Goal: Task Accomplishment & Management: Manage account settings

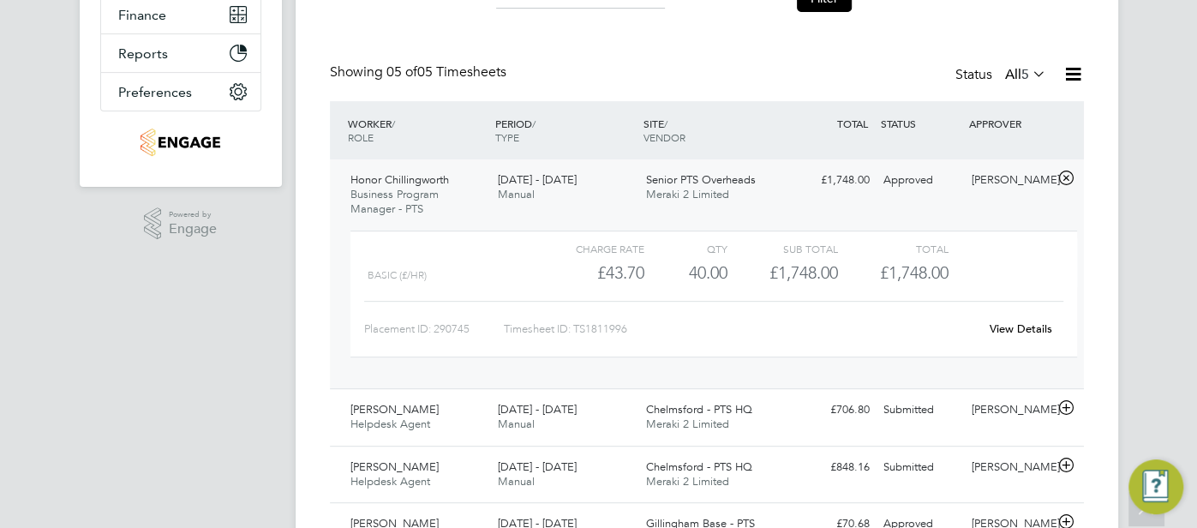
scroll to position [363, 0]
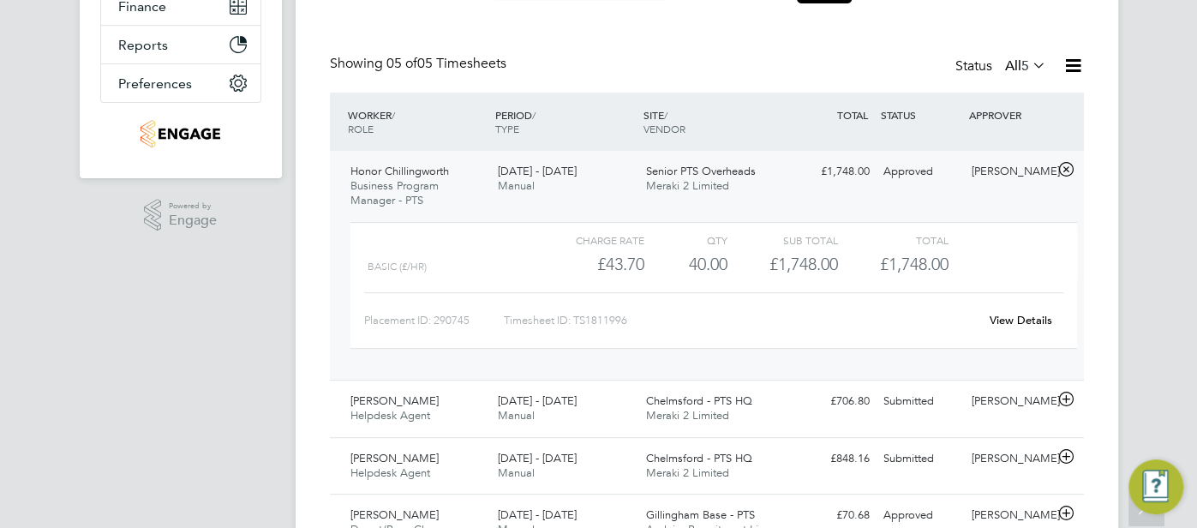
click at [1017, 320] on link "View Details" at bounding box center [1020, 320] width 63 height 15
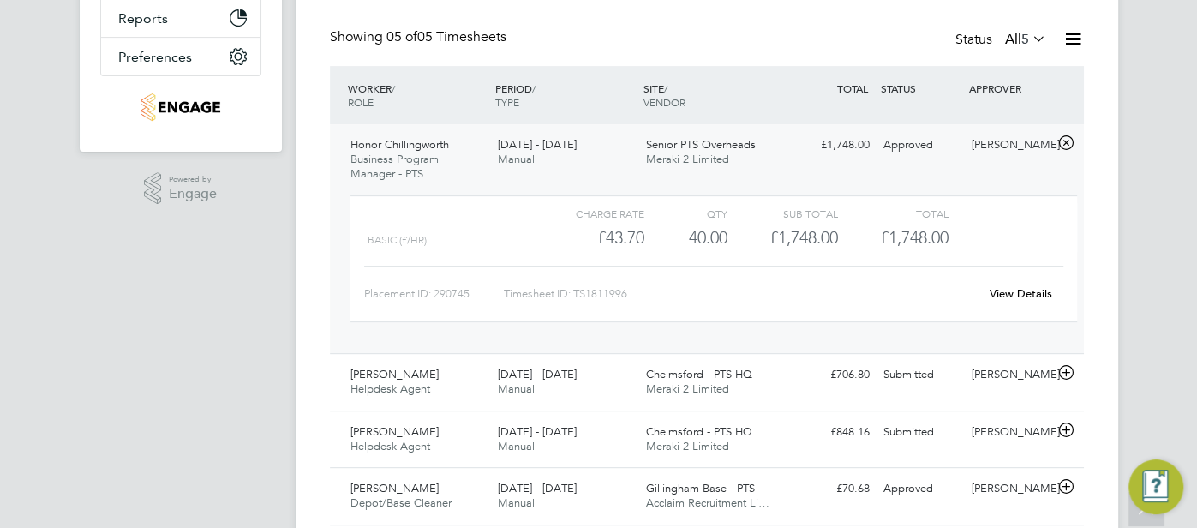
scroll to position [503, 0]
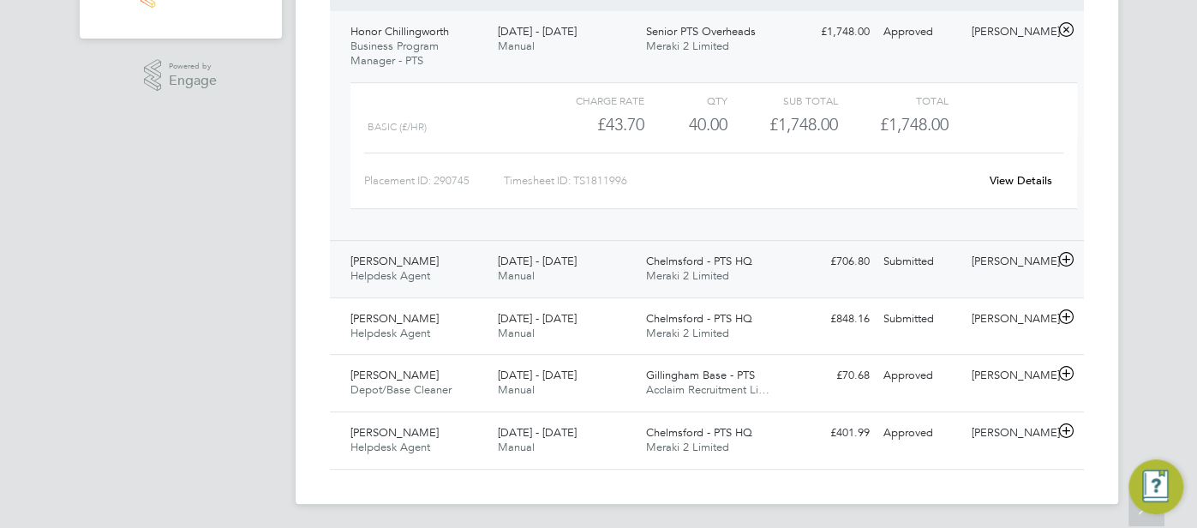
click at [933, 265] on div "Submitted" at bounding box center [920, 262] width 89 height 28
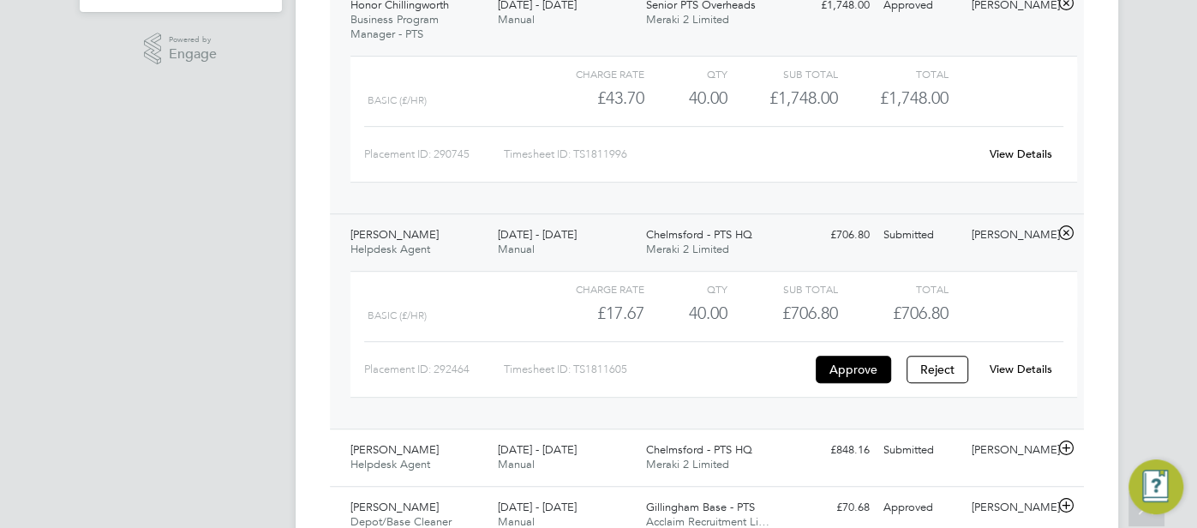
scroll to position [530, 0]
click at [1031, 361] on link "View Details" at bounding box center [1020, 368] width 63 height 15
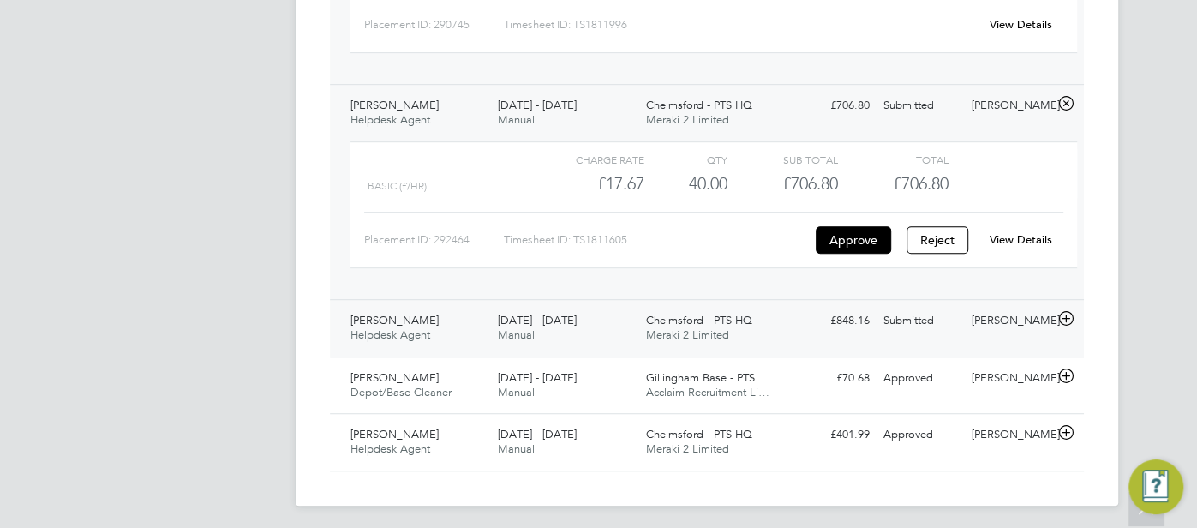
scroll to position [660, 0]
click at [929, 317] on div "Submitted" at bounding box center [920, 320] width 89 height 28
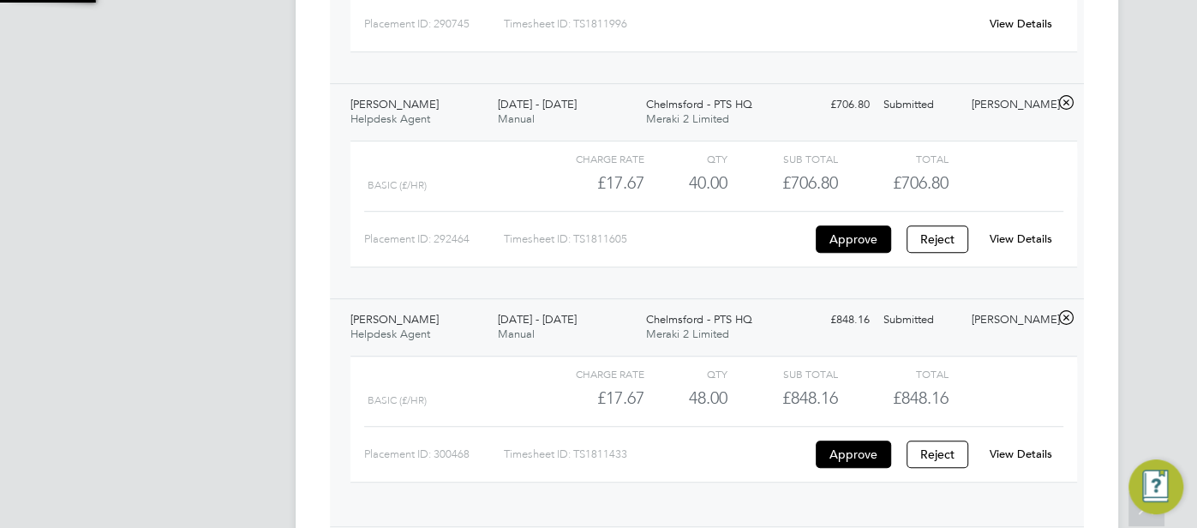
scroll to position [29, 166]
click at [1033, 451] on link "View Details" at bounding box center [1020, 453] width 63 height 15
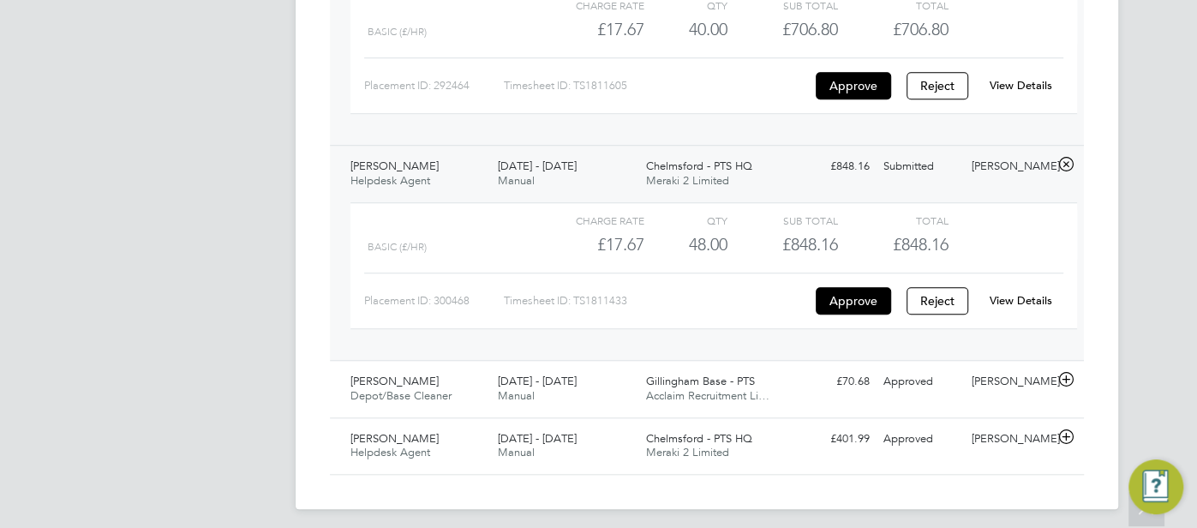
scroll to position [816, 0]
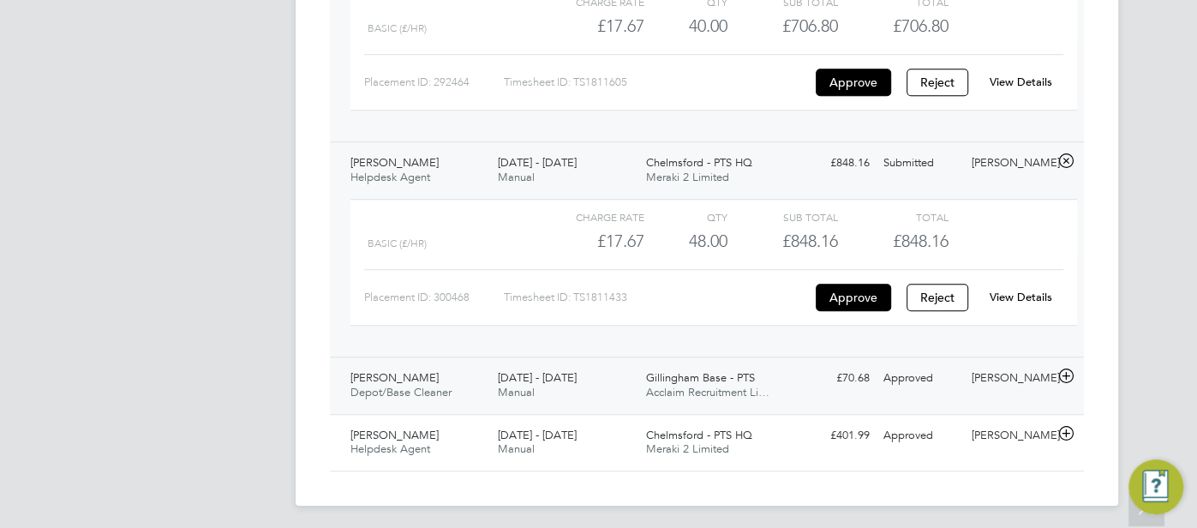
click at [915, 368] on div "Approved" at bounding box center [920, 378] width 89 height 28
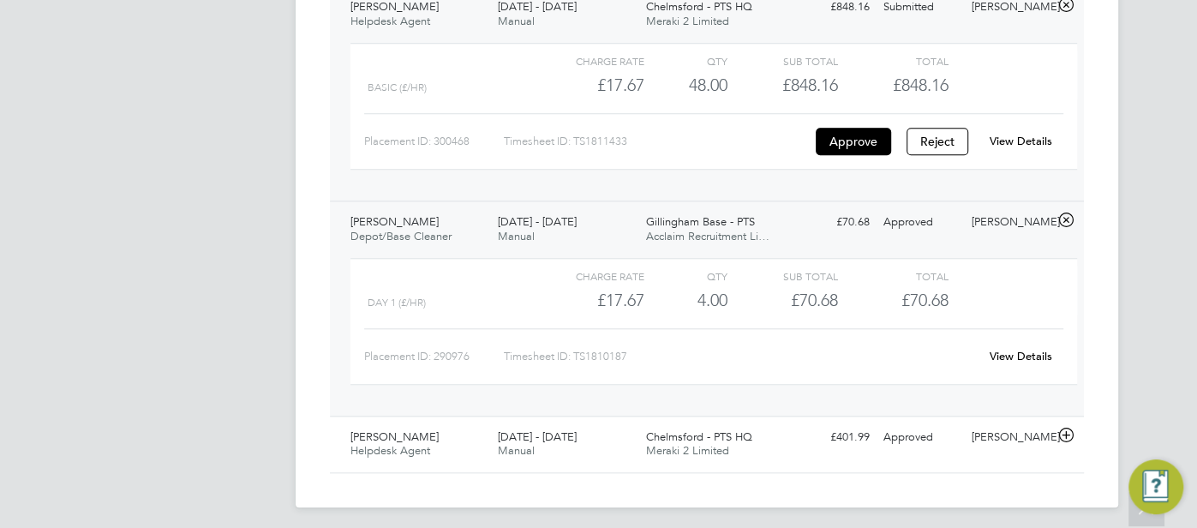
scroll to position [974, 0]
click at [1022, 359] on div "View Details" at bounding box center [1021, 354] width 84 height 27
click at [1024, 347] on link "View Details" at bounding box center [1020, 354] width 63 height 15
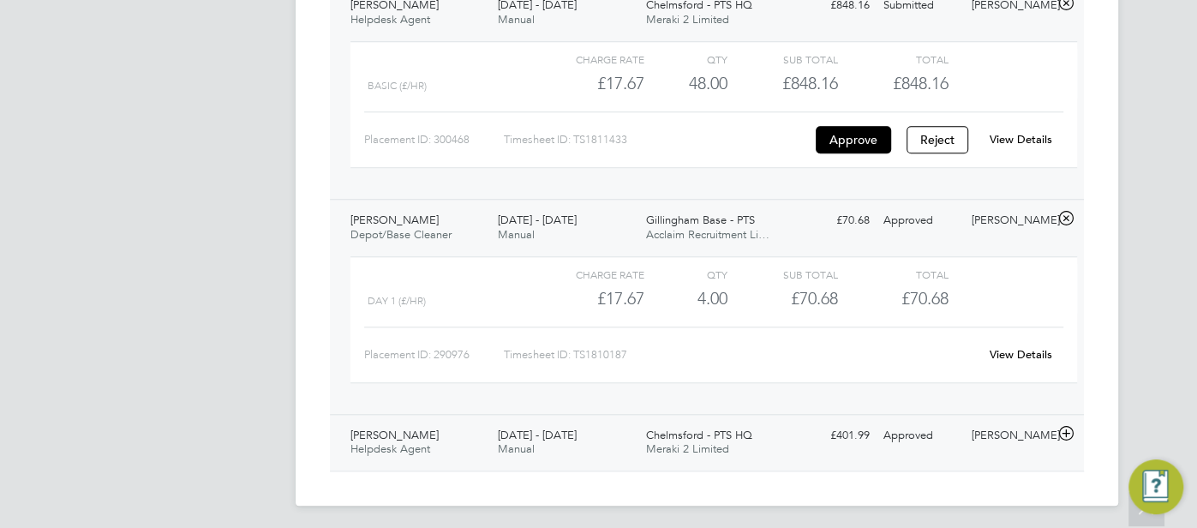
click at [1000, 430] on div "Ronal Almas" at bounding box center [1008, 435] width 89 height 28
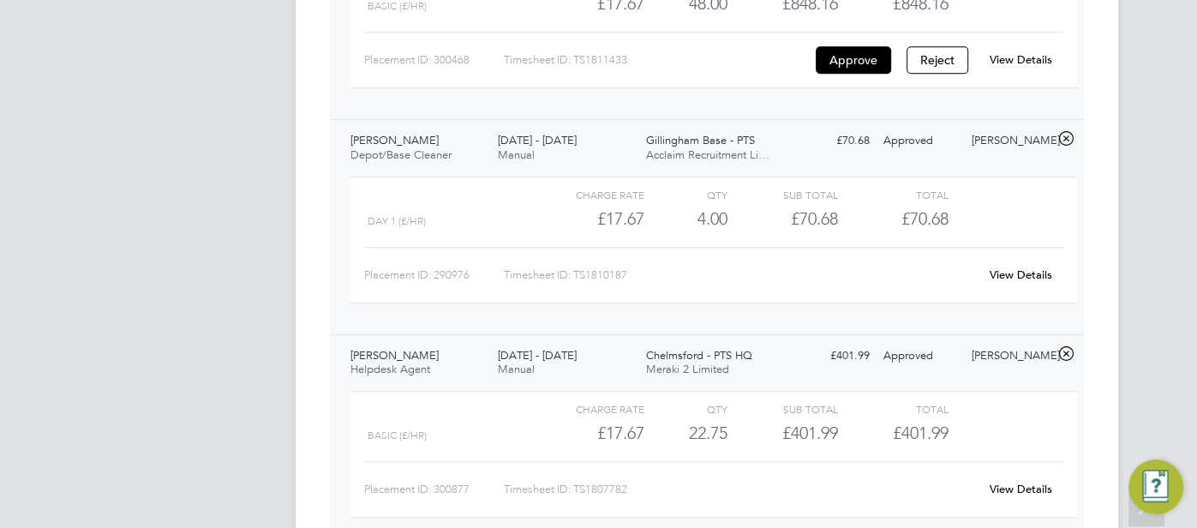
scroll to position [1056, 0]
click at [1026, 481] on link "View Details" at bounding box center [1020, 486] width 63 height 15
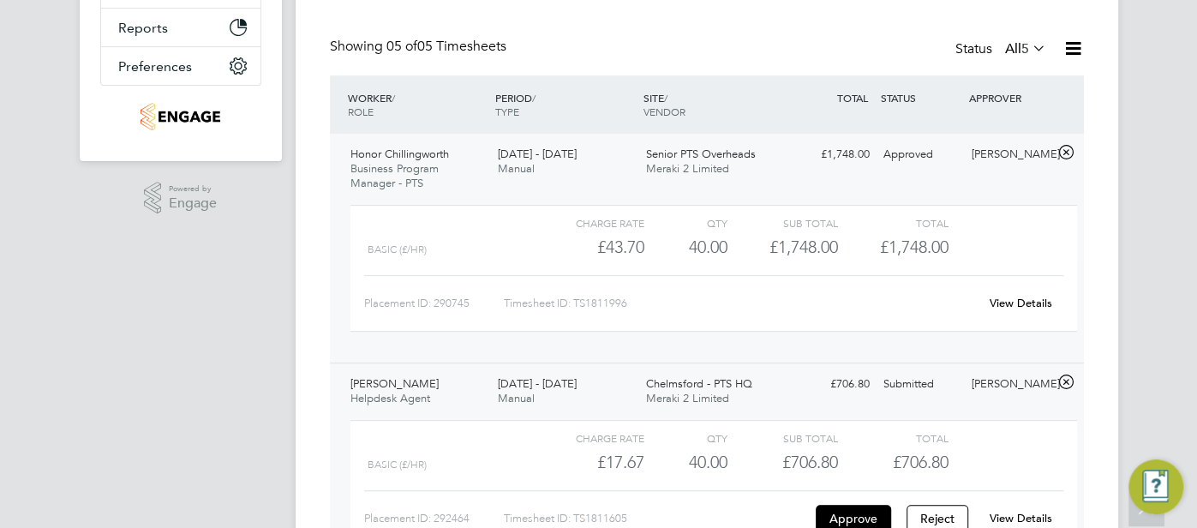
scroll to position [368, 0]
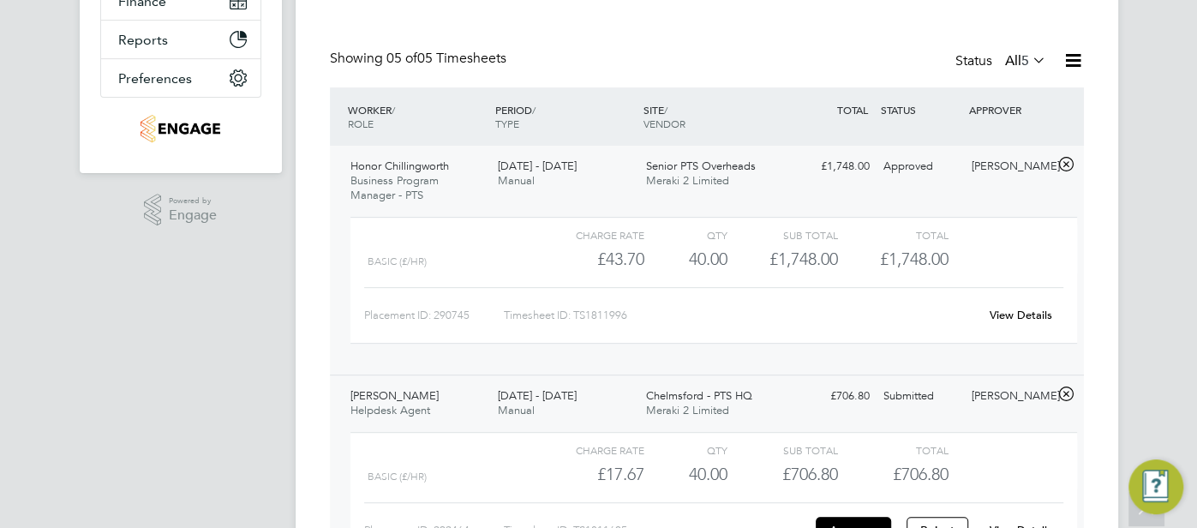
click at [1044, 310] on link "View Details" at bounding box center [1020, 314] width 63 height 15
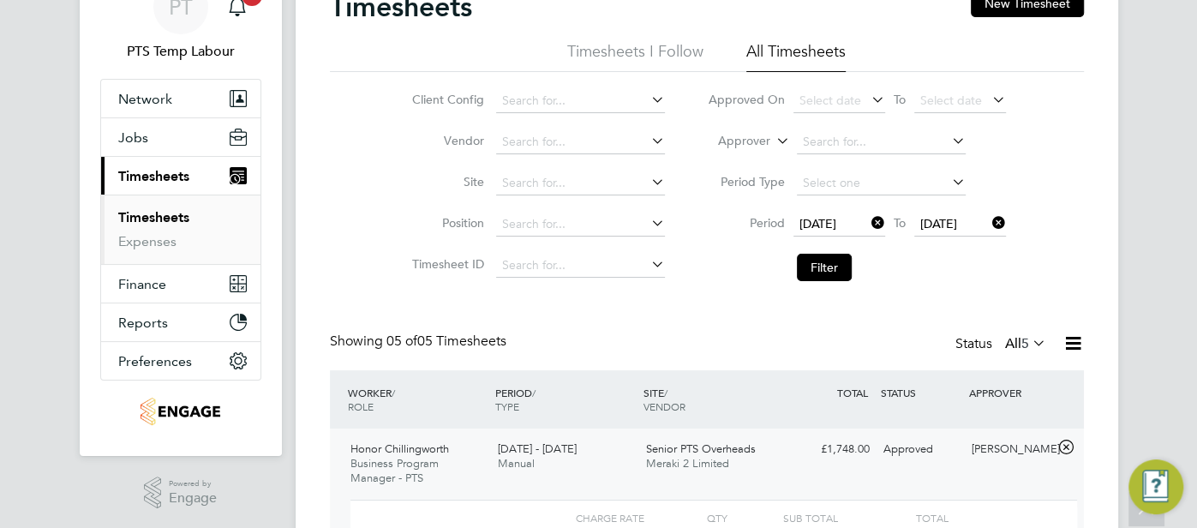
scroll to position [0, 0]
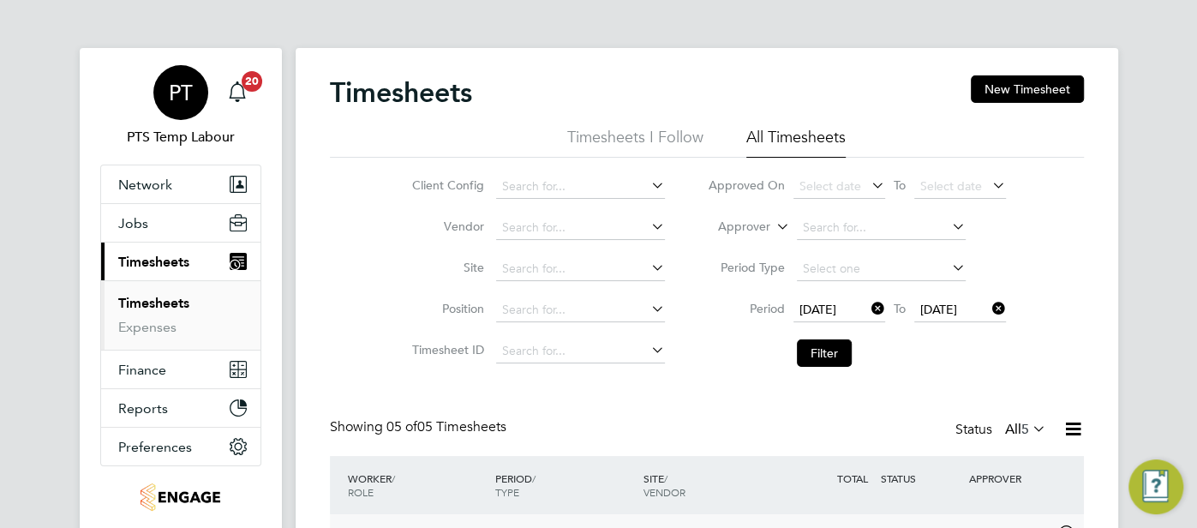
click at [189, 75] on div "PT" at bounding box center [180, 92] width 55 height 55
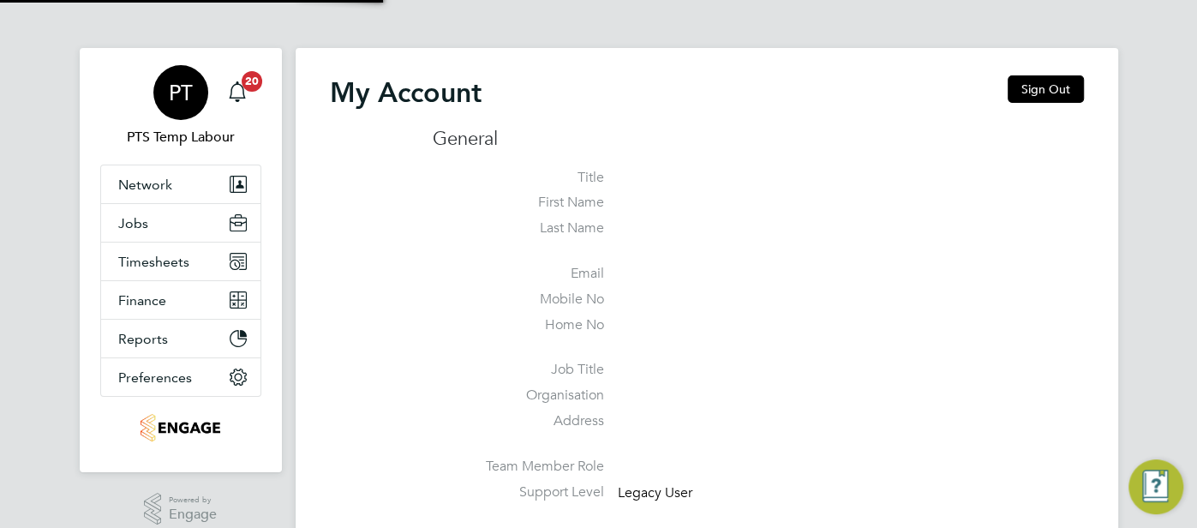
type input "pts.templabour@uk.g4s.com"
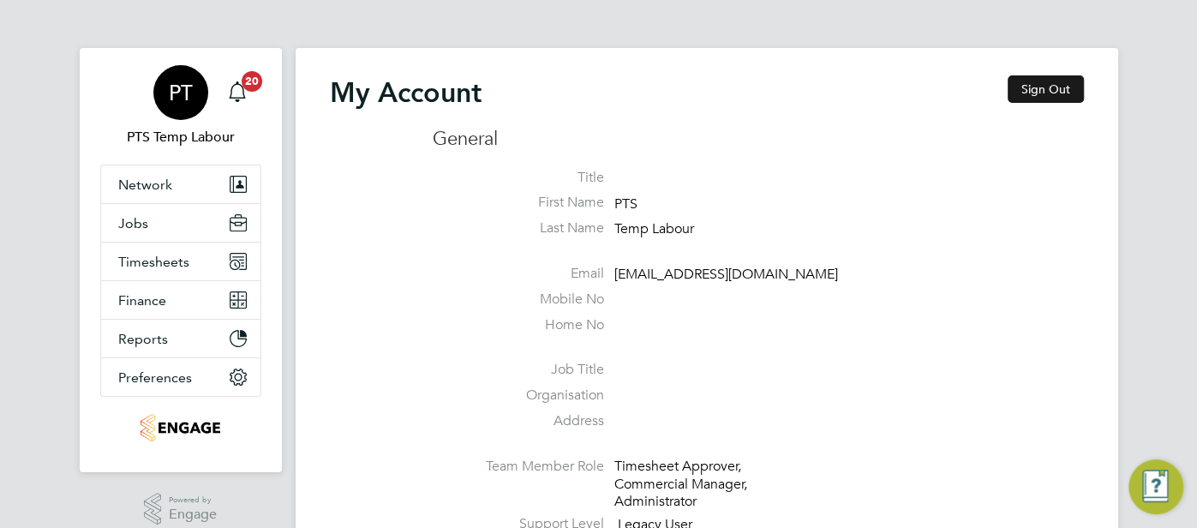
click at [1032, 81] on button "Sign Out" at bounding box center [1045, 88] width 76 height 27
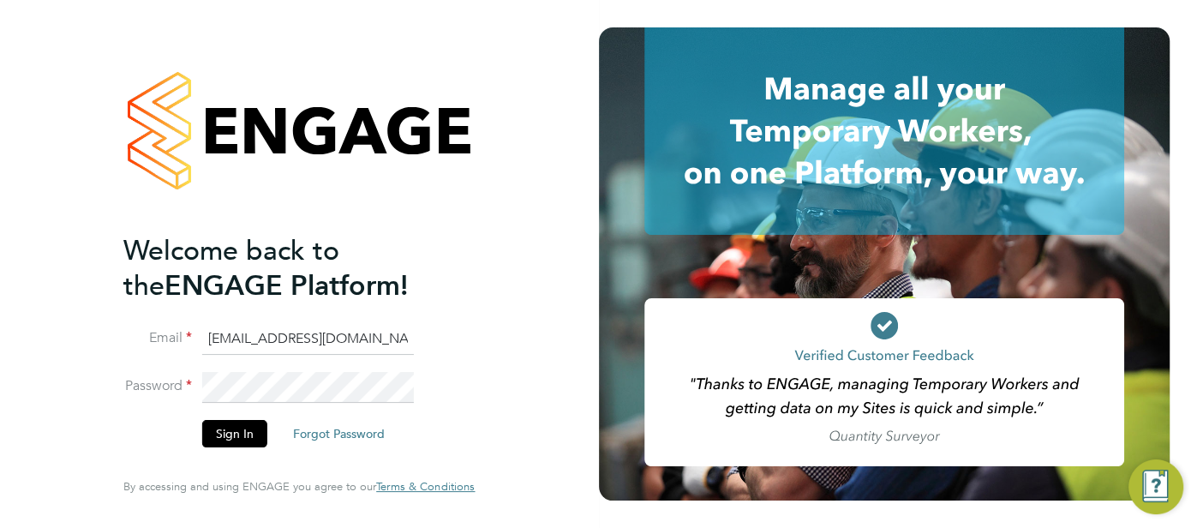
click at [390, 337] on input "pts.templabour@uk.g4s.com" at bounding box center [308, 339] width 212 height 31
drag, startPoint x: 389, startPoint y: 343, endPoint x: 191, endPoint y: 339, distance: 197.9
click at [191, 339] on li "Email pts.templabour@uk.g4s.com" at bounding box center [290, 348] width 334 height 48
type input "cjs.templabour@uk.g4s.com"
click at [244, 432] on button "Sign In" at bounding box center [234, 433] width 65 height 27
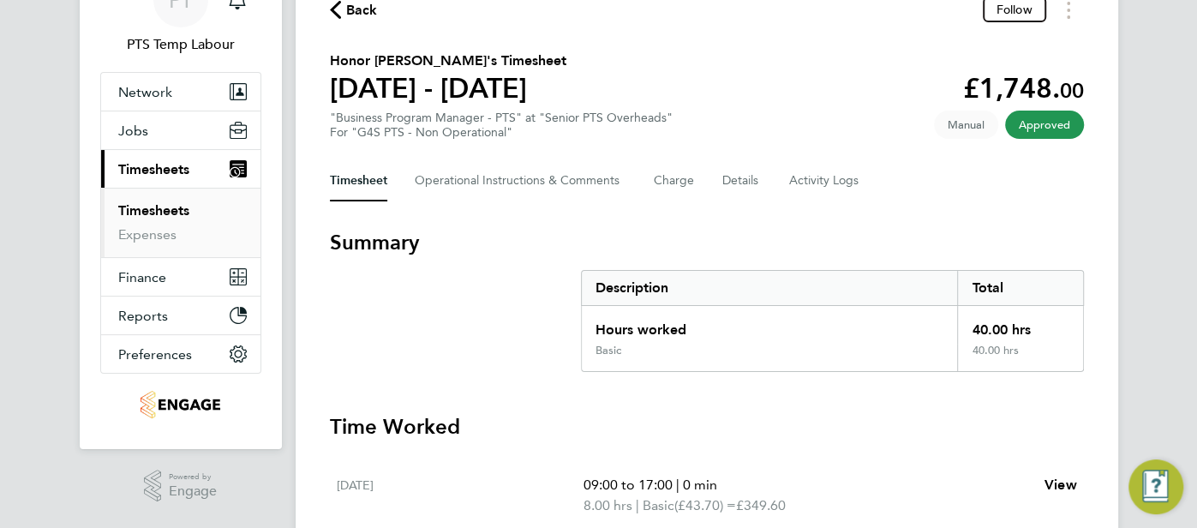
scroll to position [82, 0]
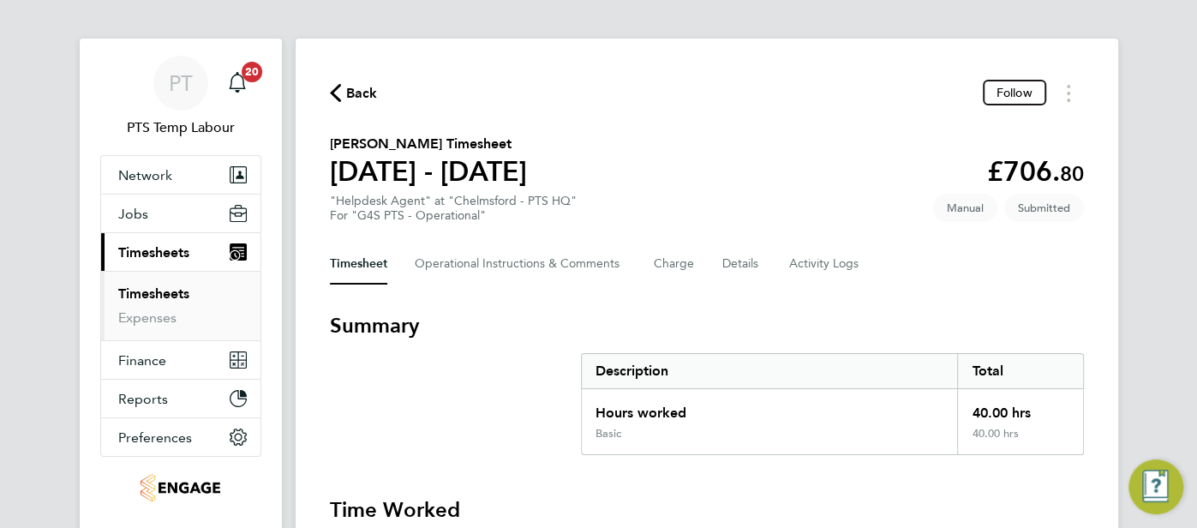
scroll to position [7, 0]
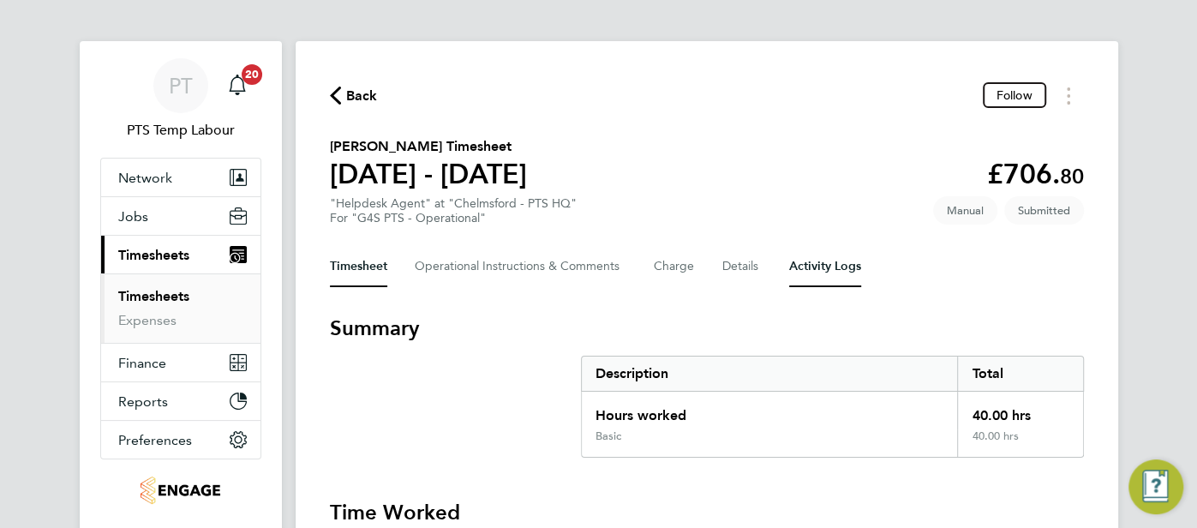
click at [831, 276] on Logs-tab "Activity Logs" at bounding box center [825, 266] width 72 height 41
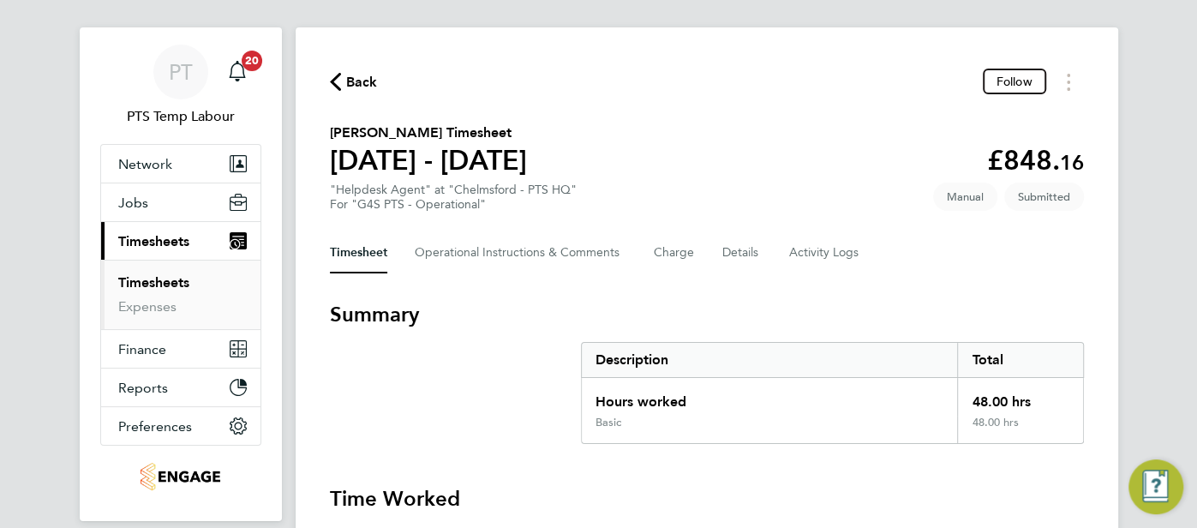
scroll to position [18, 0]
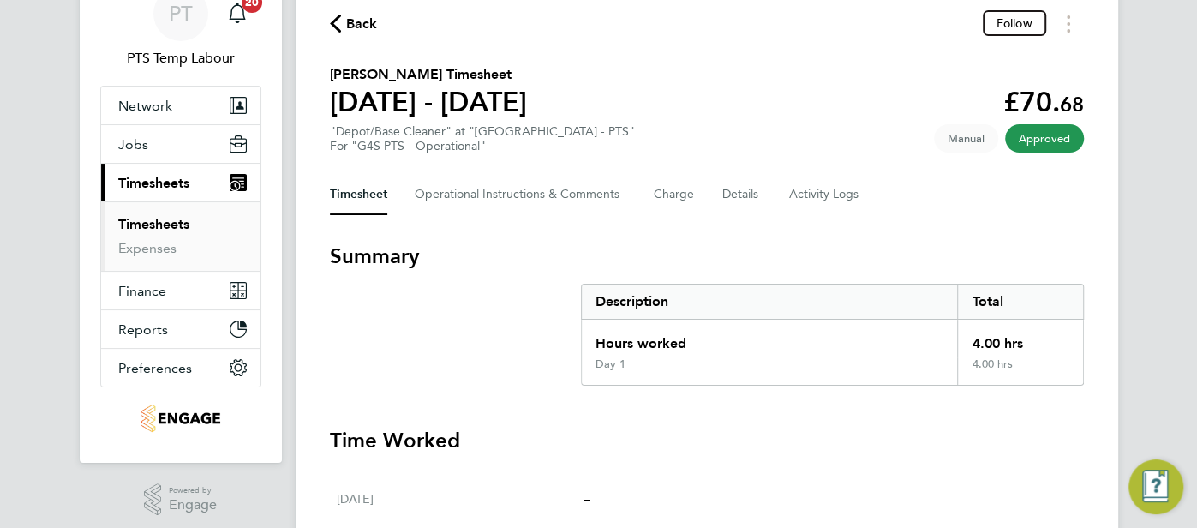
scroll to position [81, 0]
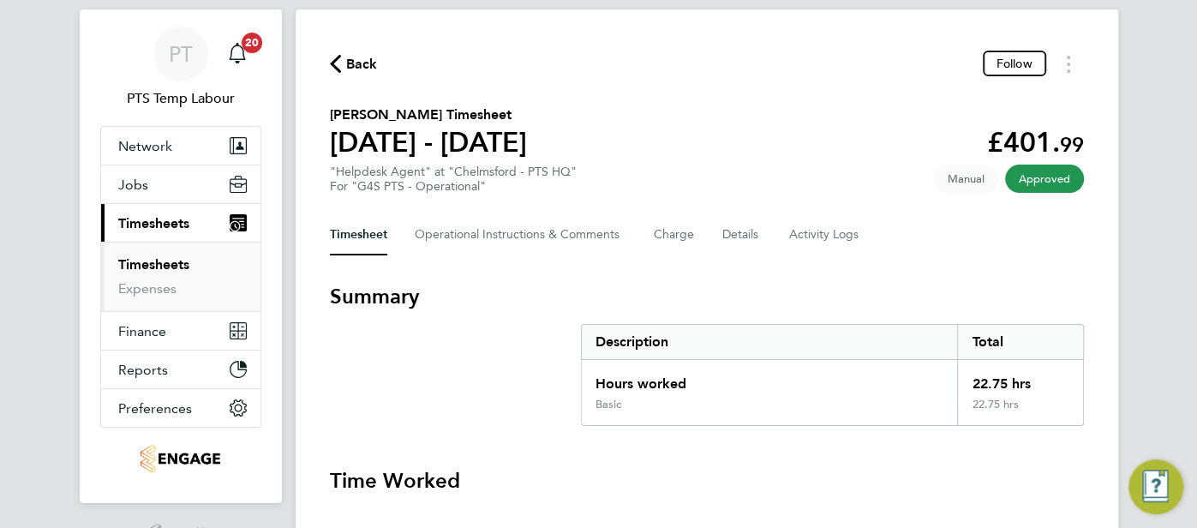
scroll to position [17, 0]
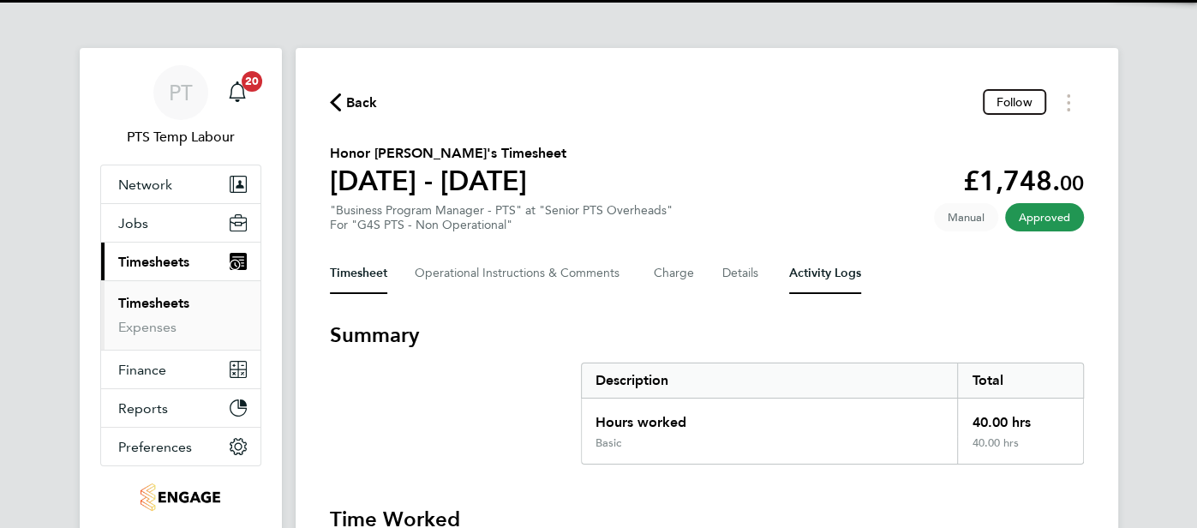
click at [809, 283] on Logs-tab "Activity Logs" at bounding box center [825, 273] width 72 height 41
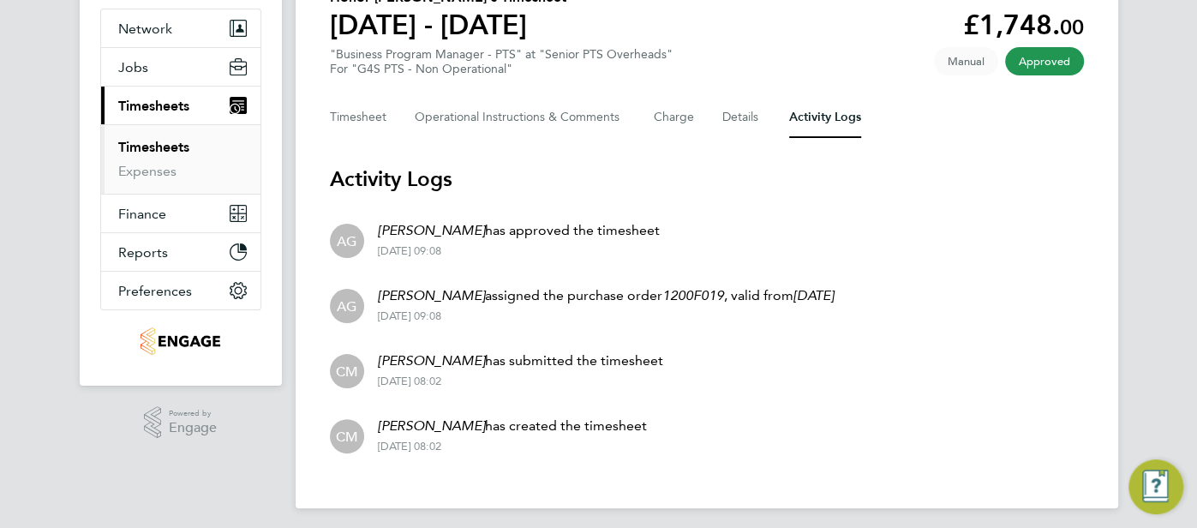
scroll to position [162, 0]
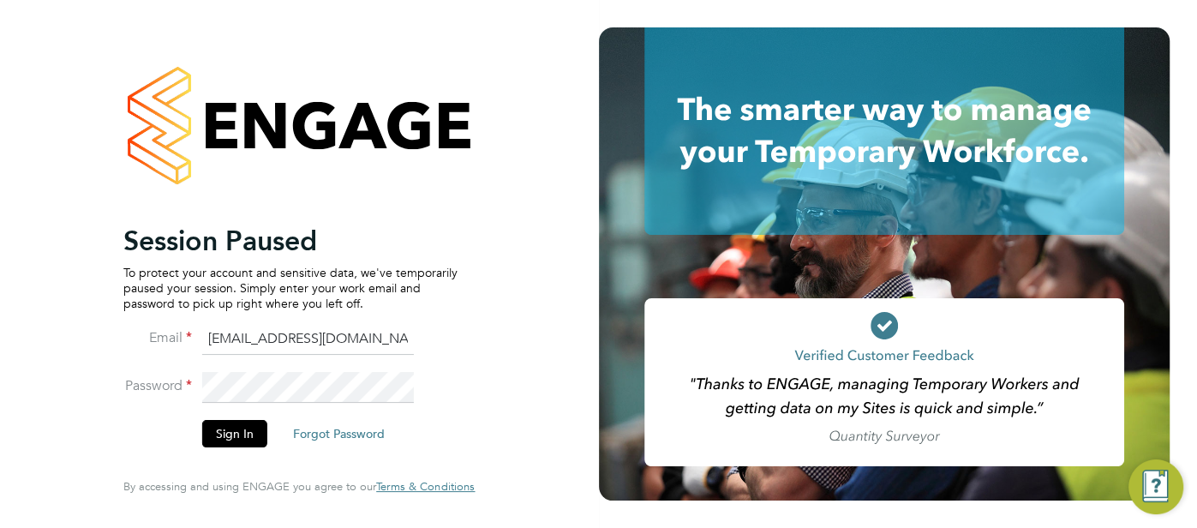
click at [371, 348] on input "cjs.templabour@uk.g4s.com" at bounding box center [308, 339] width 212 height 31
drag, startPoint x: 400, startPoint y: 345, endPoint x: 201, endPoint y: 346, distance: 198.7
click at [194, 349] on li "Email cjs.templabour@uk.g4s.com" at bounding box center [290, 348] width 334 height 48
type input "pts.templabour@uk.g4s.com"
click at [234, 439] on button "Sign In" at bounding box center [234, 433] width 65 height 27
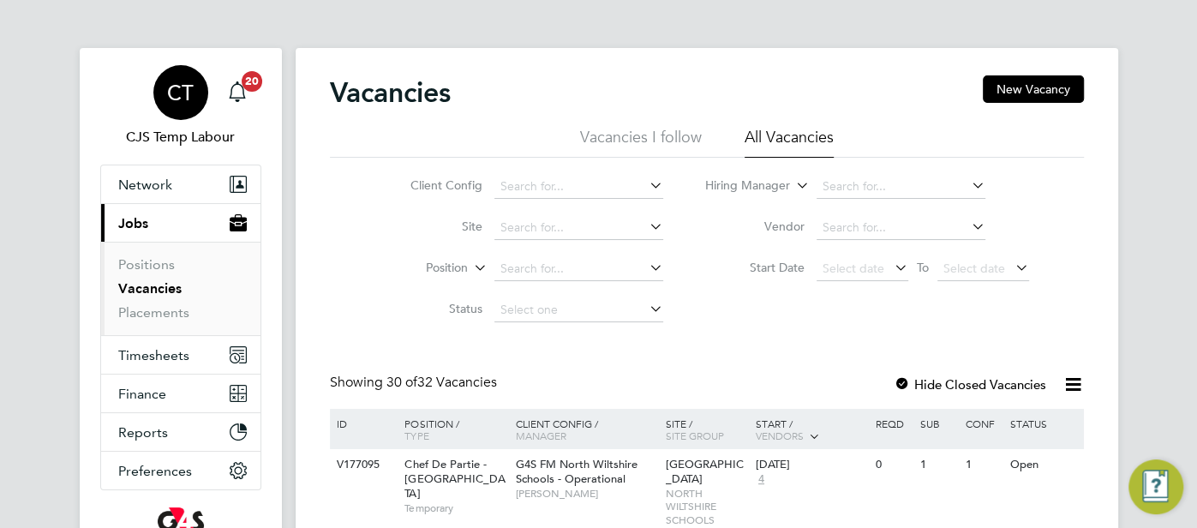
click at [166, 98] on div "CT" at bounding box center [180, 92] width 55 height 55
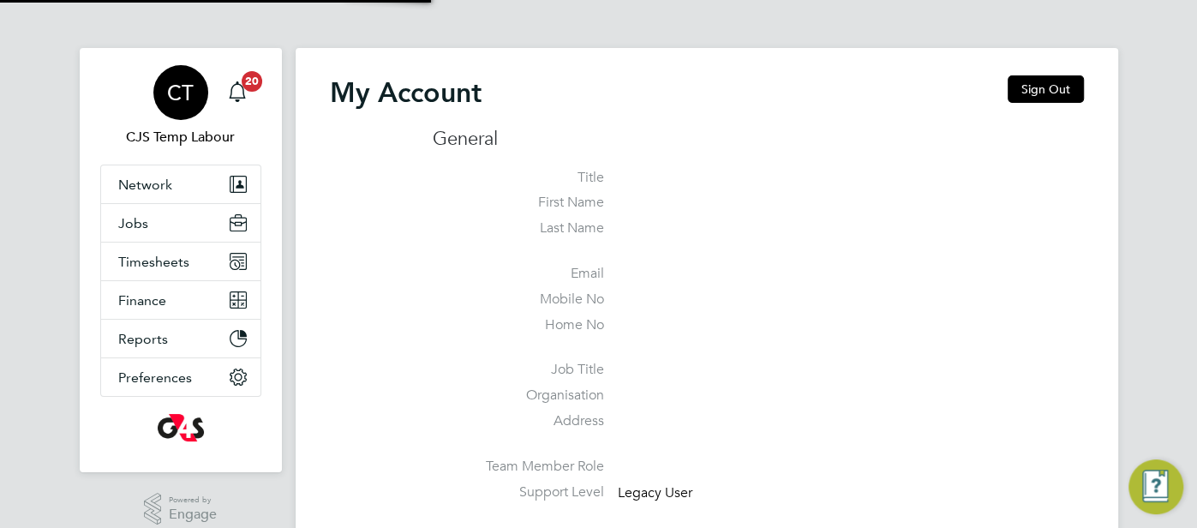
type input "cjs.ess@uk.g4s.com"
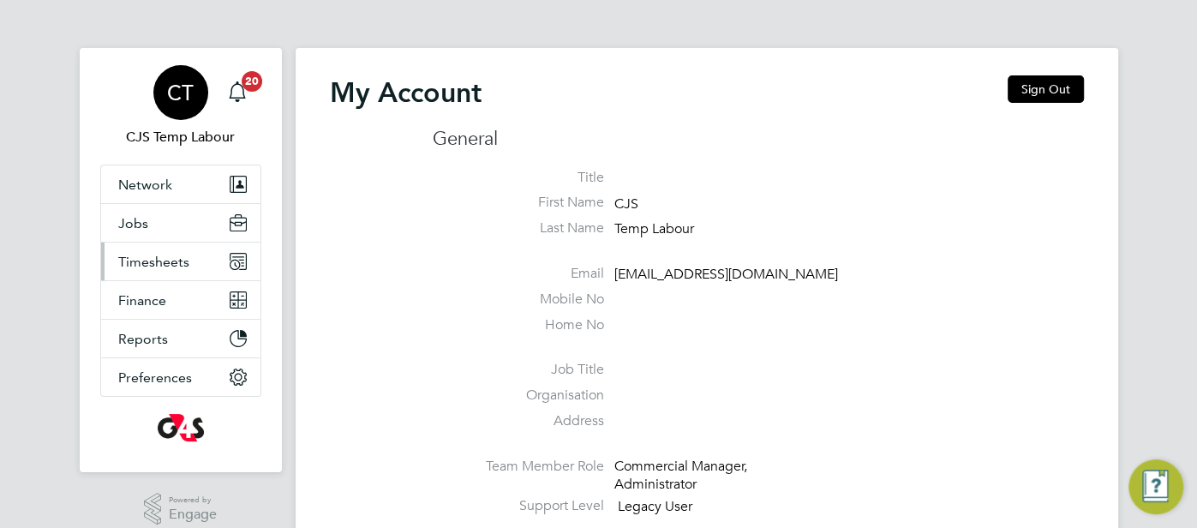
click at [146, 260] on span "Timesheets" at bounding box center [153, 262] width 71 height 16
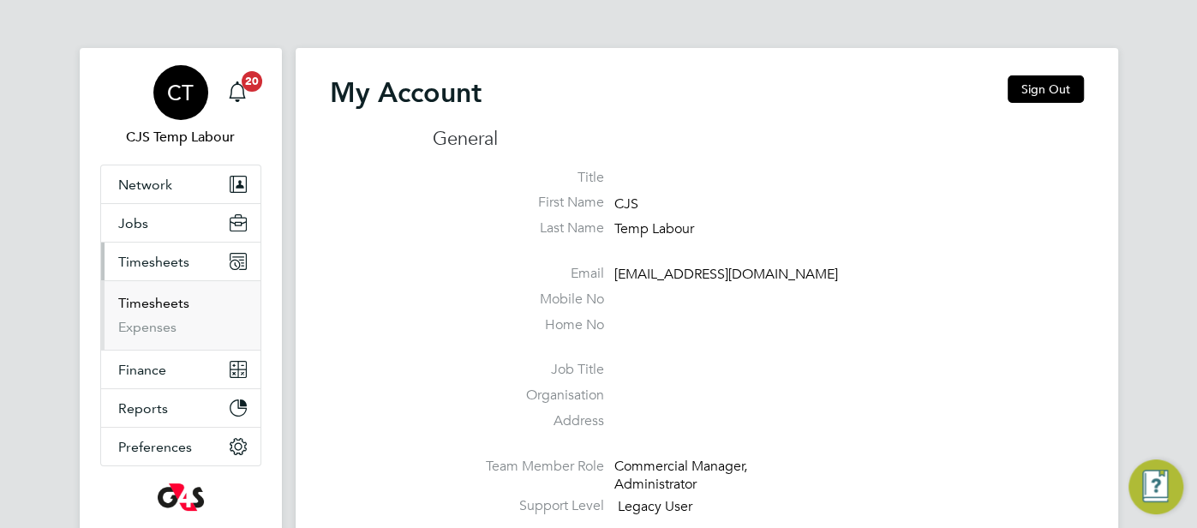
click at [150, 299] on link "Timesheets" at bounding box center [153, 303] width 71 height 16
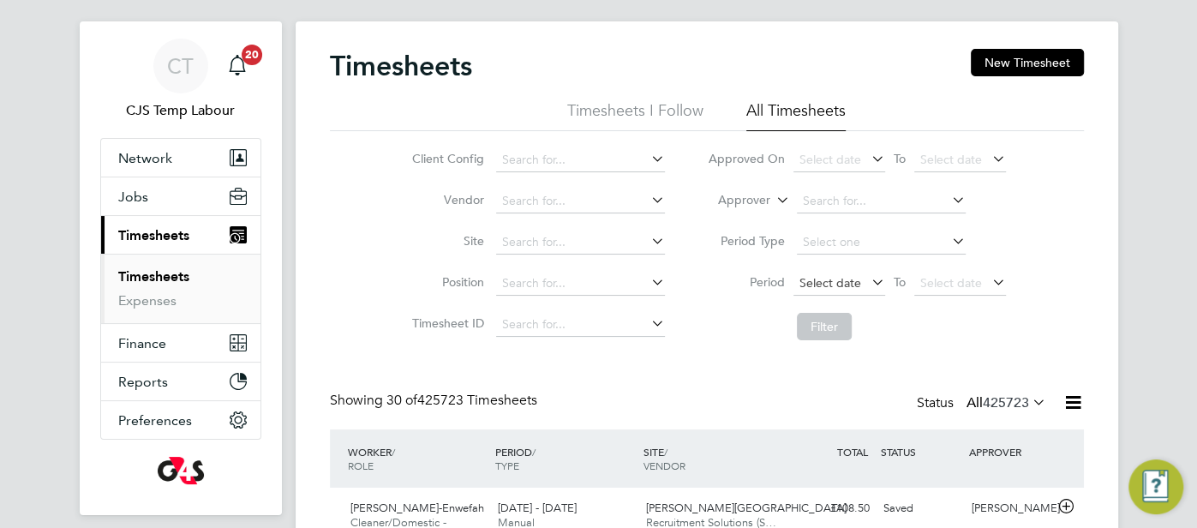
click at [841, 279] on span "Select date" at bounding box center [830, 282] width 62 height 15
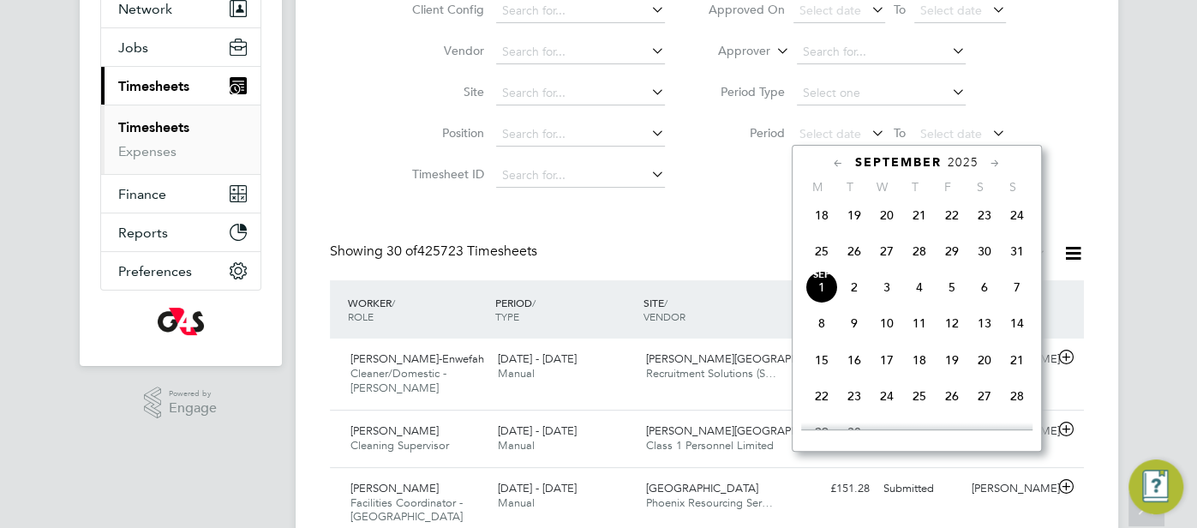
click at [824, 255] on span "25" at bounding box center [821, 251] width 33 height 33
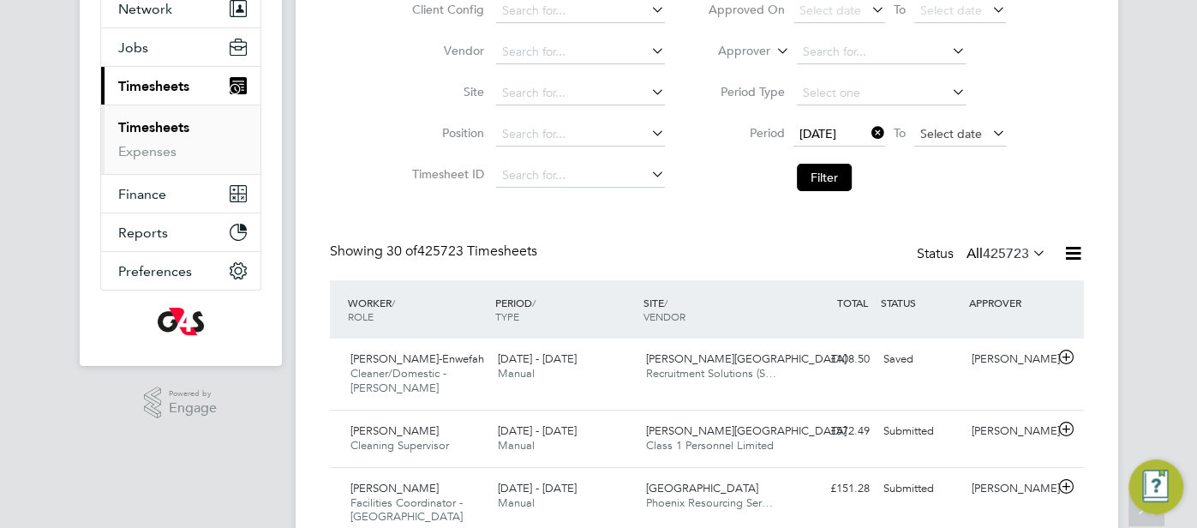
click at [940, 135] on span "Select date" at bounding box center [951, 133] width 62 height 15
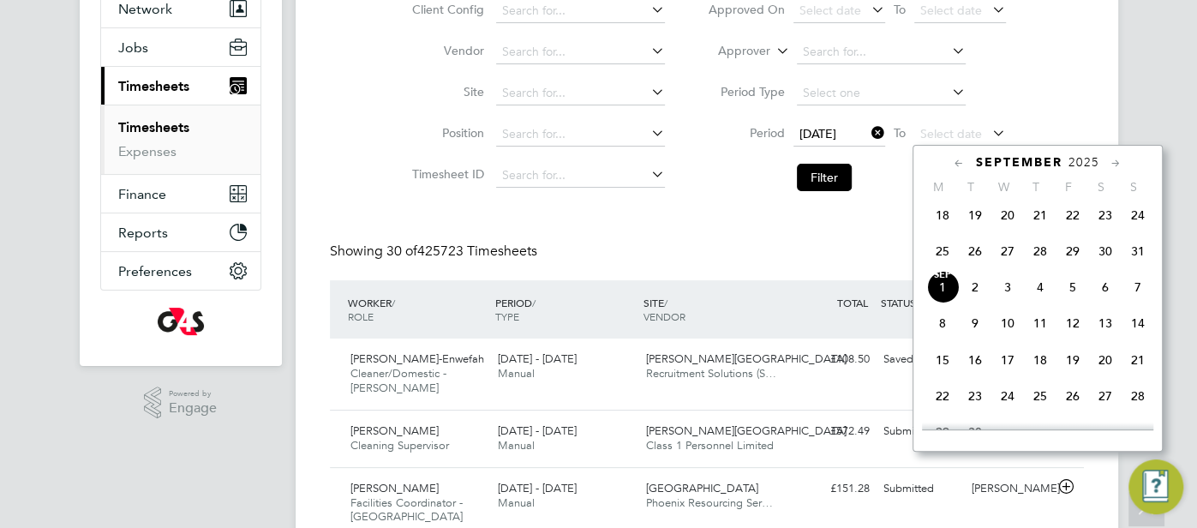
click at [1145, 262] on span "31" at bounding box center [1137, 251] width 33 height 33
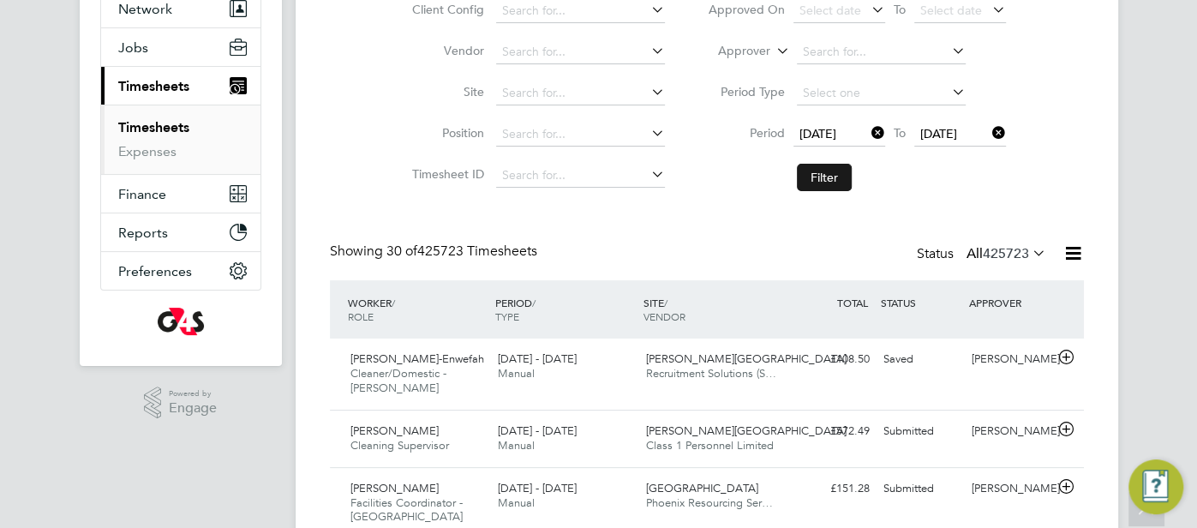
click at [843, 175] on button "Filter" at bounding box center [824, 177] width 55 height 27
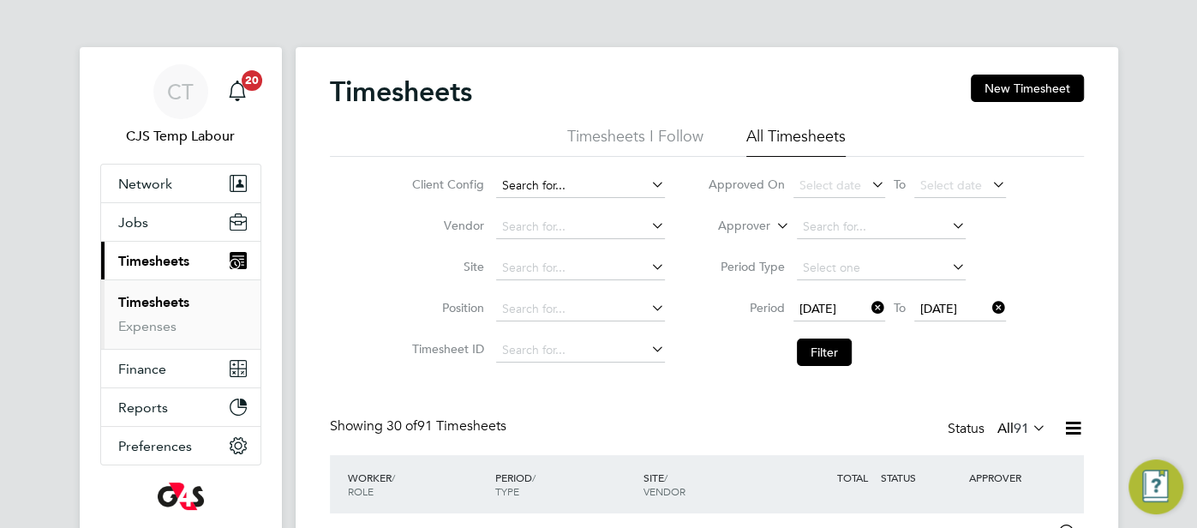
click at [582, 180] on input at bounding box center [580, 186] width 169 height 24
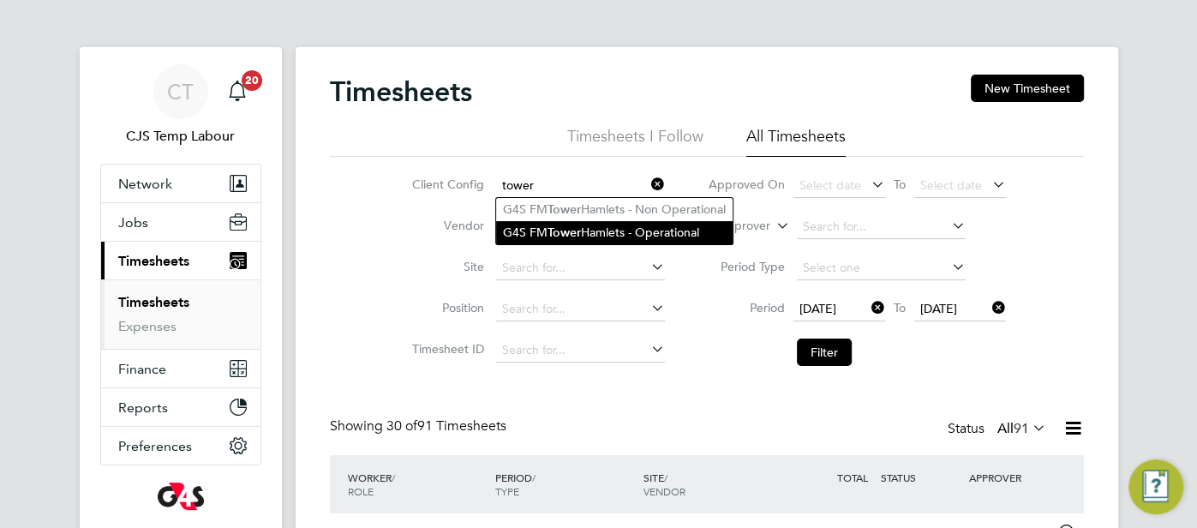
click at [626, 230] on li "G4S FM Tower Hamlets - Operational" at bounding box center [614, 232] width 236 height 23
type input "G4S FM Tower Hamlets - Operational"
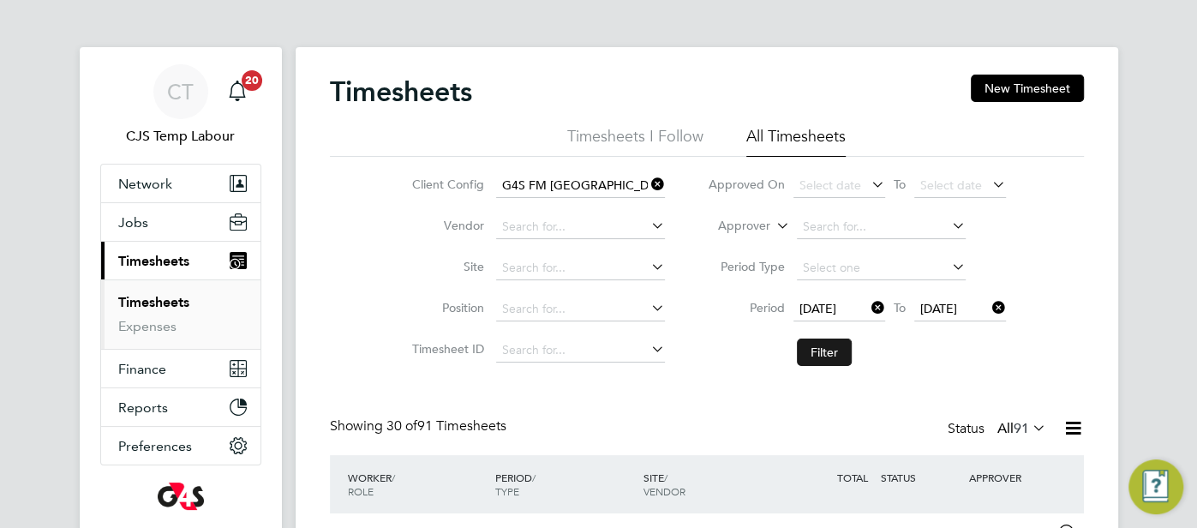
click at [834, 347] on button "Filter" at bounding box center [824, 351] width 55 height 27
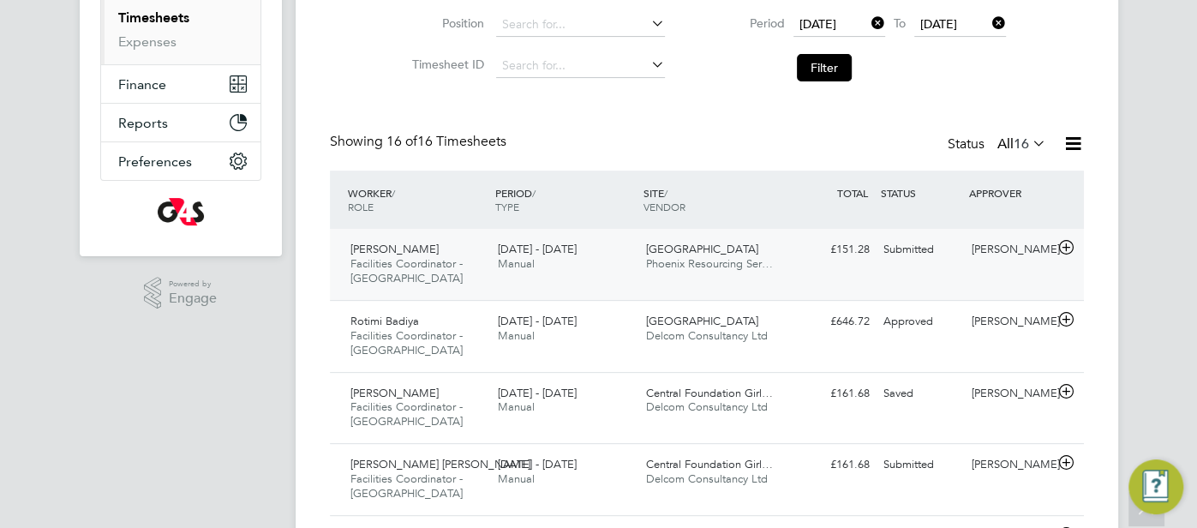
click at [979, 256] on div "Lilingxi Chen" at bounding box center [1008, 250] width 89 height 28
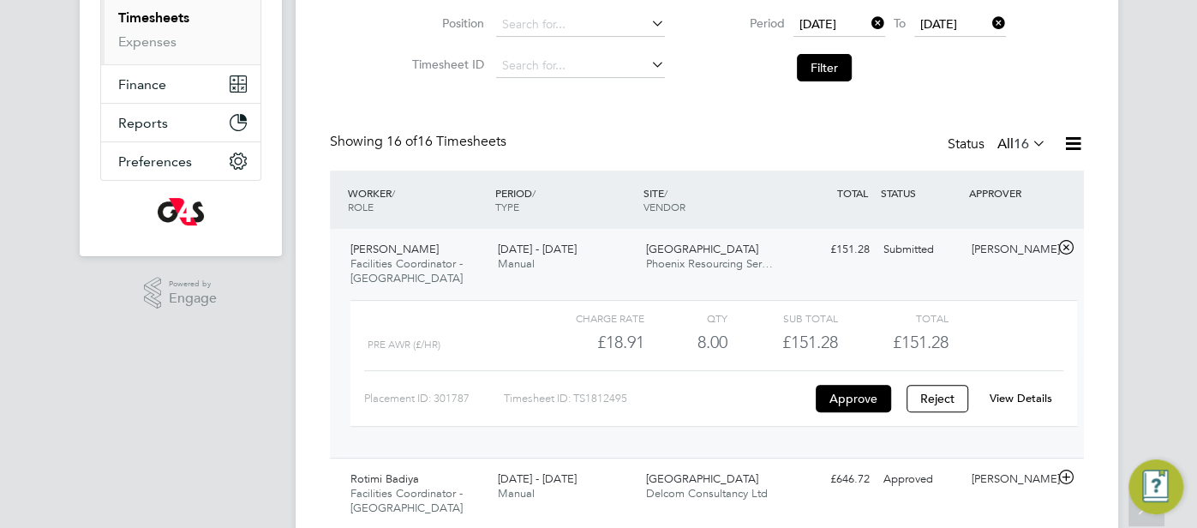
click at [774, 76] on li "Filter" at bounding box center [856, 67] width 341 height 45
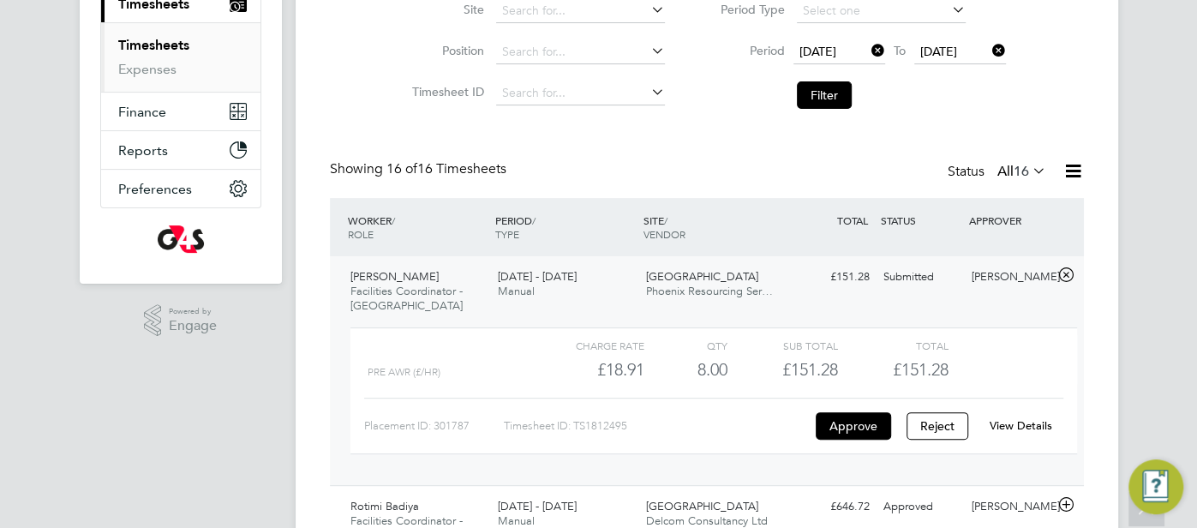
click at [1029, 167] on icon at bounding box center [1029, 170] width 0 height 24
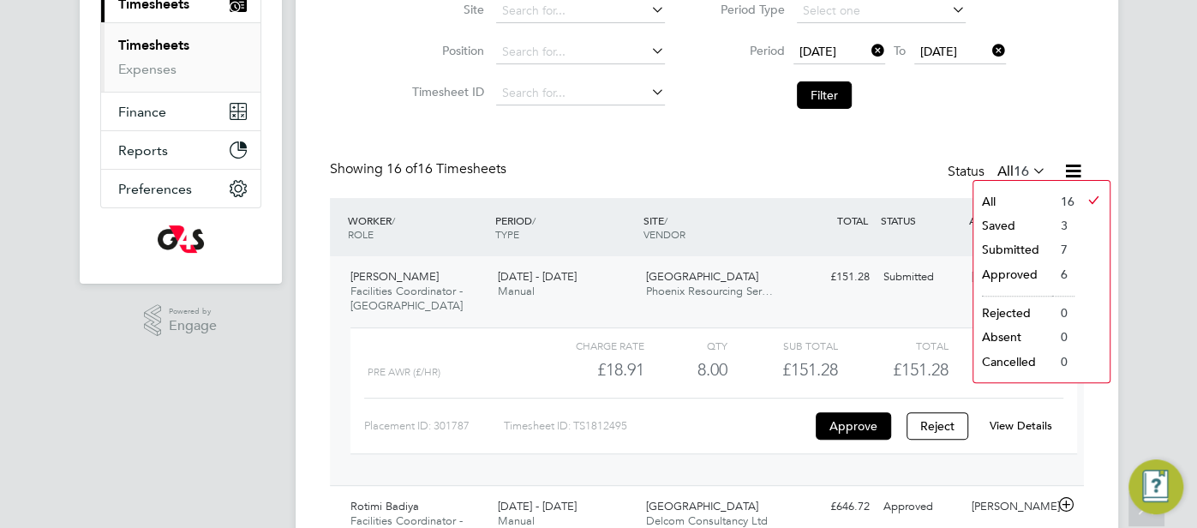
click at [1029, 269] on li "Approved" at bounding box center [1012, 274] width 79 height 24
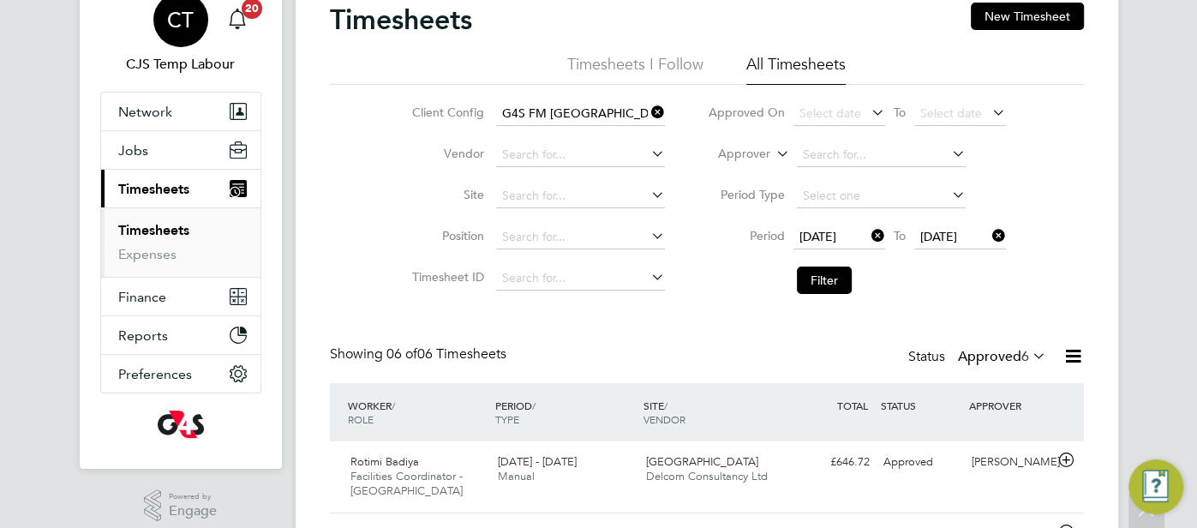
scroll to position [57, 0]
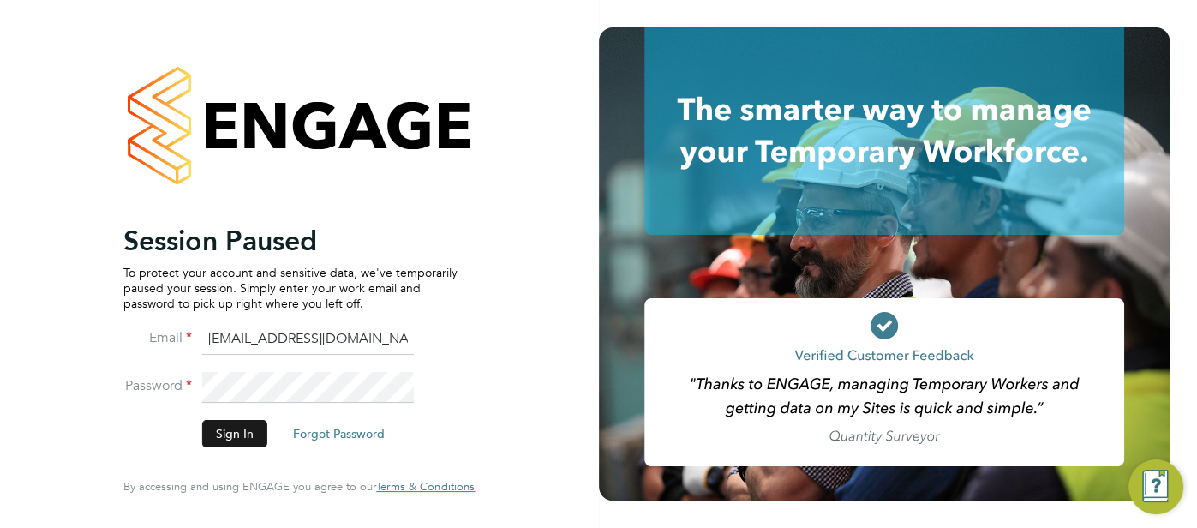
click at [235, 440] on button "Sign In" at bounding box center [234, 433] width 65 height 27
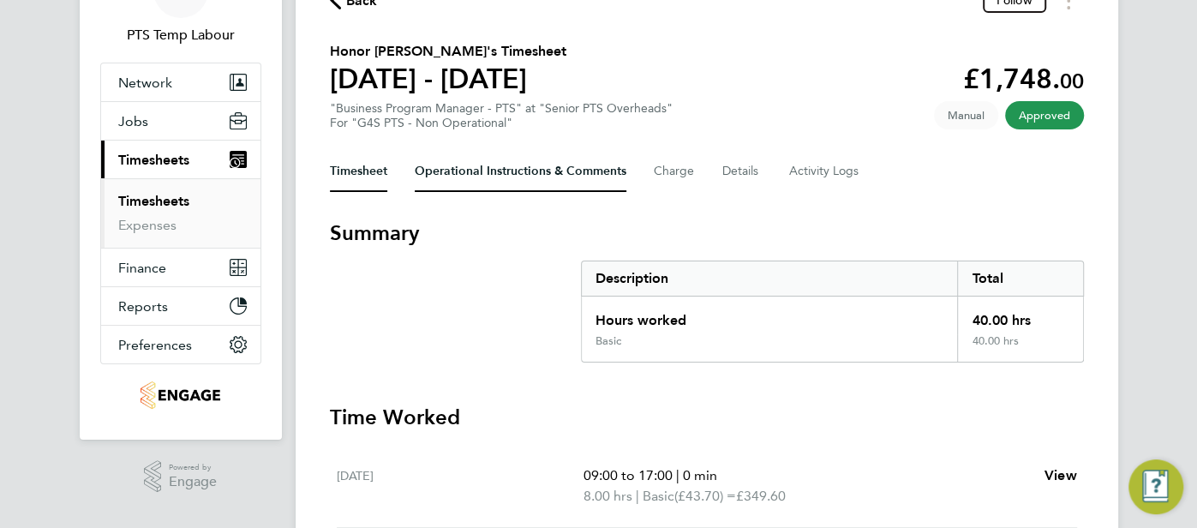
scroll to position [159, 0]
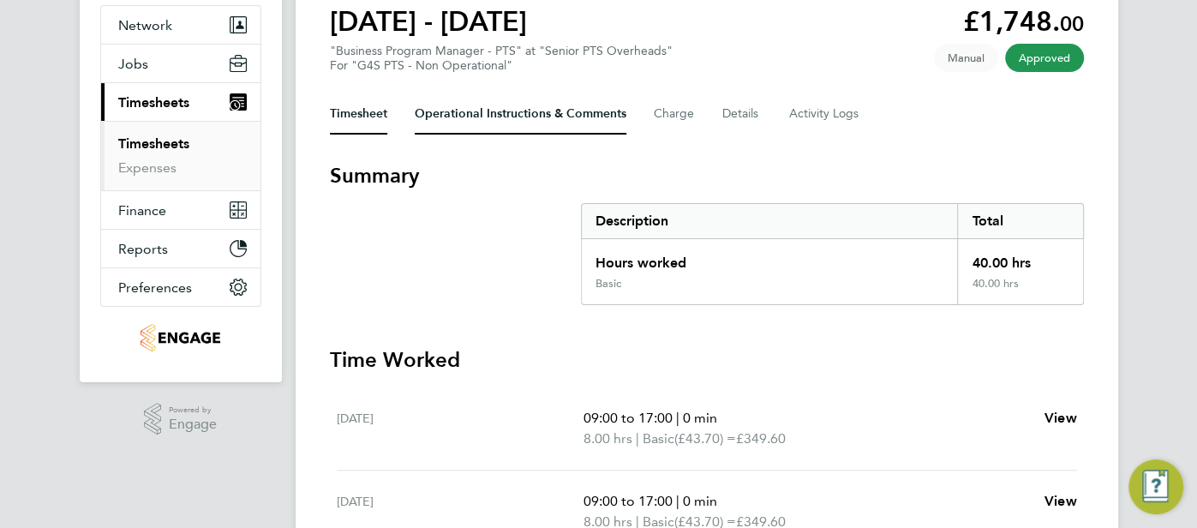
click at [492, 123] on Comments-tab "Operational Instructions & Comments" at bounding box center [521, 113] width 212 height 41
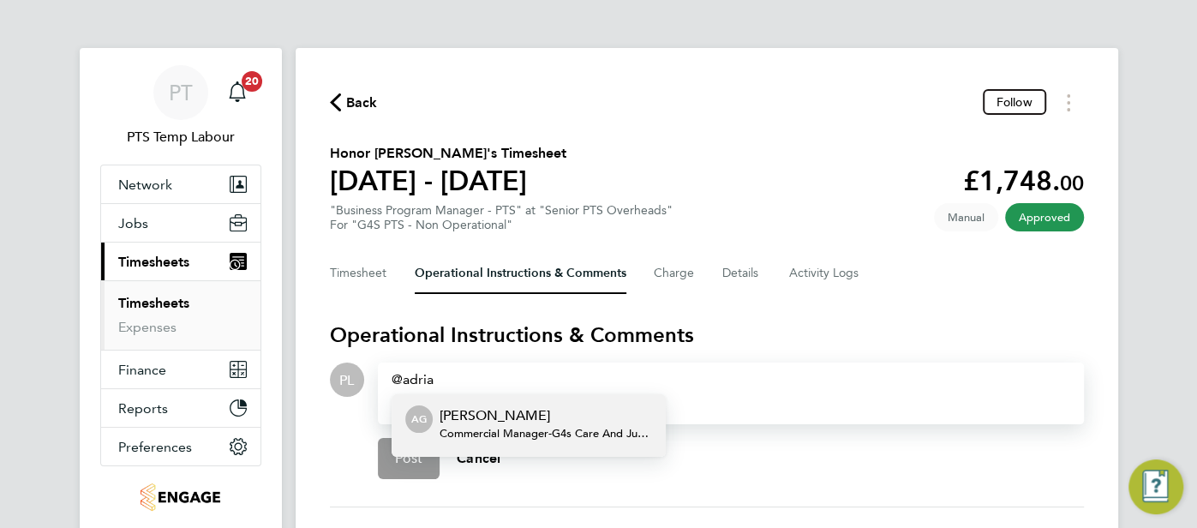
click at [450, 422] on p "[PERSON_NAME]" at bounding box center [545, 415] width 212 height 21
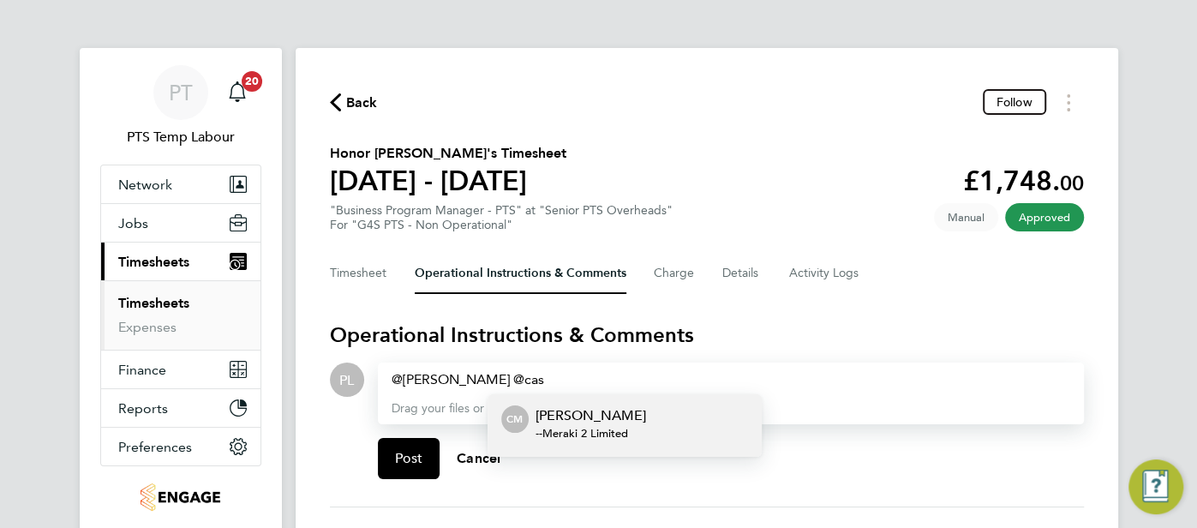
click at [586, 412] on p "Casey Manton" at bounding box center [590, 415] width 110 height 21
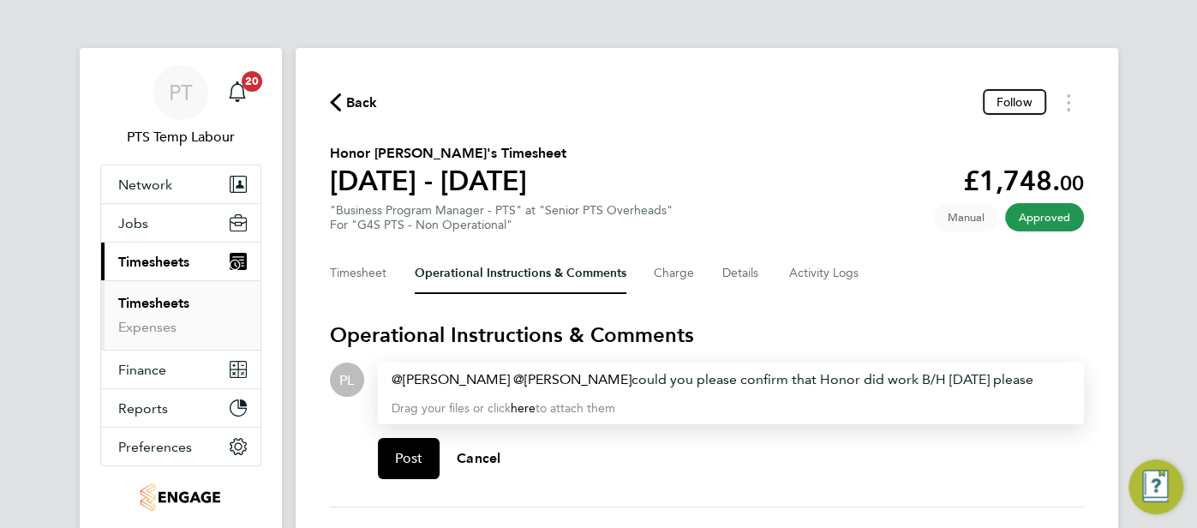
click at [1008, 384] on div "Adrian Glenn ​ Casey Manton ​ could you please confirm that Honor did work B/H …" at bounding box center [730, 379] width 678 height 21
click at [404, 470] on button "Post" at bounding box center [409, 458] width 63 height 41
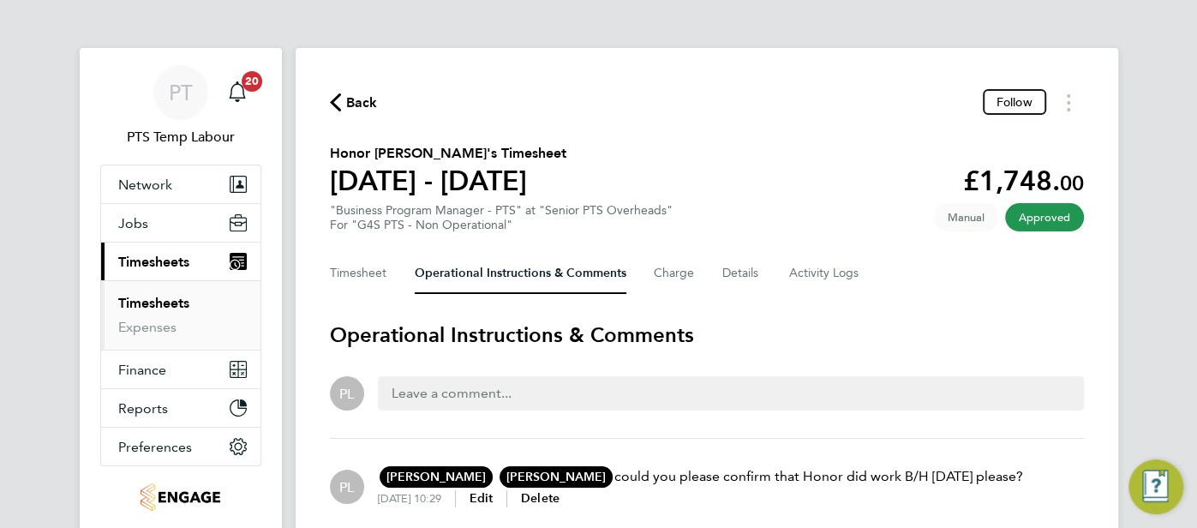
click at [335, 105] on icon "button" at bounding box center [335, 102] width 11 height 18
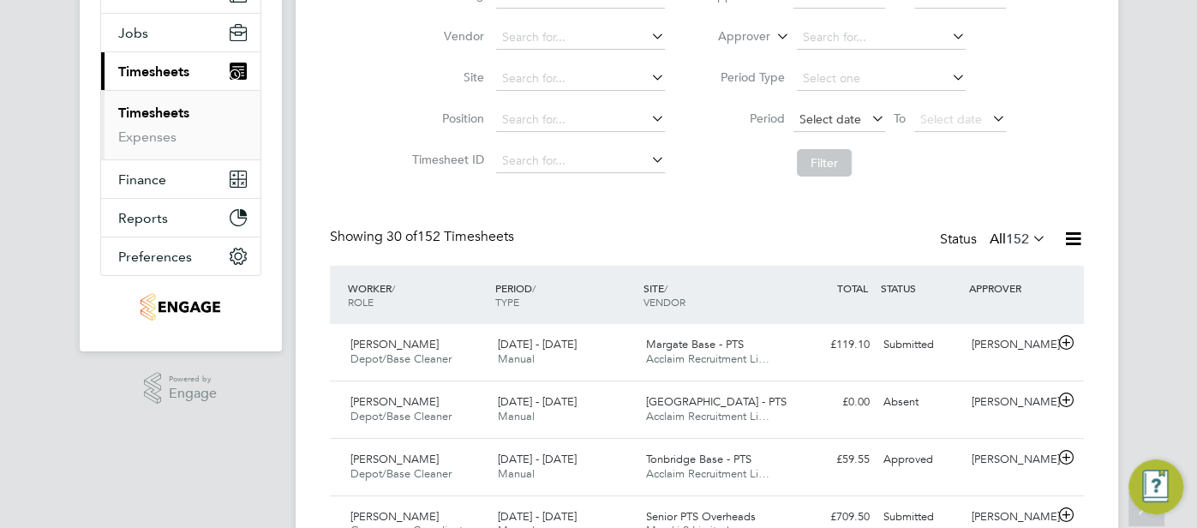
click at [833, 122] on span "Select date" at bounding box center [830, 118] width 62 height 15
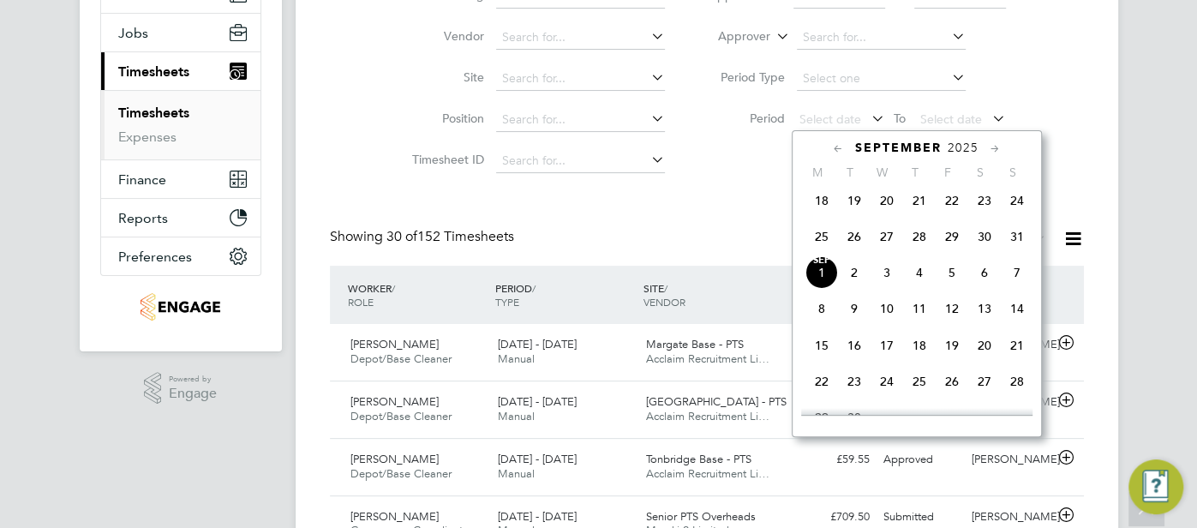
drag, startPoint x: 811, startPoint y: 248, endPoint x: 842, endPoint y: 226, distance: 37.5
click at [814, 243] on span "25" at bounding box center [821, 236] width 33 height 33
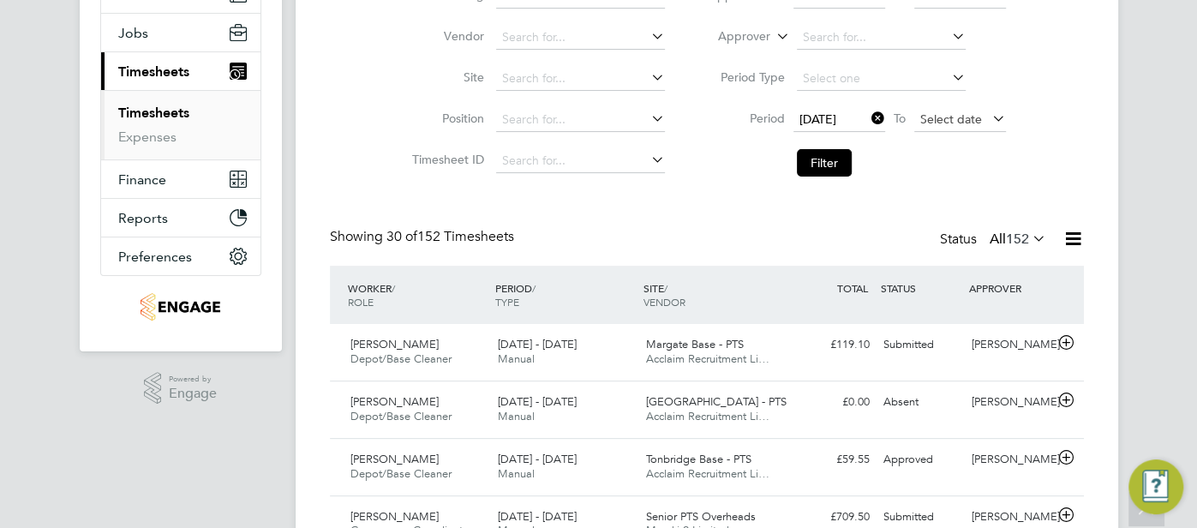
click at [930, 115] on span "Select date" at bounding box center [951, 118] width 62 height 15
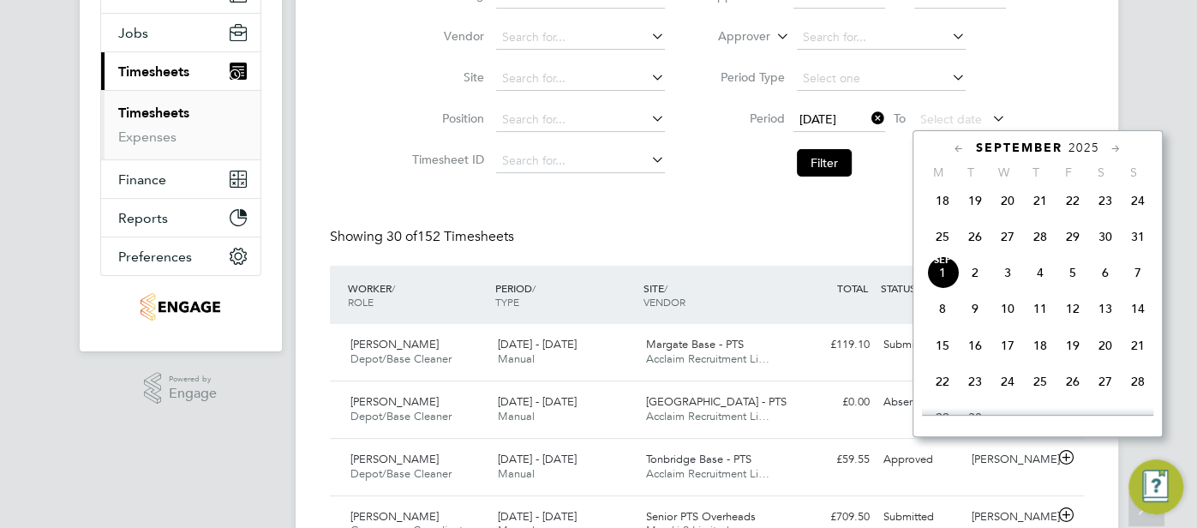
click at [1137, 253] on span "31" at bounding box center [1137, 236] width 33 height 33
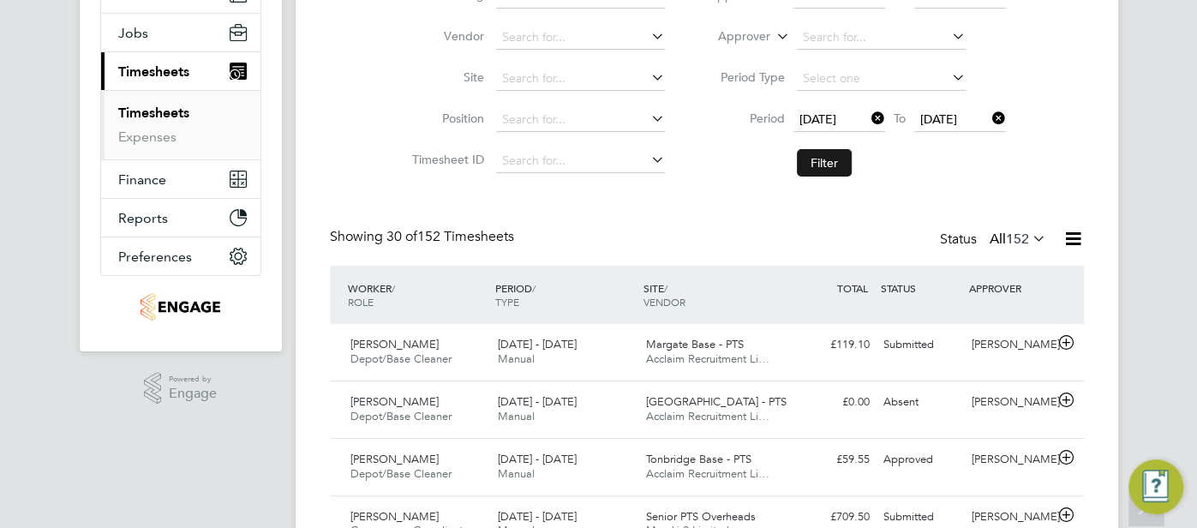
click at [823, 163] on button "Filter" at bounding box center [824, 162] width 55 height 27
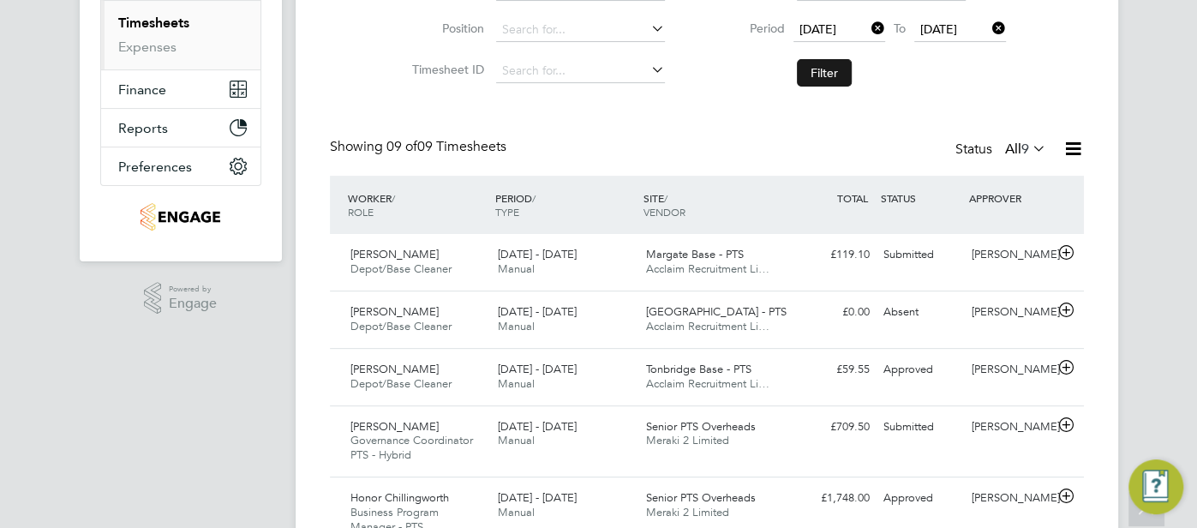
click at [820, 78] on button "Filter" at bounding box center [824, 72] width 55 height 27
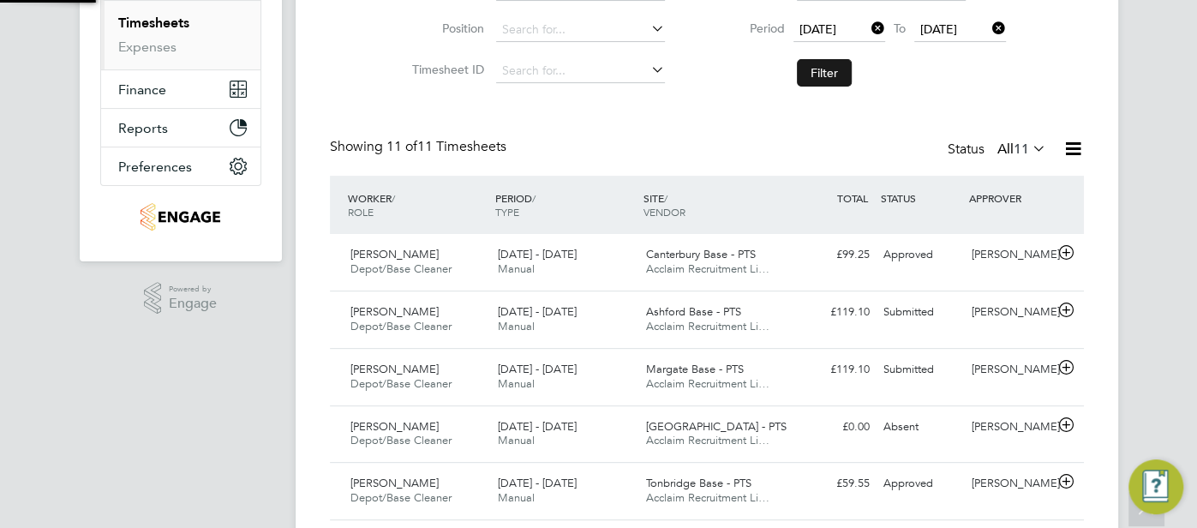
scroll to position [9, 9]
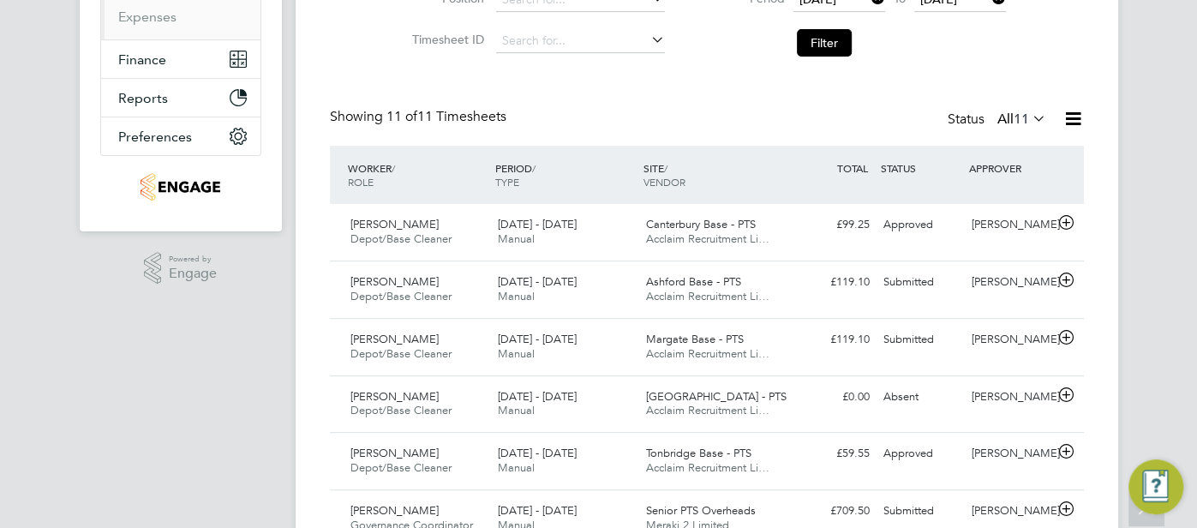
click at [1071, 116] on icon at bounding box center [1072, 118] width 21 height 21
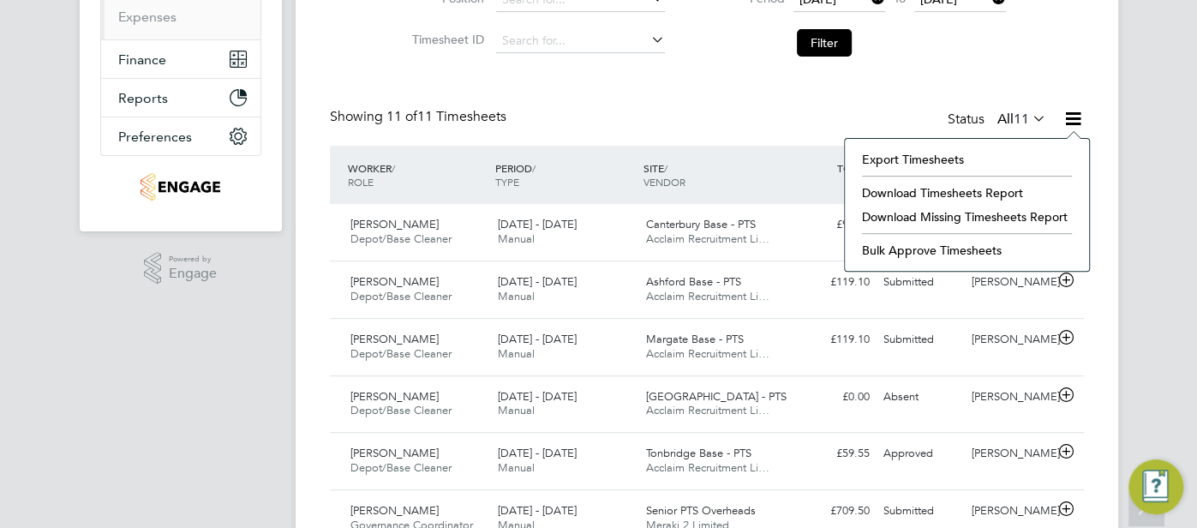
click at [1013, 217] on li "Download Missing Timesheets Report" at bounding box center [966, 217] width 227 height 24
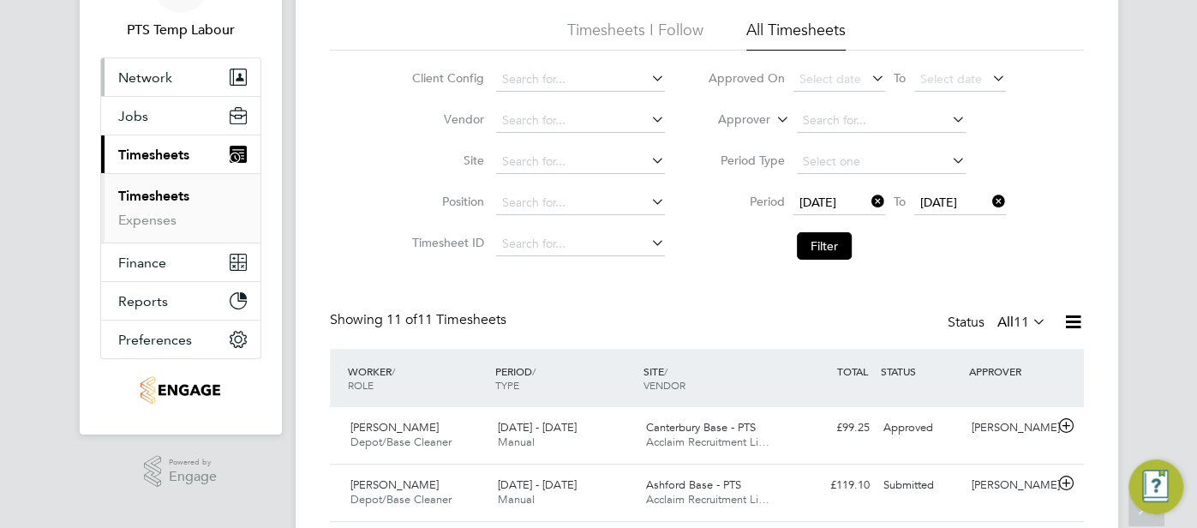
scroll to position [104, 0]
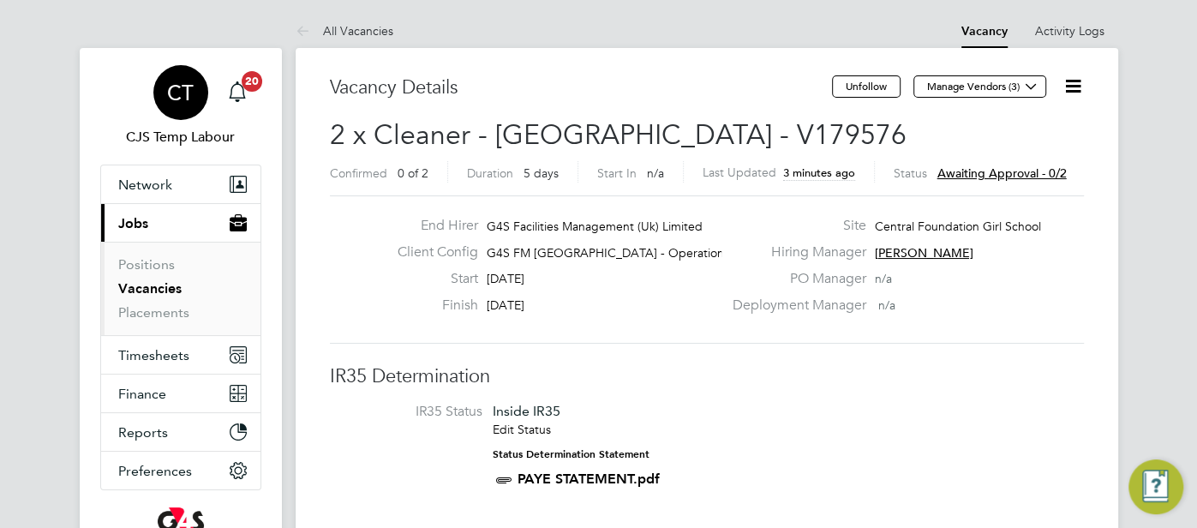
click at [192, 101] on span "CT" at bounding box center [180, 92] width 27 height 22
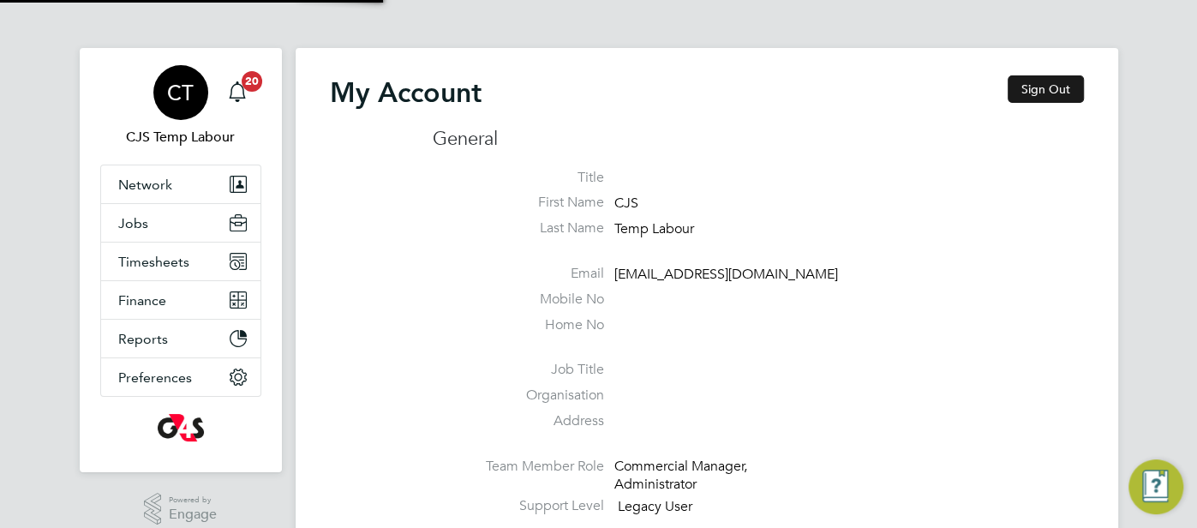
type input "[EMAIL_ADDRESS][DOMAIN_NAME]"
drag, startPoint x: 1078, startPoint y: 87, endPoint x: 1071, endPoint y: 93, distance: 9.8
click at [1075, 87] on button "Sign Out" at bounding box center [1045, 88] width 76 height 27
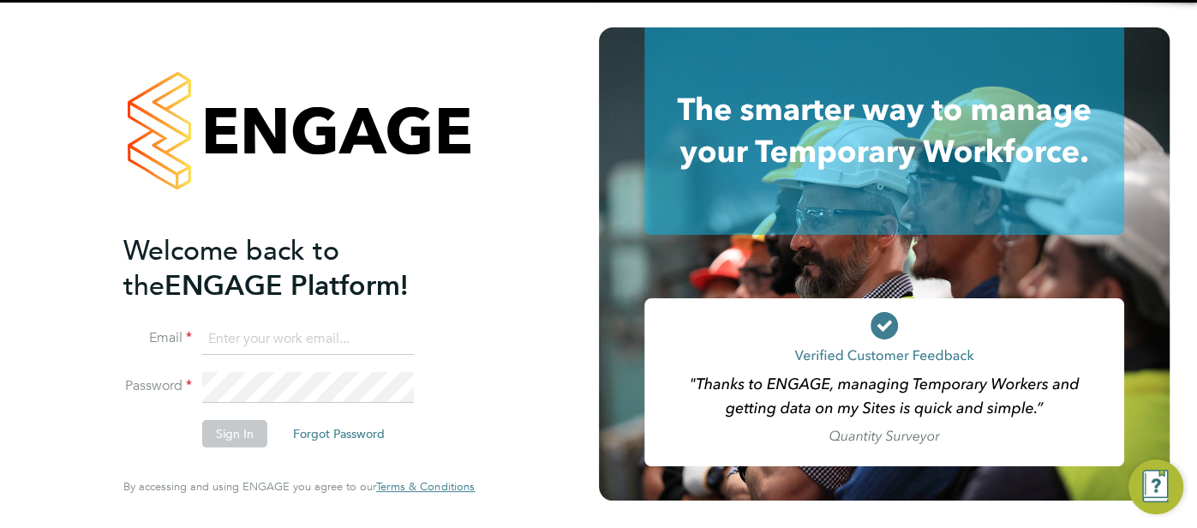
type input "[EMAIL_ADDRESS][DOMAIN_NAME]"
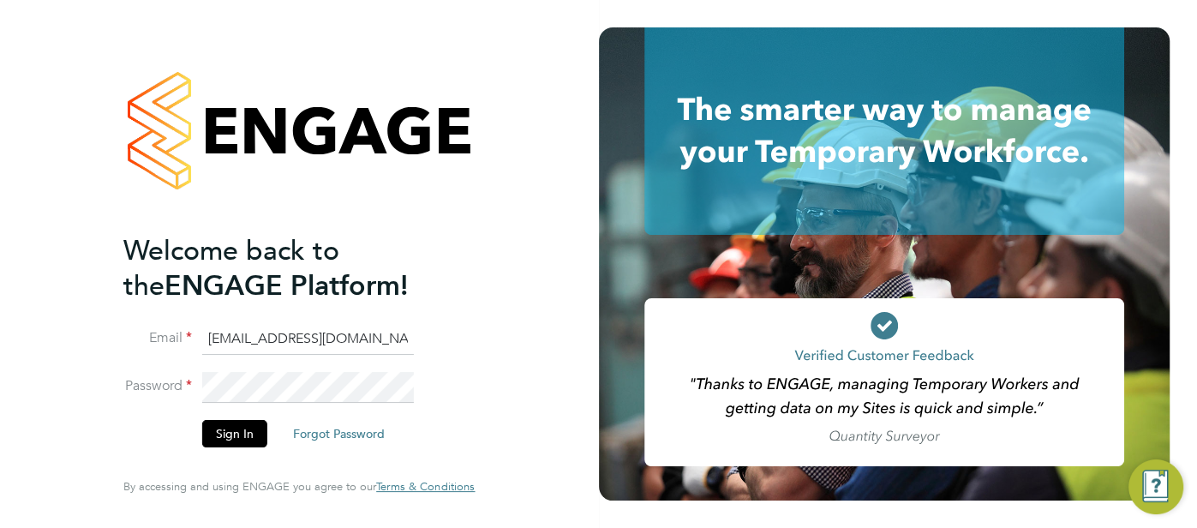
drag, startPoint x: 368, startPoint y: 346, endPoint x: 299, endPoint y: 358, distance: 70.4
click at [298, 346] on input "[EMAIL_ADDRESS][DOMAIN_NAME]" at bounding box center [308, 339] width 212 height 31
click at [234, 427] on button "Sign In" at bounding box center [234, 433] width 65 height 27
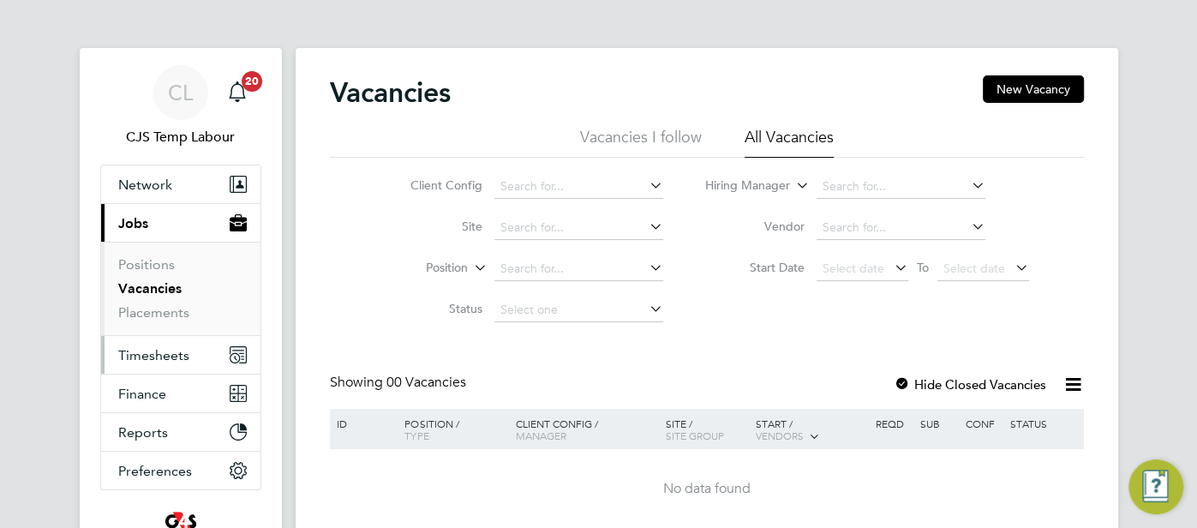
click at [146, 349] on span "Timesheets" at bounding box center [153, 355] width 71 height 16
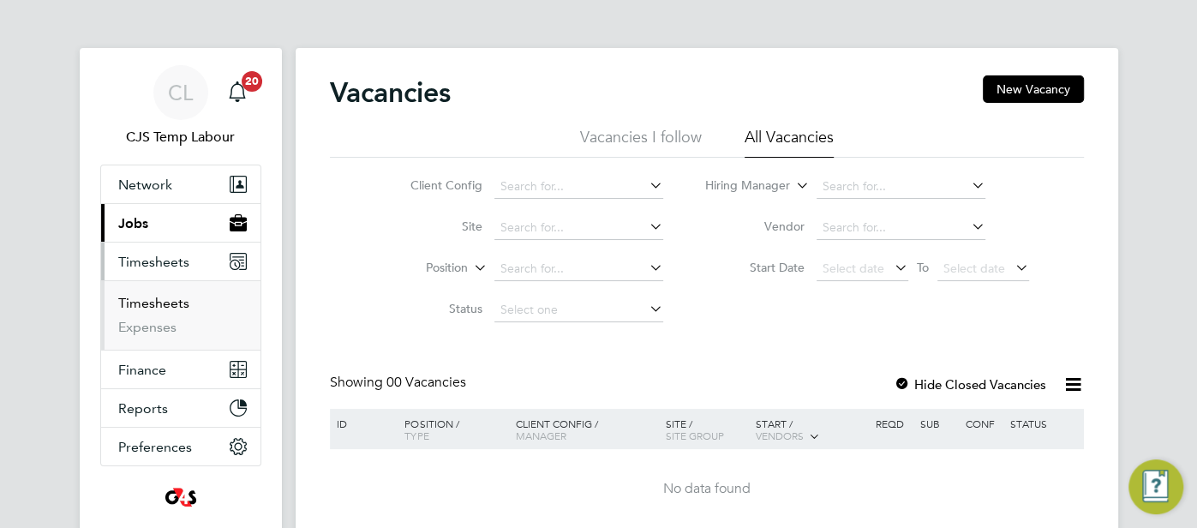
click at [164, 303] on link "Timesheets" at bounding box center [153, 303] width 71 height 16
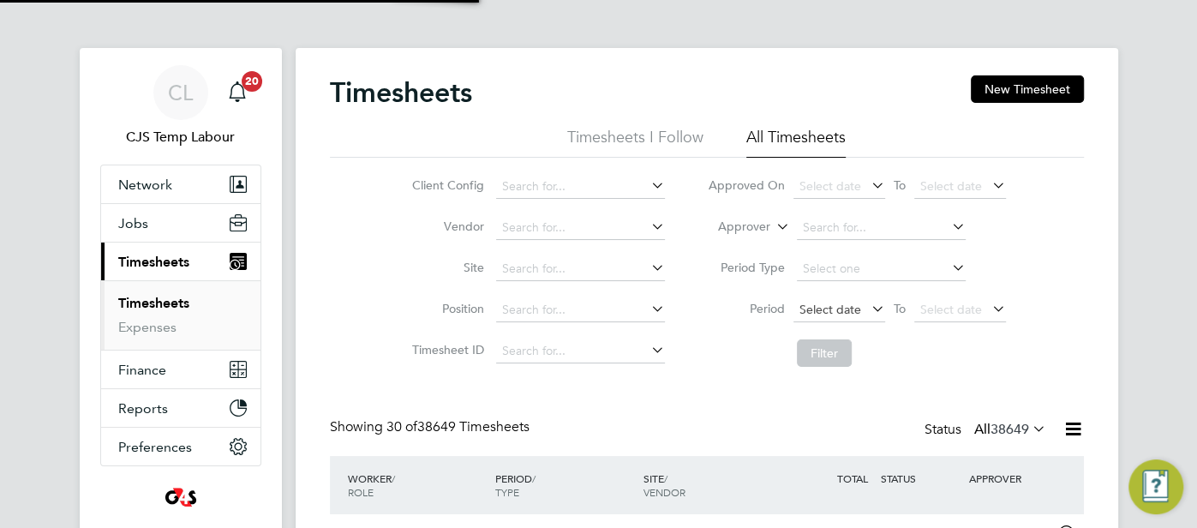
click at [839, 308] on span "Select date" at bounding box center [830, 308] width 62 height 15
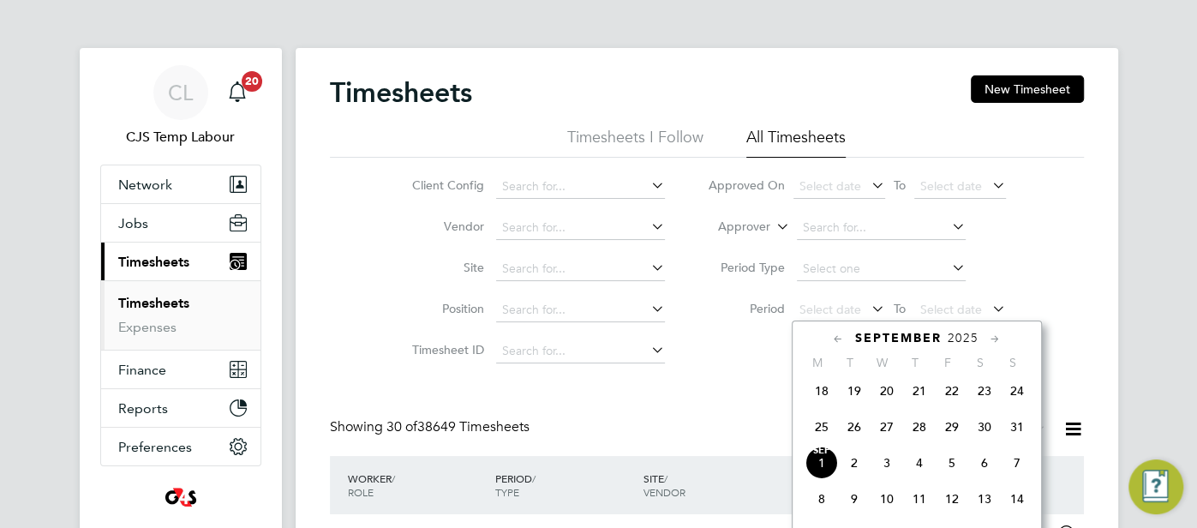
drag, startPoint x: 816, startPoint y: 440, endPoint x: 837, endPoint y: 432, distance: 22.3
click at [817, 440] on span "25" at bounding box center [821, 426] width 33 height 33
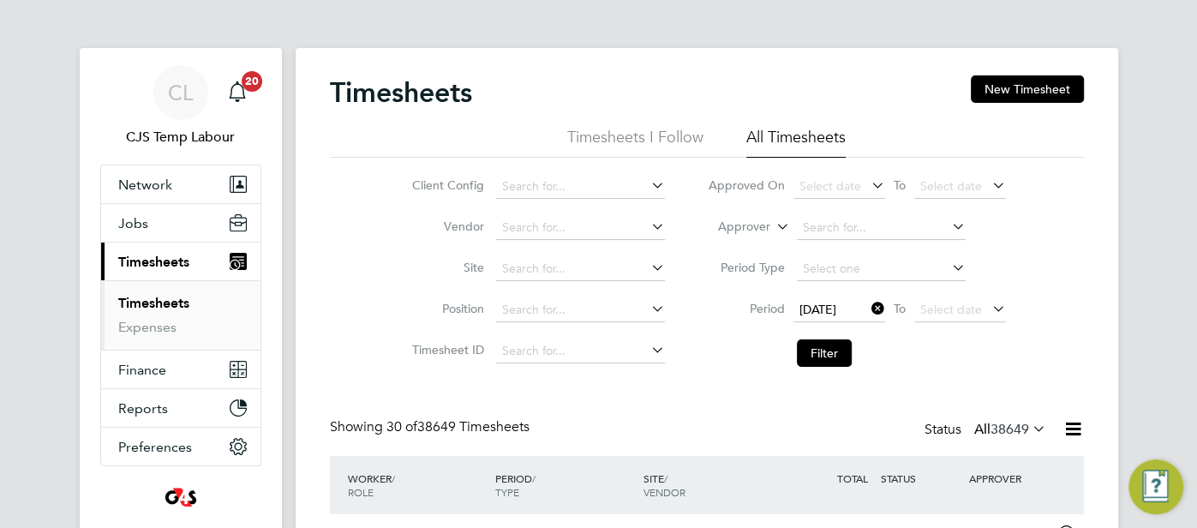
drag, startPoint x: 967, startPoint y: 307, endPoint x: 973, endPoint y: 328, distance: 22.2
click at [968, 311] on span "Select date" at bounding box center [951, 308] width 62 height 15
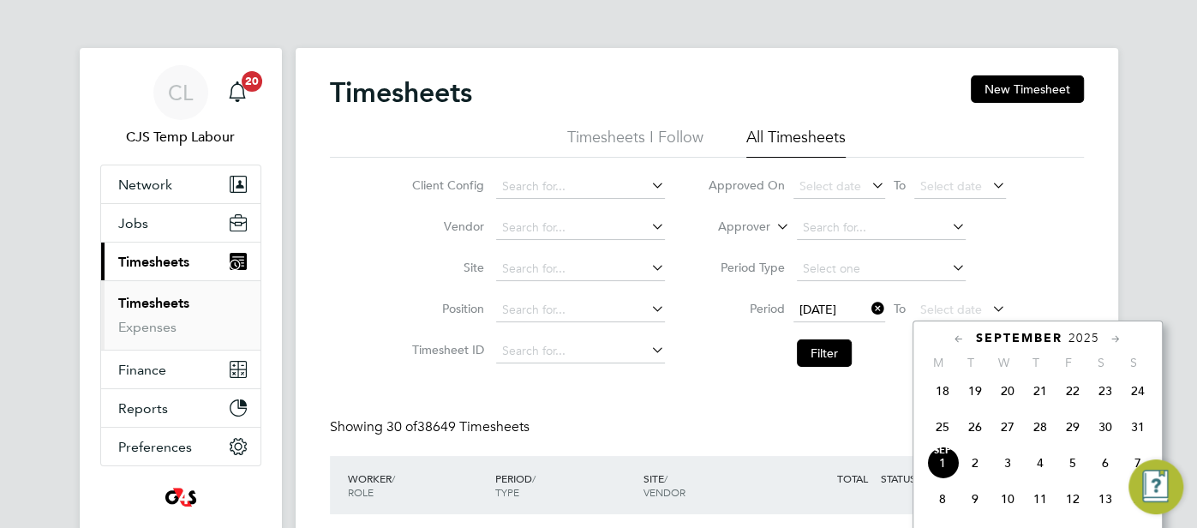
click at [1125, 432] on span "31" at bounding box center [1137, 426] width 33 height 33
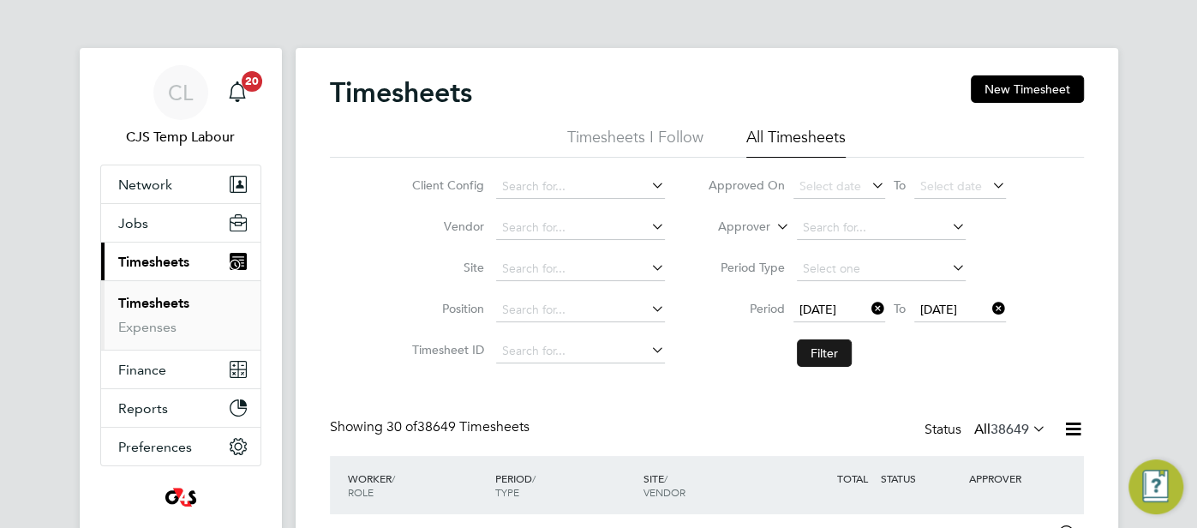
click at [818, 357] on button "Filter" at bounding box center [824, 352] width 55 height 27
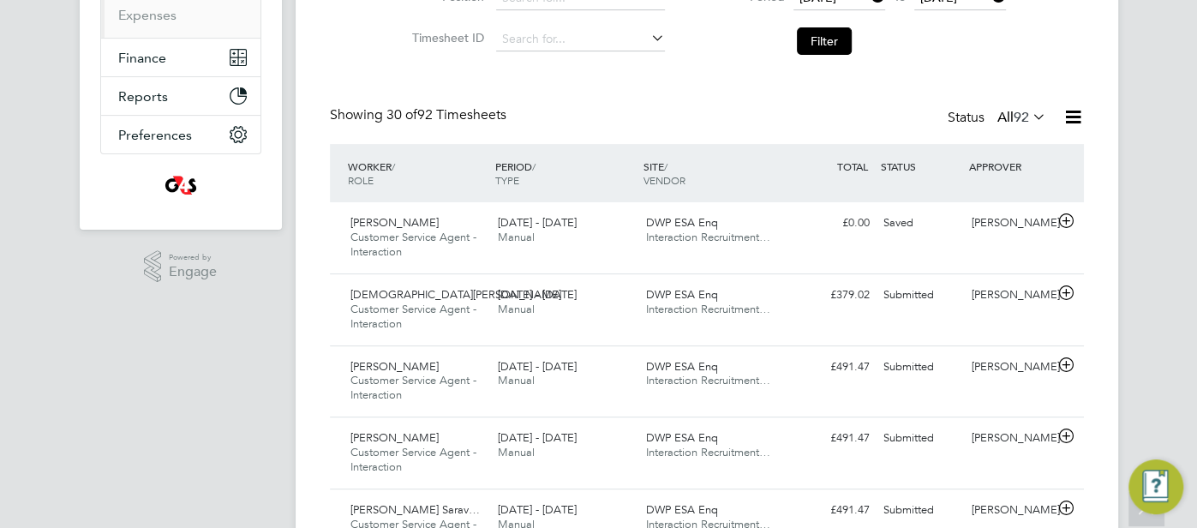
click at [1071, 112] on icon at bounding box center [1072, 116] width 21 height 21
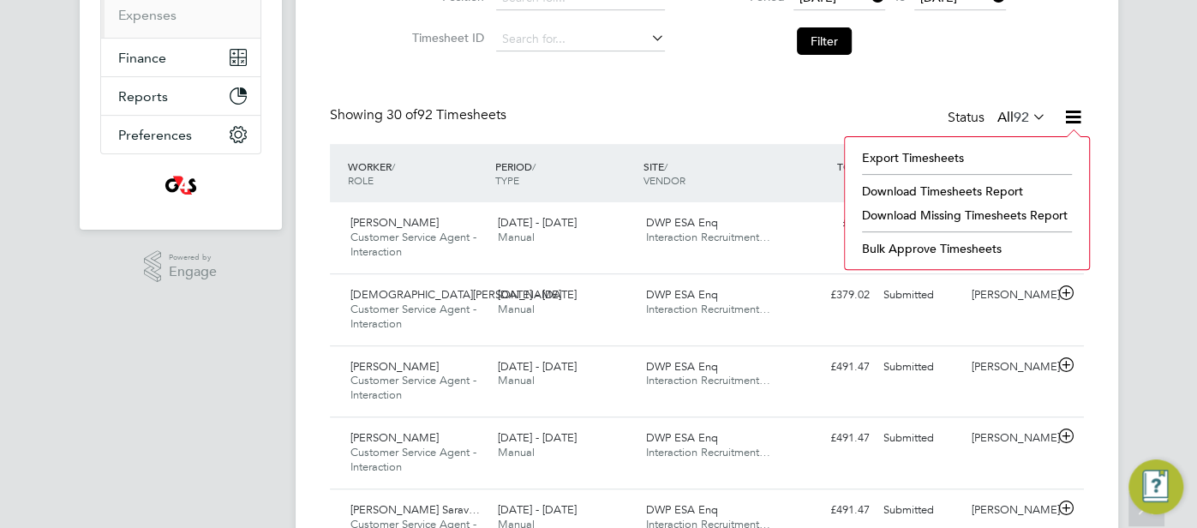
click at [990, 212] on li "Download Missing Timesheets Report" at bounding box center [966, 215] width 227 height 24
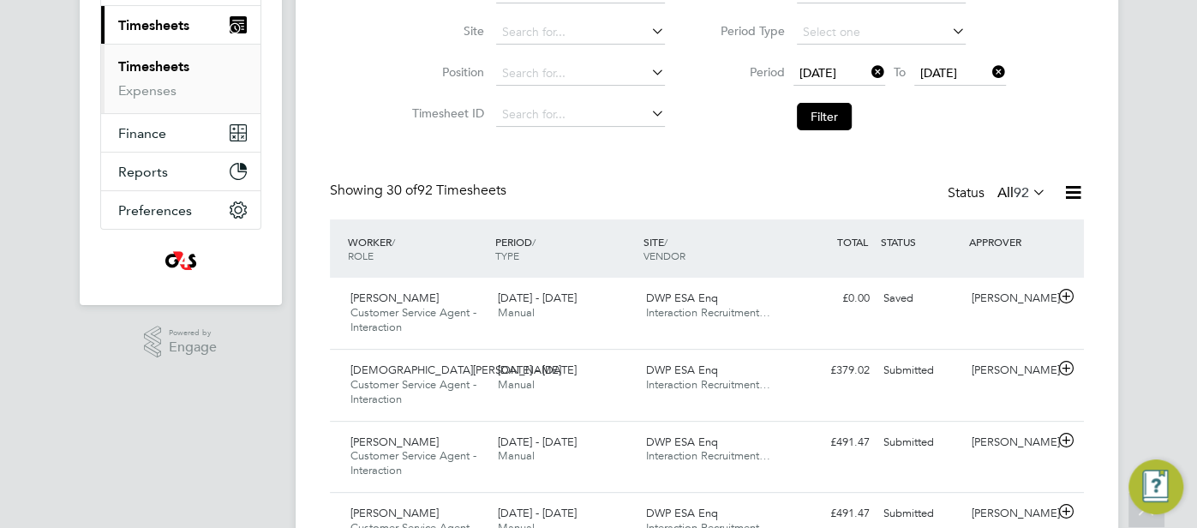
scroll to position [55, 0]
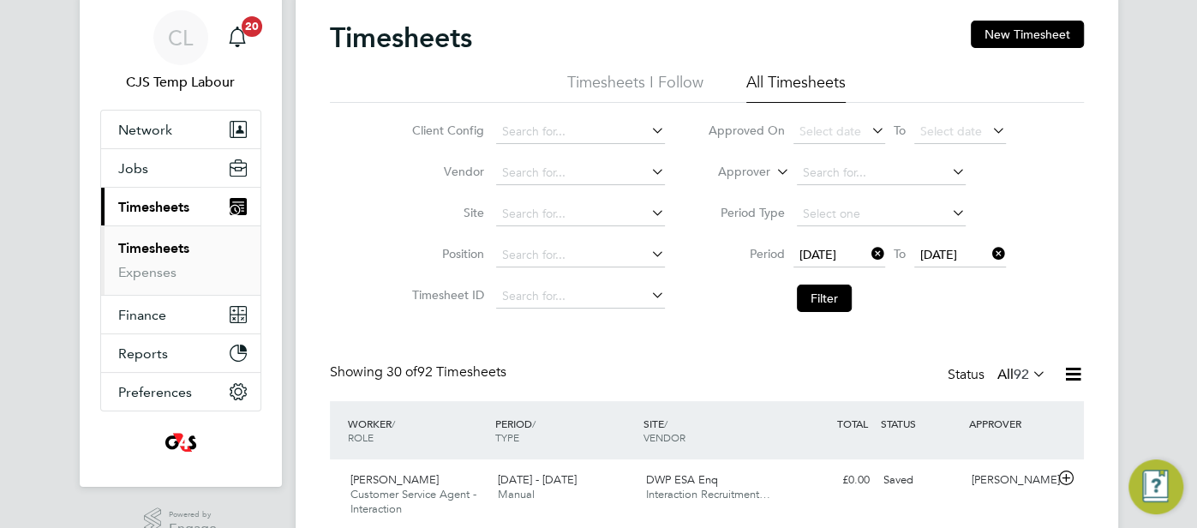
click at [773, 173] on icon at bounding box center [773, 166] width 0 height 15
drag, startPoint x: 758, startPoint y: 183, endPoint x: 794, endPoint y: 182, distance: 36.0
click at [762, 183] on li "Worker" at bounding box center [729, 192] width 84 height 22
click at [805, 182] on input at bounding box center [881, 173] width 169 height 24
paste input "Kieran Phillips"
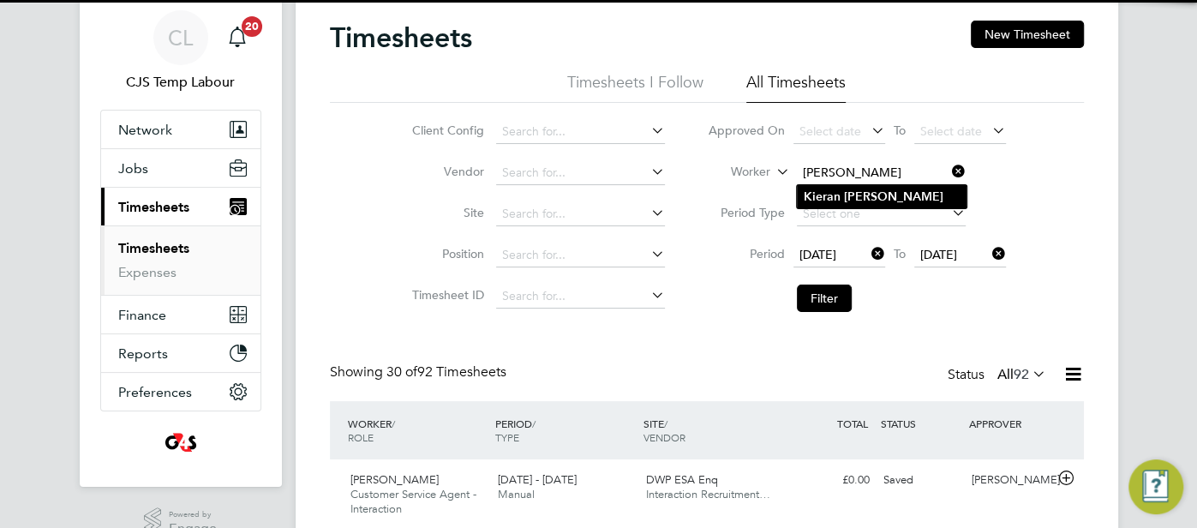
type input "Kieran Phillips"
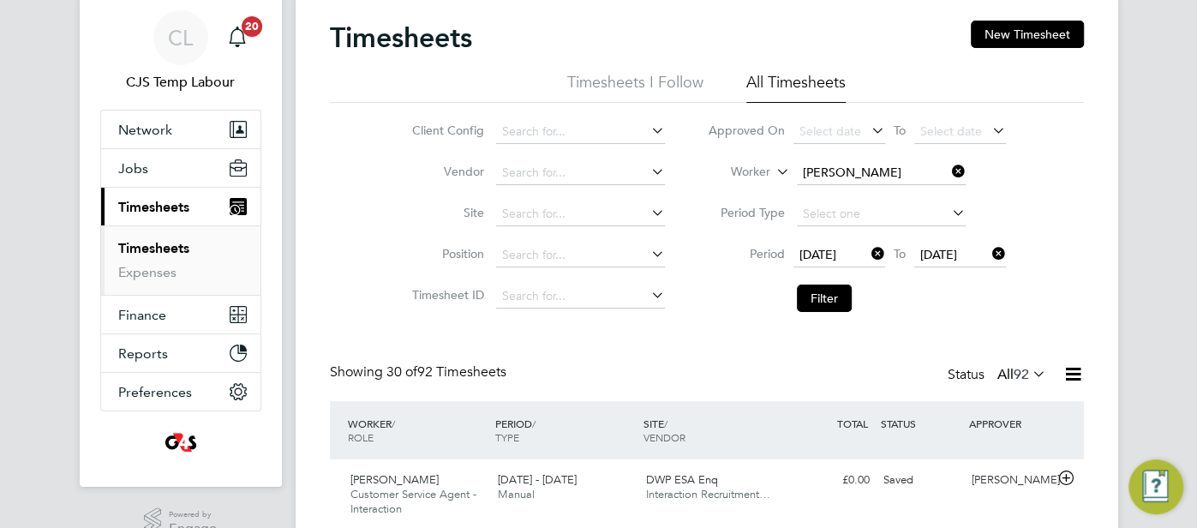
click at [827, 206] on li "Kieran Phillips" at bounding box center [882, 196] width 170 height 23
click at [832, 295] on button "Filter" at bounding box center [824, 297] width 55 height 27
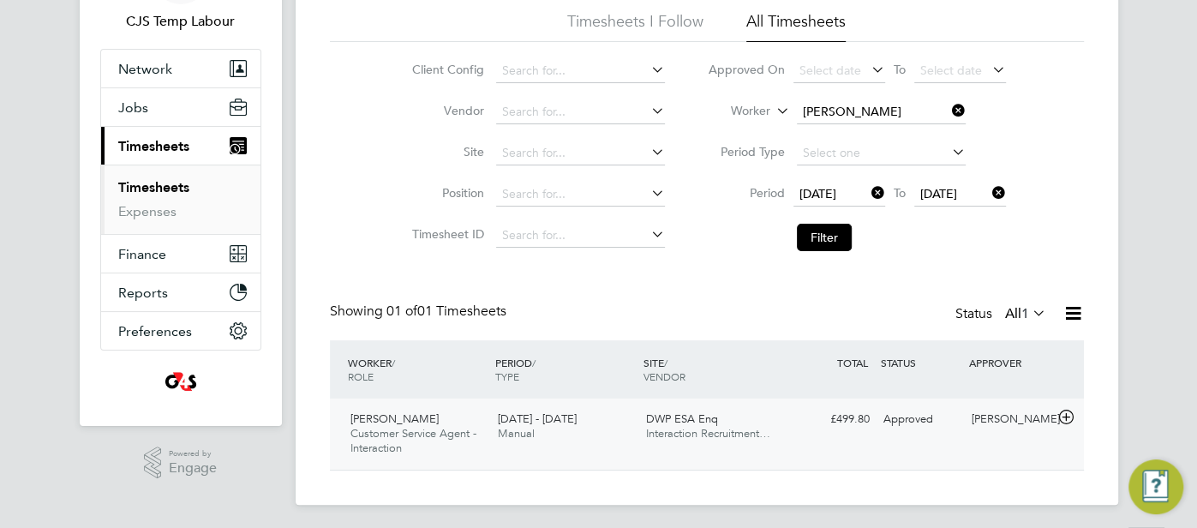
scroll to position [118, 0]
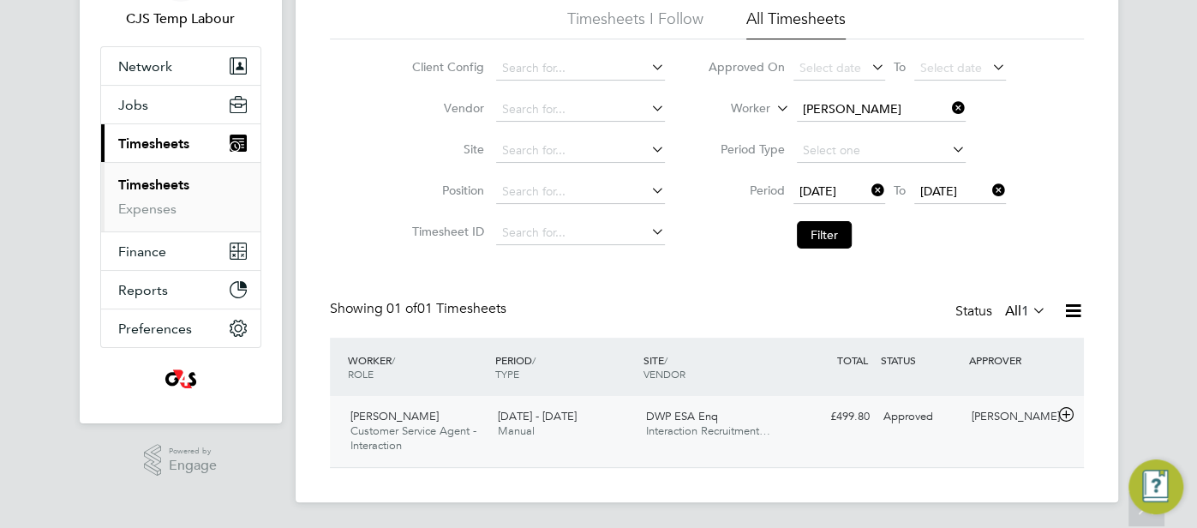
click at [907, 414] on div "Approved" at bounding box center [920, 417] width 89 height 28
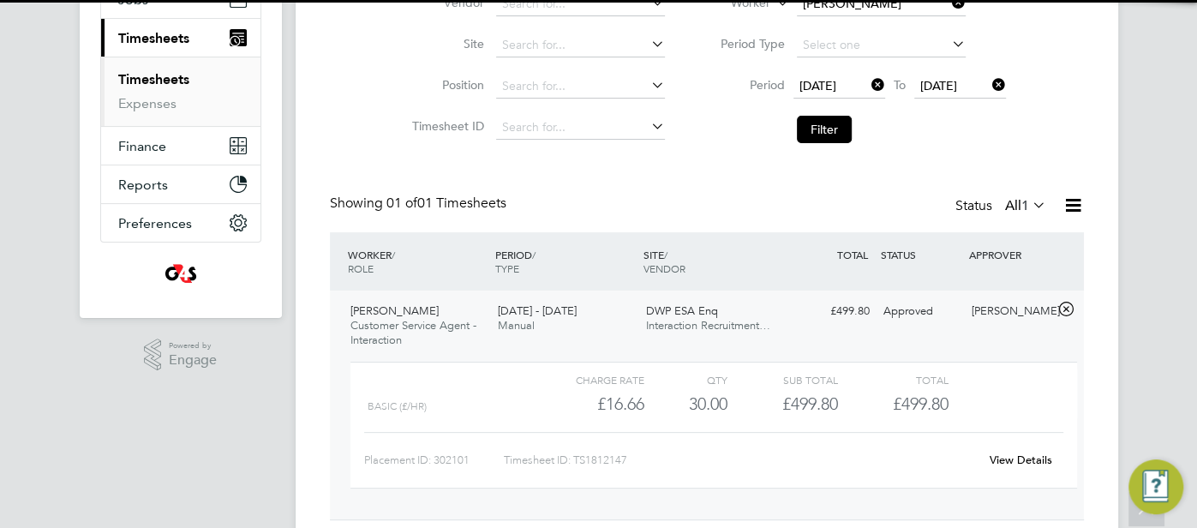
scroll to position [224, 0]
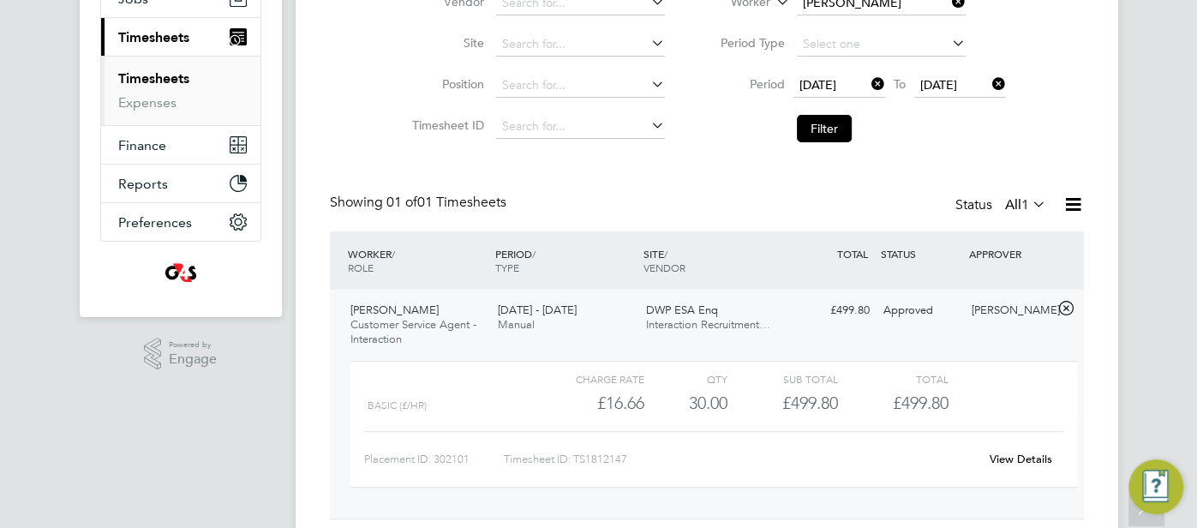
click at [1021, 451] on link "View Details" at bounding box center [1020, 458] width 63 height 15
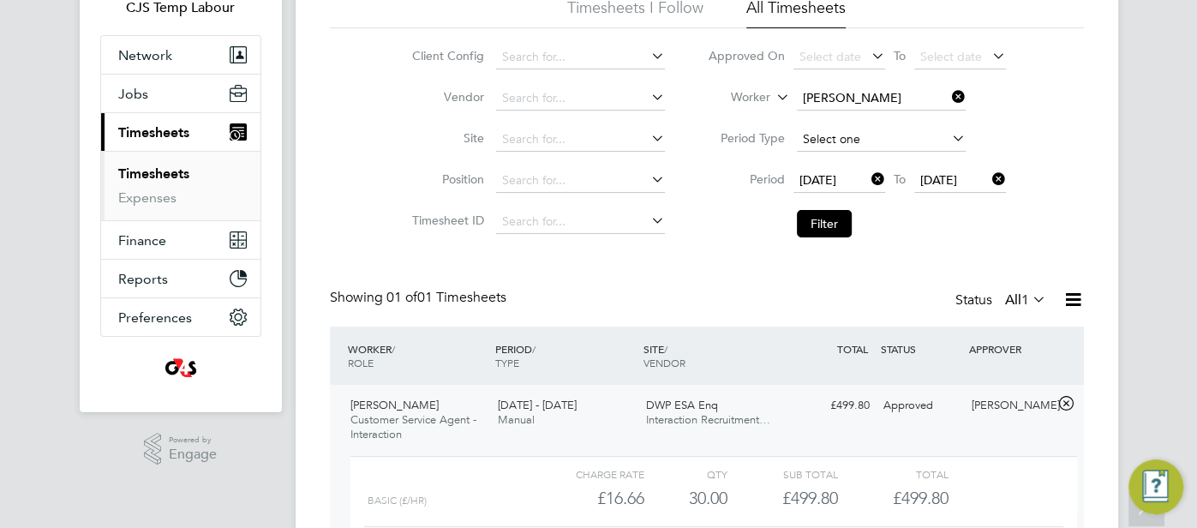
scroll to position [128, 0]
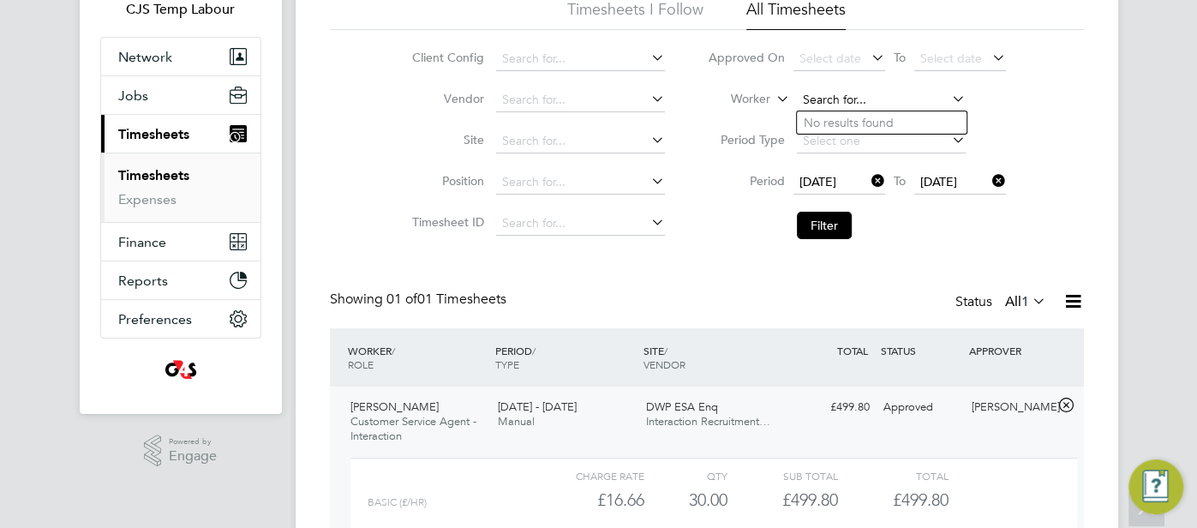
click at [856, 99] on input at bounding box center [881, 100] width 169 height 24
paste input "Matthew Hill"
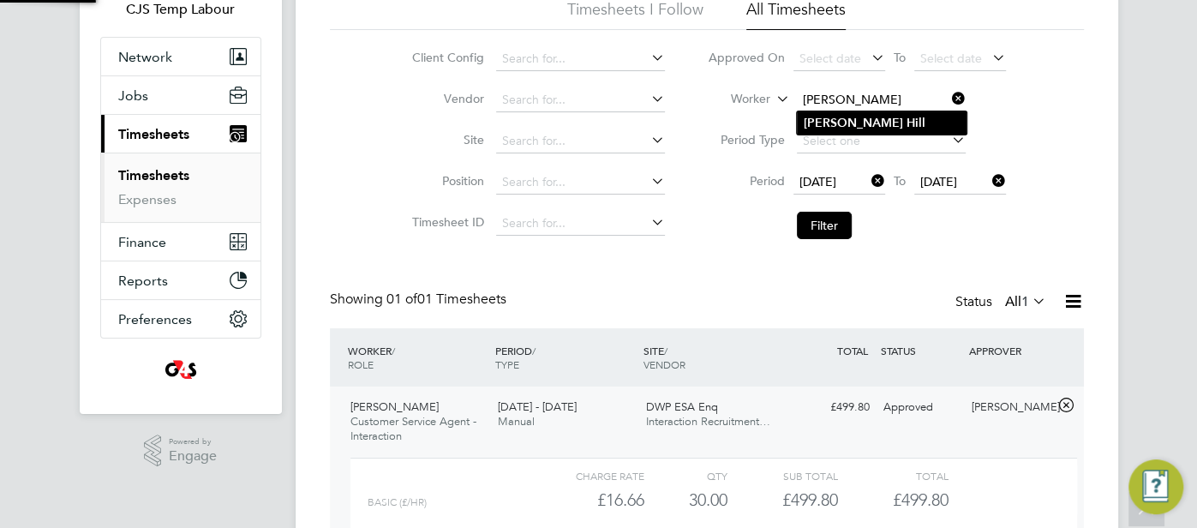
type input "Matthew Hill"
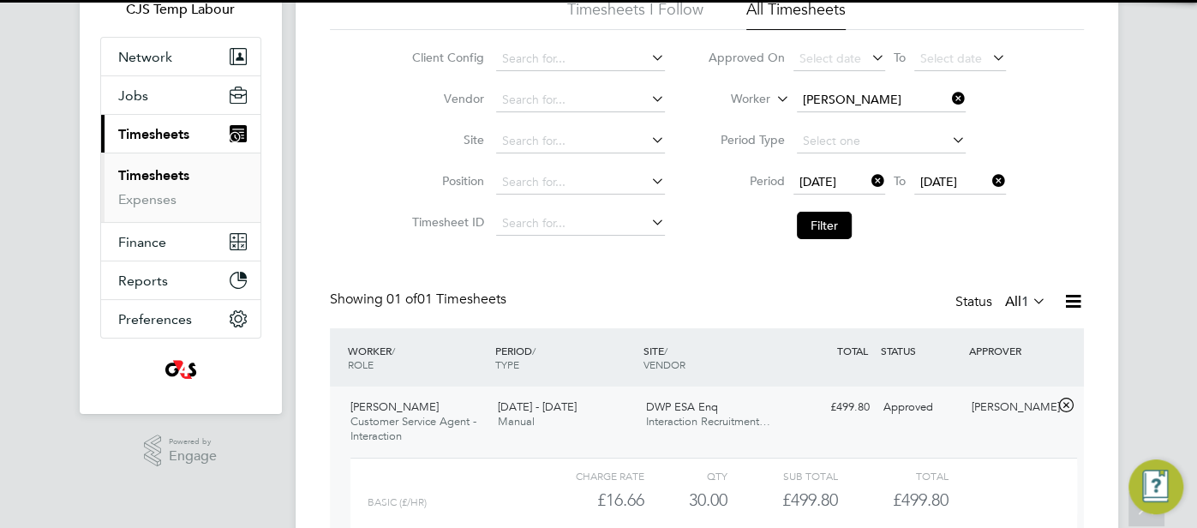
click at [850, 114] on li "Matthew Hill" at bounding box center [882, 122] width 170 height 23
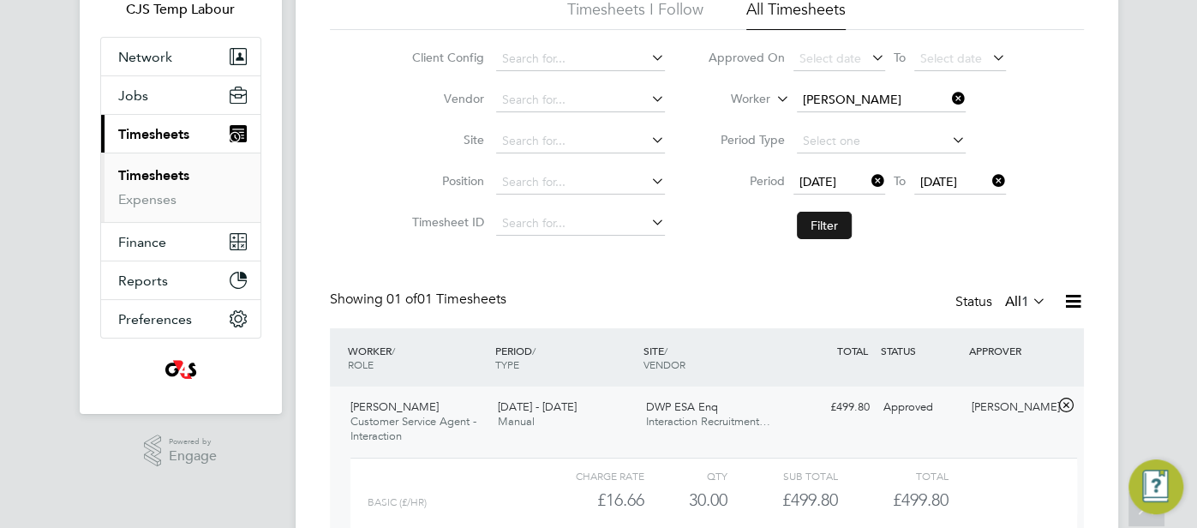
click at [833, 215] on button "Filter" at bounding box center [824, 225] width 55 height 27
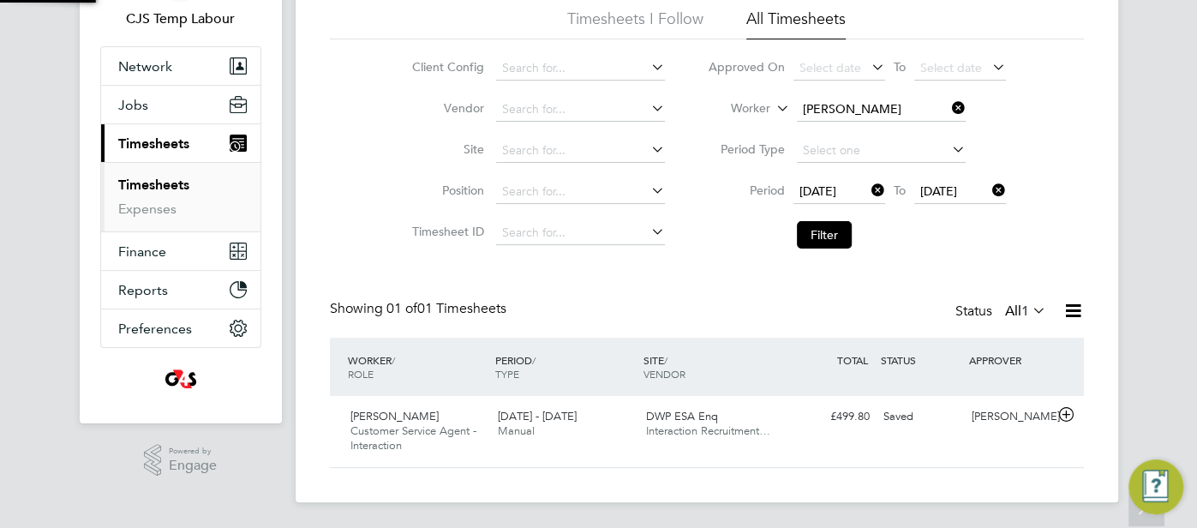
scroll to position [43, 148]
click at [998, 431] on div "Samantha Orchard" at bounding box center [1008, 417] width 89 height 28
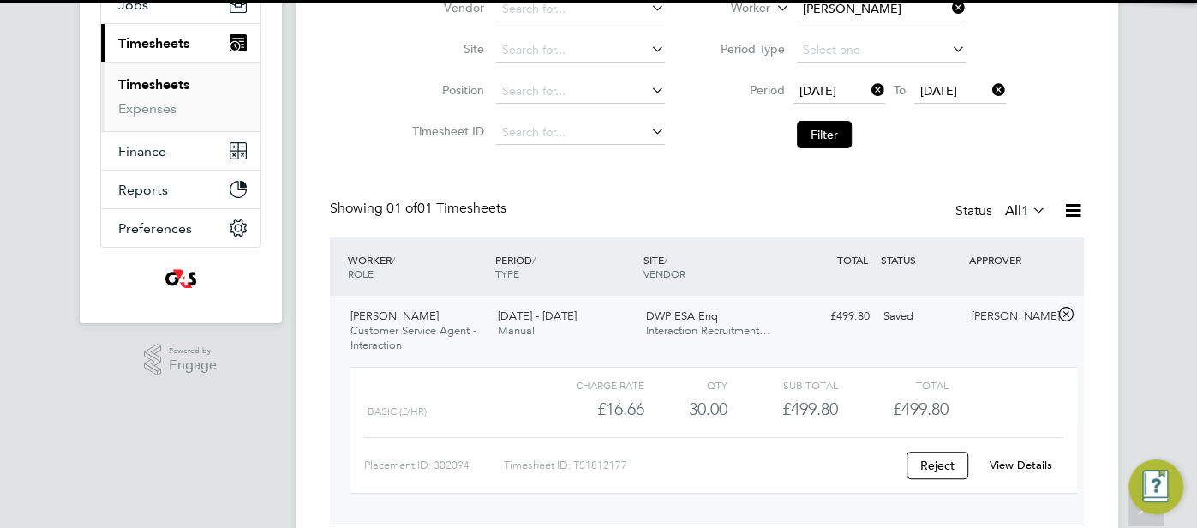
scroll to position [224, 0]
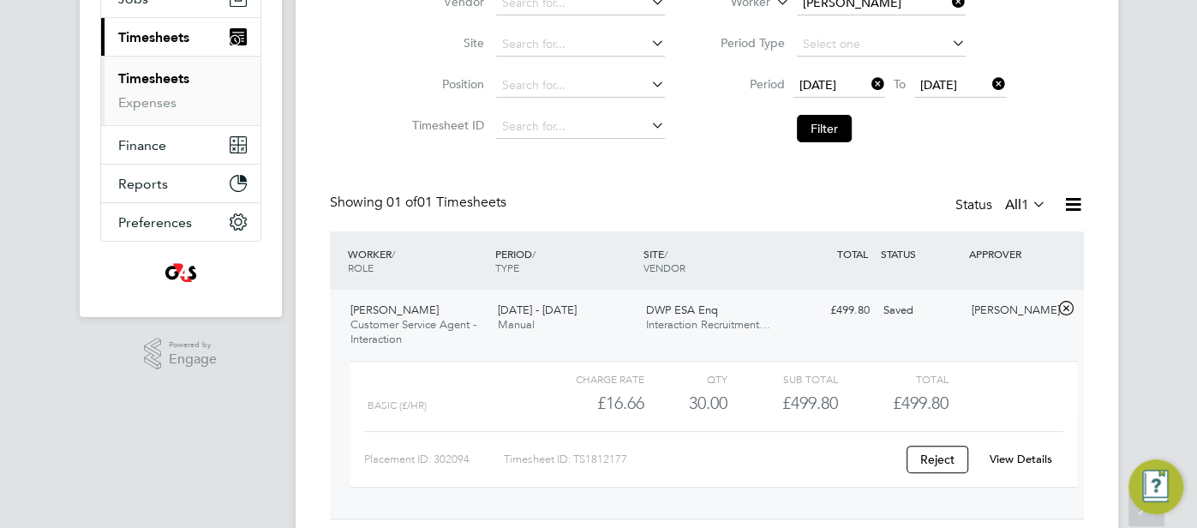
click at [1030, 458] on link "View Details" at bounding box center [1020, 458] width 63 height 15
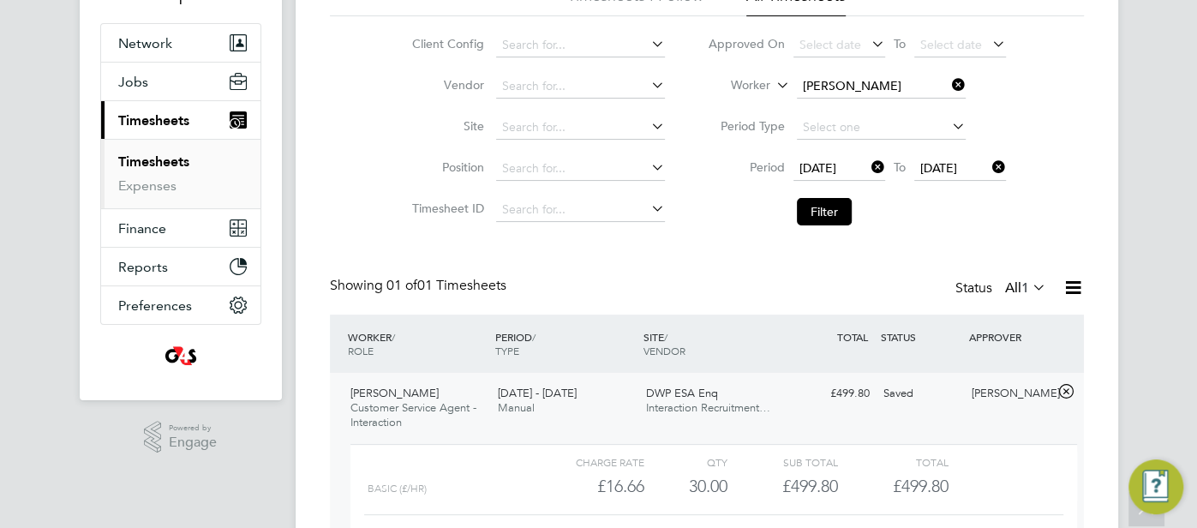
scroll to position [134, 0]
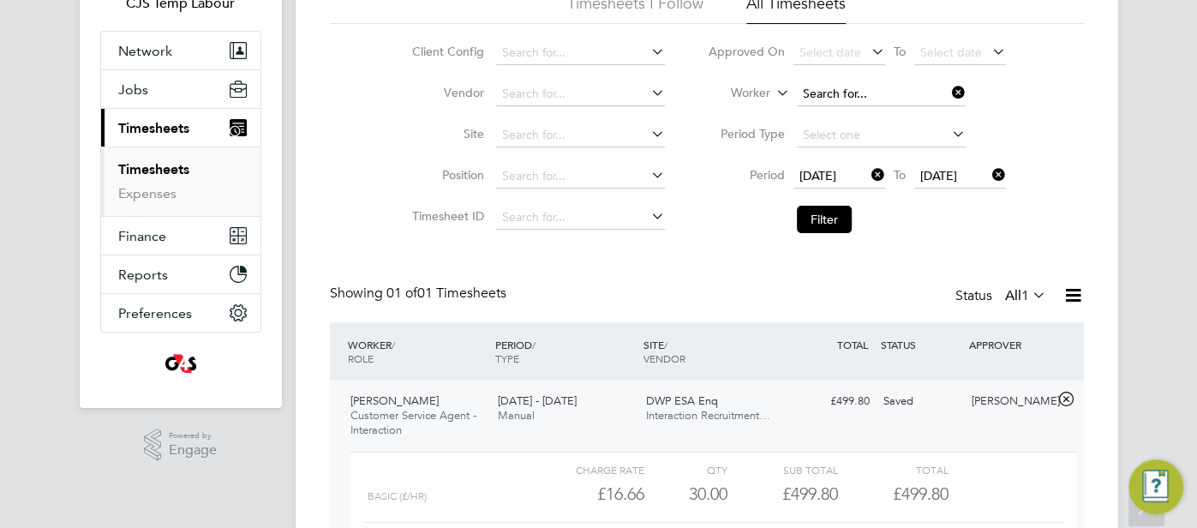
click at [832, 94] on input at bounding box center [881, 94] width 169 height 24
paste input "Mohammed Najib"
type input "Mohammed Najib"
click at [837, 105] on li "Mohammed Najib" at bounding box center [882, 116] width 170 height 23
click at [821, 227] on button "Filter" at bounding box center [824, 219] width 55 height 27
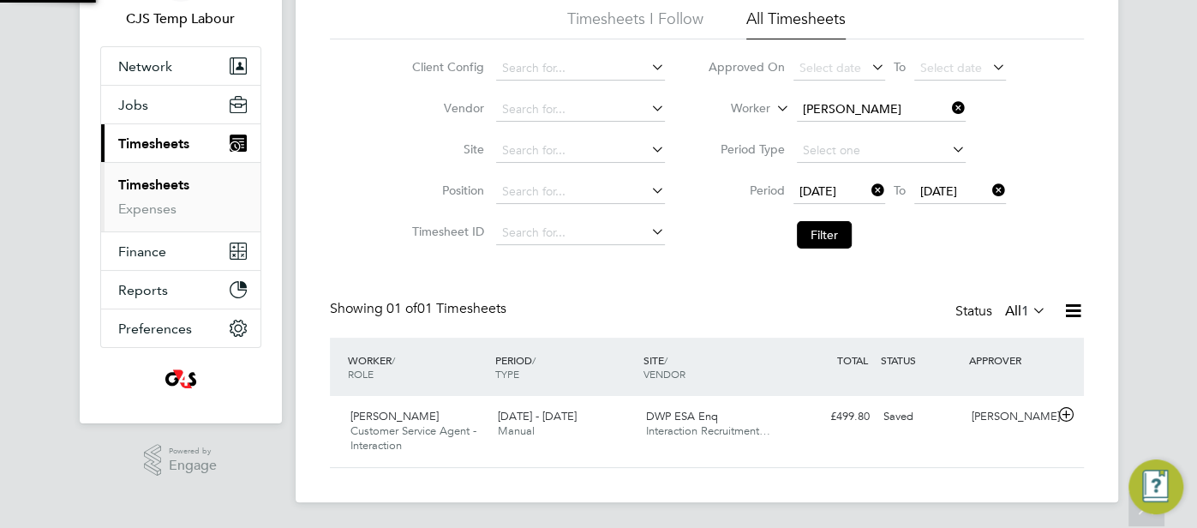
scroll to position [43, 148]
click at [902, 413] on div "Saved" at bounding box center [920, 417] width 89 height 28
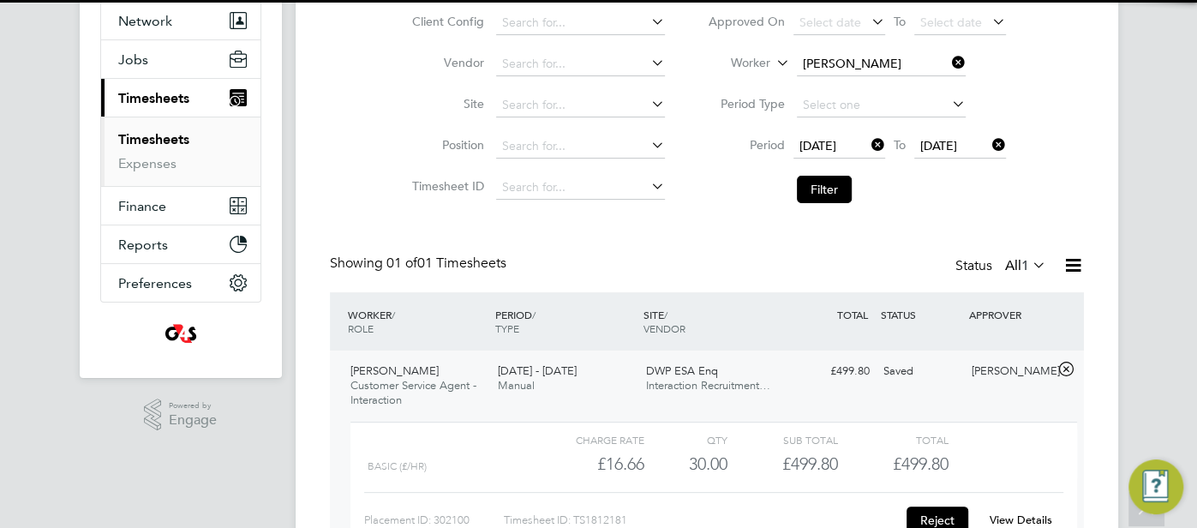
scroll to position [269, 0]
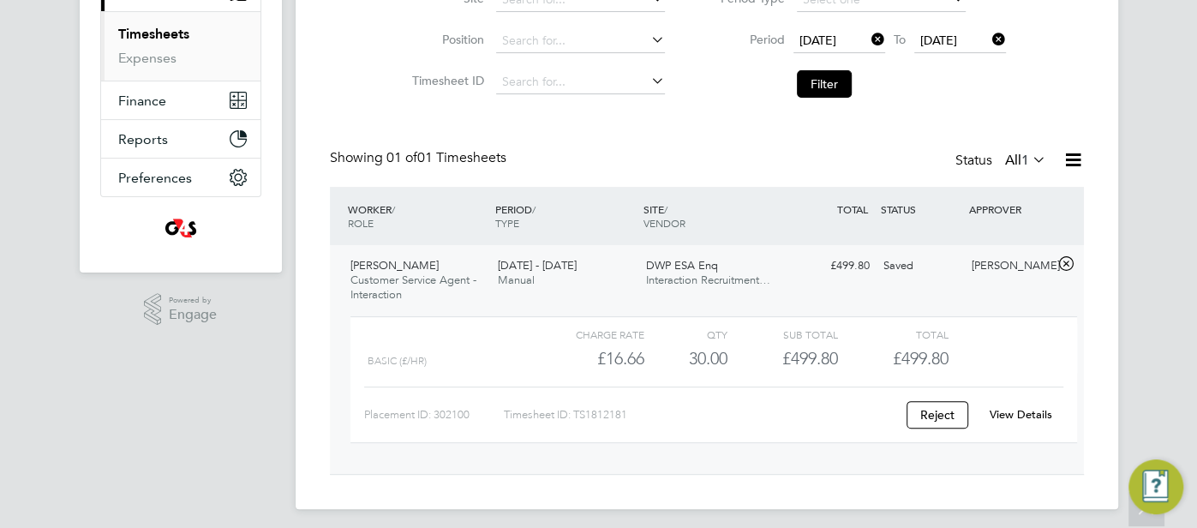
click at [997, 412] on link "View Details" at bounding box center [1020, 414] width 63 height 15
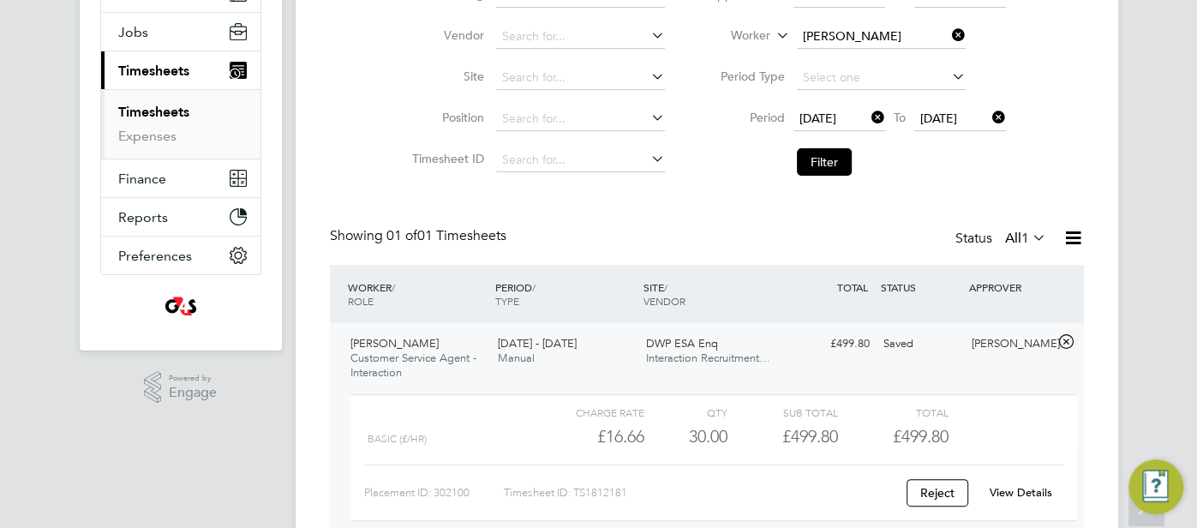
scroll to position [0, 0]
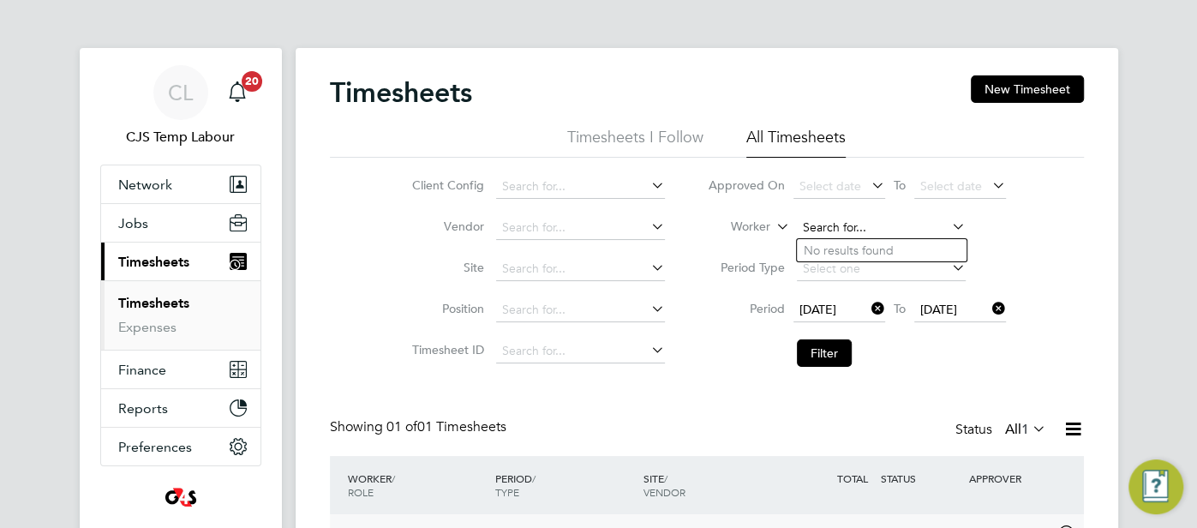
click at [843, 233] on input at bounding box center [881, 228] width 169 height 24
paste input "Olanrewaju Elufisan"
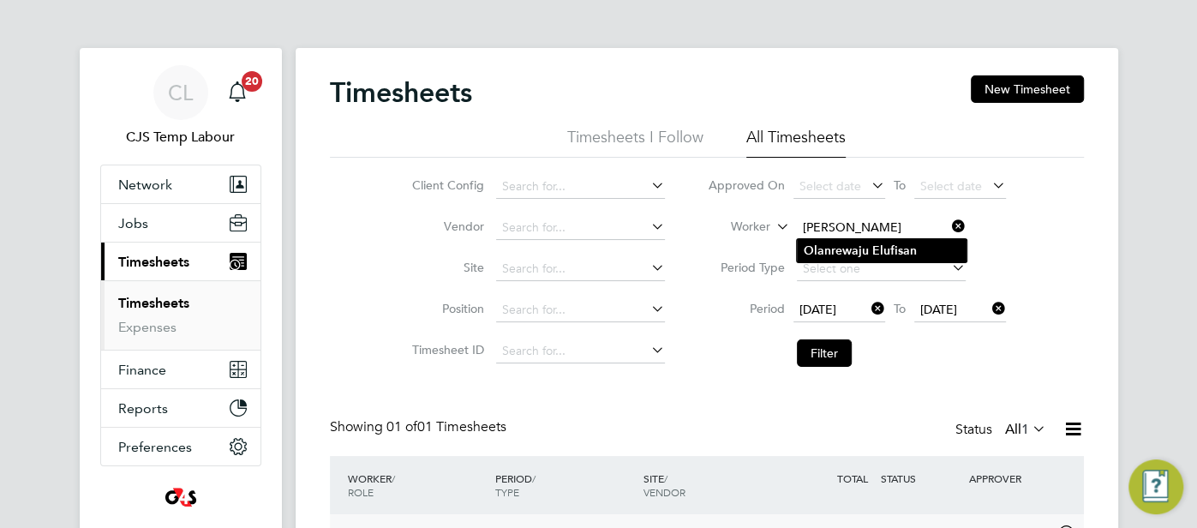
type input "Olanrewaju Elufisan"
click at [850, 254] on b "Olanrewaju" at bounding box center [835, 250] width 65 height 15
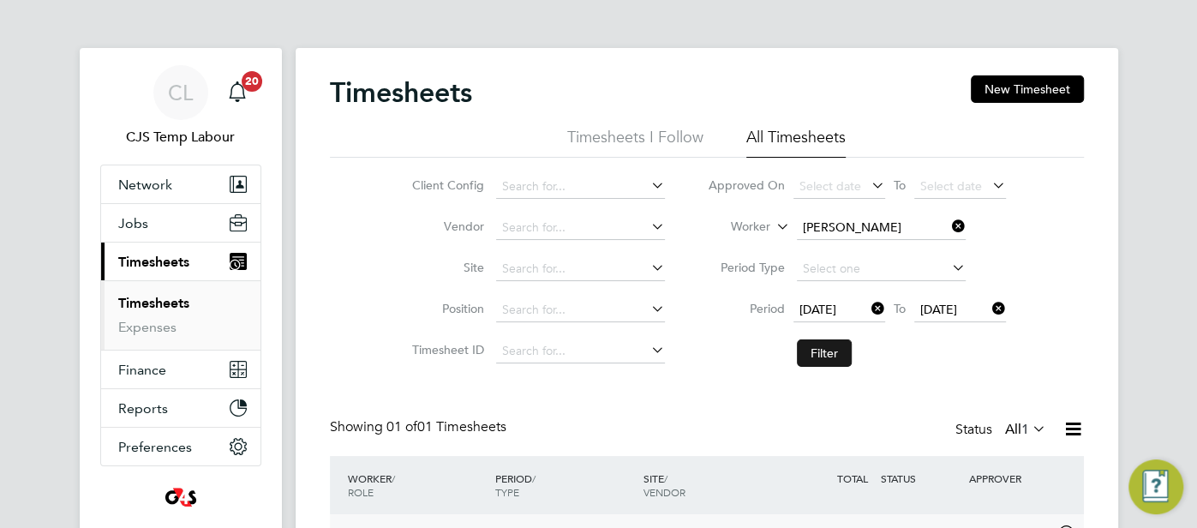
click at [840, 353] on button "Filter" at bounding box center [824, 352] width 55 height 27
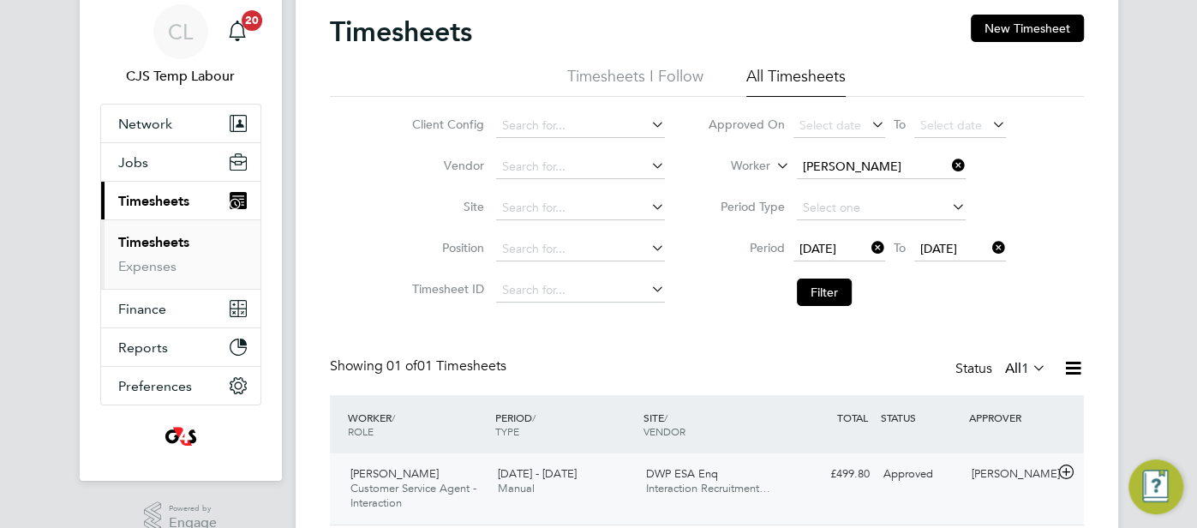
scroll to position [118, 0]
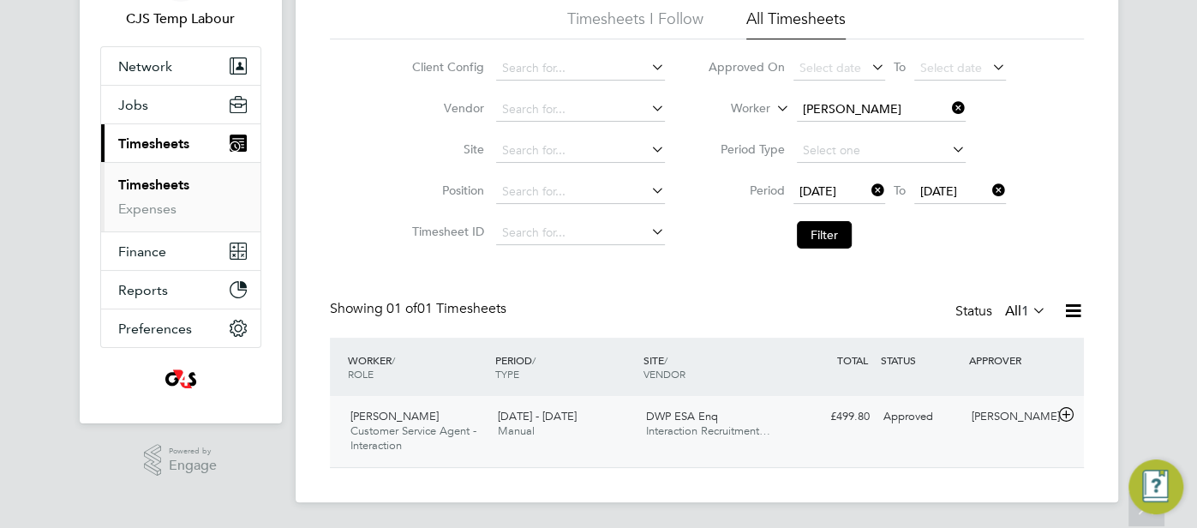
click at [978, 425] on div "Samantha Orchard" at bounding box center [1008, 417] width 89 height 28
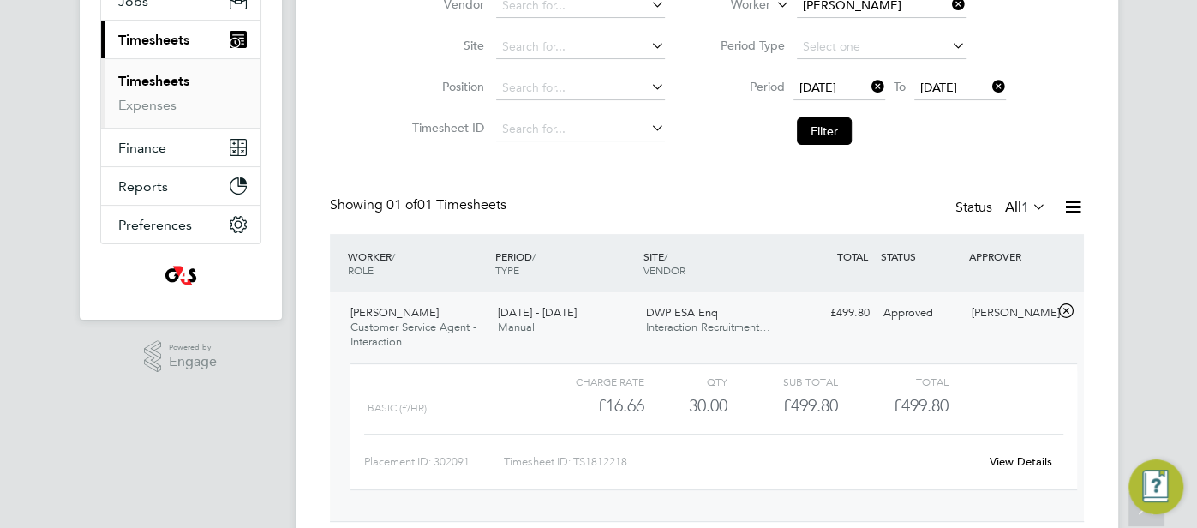
scroll to position [224, 0]
click at [1027, 463] on link "View Details" at bounding box center [1020, 459] width 63 height 15
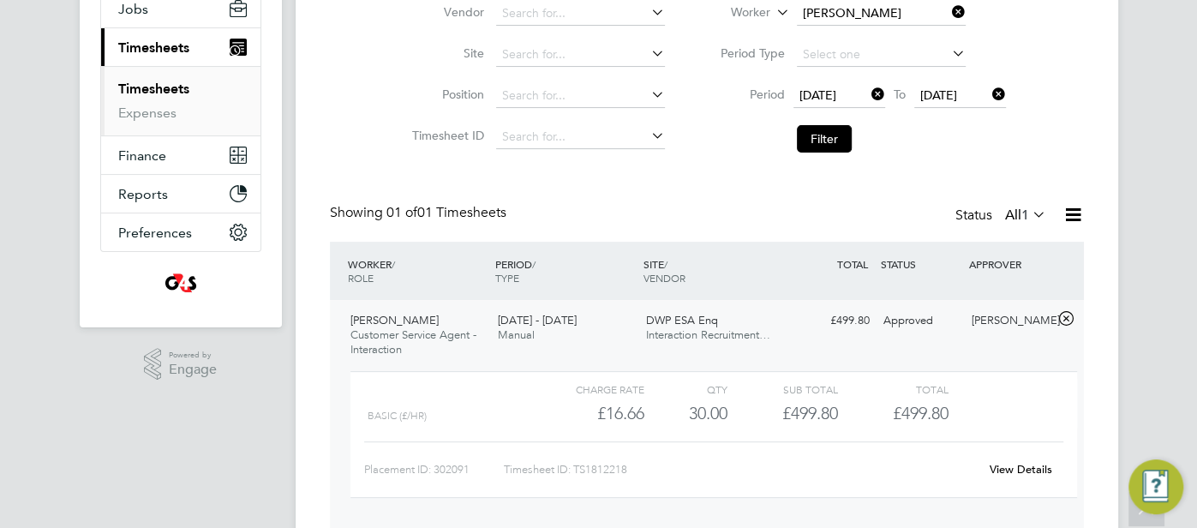
scroll to position [197, 0]
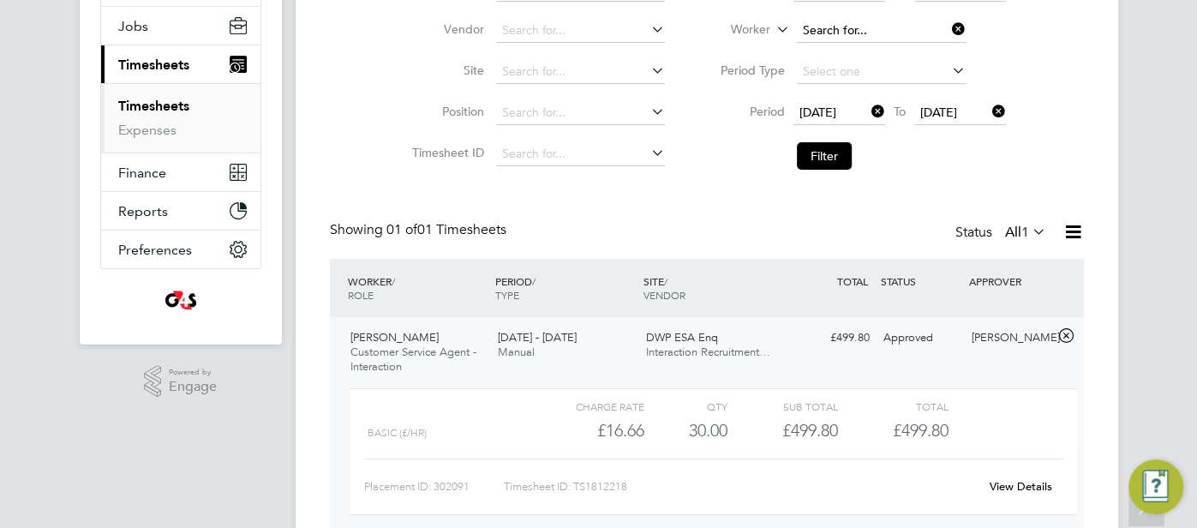
click at [868, 27] on input at bounding box center [881, 31] width 169 height 24
paste input "Patrick Gregory"
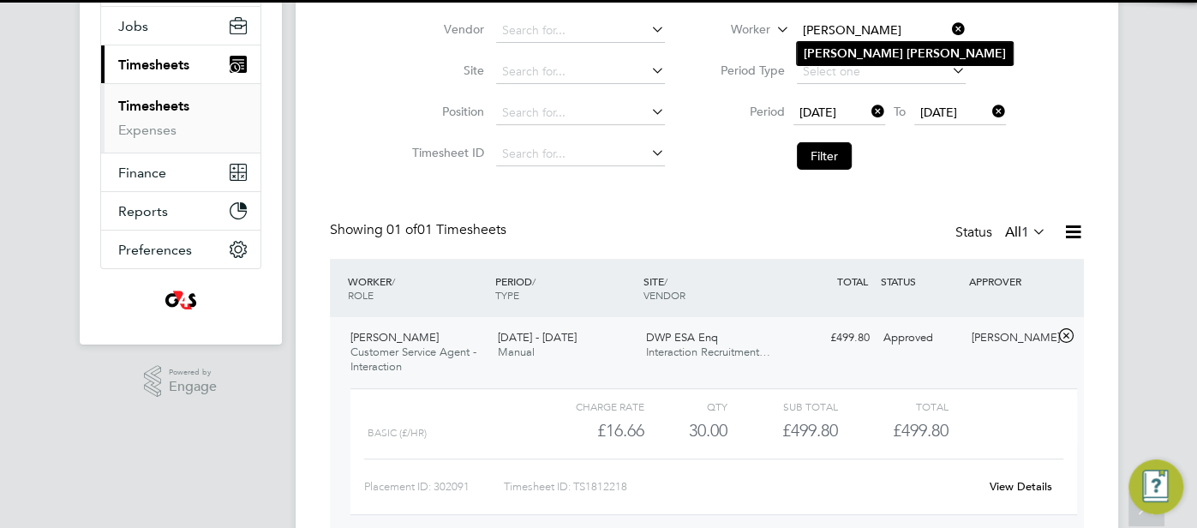
type input "Patrick Gregory"
click at [853, 44] on li "Patrick Gregory" at bounding box center [905, 53] width 216 height 23
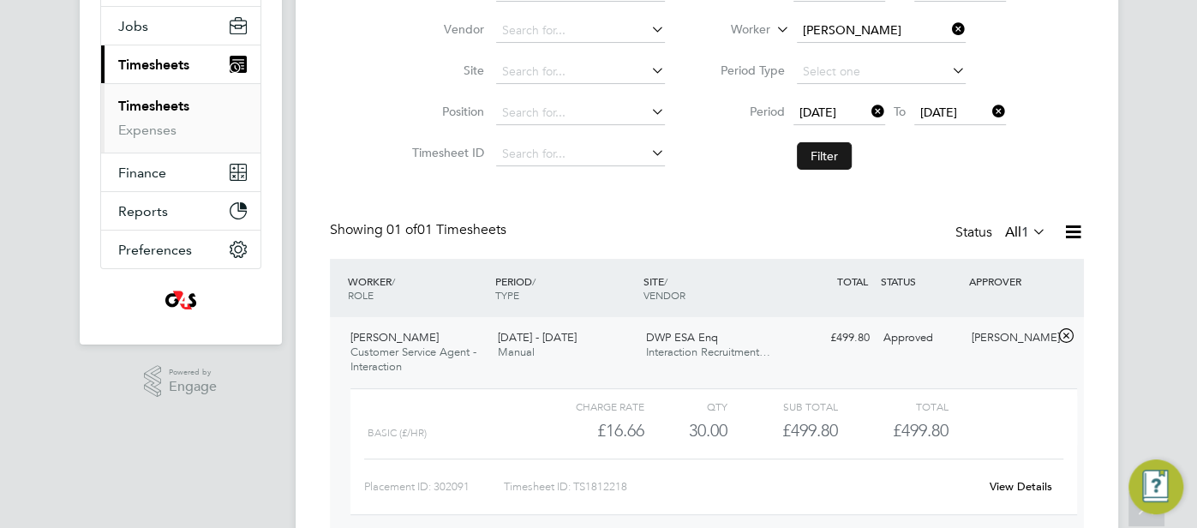
click at [830, 153] on button "Filter" at bounding box center [824, 155] width 55 height 27
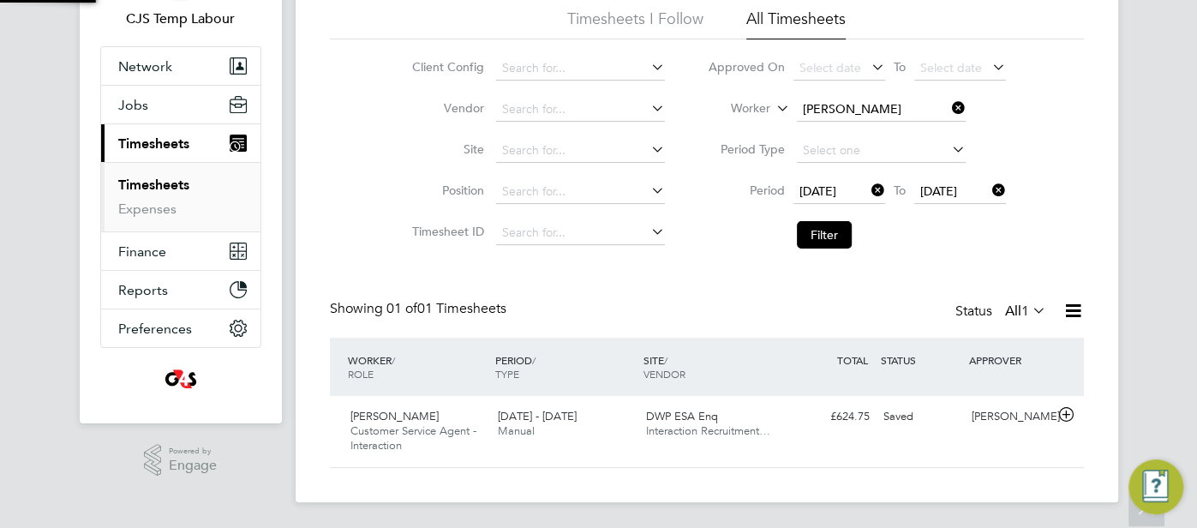
scroll to position [43, 148]
click at [907, 414] on div "Saved" at bounding box center [920, 417] width 89 height 28
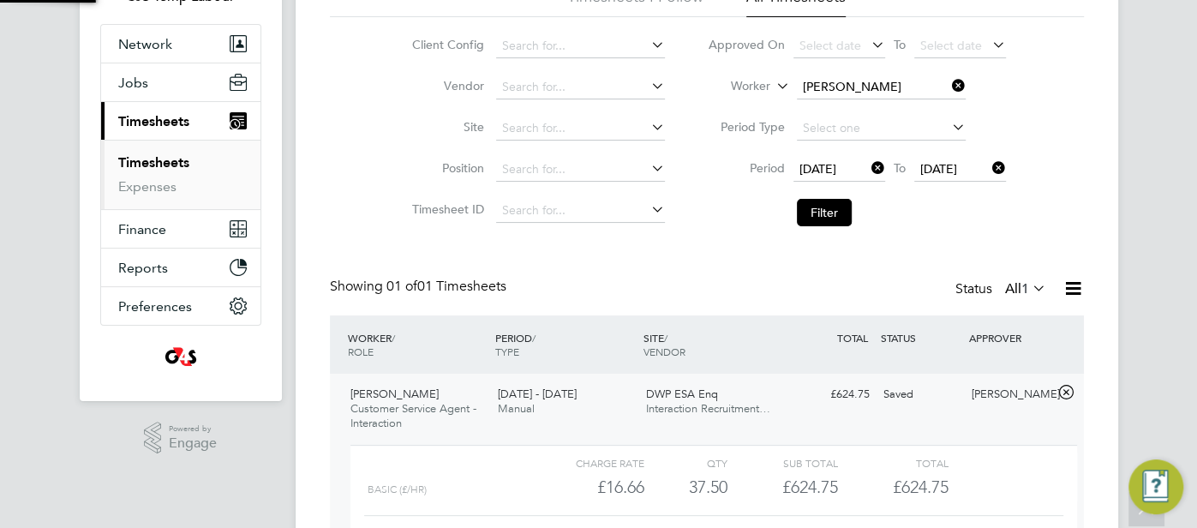
scroll to position [275, 0]
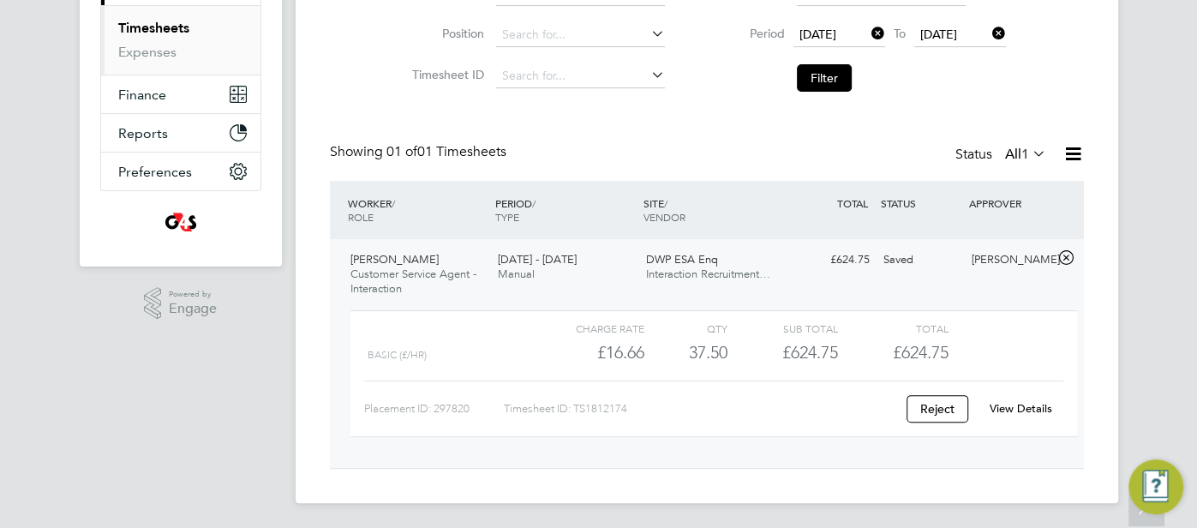
click at [1021, 409] on link "View Details" at bounding box center [1020, 408] width 63 height 15
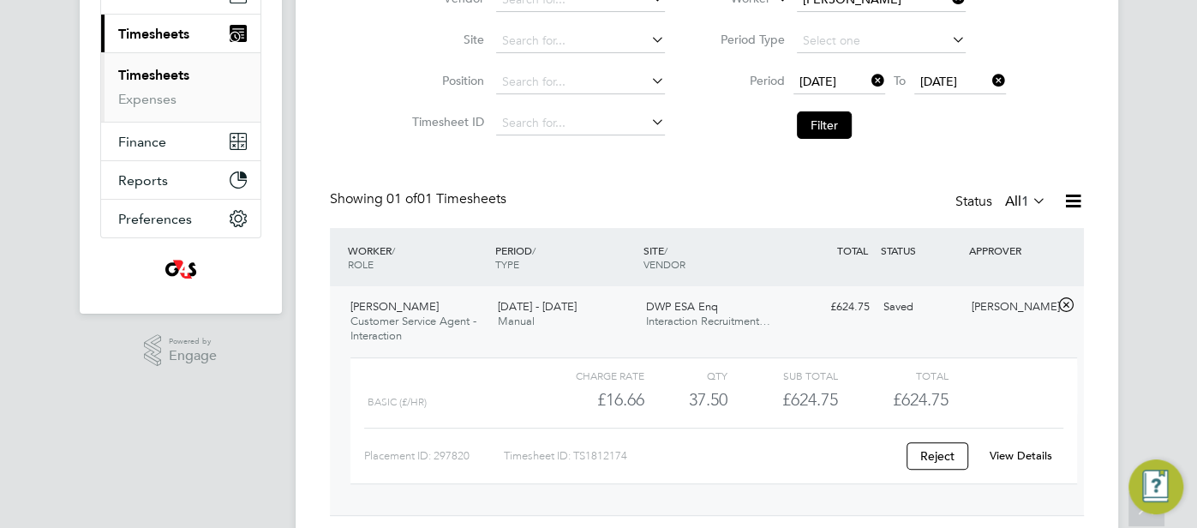
scroll to position [126, 0]
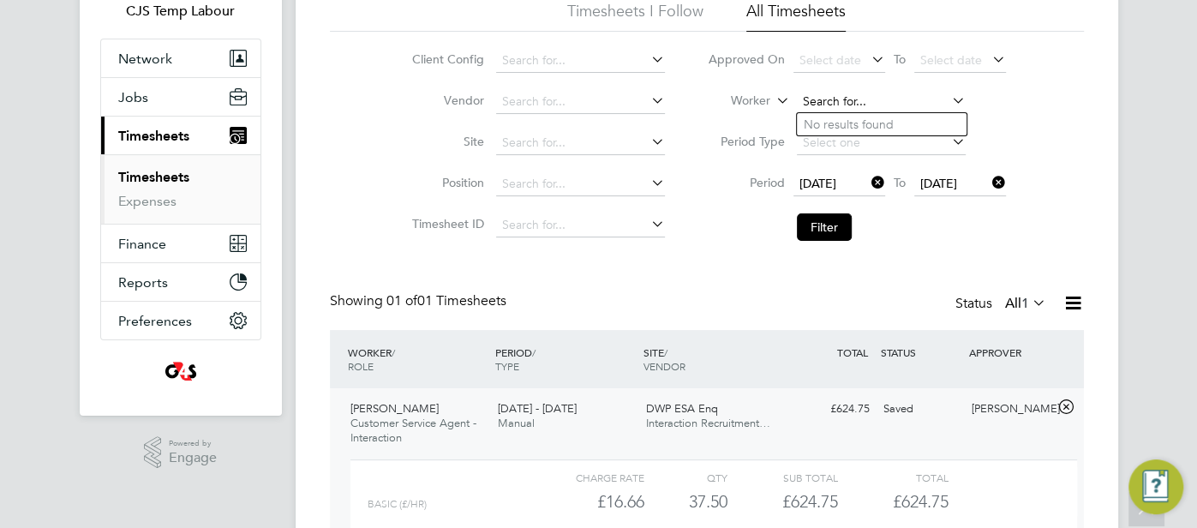
click at [848, 109] on input at bounding box center [881, 102] width 169 height 24
paste input "Paula Carey"
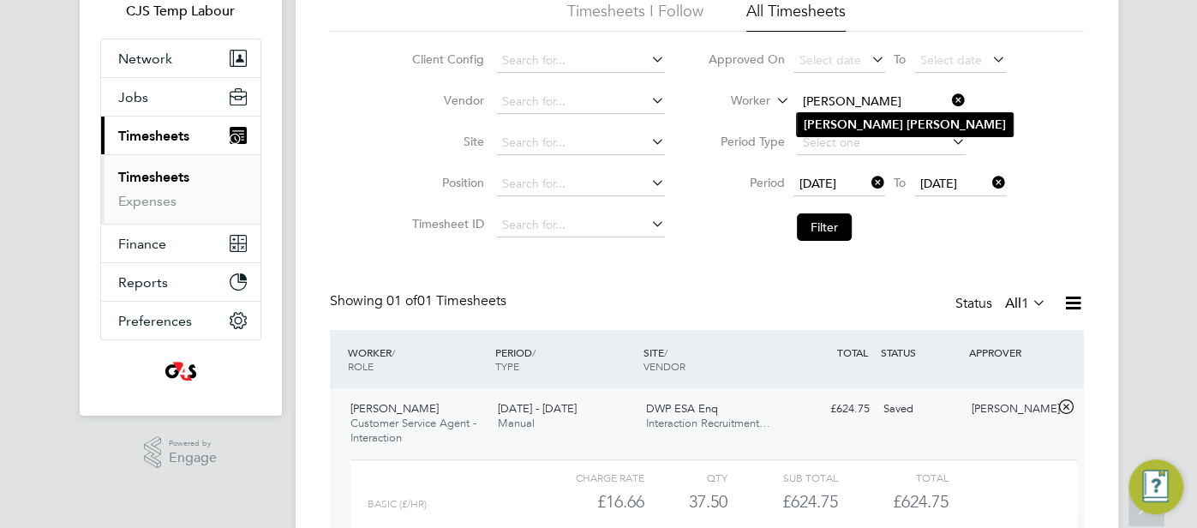
type input "Paula Carey"
click at [906, 128] on b "Carey" at bounding box center [955, 124] width 99 height 15
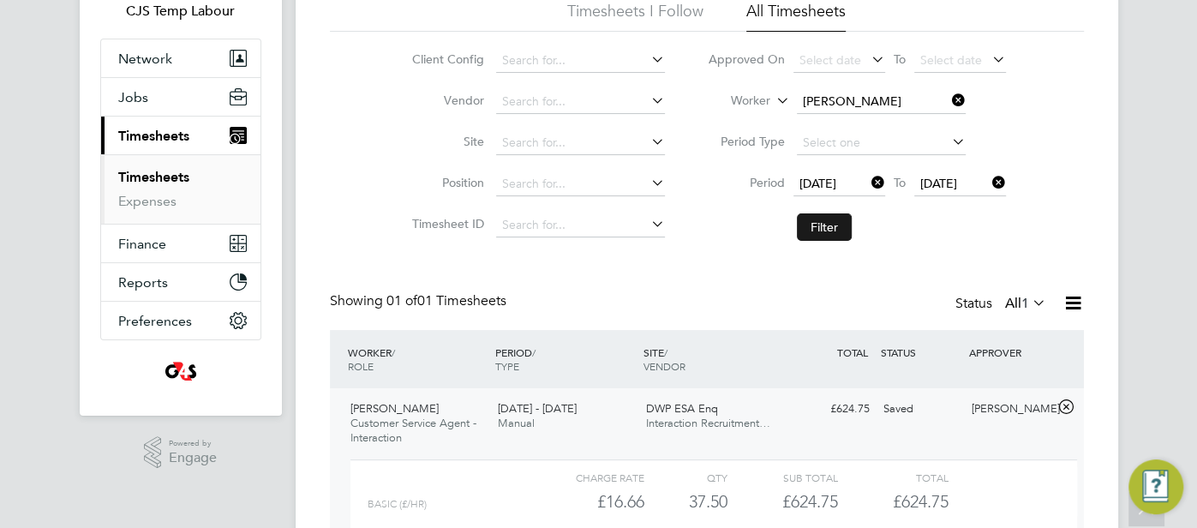
click at [814, 221] on button "Filter" at bounding box center [824, 226] width 55 height 27
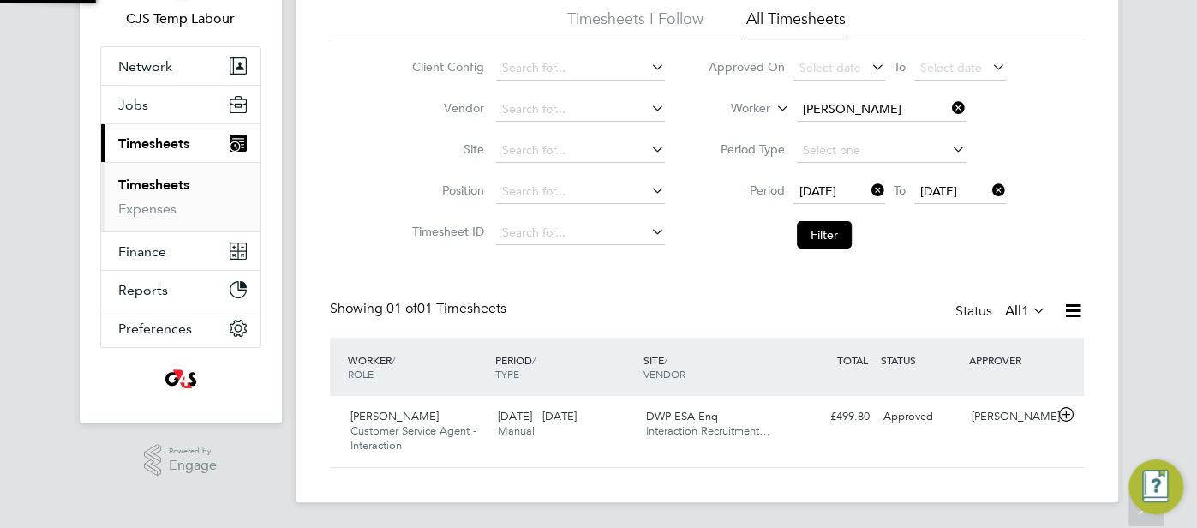
scroll to position [43, 148]
click at [779, 409] on div "DWP ESA Enq Interaction Recruitment…" at bounding box center [713, 424] width 148 height 43
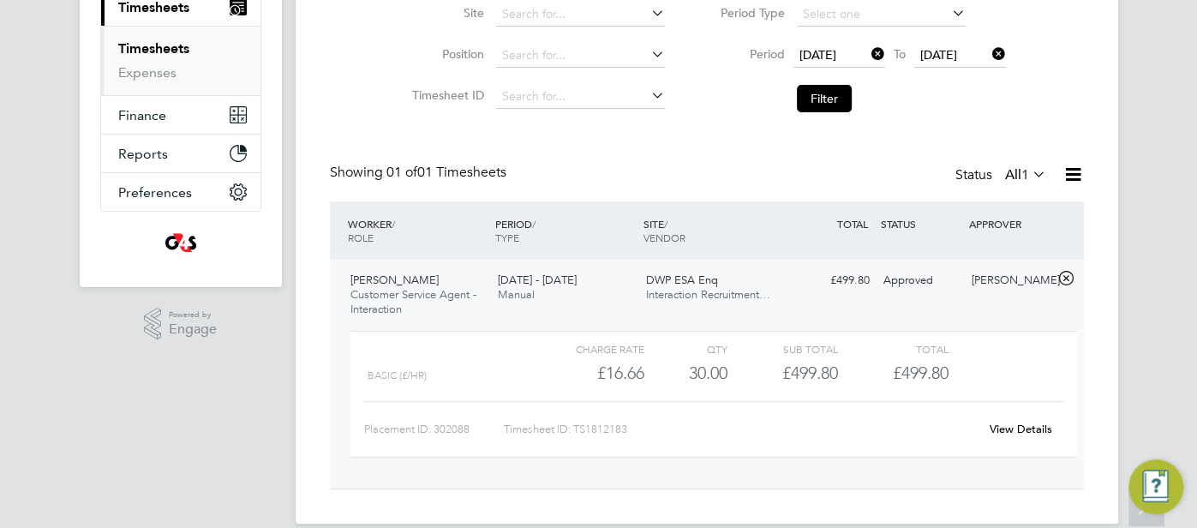
scroll to position [255, 0]
click at [1025, 423] on link "View Details" at bounding box center [1020, 428] width 63 height 15
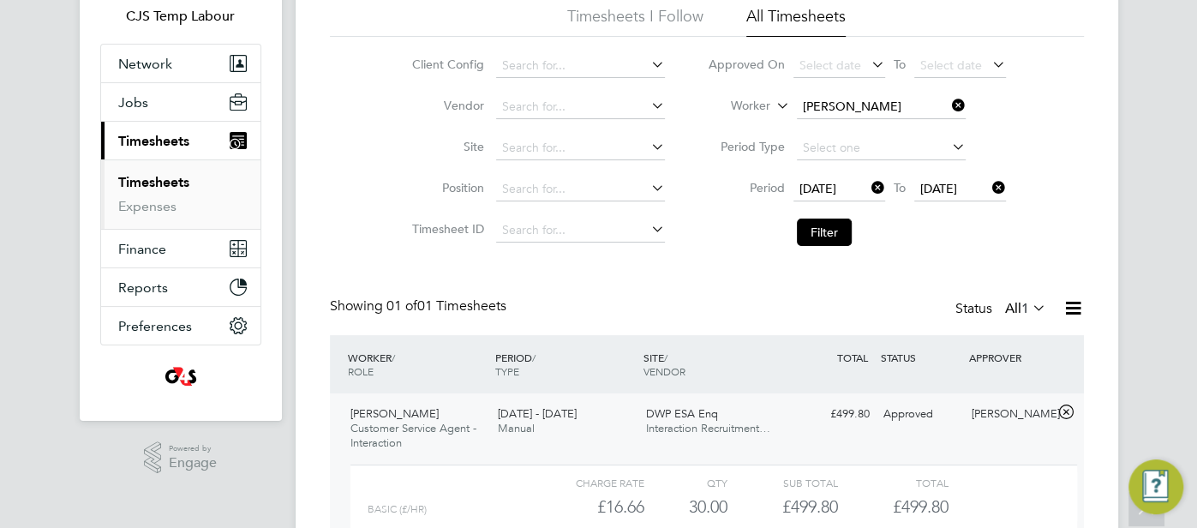
scroll to position [0, 0]
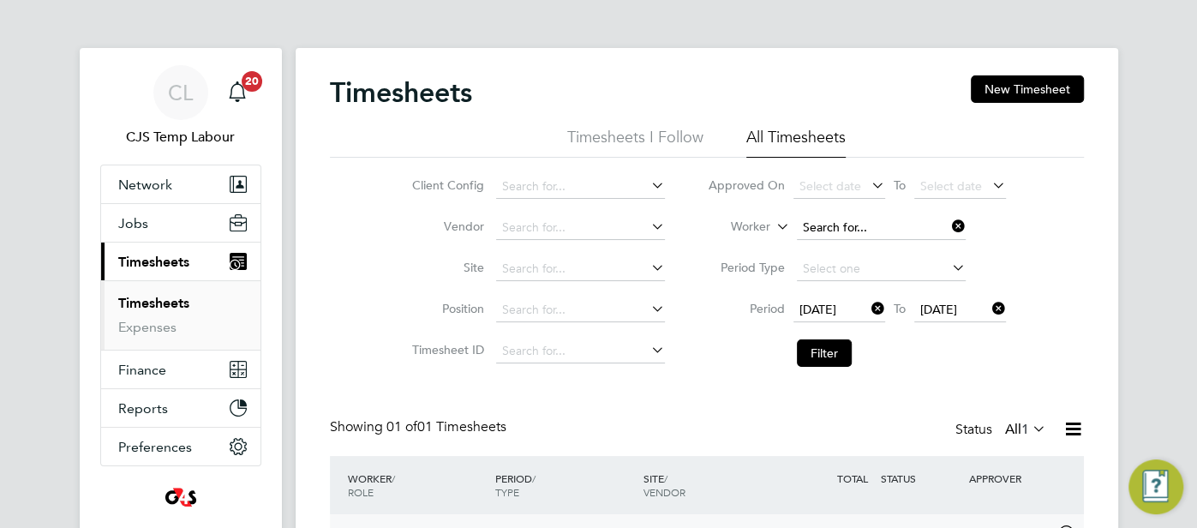
click at [843, 218] on input at bounding box center [881, 228] width 169 height 24
paste input "[PERSON_NAME]"
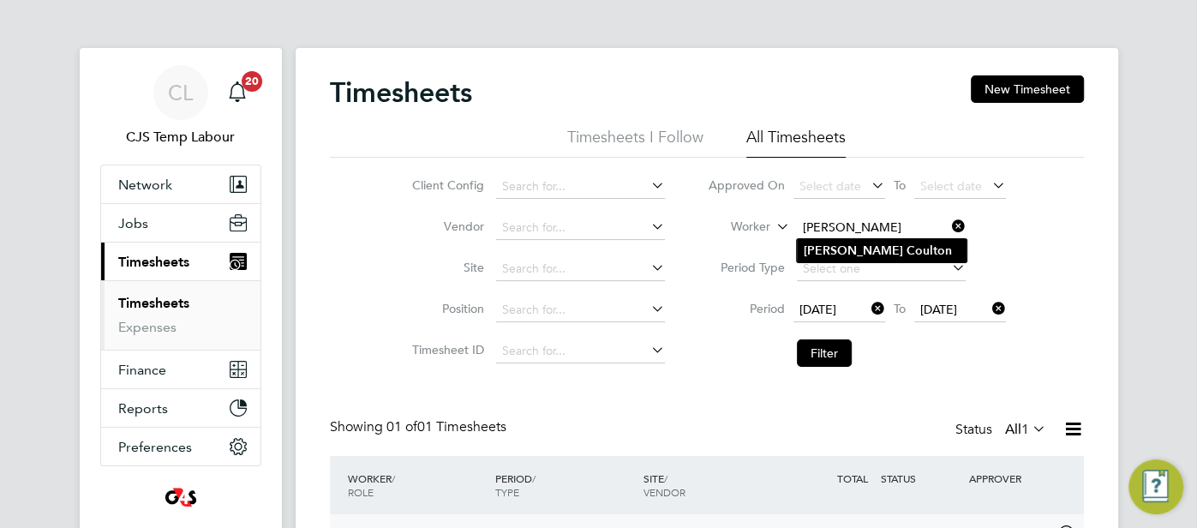
type input "[PERSON_NAME]"
click at [906, 256] on b "Coulton" at bounding box center [928, 250] width 45 height 15
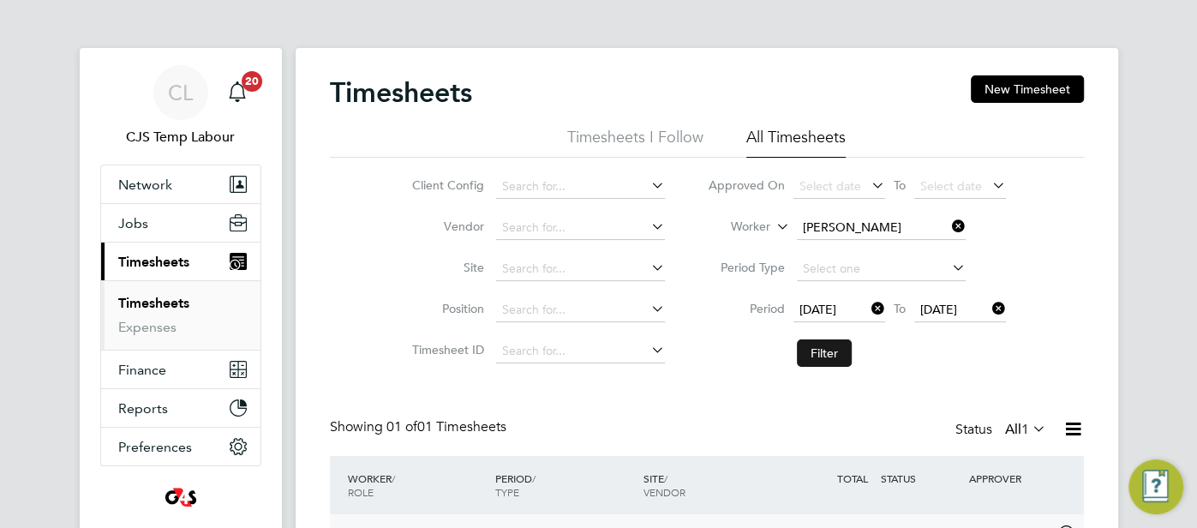
click at [815, 357] on button "Filter" at bounding box center [824, 352] width 55 height 27
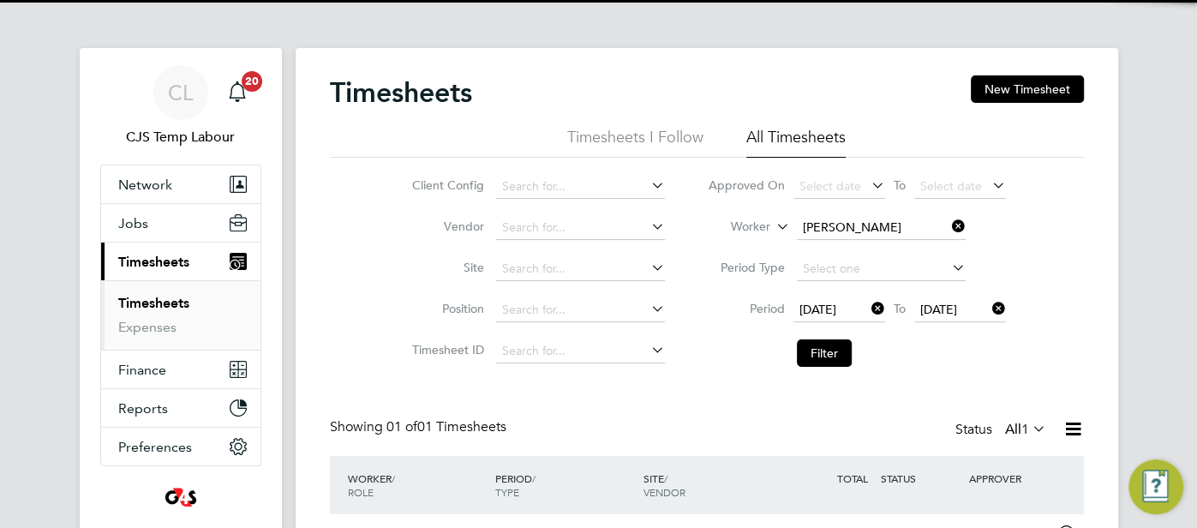
scroll to position [118, 0]
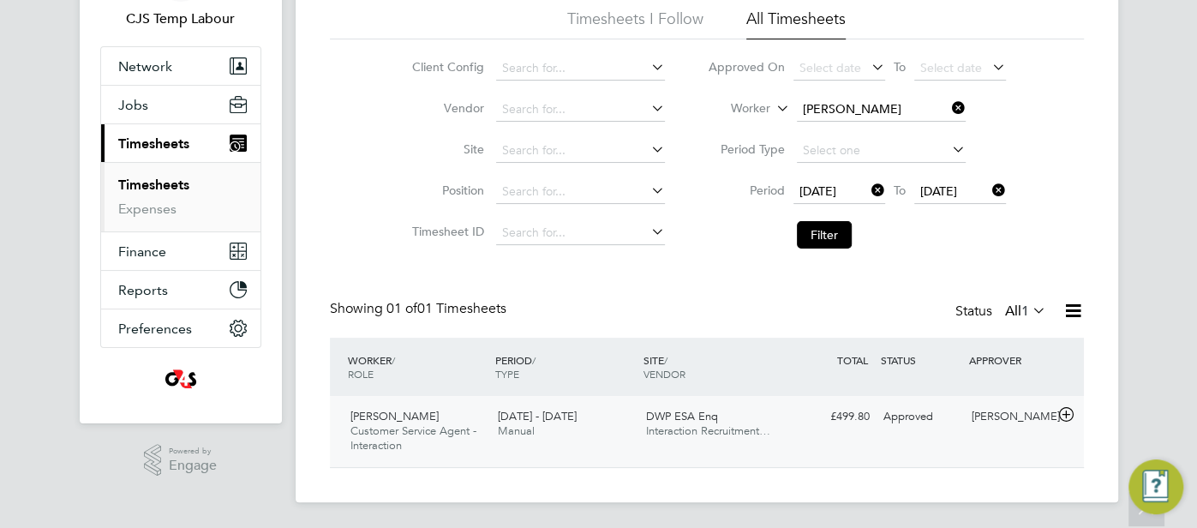
click at [886, 404] on div "Approved" at bounding box center [920, 417] width 89 height 28
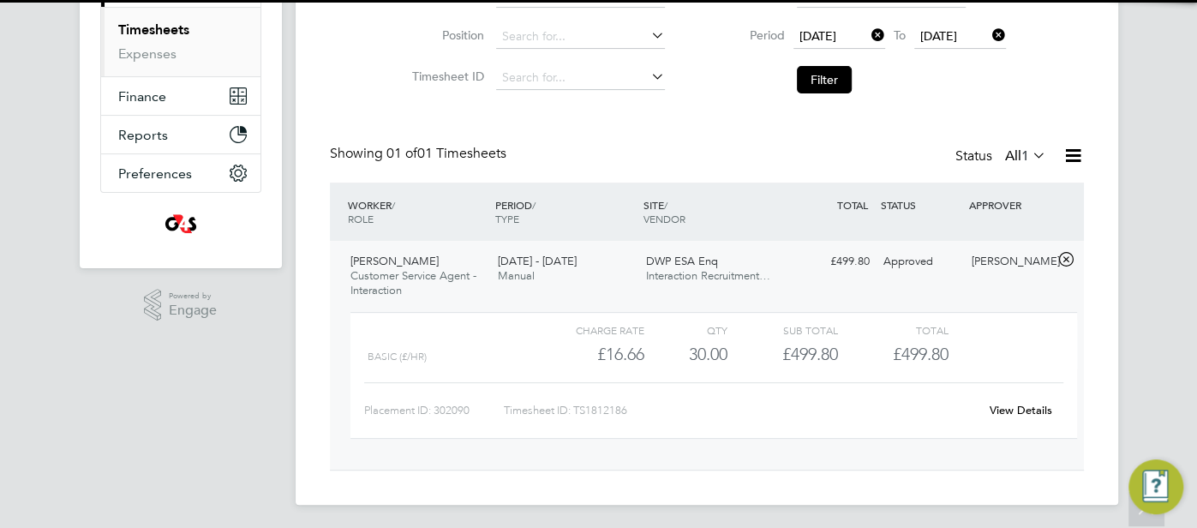
scroll to position [275, 0]
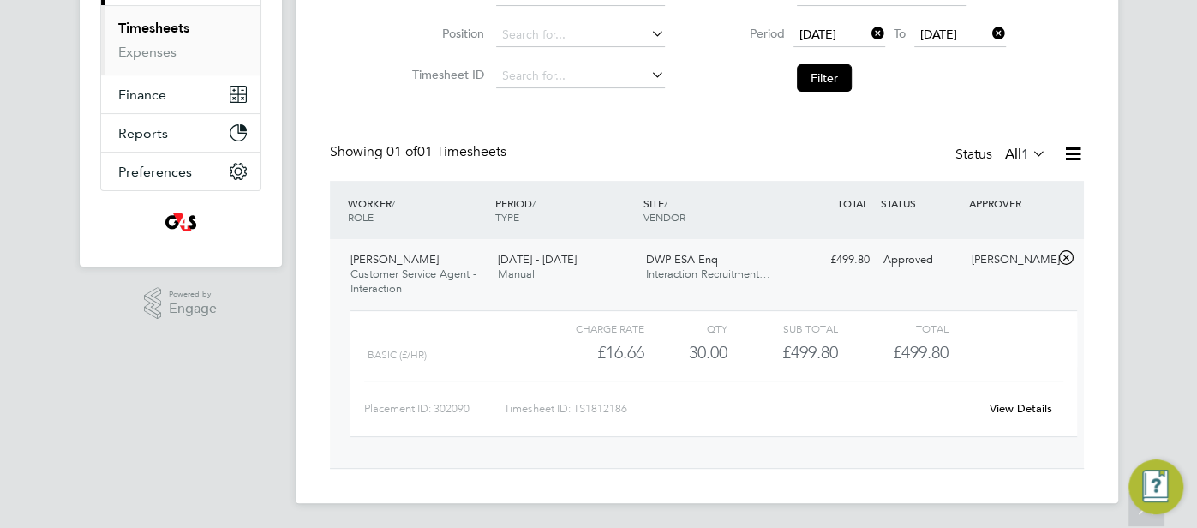
click at [1026, 403] on link "View Details" at bounding box center [1020, 408] width 63 height 15
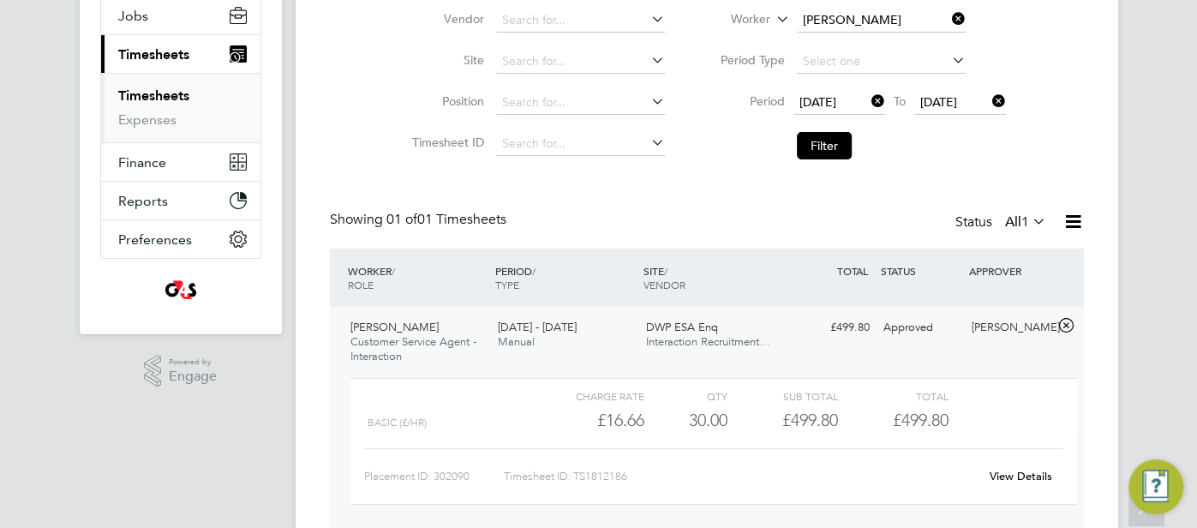
scroll to position [197, 0]
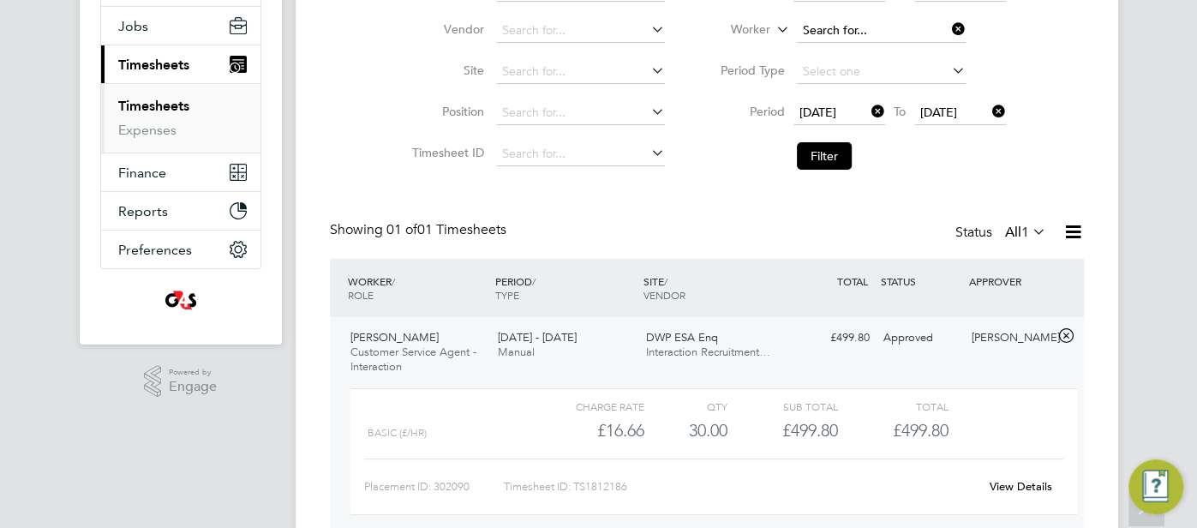
click at [880, 28] on input at bounding box center [881, 31] width 169 height 24
paste input "Sarwat Hussain"
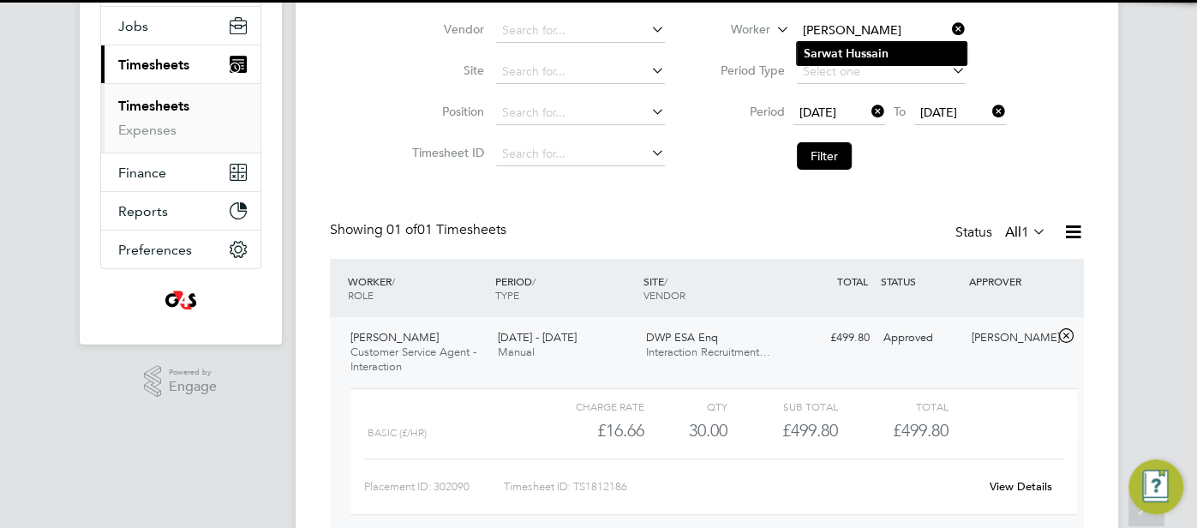
type input "Sarwat Hussain"
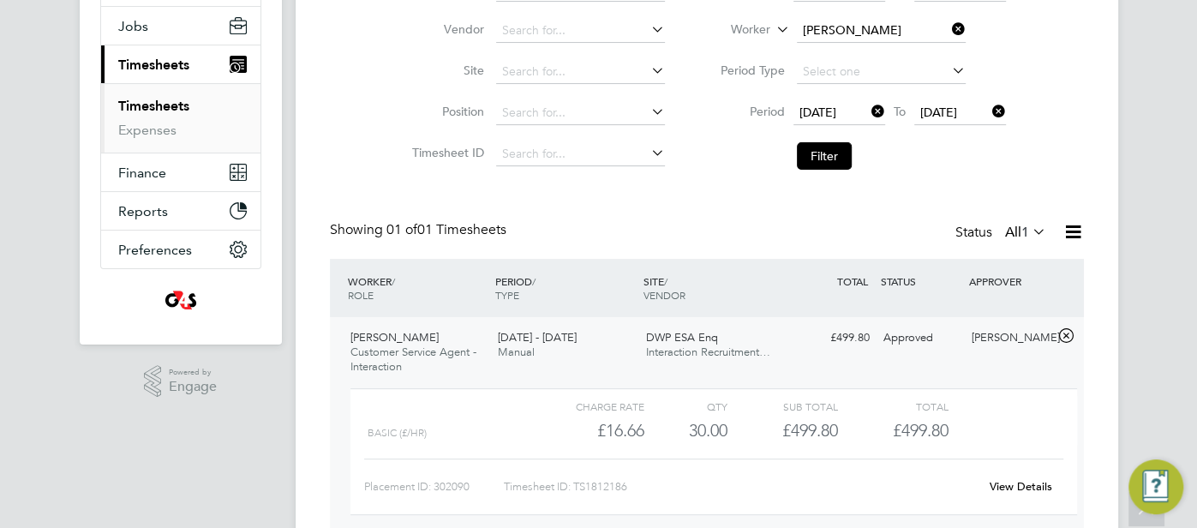
click at [870, 60] on li "Sarwat Hussain" at bounding box center [882, 53] width 170 height 23
click at [831, 145] on button "Filter" at bounding box center [824, 155] width 55 height 27
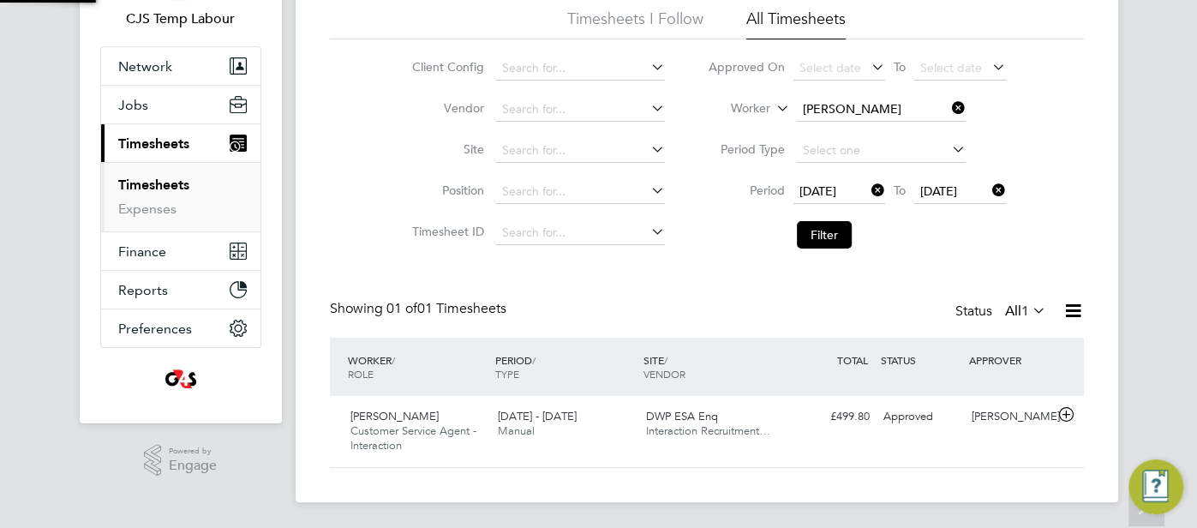
scroll to position [43, 148]
click at [919, 406] on div "Approved" at bounding box center [920, 417] width 89 height 28
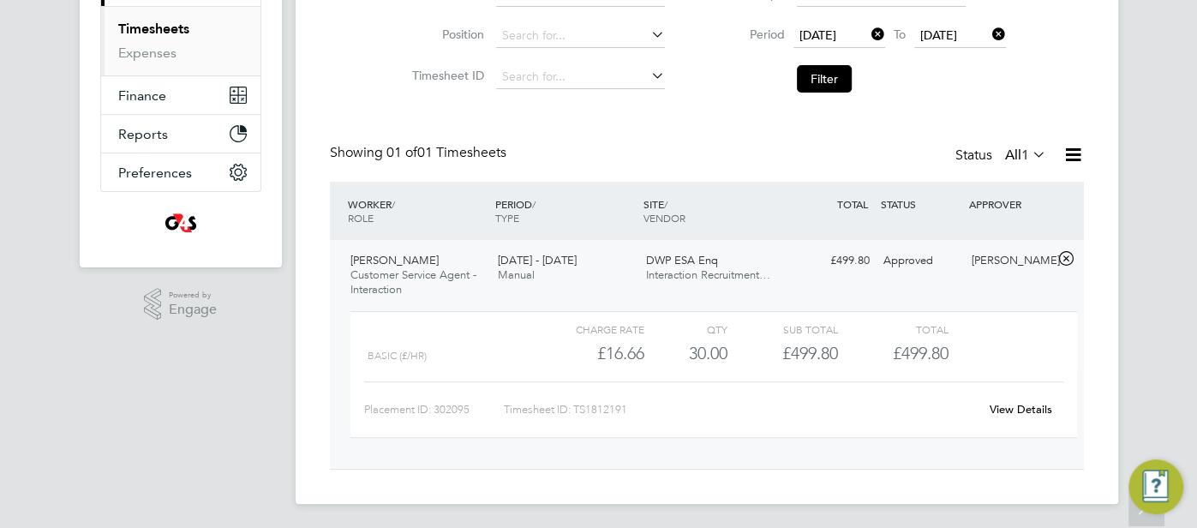
scroll to position [275, 0]
click at [1018, 405] on link "View Details" at bounding box center [1020, 408] width 63 height 15
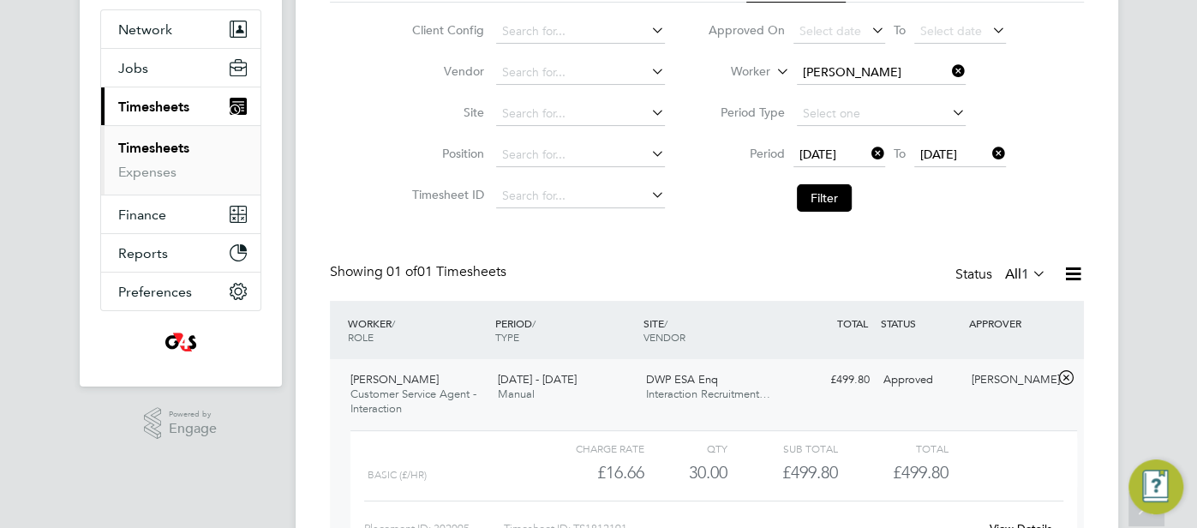
scroll to position [154, 0]
click at [859, 74] on input at bounding box center [881, 74] width 169 height 24
paste input "Siddiqa Kamali"
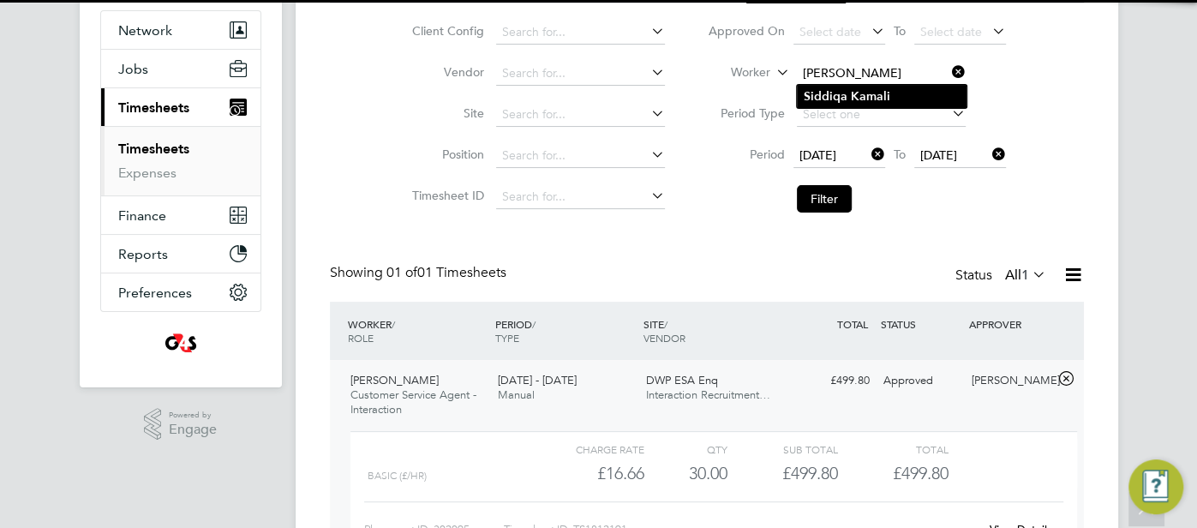
type input "Siddiqa Kamali"
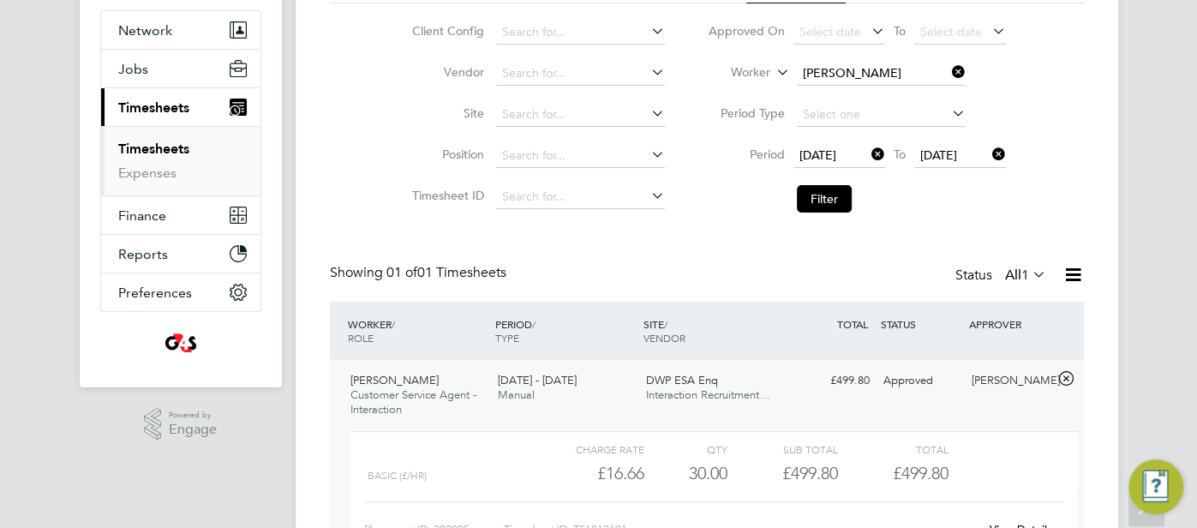
click at [862, 89] on b "Kamali" at bounding box center [869, 96] width 39 height 15
click at [822, 200] on button "Filter" at bounding box center [824, 198] width 55 height 27
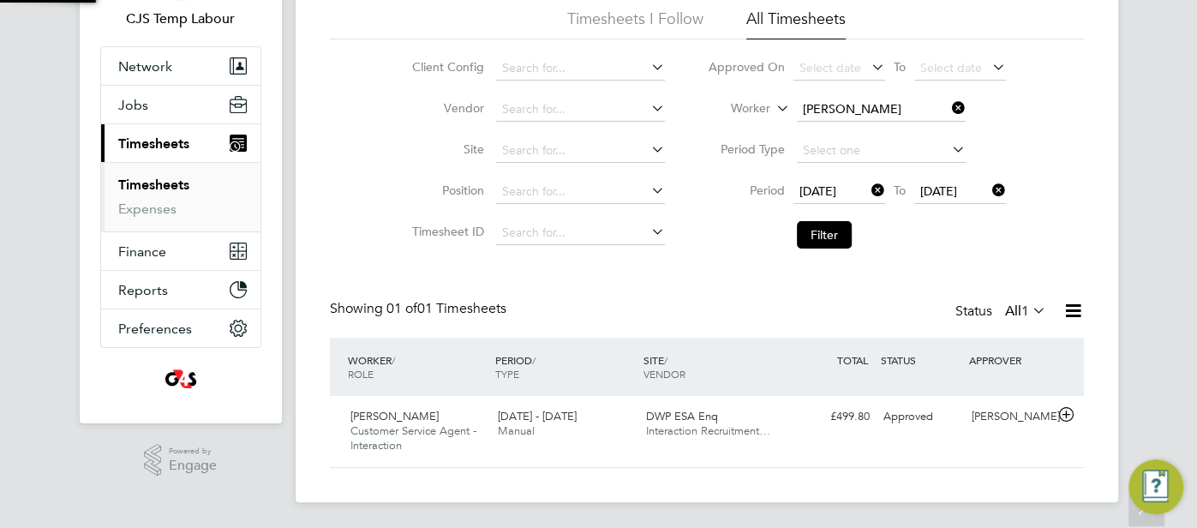
scroll to position [43, 148]
click at [814, 423] on div "£499.80 Approved" at bounding box center [831, 417] width 89 height 28
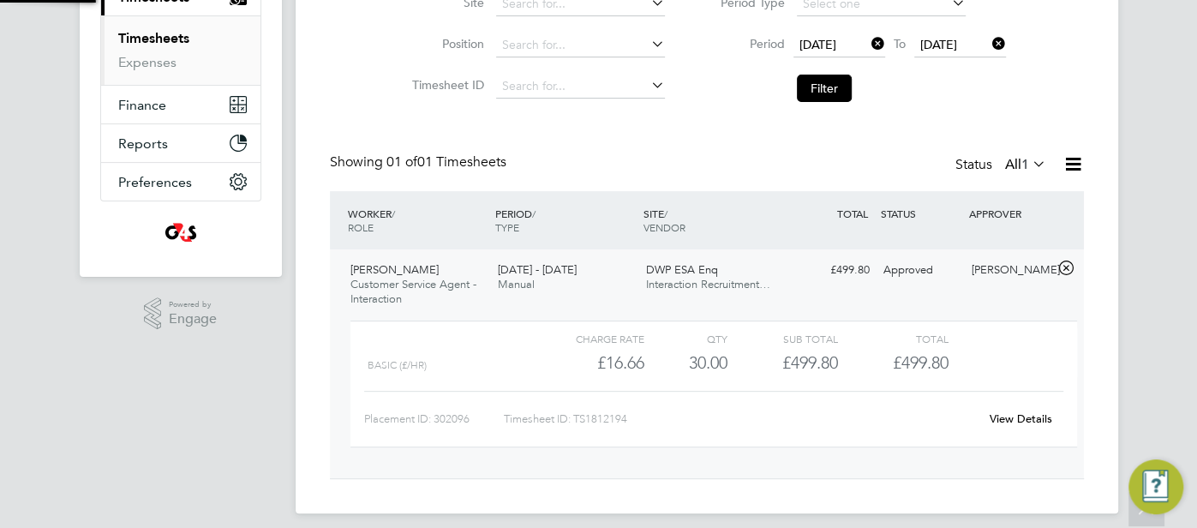
scroll to position [275, 0]
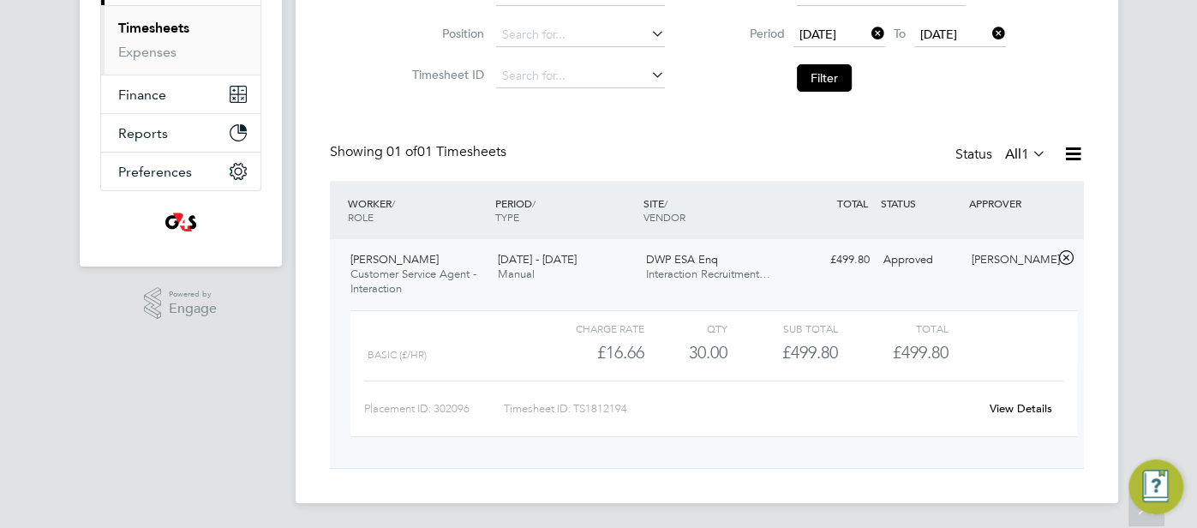
click at [1023, 402] on link "View Details" at bounding box center [1020, 408] width 63 height 15
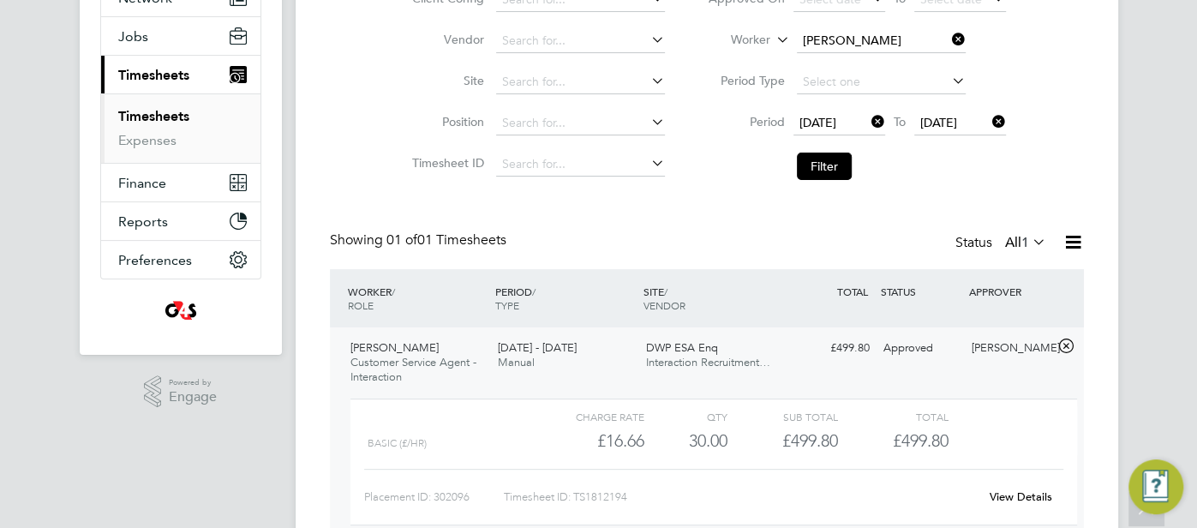
scroll to position [169, 0]
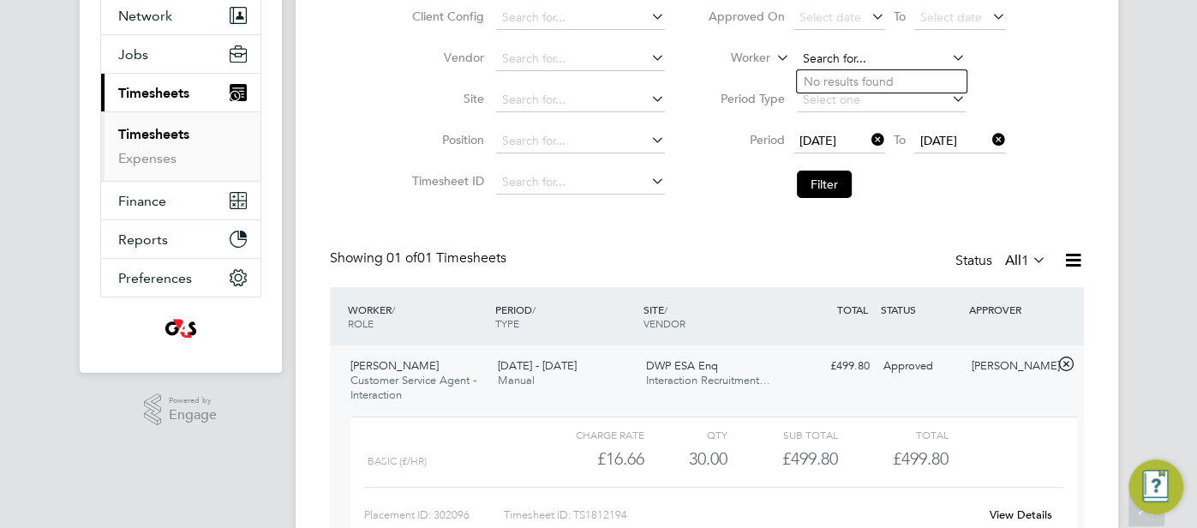
click at [856, 54] on input at bounding box center [881, 59] width 169 height 24
paste input "Sumayyah Begum"
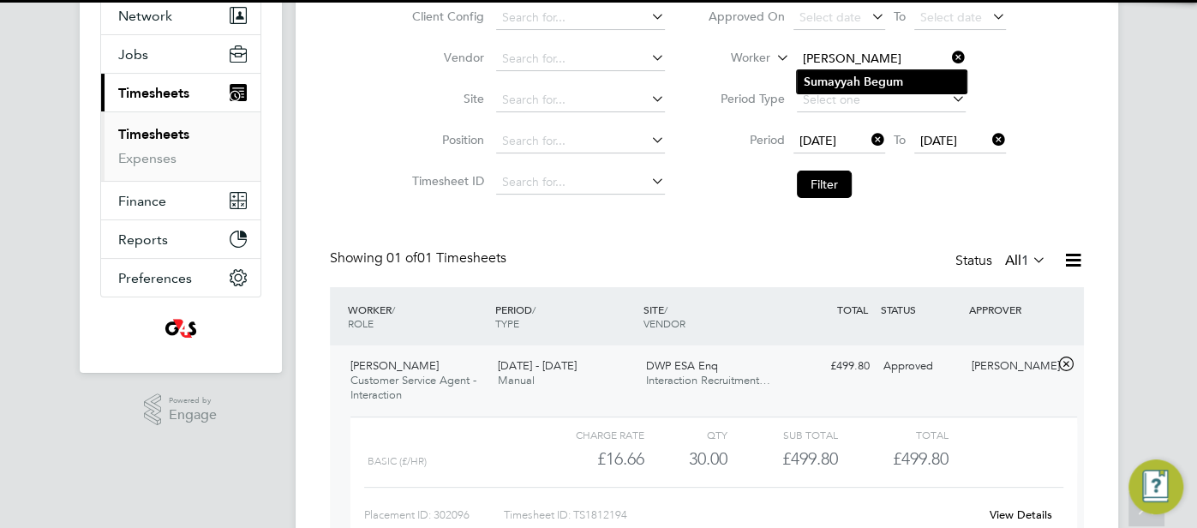
type input "Sumayyah Begum"
click at [868, 79] on b "Begum" at bounding box center [882, 82] width 39 height 15
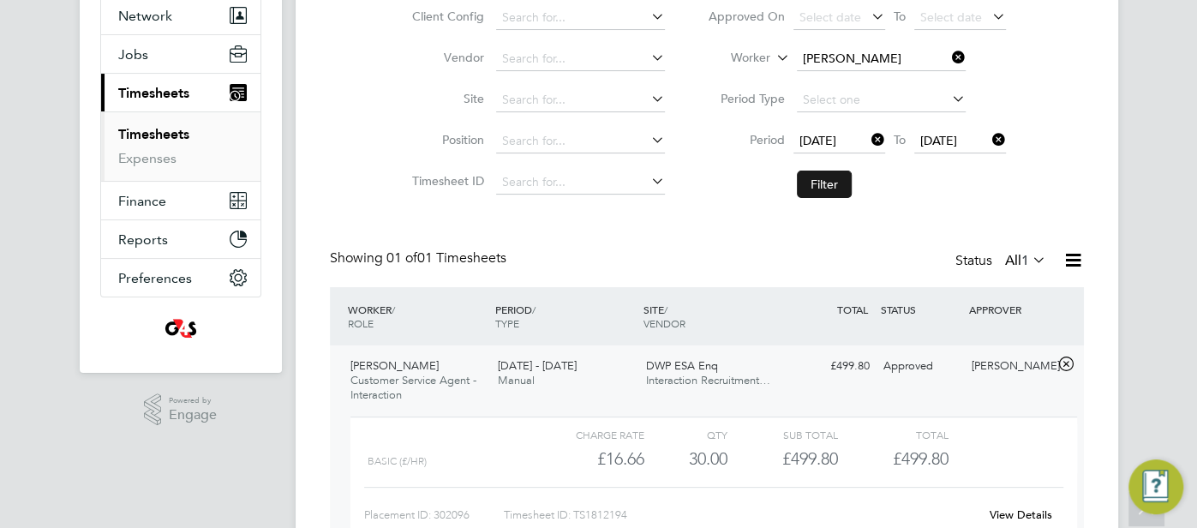
click at [825, 181] on button "Filter" at bounding box center [824, 183] width 55 height 27
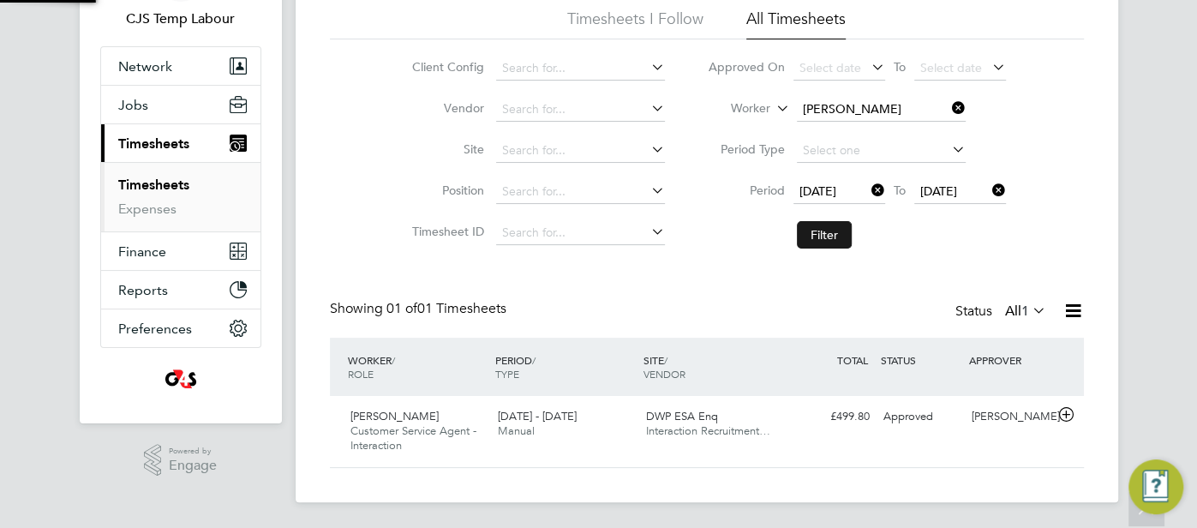
scroll to position [43, 148]
click at [882, 416] on div "Approved" at bounding box center [920, 417] width 89 height 28
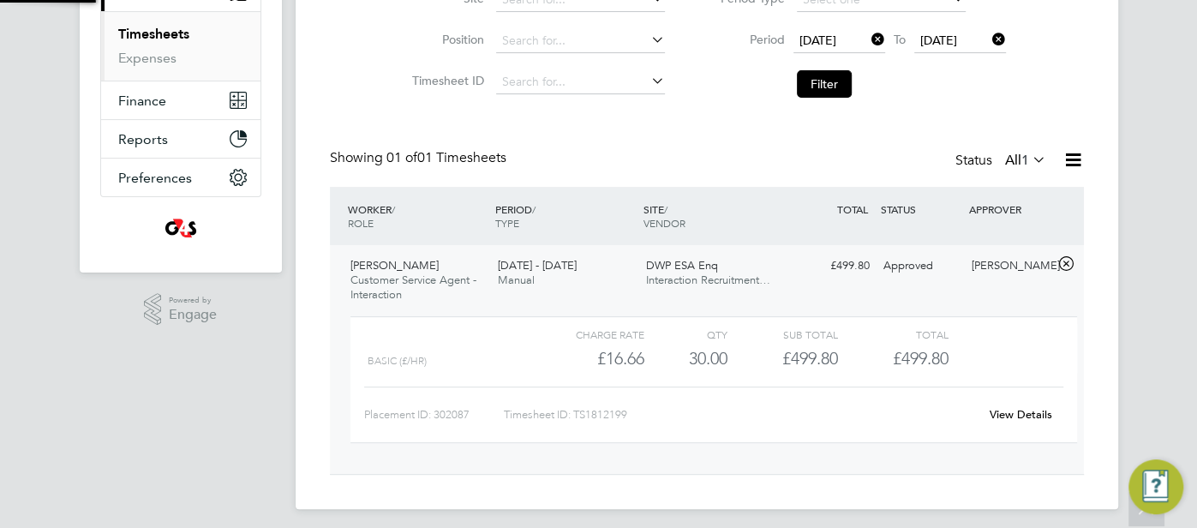
scroll to position [275, 0]
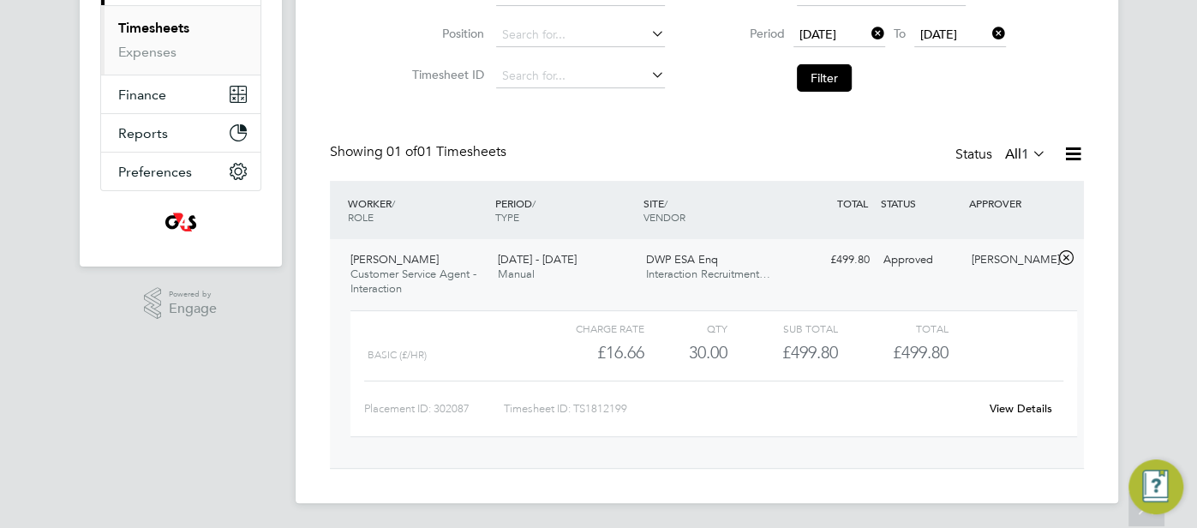
click at [1030, 399] on div "View Details" at bounding box center [1021, 408] width 84 height 27
click at [1004, 410] on link "View Details" at bounding box center [1020, 408] width 63 height 15
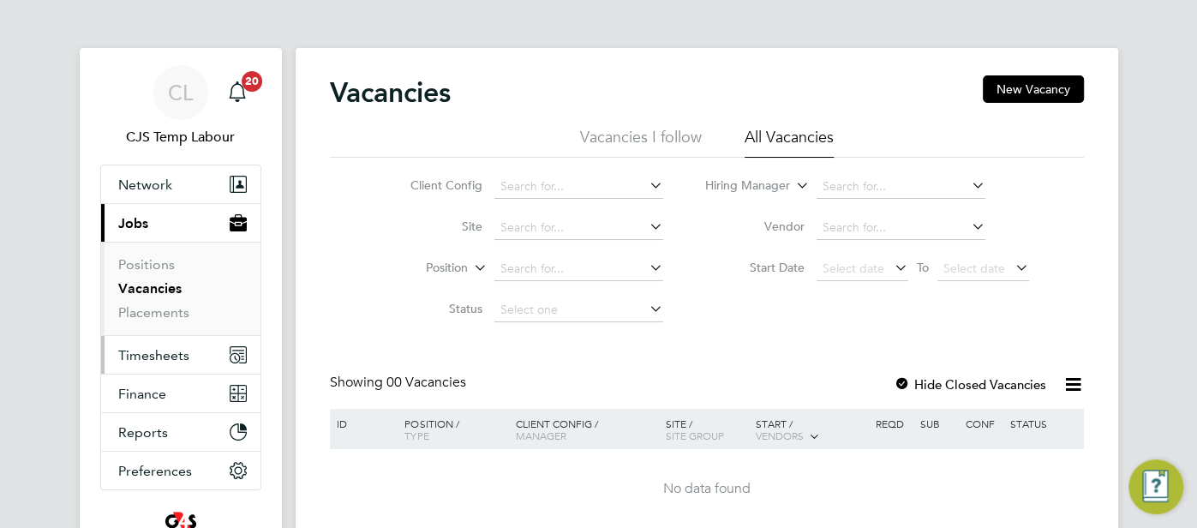
click at [168, 355] on span "Timesheets" at bounding box center [153, 355] width 71 height 16
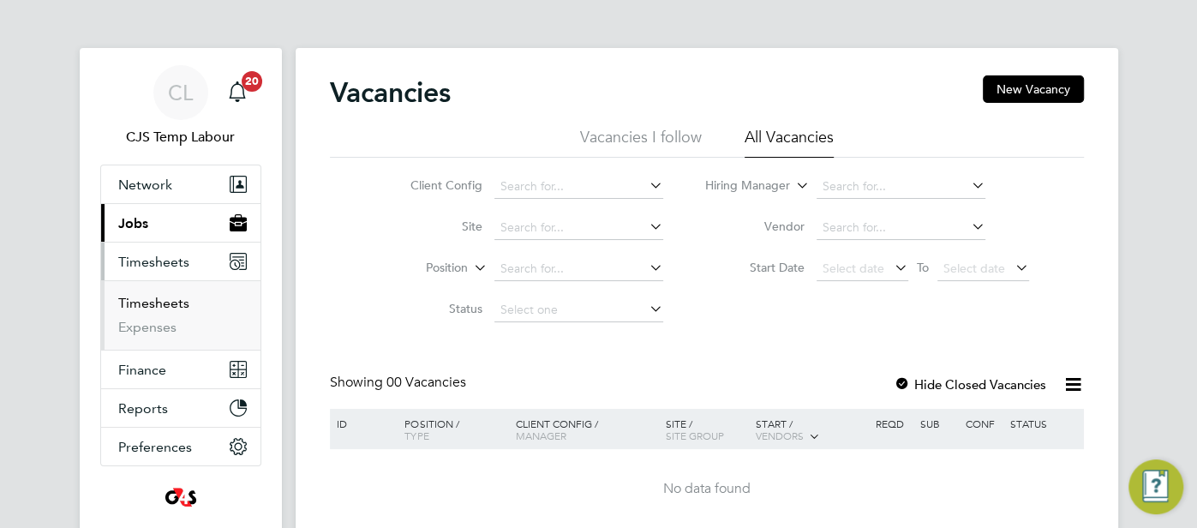
click at [159, 303] on link "Timesheets" at bounding box center [153, 303] width 71 height 16
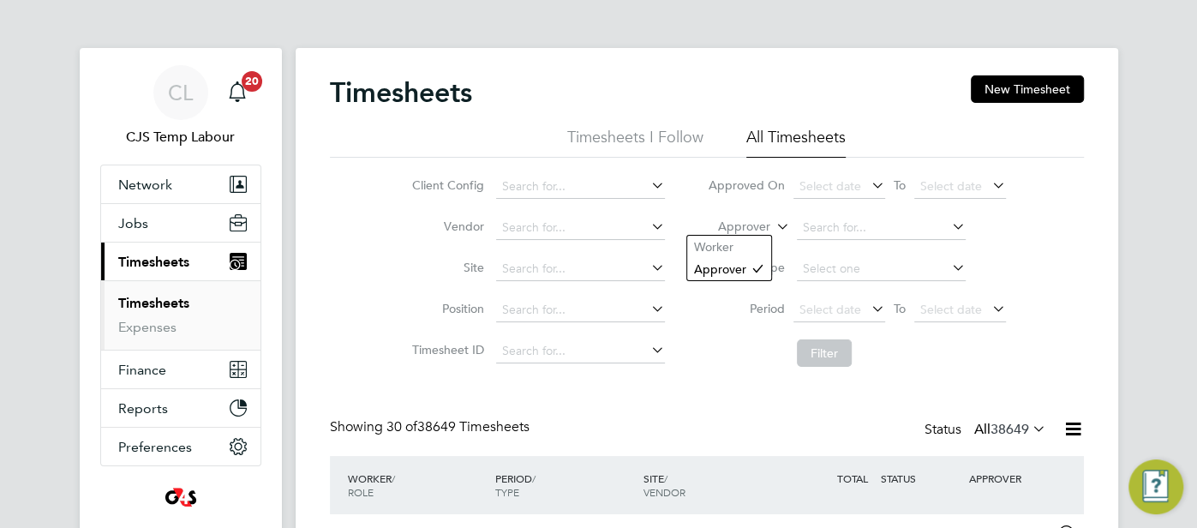
click at [773, 226] on icon at bounding box center [773, 221] width 0 height 15
drag, startPoint x: 750, startPoint y: 248, endPoint x: 794, endPoint y: 238, distance: 44.9
click at [758, 248] on li "Worker" at bounding box center [729, 247] width 84 height 22
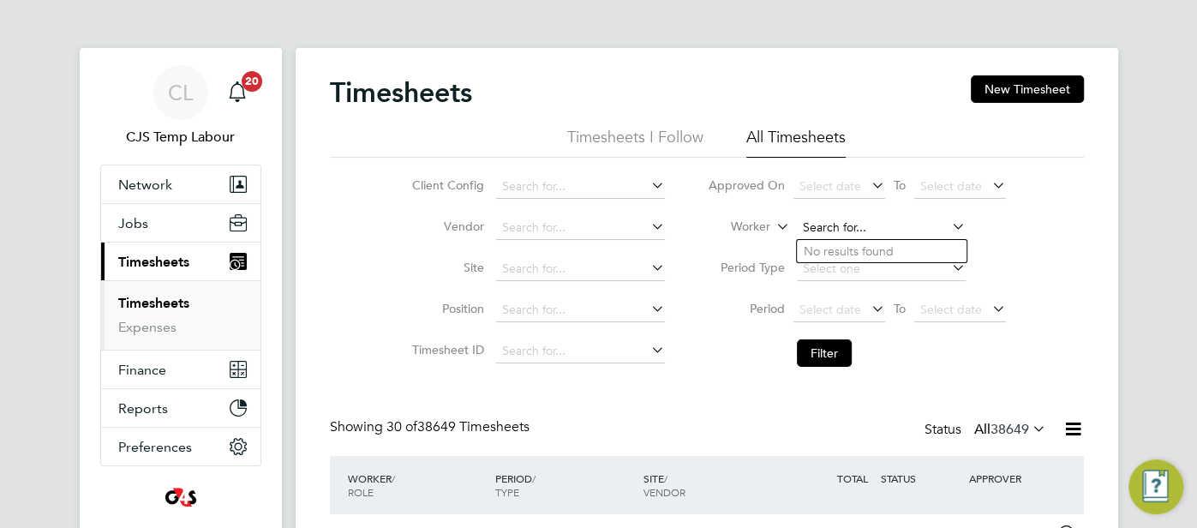
click at [831, 228] on input at bounding box center [881, 228] width 169 height 24
paste input "Lauren Mcdonough"
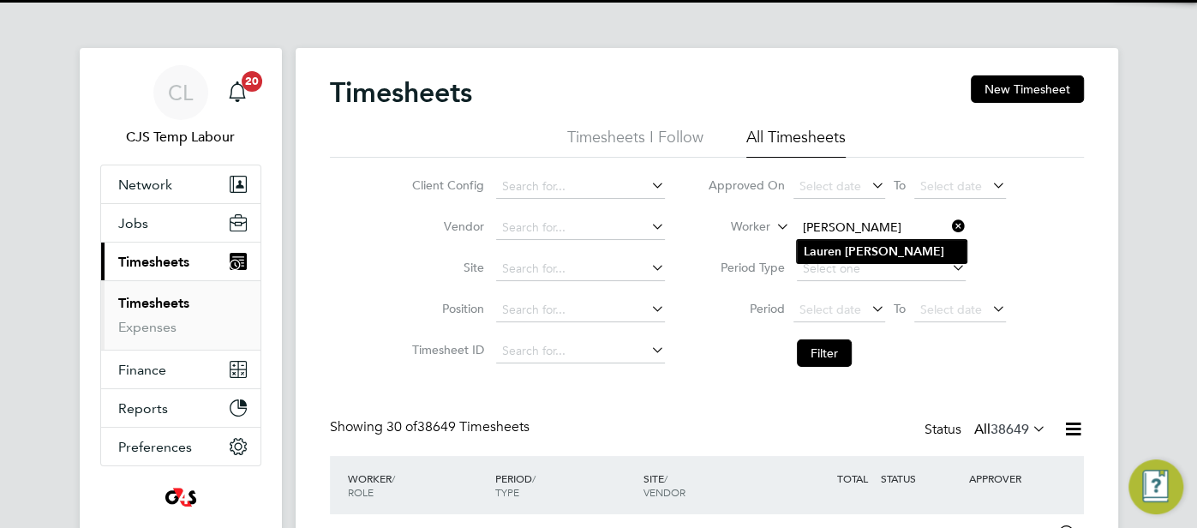
type input "Lauren Mcdonough"
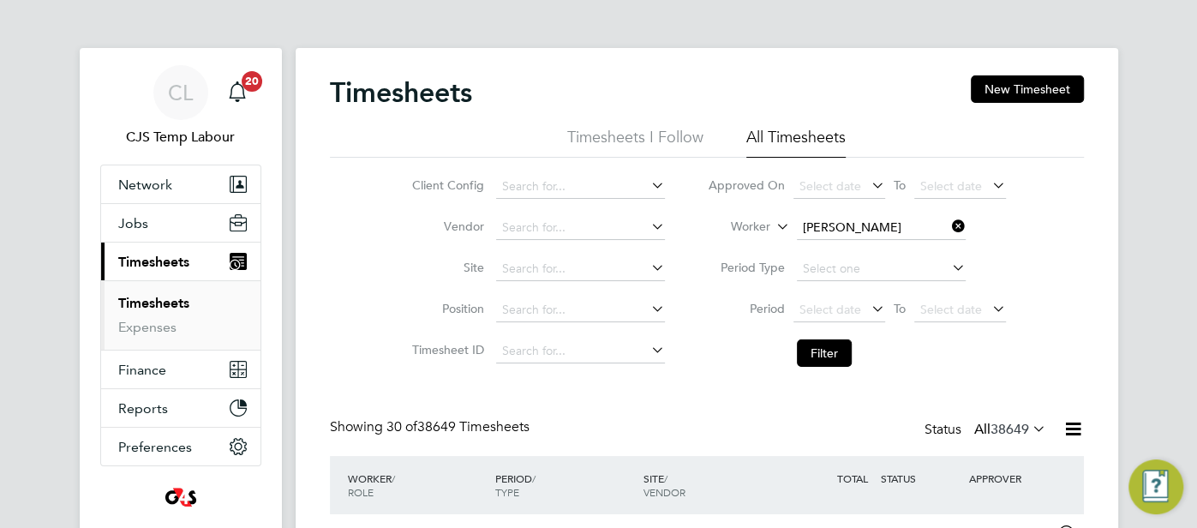
click at [842, 250] on li "Lauren Mcdonough" at bounding box center [882, 251] width 170 height 23
click at [822, 349] on button "Filter" at bounding box center [824, 352] width 55 height 27
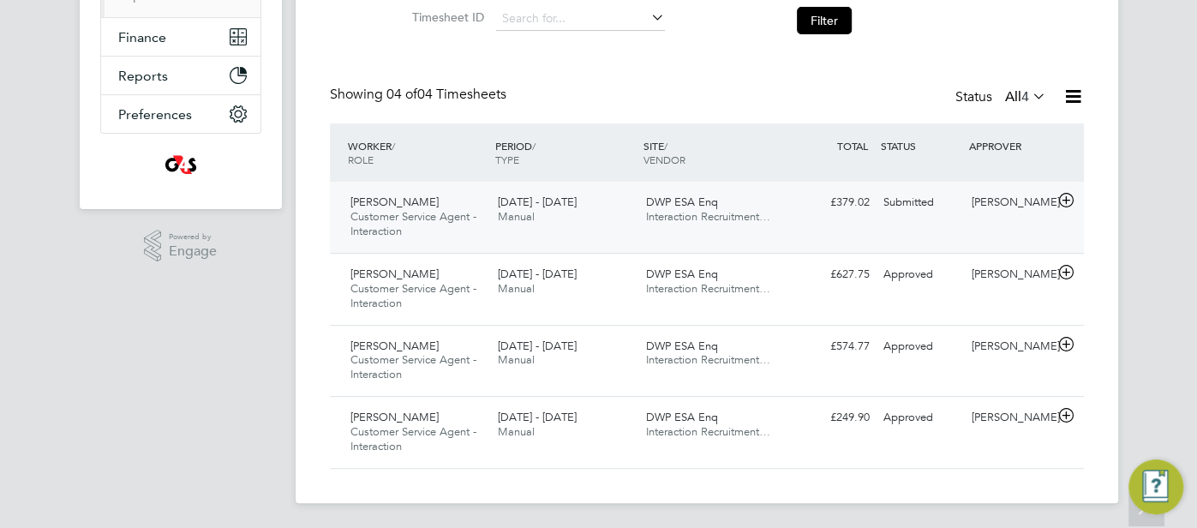
click at [961, 214] on div "Submitted" at bounding box center [920, 202] width 89 height 28
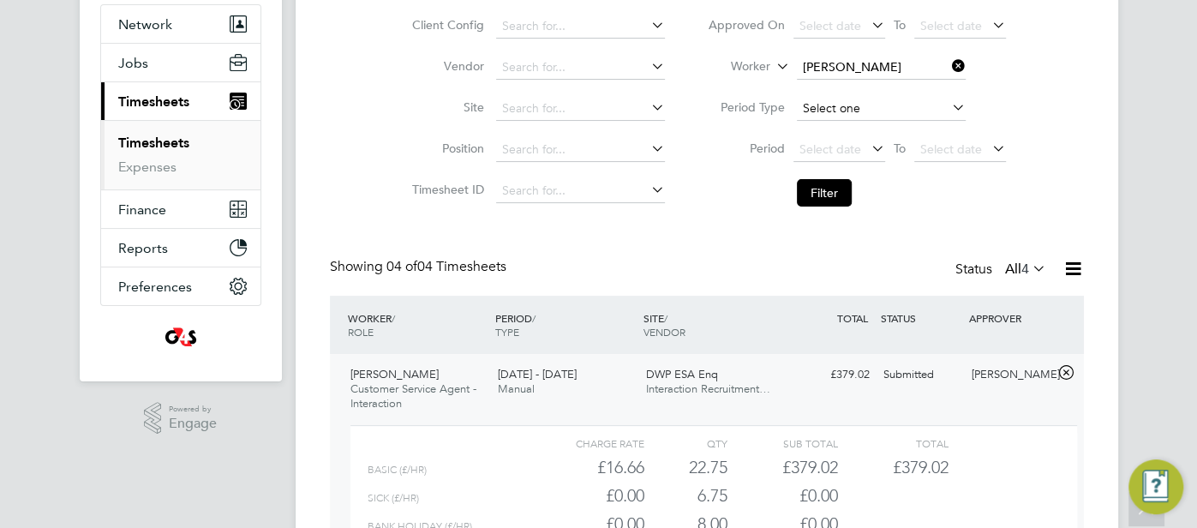
scroll to position [155, 0]
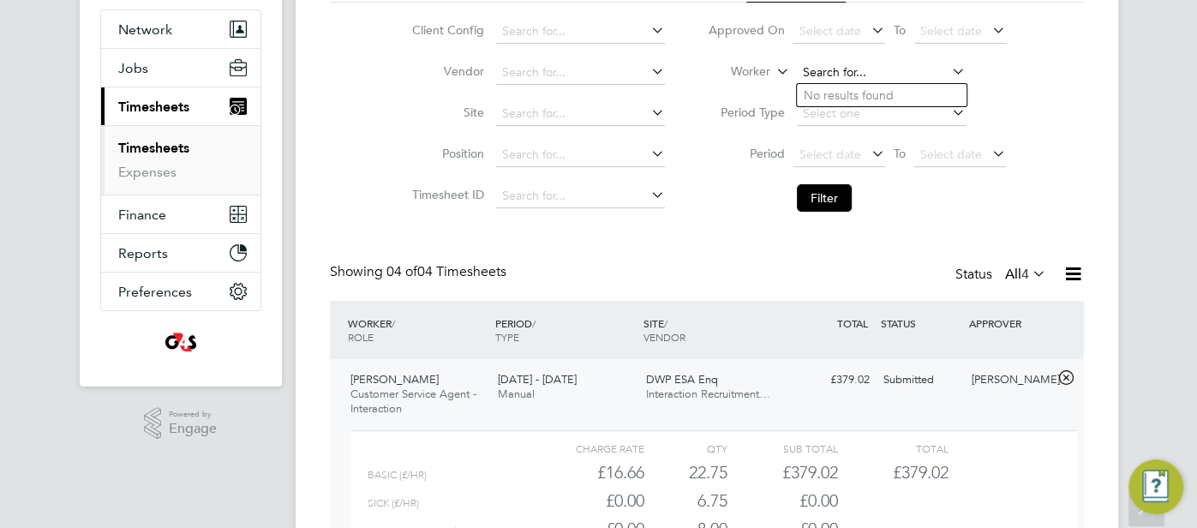
drag, startPoint x: 898, startPoint y: 81, endPoint x: 904, endPoint y: 69, distance: 13.4
click at [900, 80] on input at bounding box center [881, 73] width 169 height 24
paste input "Arub Qadir"
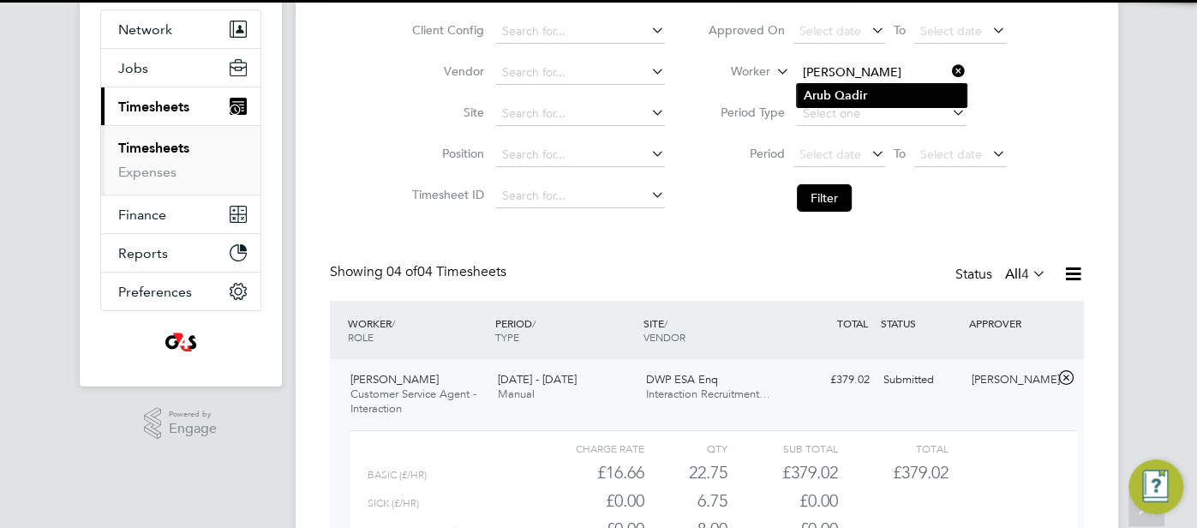
type input "Arub Qadir"
drag, startPoint x: 896, startPoint y: 97, endPoint x: 883, endPoint y: 105, distance: 15.4
click at [896, 97] on li "Arub Qadir" at bounding box center [882, 95] width 170 height 23
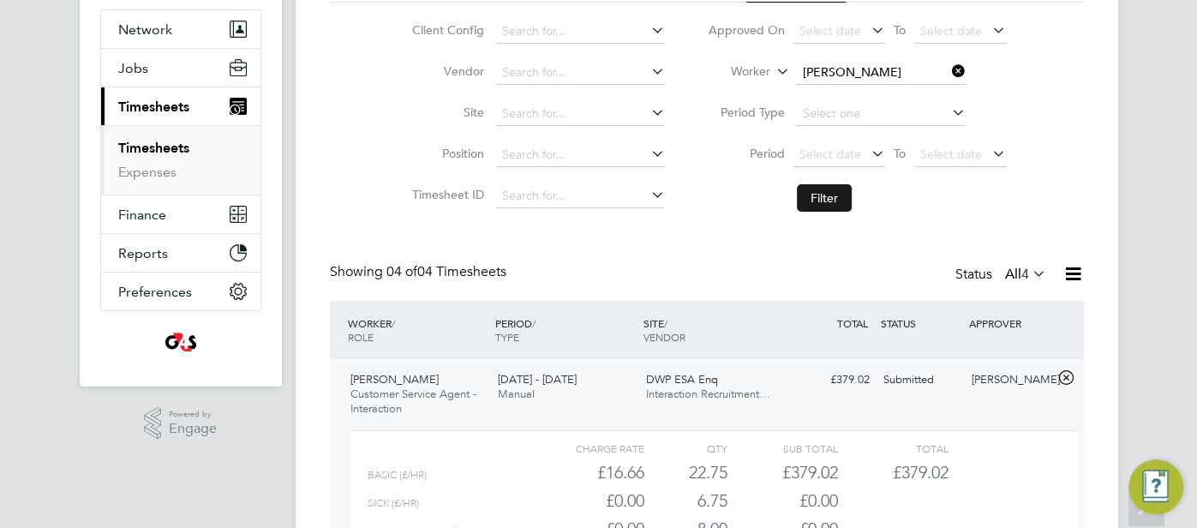
click at [827, 199] on button "Filter" at bounding box center [824, 197] width 55 height 27
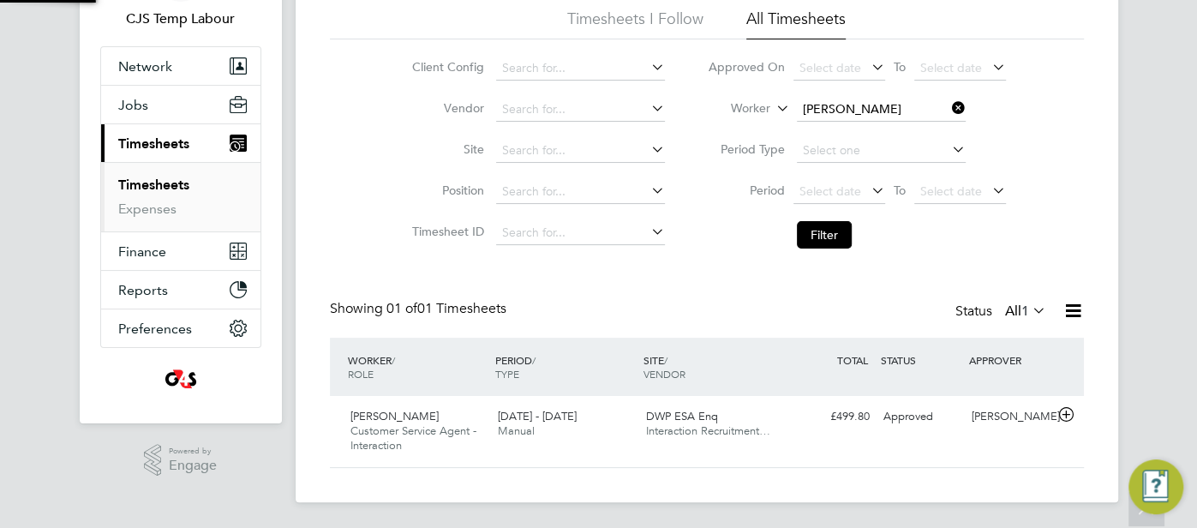
scroll to position [43, 148]
click at [876, 415] on div "Approved" at bounding box center [920, 417] width 89 height 28
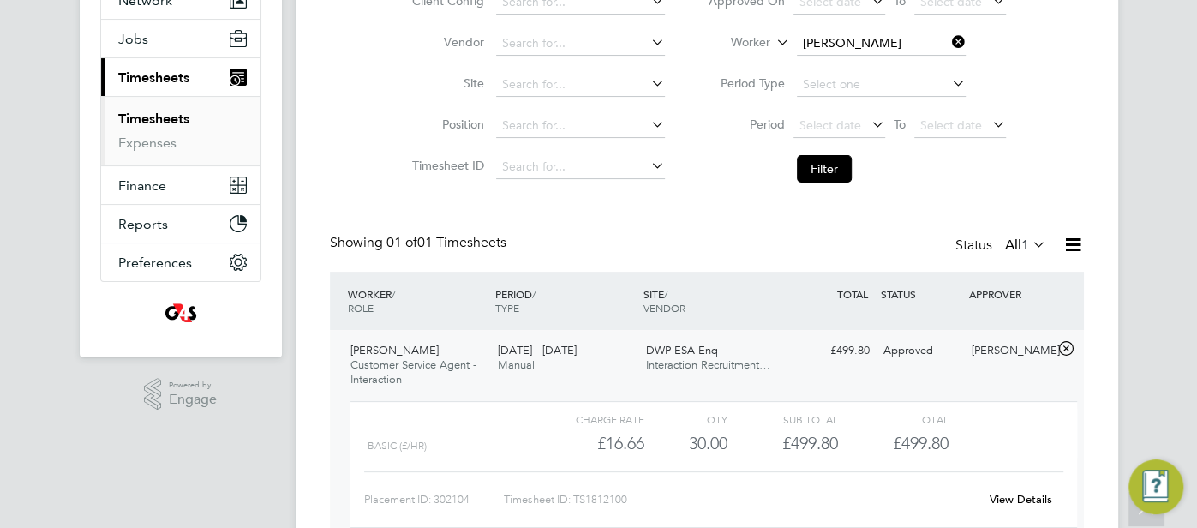
scroll to position [275, 0]
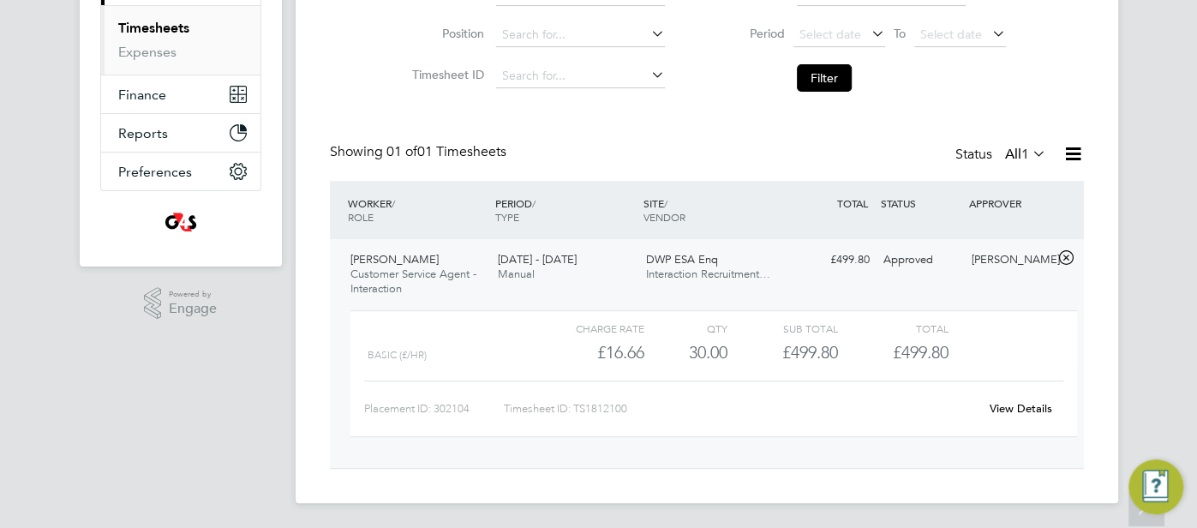
click at [1018, 408] on link "View Details" at bounding box center [1020, 408] width 63 height 15
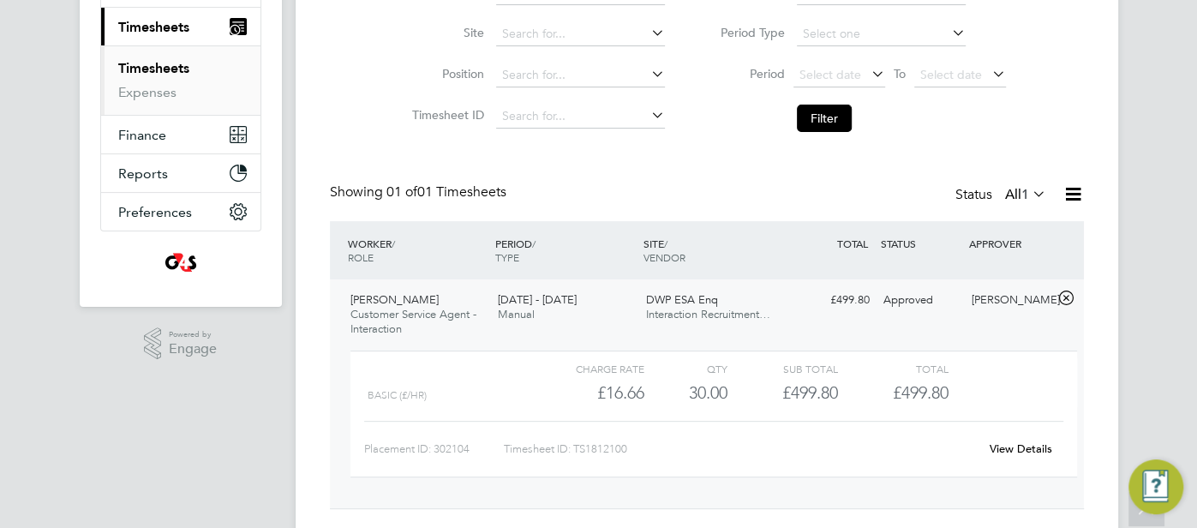
scroll to position [77, 0]
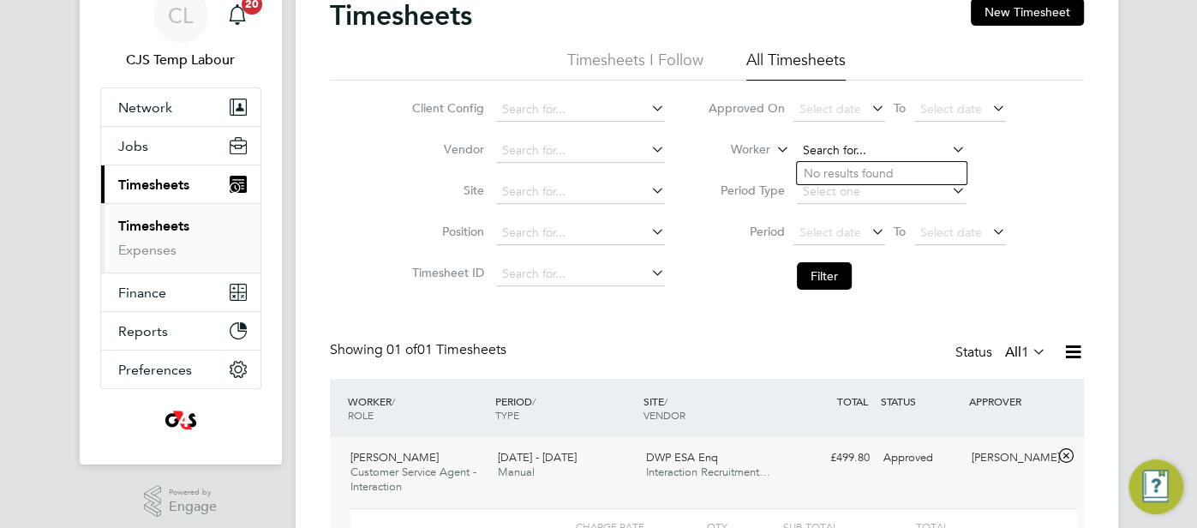
click at [839, 143] on input at bounding box center [881, 151] width 169 height 24
paste input "Emmanuel Kolawole"
type input "Emmanuel Kolawole"
click at [850, 172] on b "Emmanuel" at bounding box center [852, 173] width 99 height 15
click at [827, 274] on button "Filter" at bounding box center [824, 275] width 55 height 27
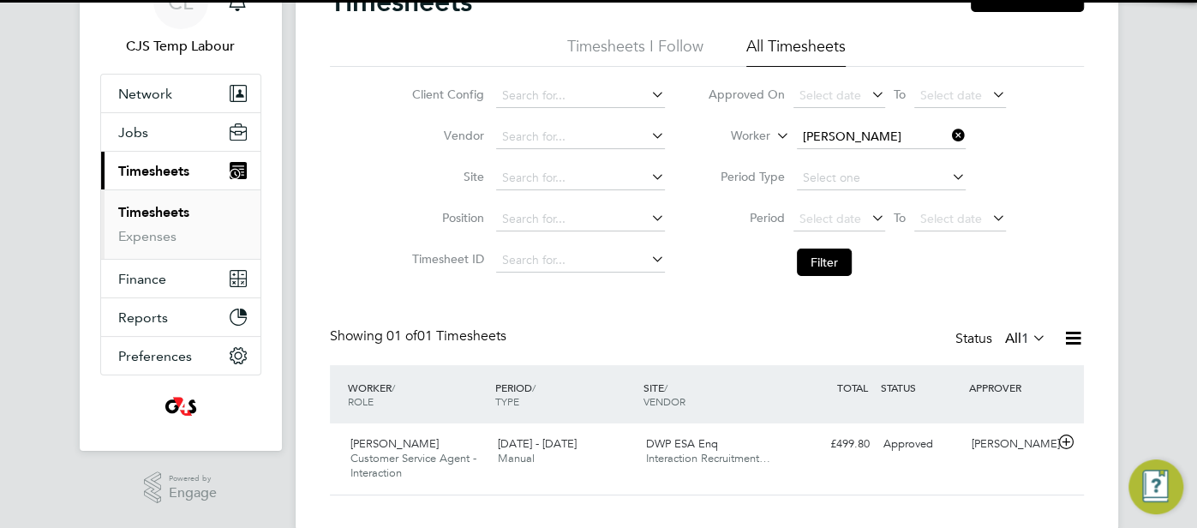
scroll to position [104, 0]
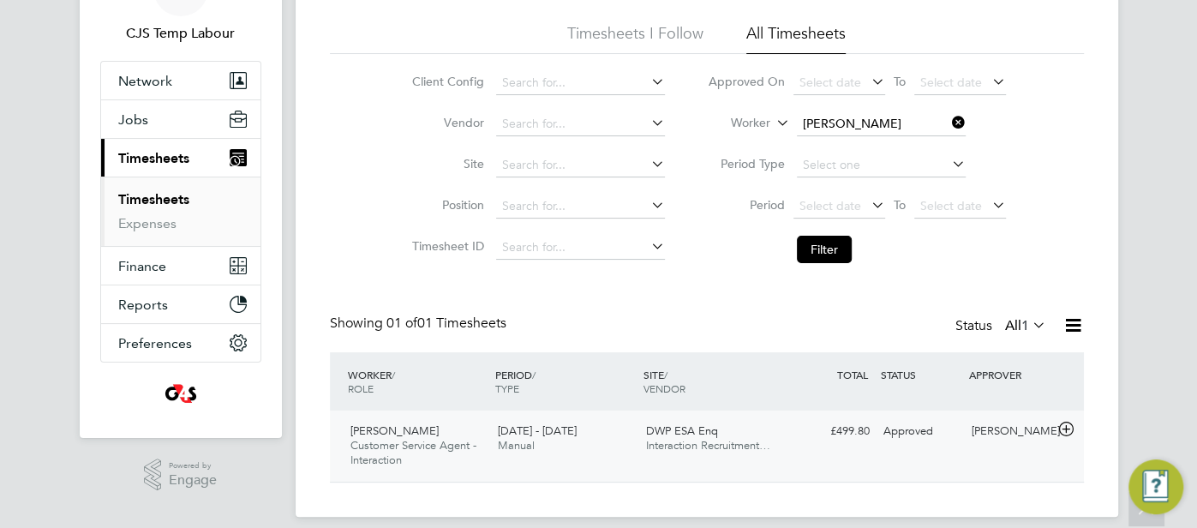
click at [914, 421] on div "Approved" at bounding box center [920, 431] width 89 height 28
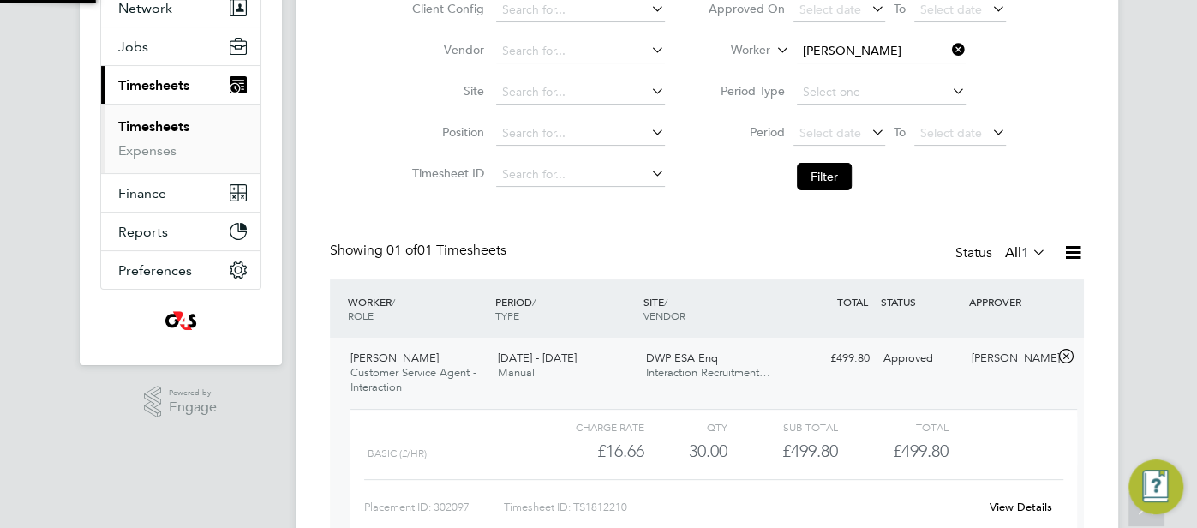
scroll to position [273, 0]
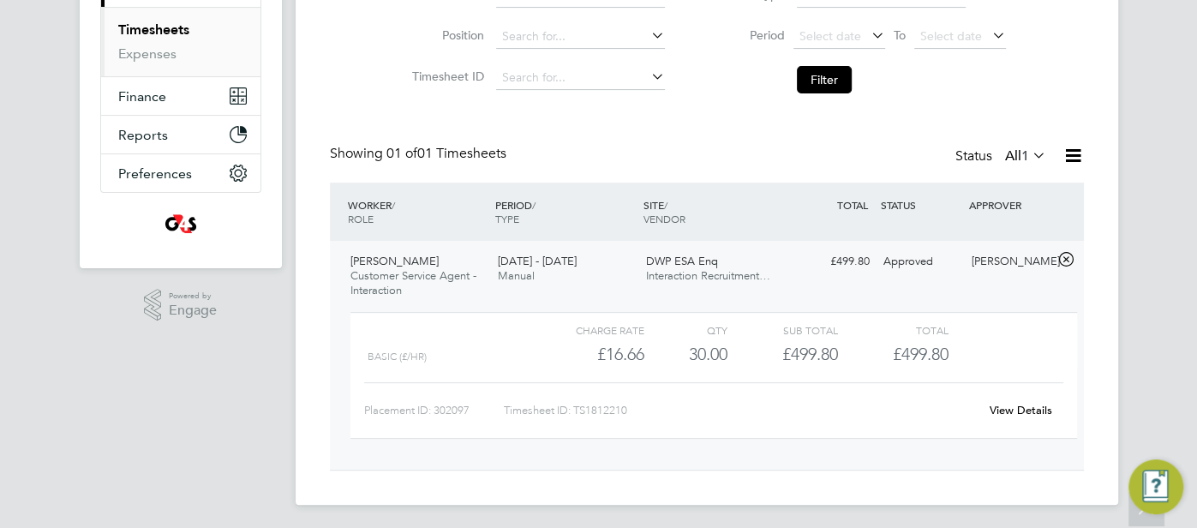
click at [1018, 415] on link "View Details" at bounding box center [1020, 410] width 63 height 15
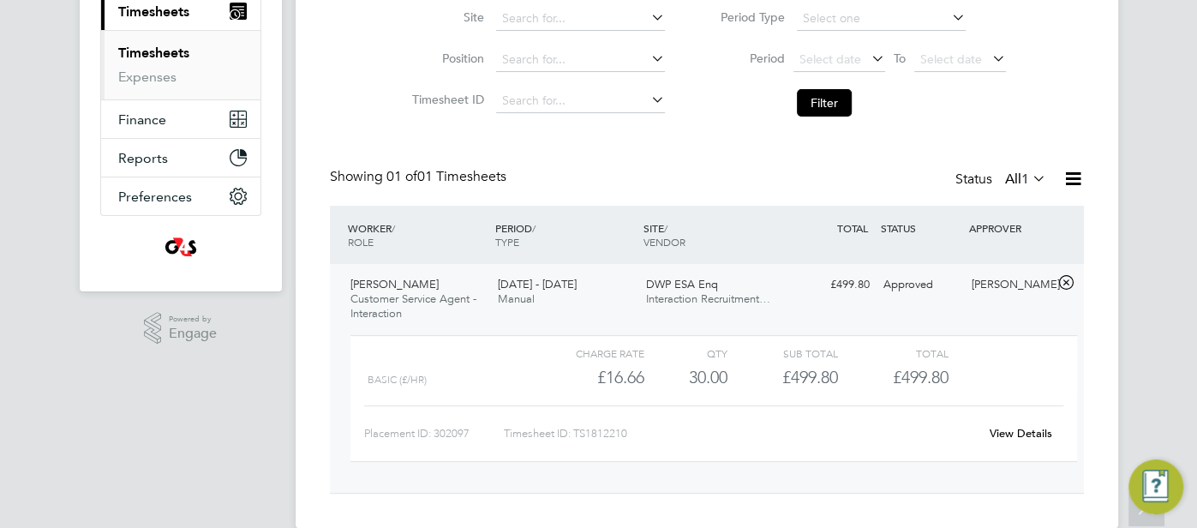
scroll to position [176, 0]
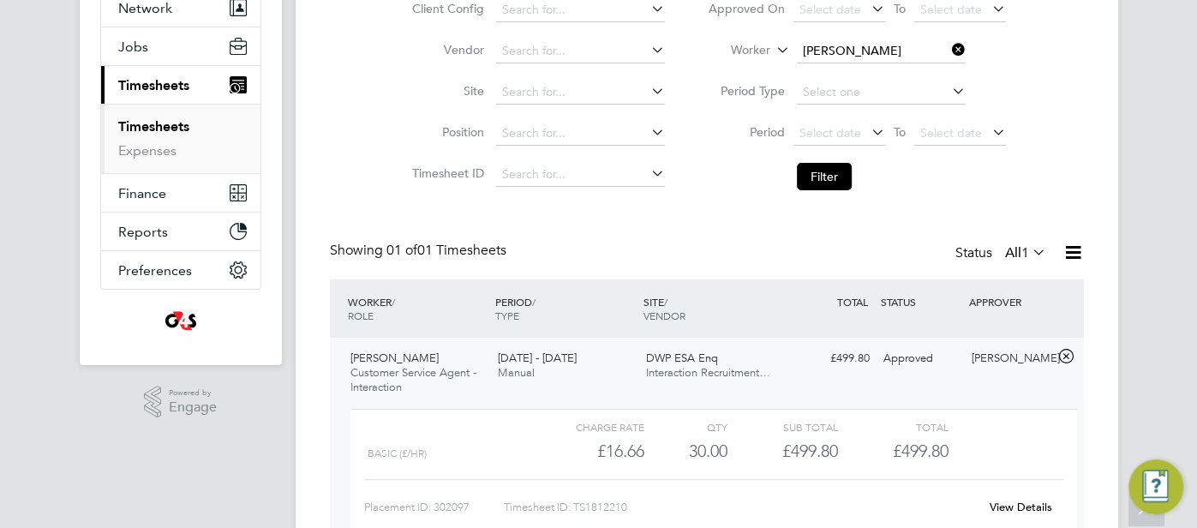
click at [873, 65] on li "Worker Emmanuel Kolawole" at bounding box center [856, 51] width 341 height 41
click at [862, 48] on input at bounding box center [881, 51] width 169 height 24
paste input "Fuhad-Abiola Gbolahan"
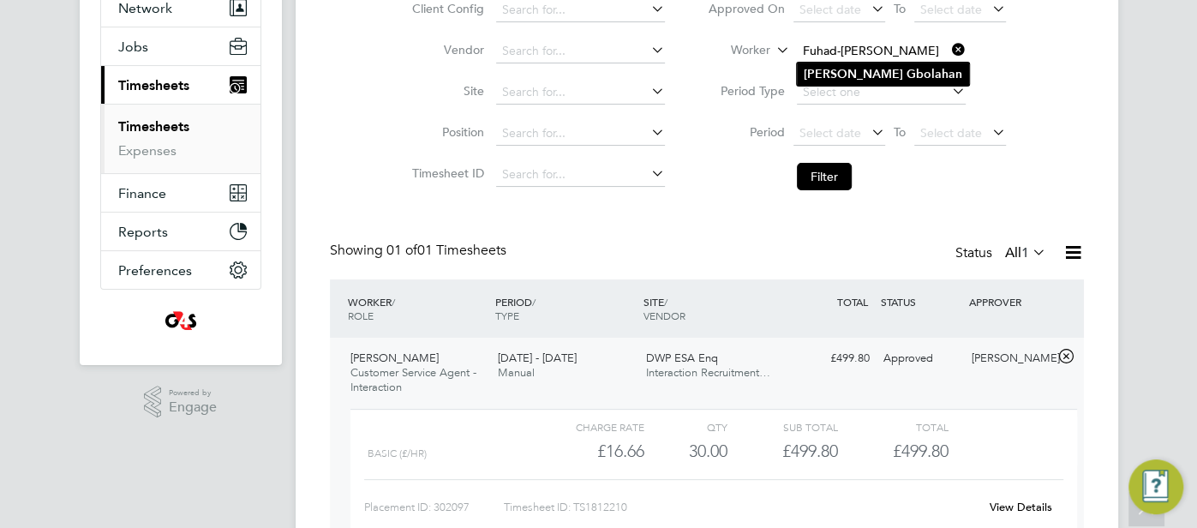
type input "Fuhad-Abiola Gbolahan"
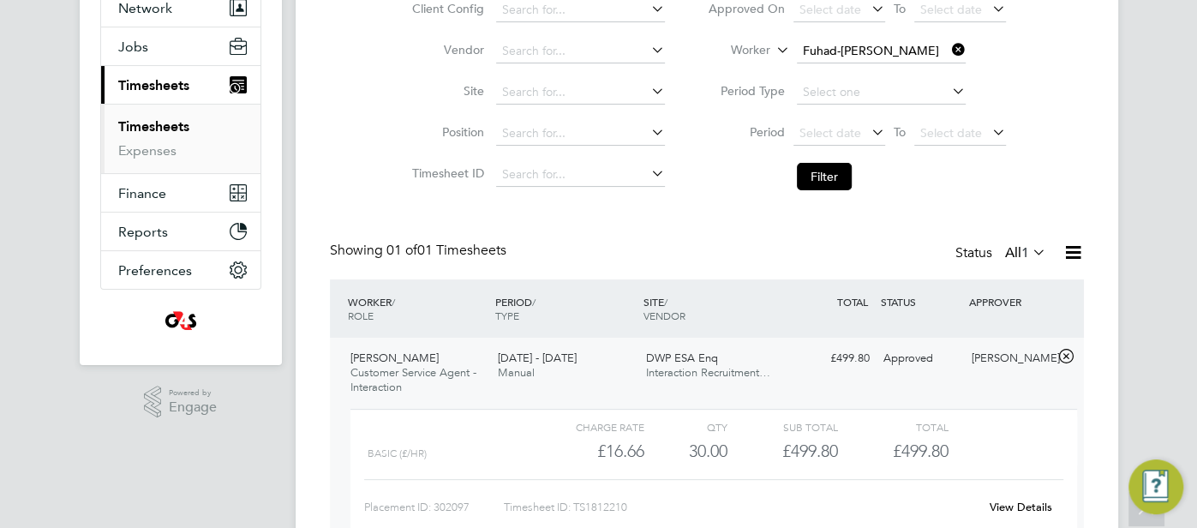
click at [906, 74] on b "Gbolahan" at bounding box center [934, 74] width 56 height 15
click at [819, 179] on button "Filter" at bounding box center [824, 176] width 55 height 27
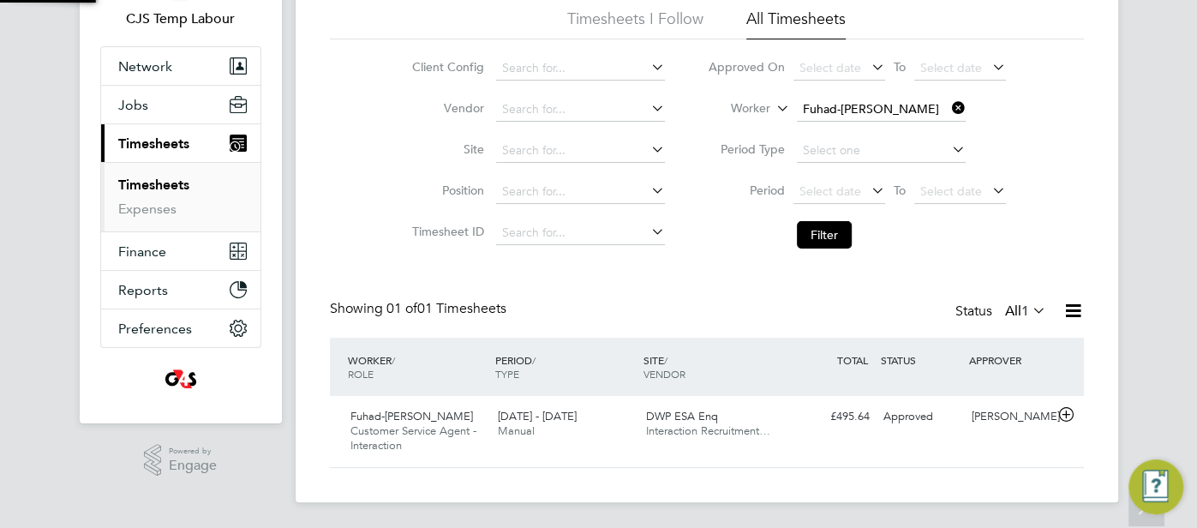
scroll to position [43, 148]
click at [876, 422] on div "Approved" at bounding box center [920, 417] width 89 height 28
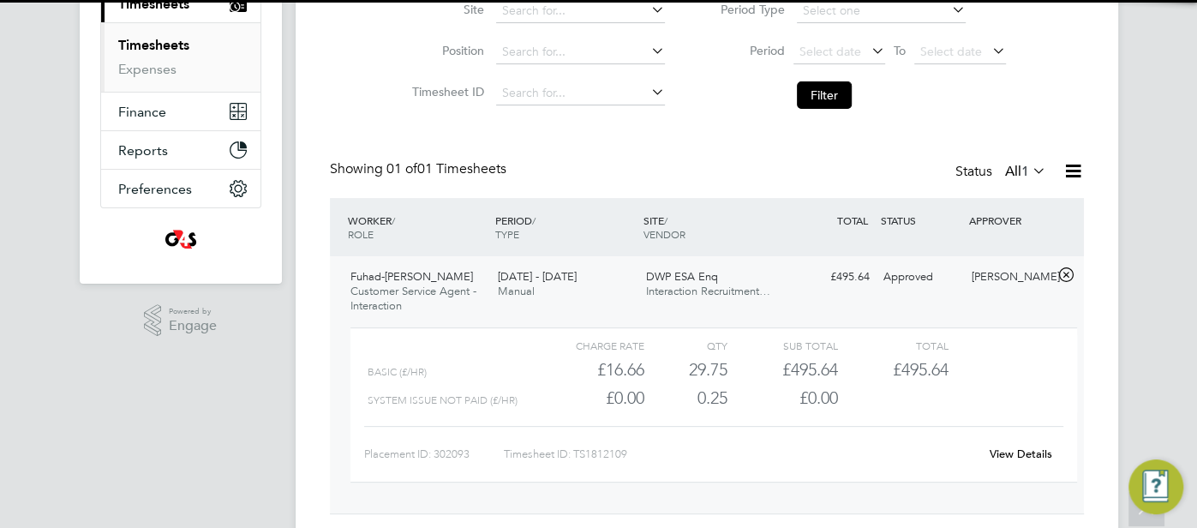
scroll to position [303, 0]
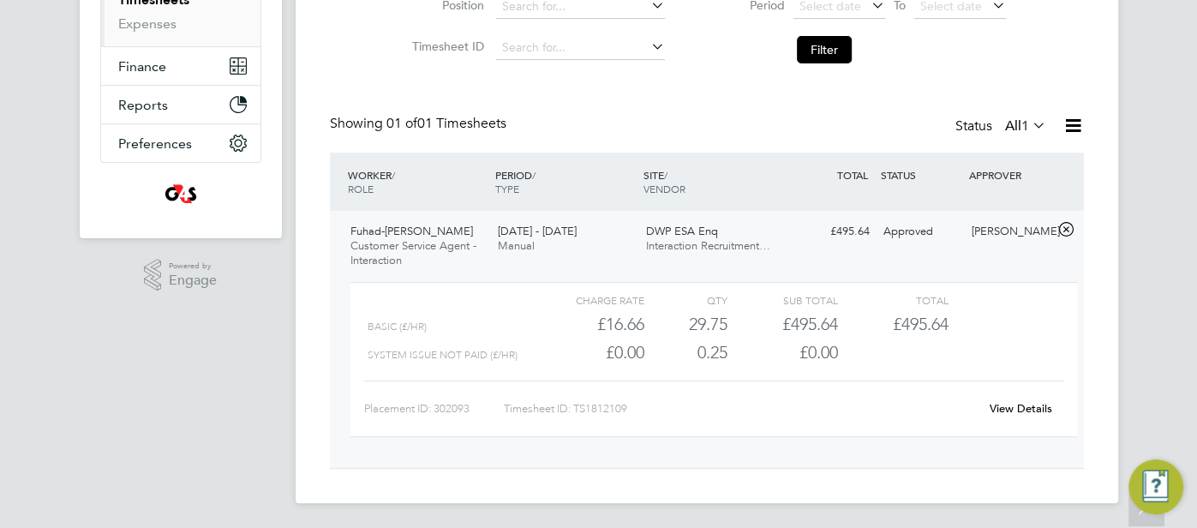
click at [1011, 407] on link "View Details" at bounding box center [1020, 408] width 63 height 15
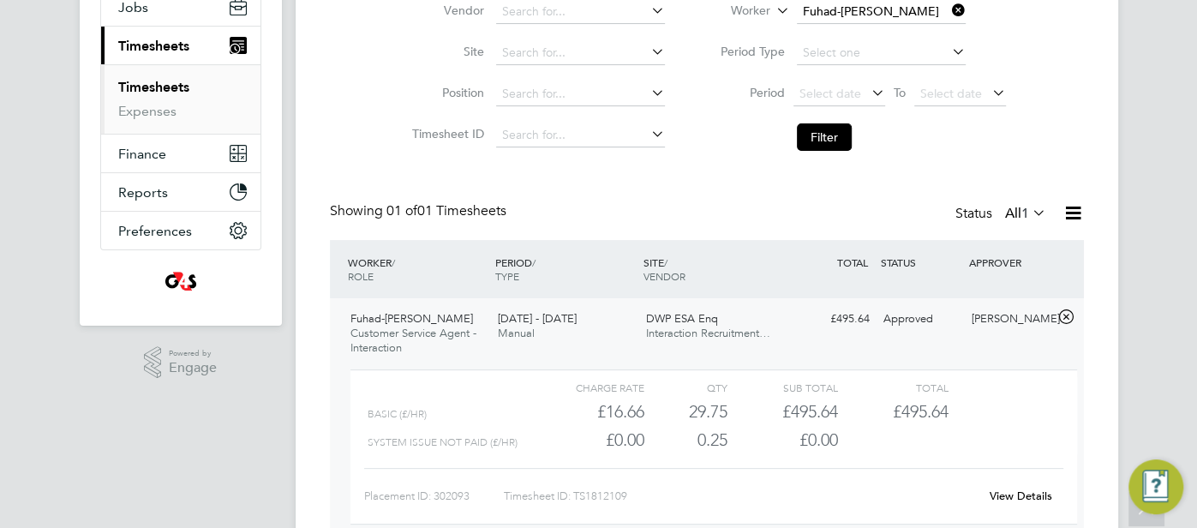
scroll to position [212, 0]
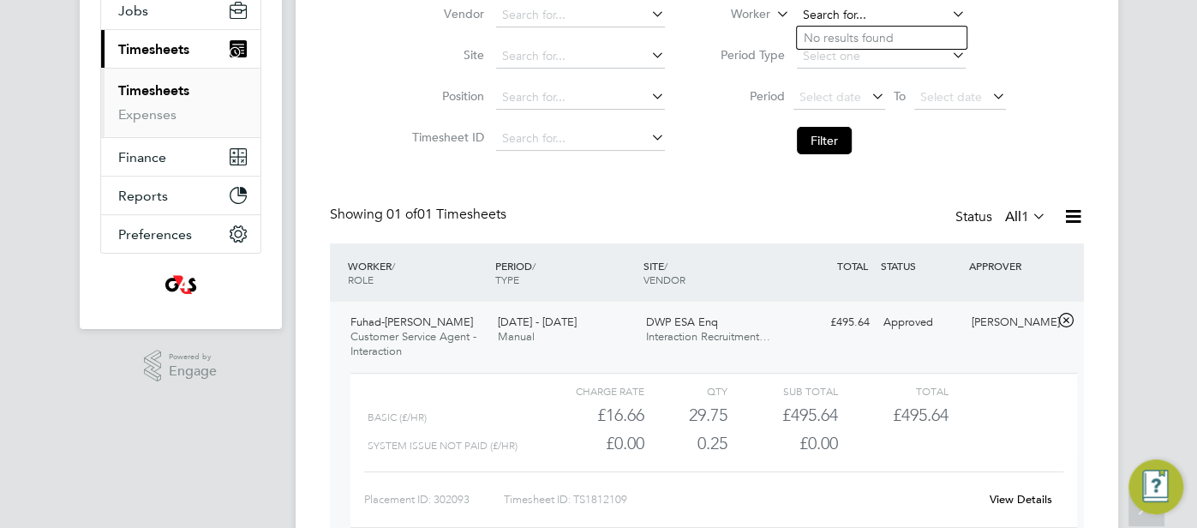
click at [870, 16] on input at bounding box center [881, 15] width 169 height 24
paste input "Haaris Sheikh"
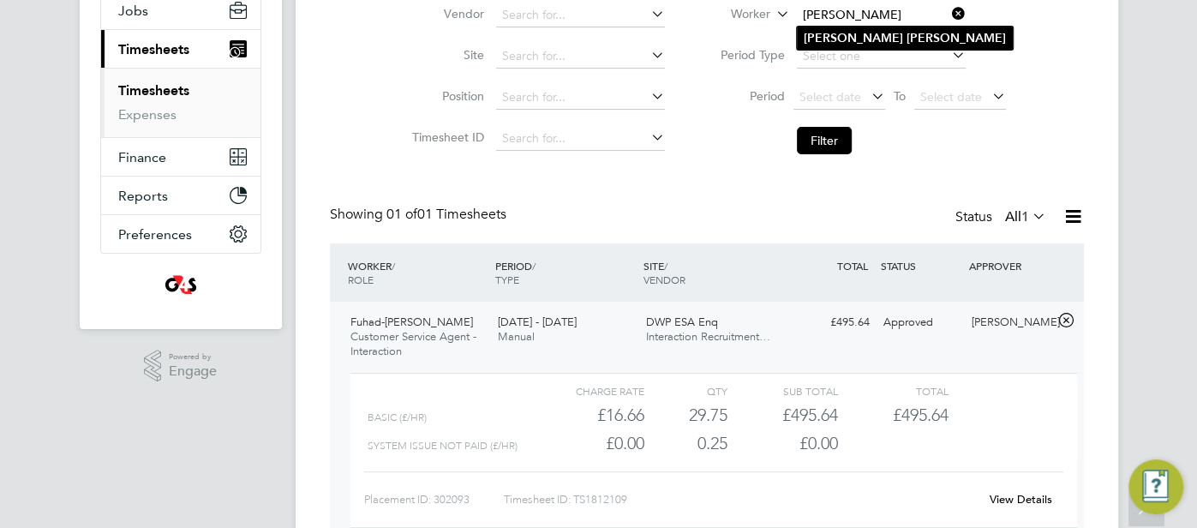
type input "Haaris Sheikh"
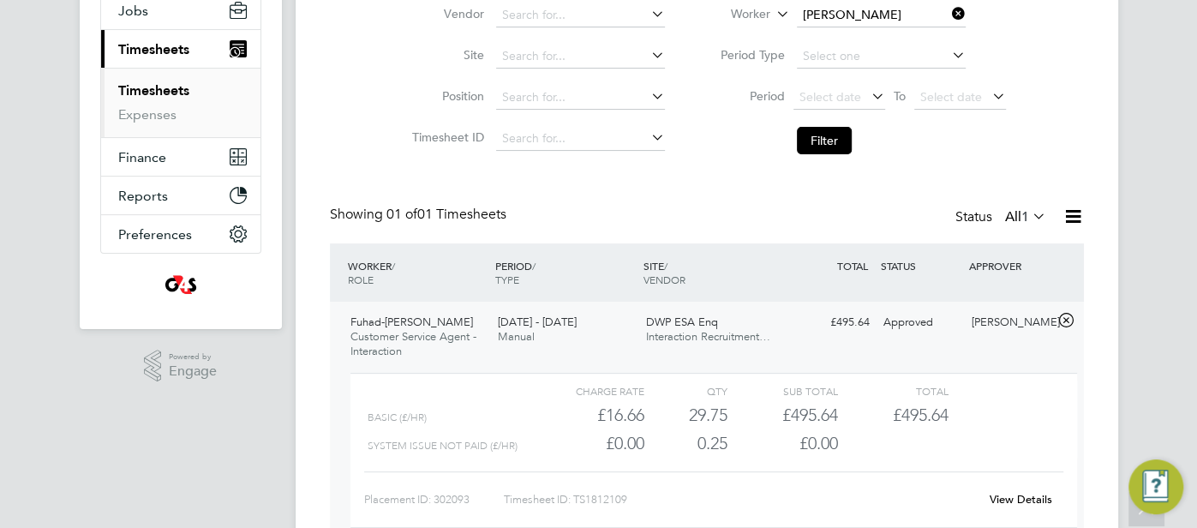
click at [861, 27] on li "Haaris Sheikh" at bounding box center [905, 38] width 216 height 23
click at [827, 144] on button "Filter" at bounding box center [824, 140] width 55 height 27
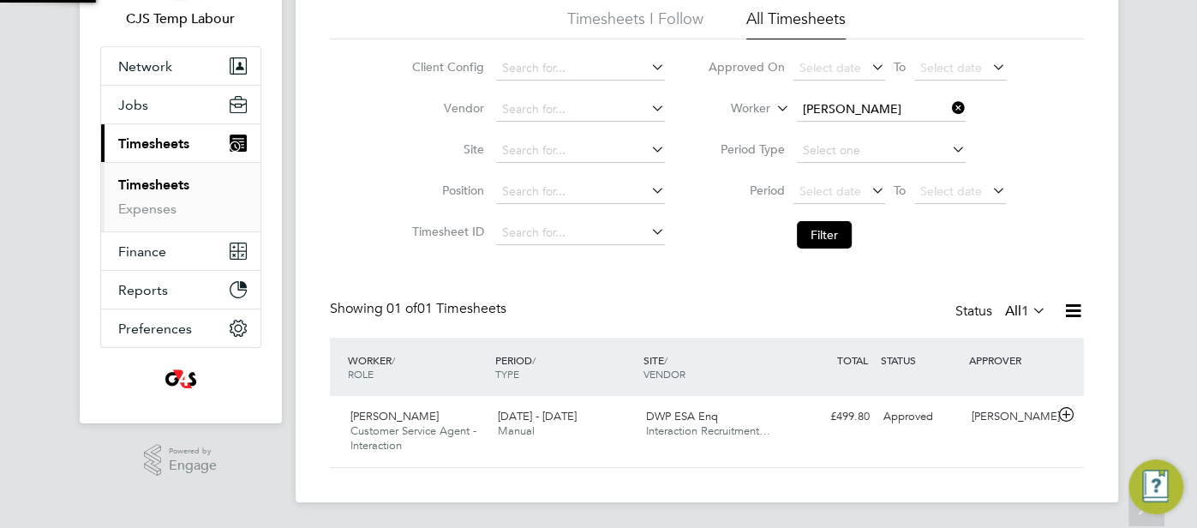
scroll to position [43, 148]
click at [916, 415] on div "Approved" at bounding box center [920, 417] width 89 height 28
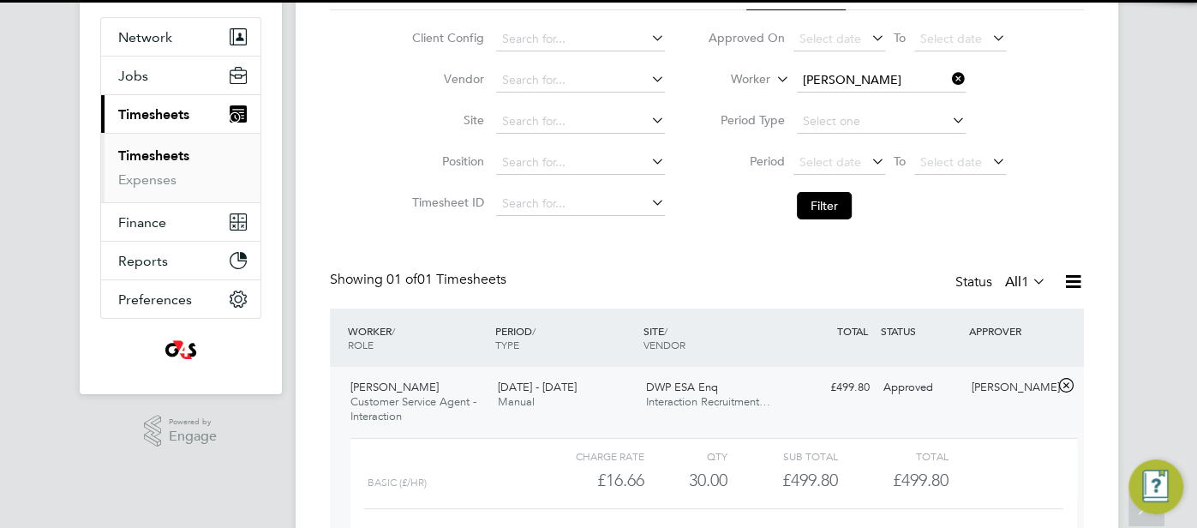
scroll to position [221, 0]
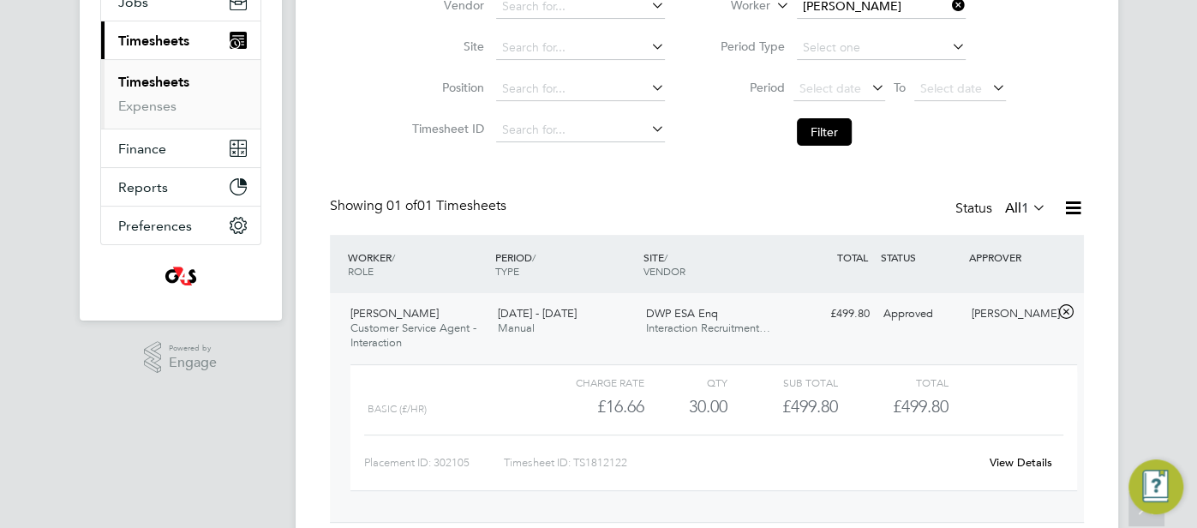
click at [1032, 463] on link "View Details" at bounding box center [1020, 462] width 63 height 15
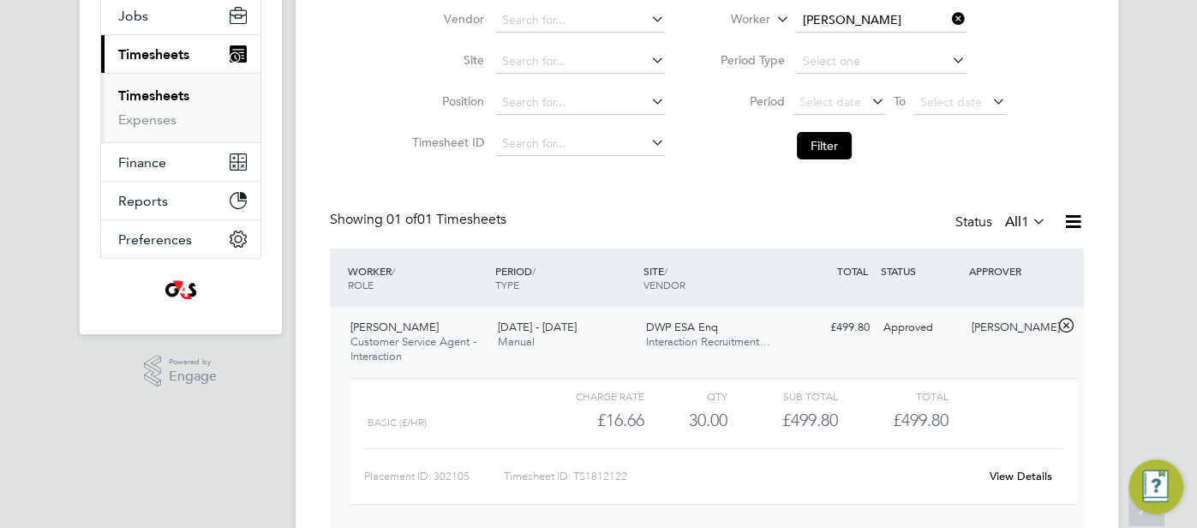
scroll to position [195, 0]
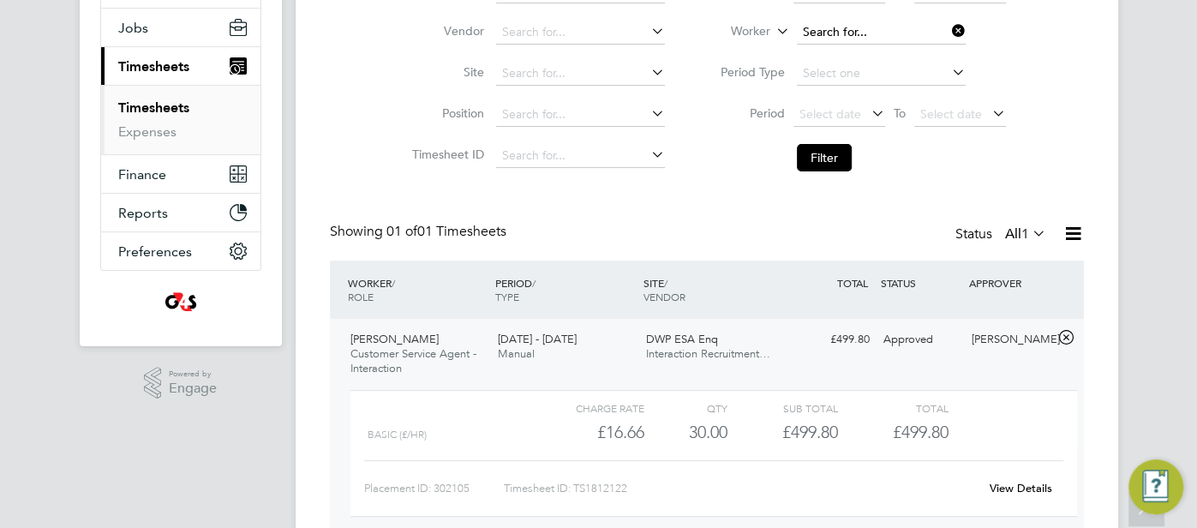
click at [851, 33] on input at bounding box center [881, 33] width 169 height 24
paste input "Hina Salim"
type input "Hina Salim"
click at [845, 56] on b "Salim" at bounding box center [882, 55] width 99 height 15
click at [830, 159] on button "Filter" at bounding box center [824, 157] width 55 height 27
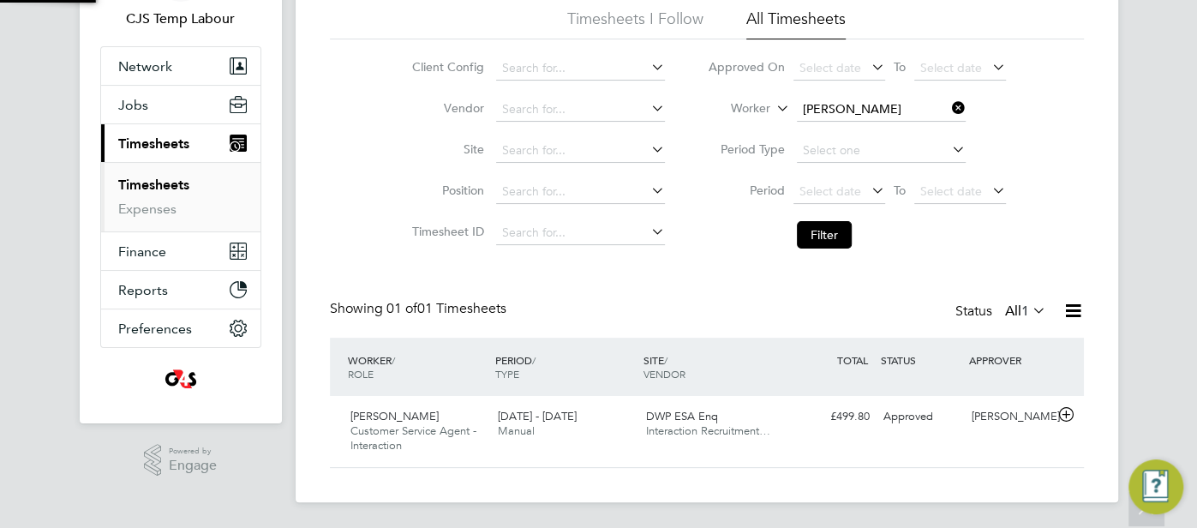
scroll to position [43, 148]
click at [993, 450] on div "Hina Salim Customer Service Agent - Interaction 25 - 31 Aug 2025 25 - 31 Aug 20…" at bounding box center [707, 431] width 754 height 71
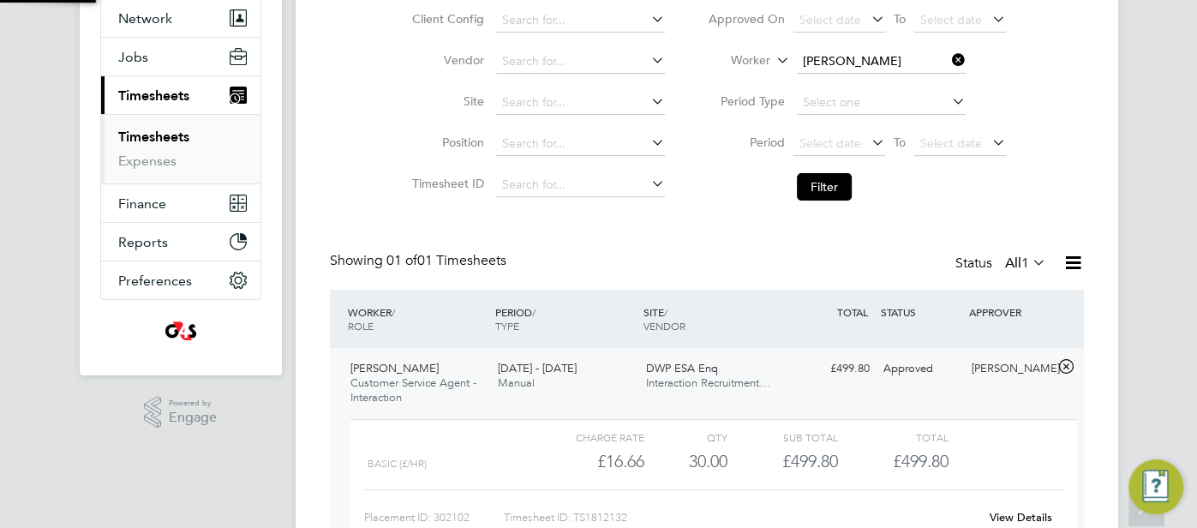
scroll to position [269, 0]
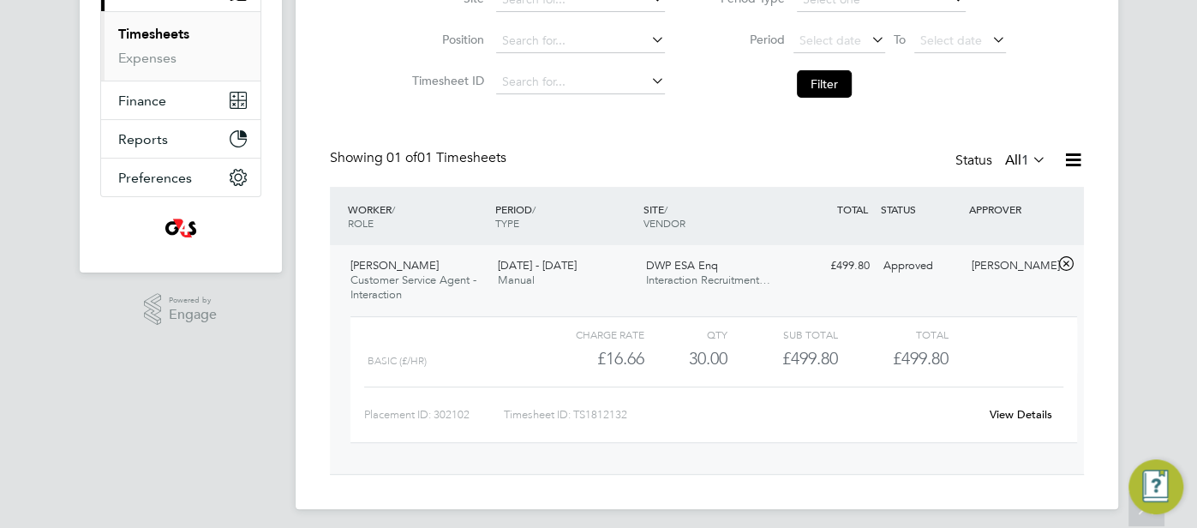
click at [1023, 416] on link "View Details" at bounding box center [1020, 414] width 63 height 15
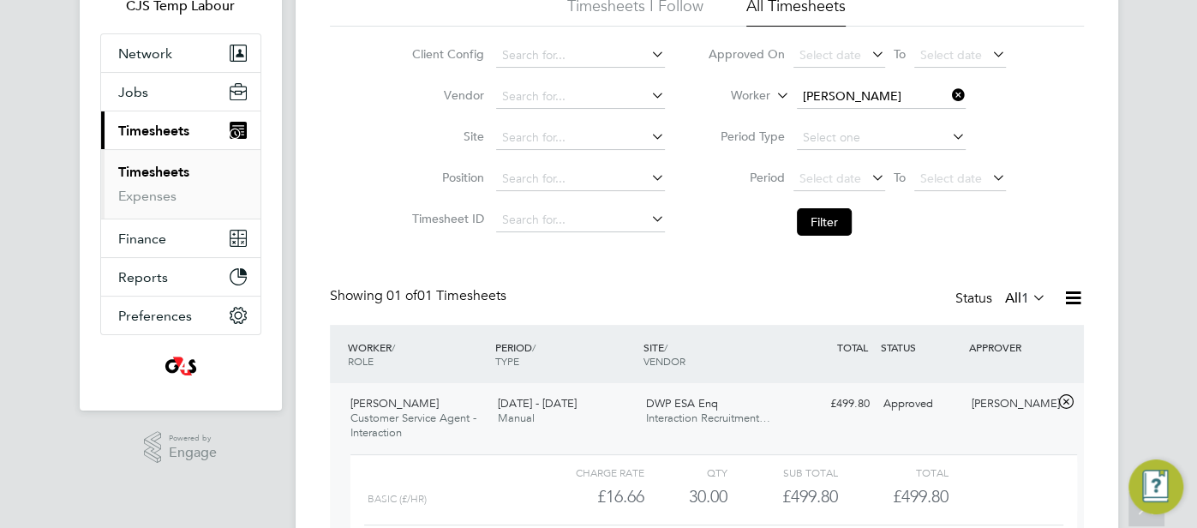
scroll to position [122, 0]
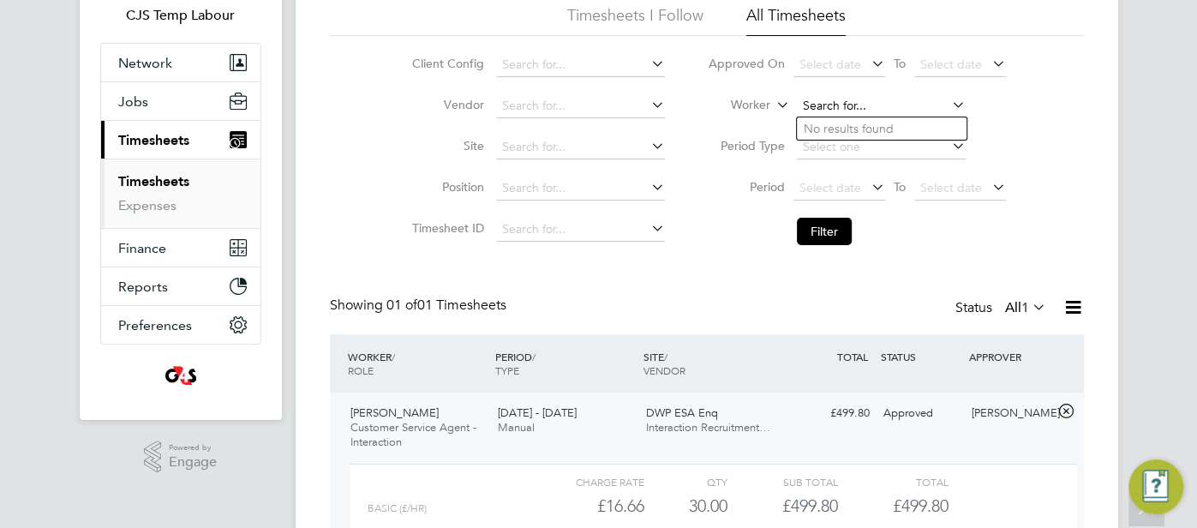
click at [854, 102] on input at bounding box center [881, 106] width 169 height 24
paste input "Jenelle Le Breton"
click at [895, 106] on input "Jenelle Le Breton" at bounding box center [881, 106] width 169 height 24
click at [860, 107] on input "Jenelle Le Breton" at bounding box center [881, 106] width 169 height 24
click at [886, 113] on input "Jenelle Breton" at bounding box center [881, 106] width 169 height 24
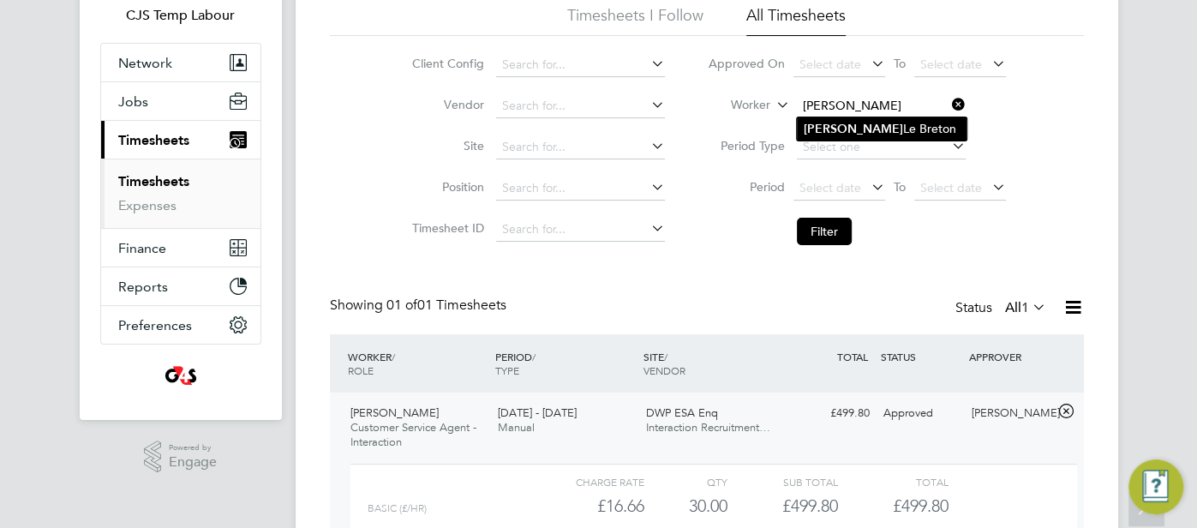
click at [888, 130] on li "Jenelle Le Breton" at bounding box center [882, 128] width 170 height 23
type input "Jenelle Le Breton"
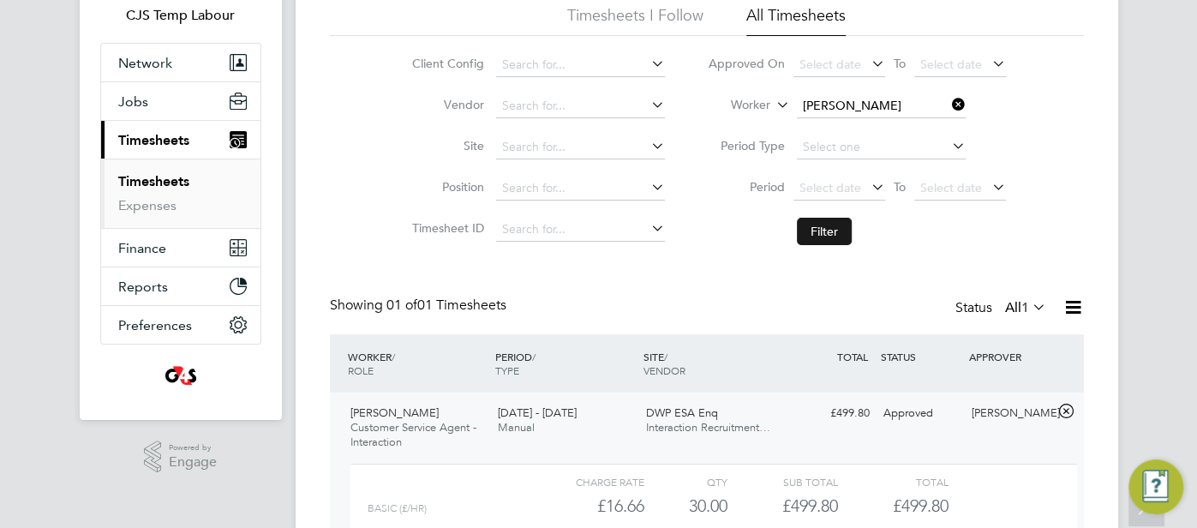
click at [836, 230] on button "Filter" at bounding box center [824, 231] width 55 height 27
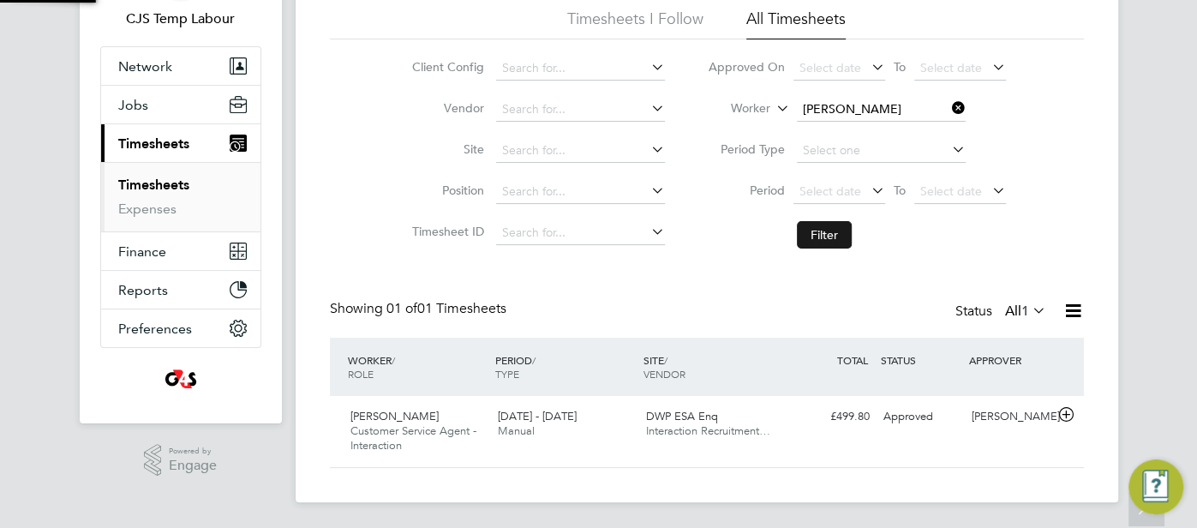
scroll to position [43, 148]
click at [745, 421] on div "DWP ESA Enq Interaction Recruitment…" at bounding box center [713, 424] width 148 height 43
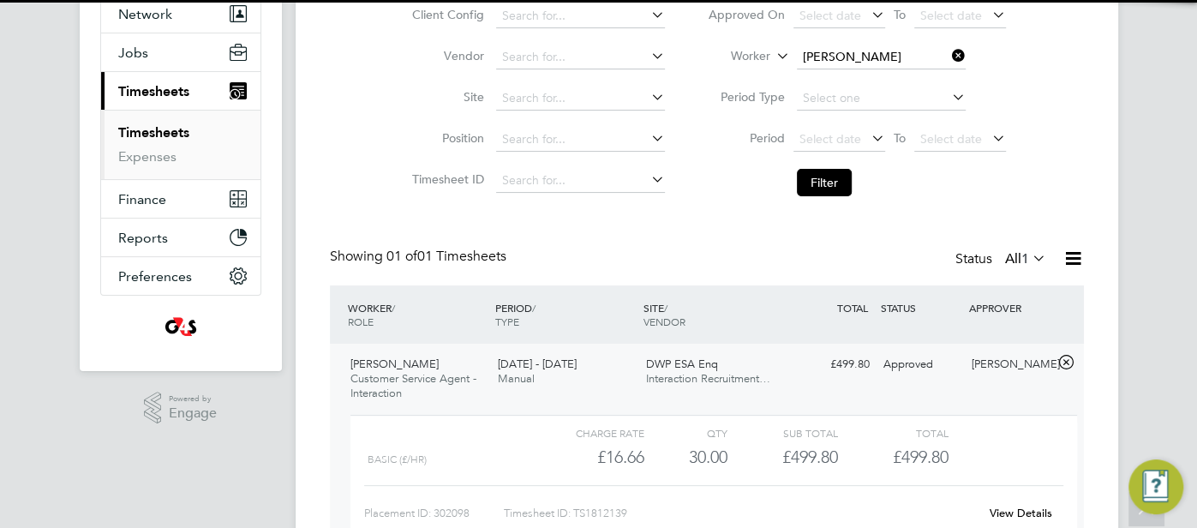
scroll to position [275, 0]
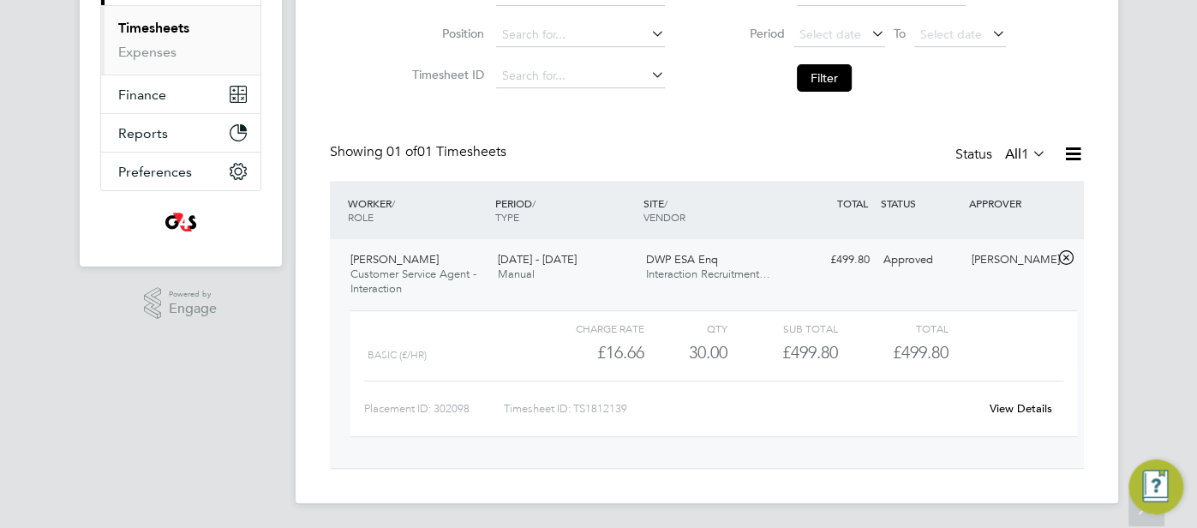
click at [1009, 409] on link "View Details" at bounding box center [1020, 408] width 63 height 15
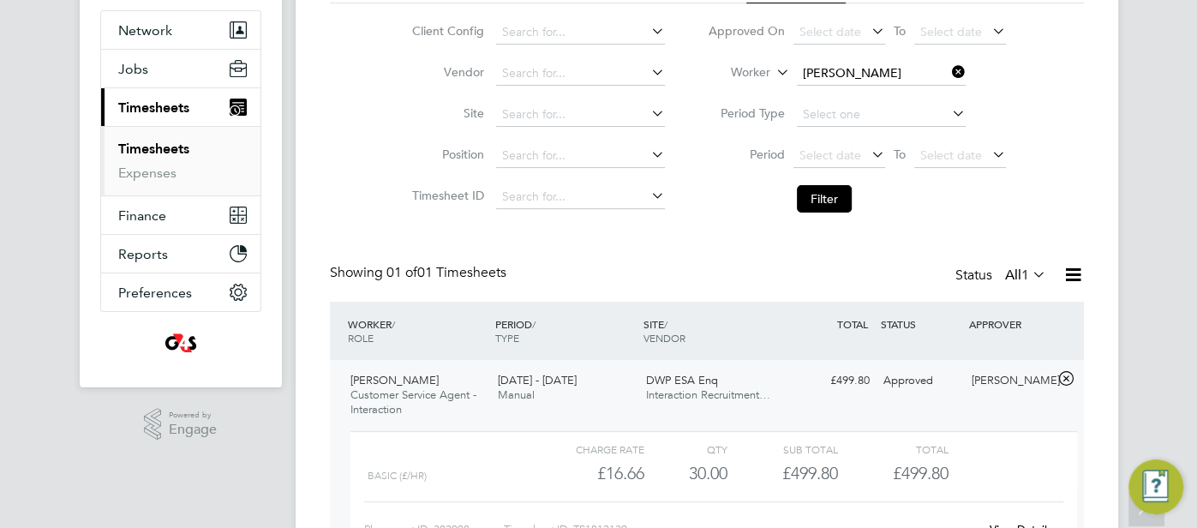
scroll to position [153, 0]
click at [851, 63] on input at bounding box center [881, 75] width 169 height 24
paste input "Jeremiah Fakolade"
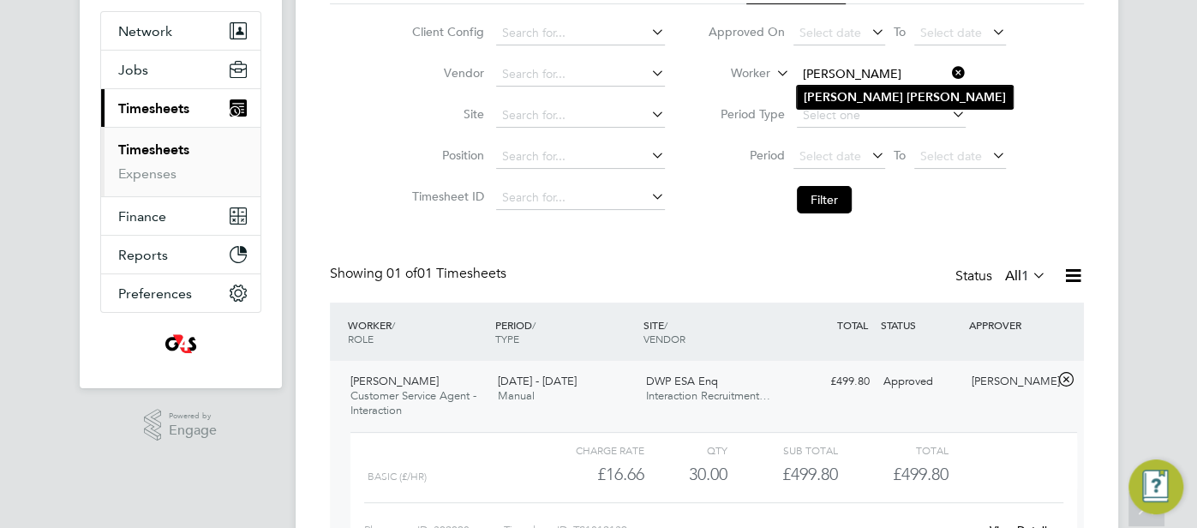
type input "Jeremiah Fakolade"
click at [828, 107] on li "Jeremiah Fakolade" at bounding box center [905, 97] width 216 height 23
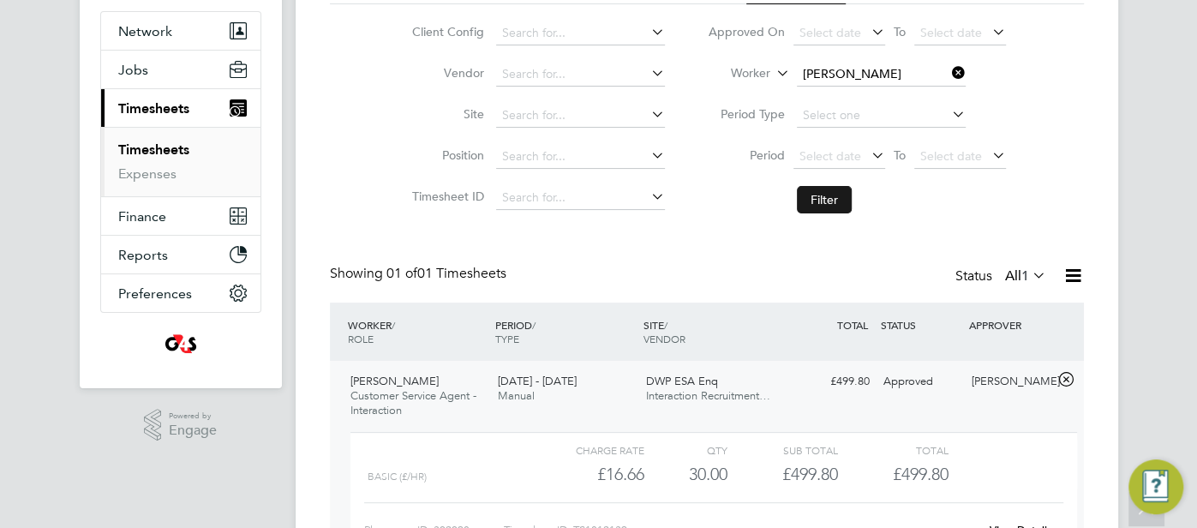
click at [838, 189] on button "Filter" at bounding box center [824, 199] width 55 height 27
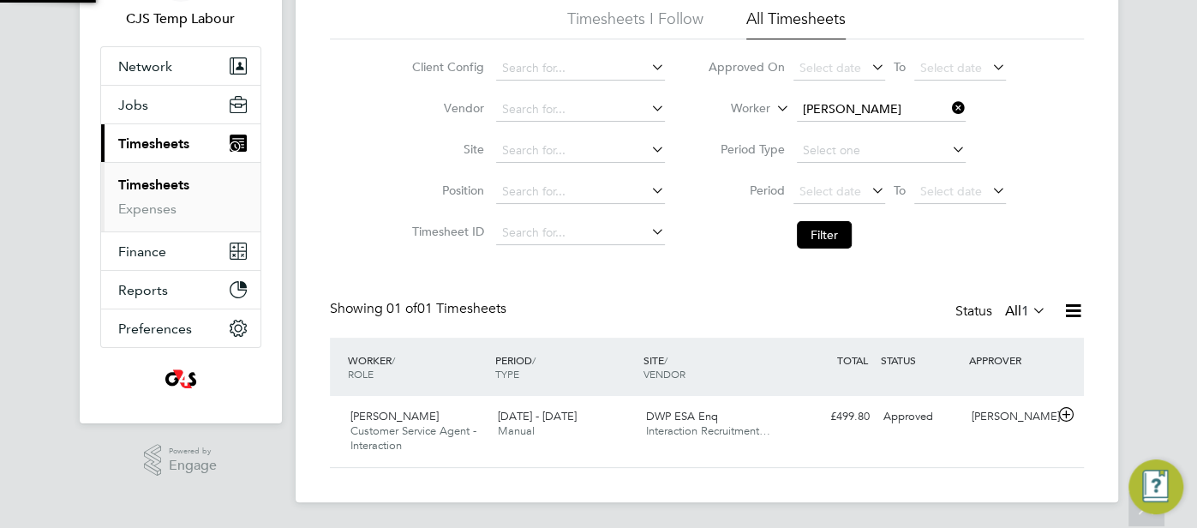
scroll to position [43, 148]
click at [880, 410] on div "Approved" at bounding box center [920, 417] width 89 height 28
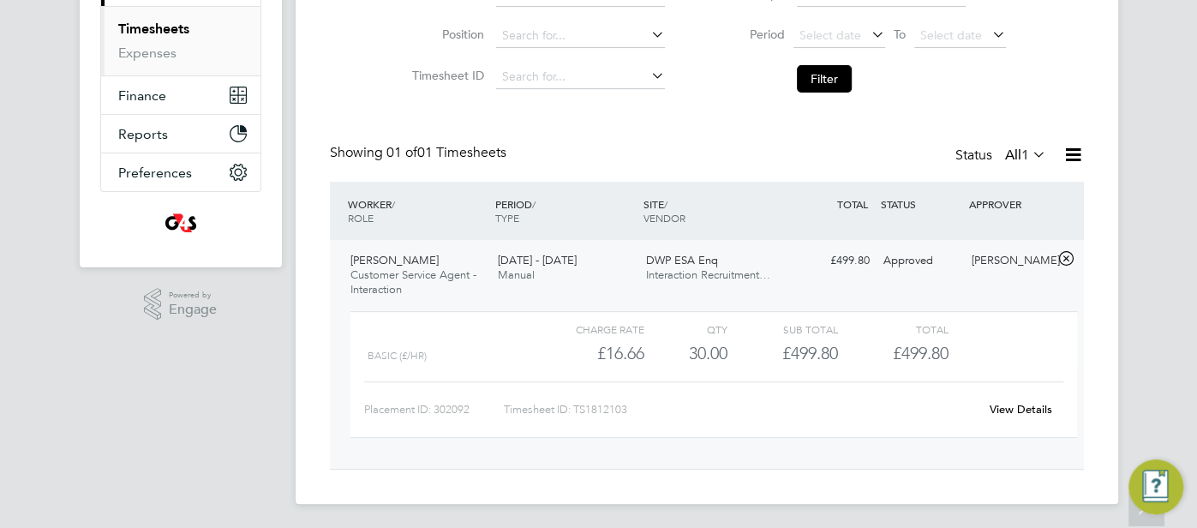
scroll to position [275, 0]
click at [1024, 409] on link "View Details" at bounding box center [1020, 408] width 63 height 15
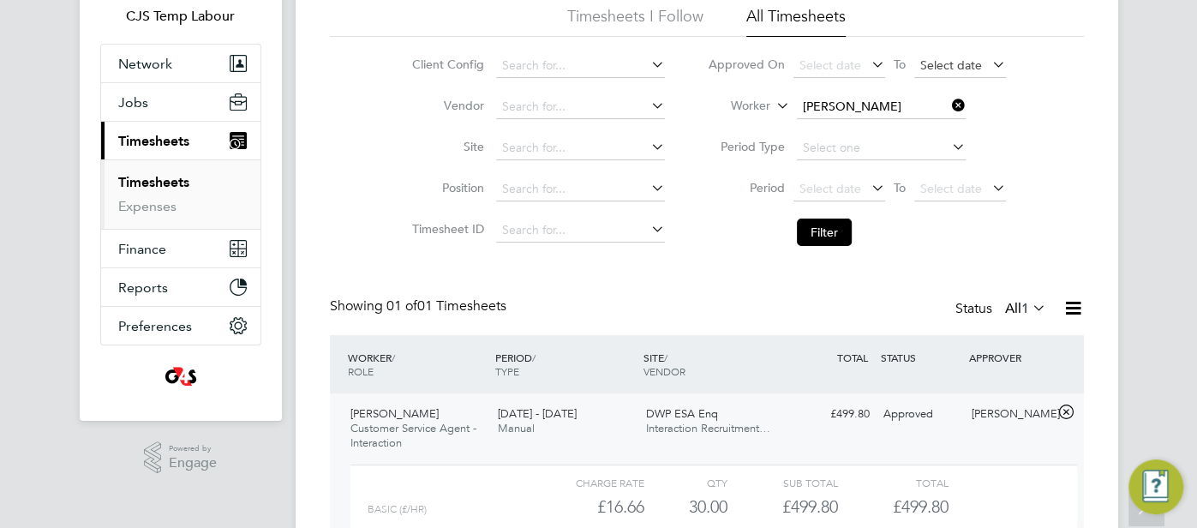
scroll to position [0, 0]
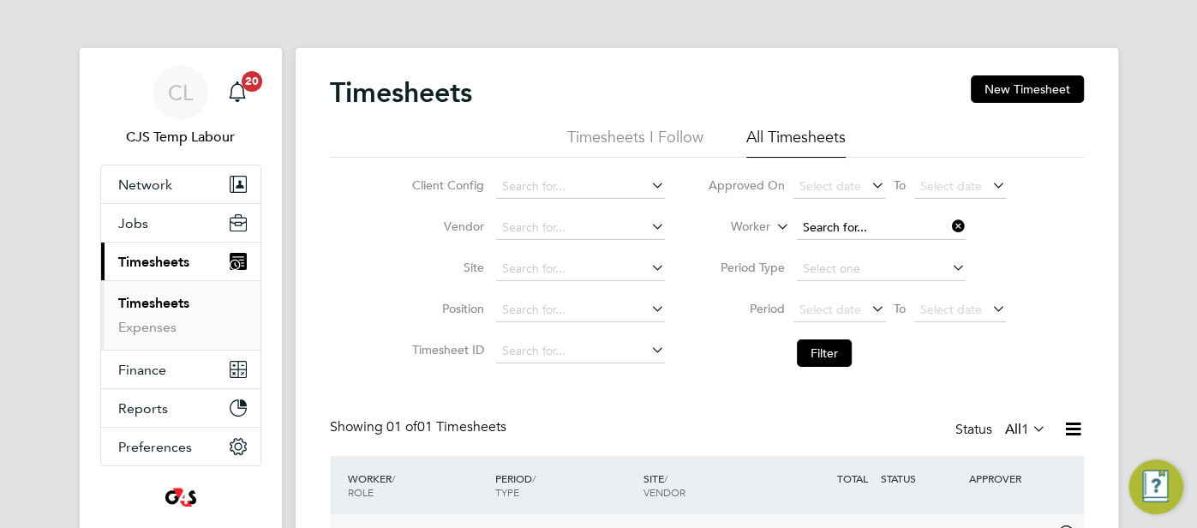
click at [871, 233] on input at bounding box center [881, 228] width 169 height 24
paste input "[PERSON_NAME]"
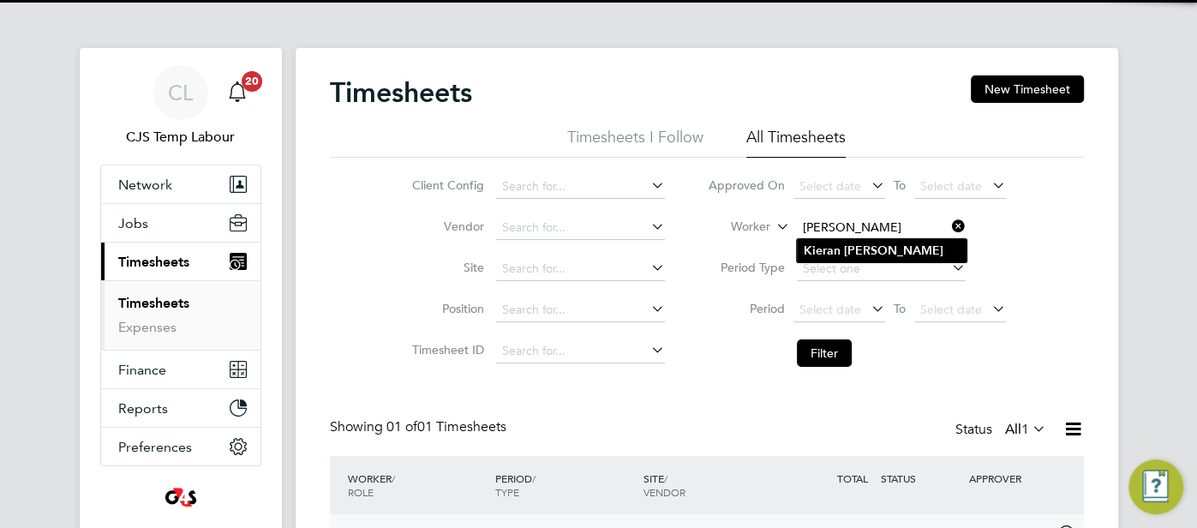
type input "[PERSON_NAME]"
click at [871, 240] on li "Kieran Phillips" at bounding box center [882, 250] width 170 height 23
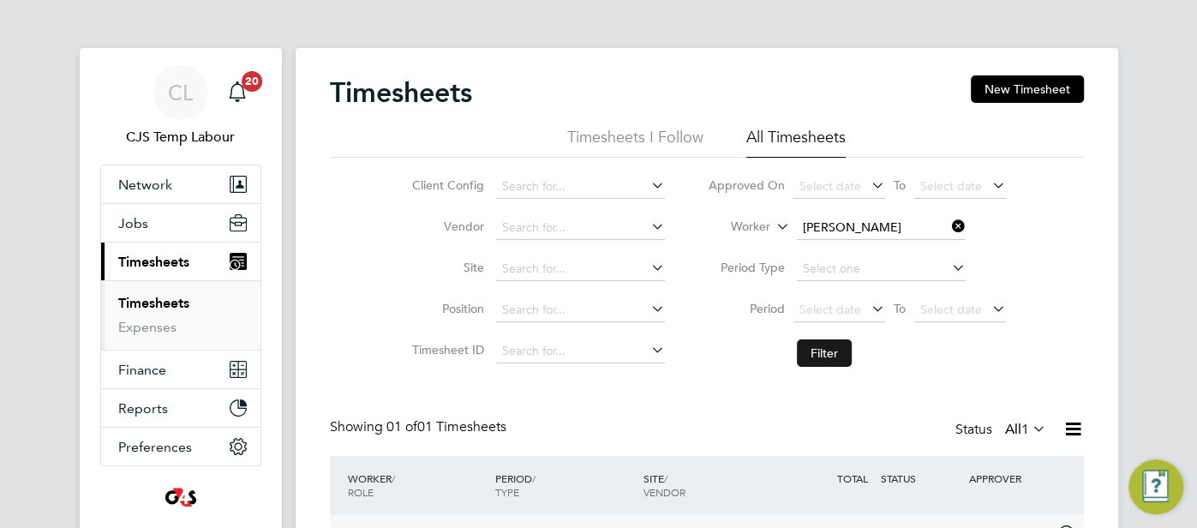
click at [824, 345] on button "Filter" at bounding box center [824, 352] width 55 height 27
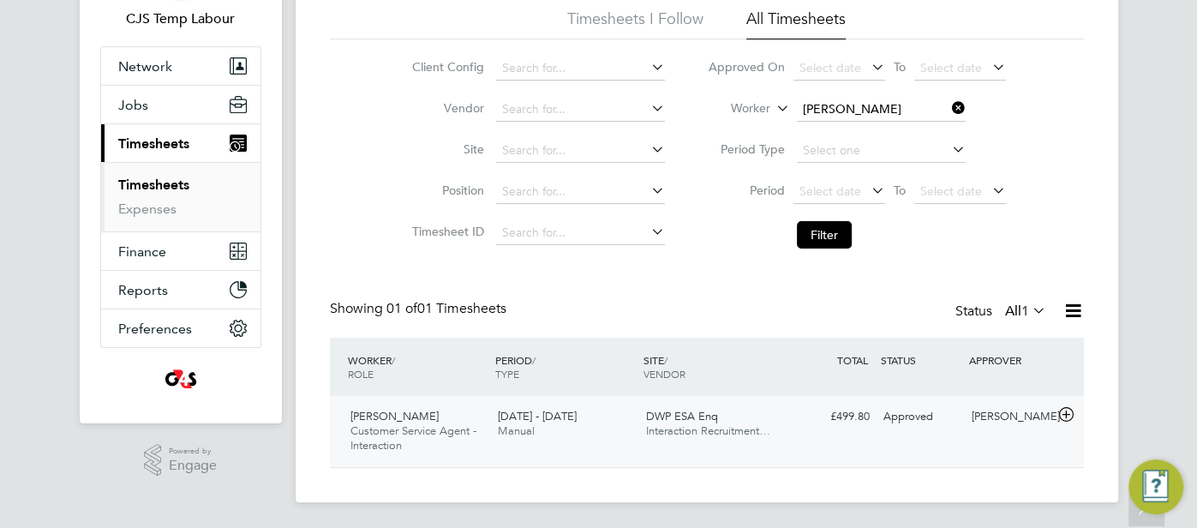
click at [918, 421] on div "Approved" at bounding box center [920, 417] width 89 height 28
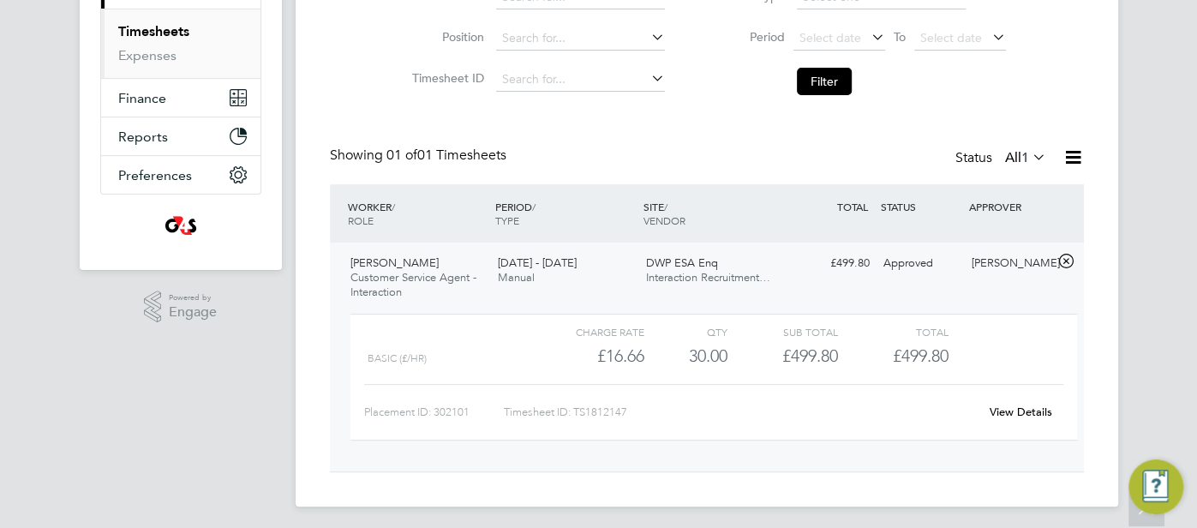
scroll to position [275, 0]
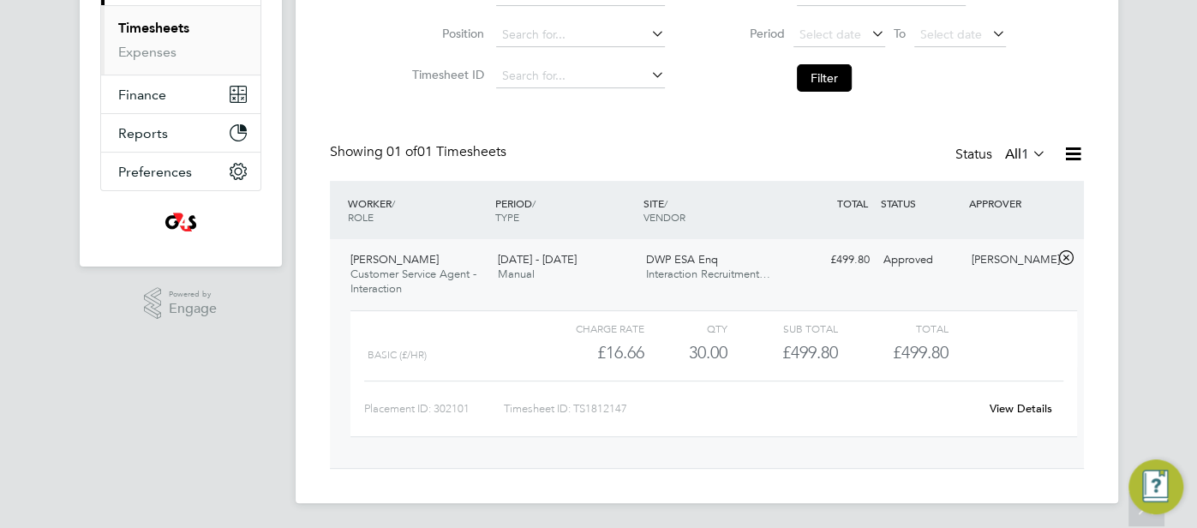
click at [1020, 405] on link "View Details" at bounding box center [1020, 408] width 63 height 15
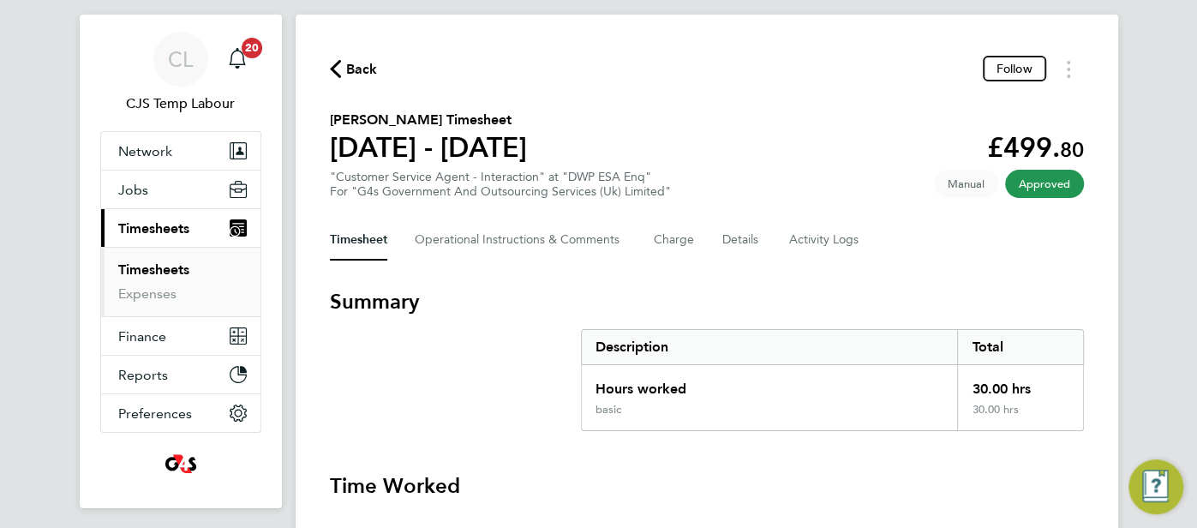
scroll to position [182, 0]
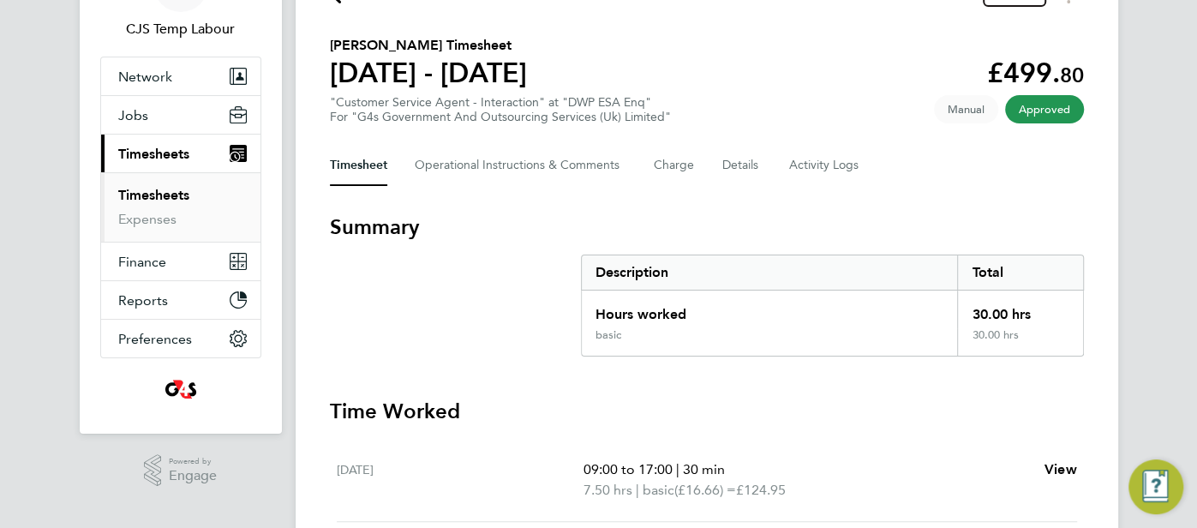
scroll to position [148, 0]
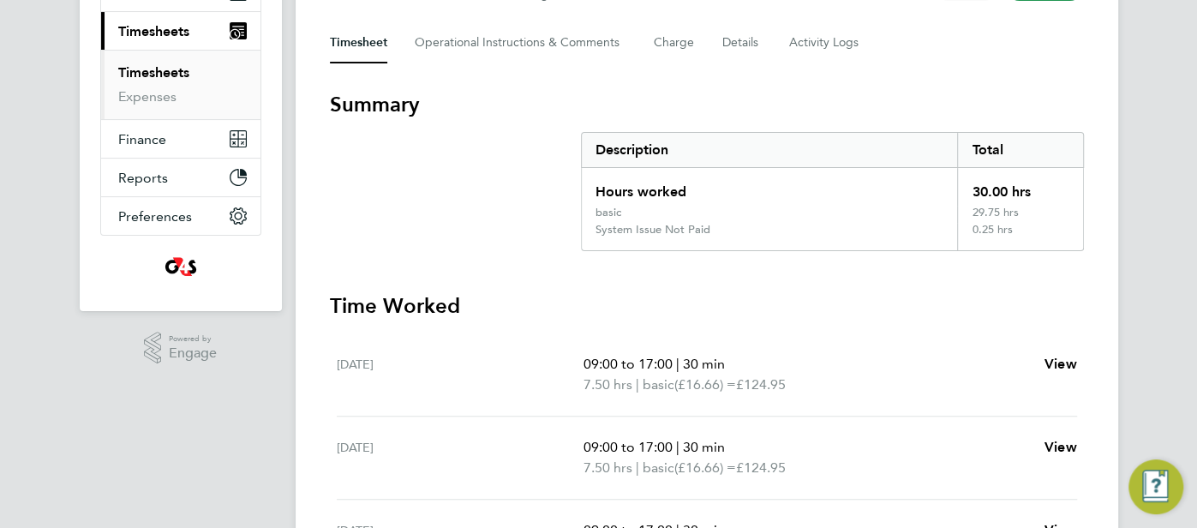
scroll to position [251, 0]
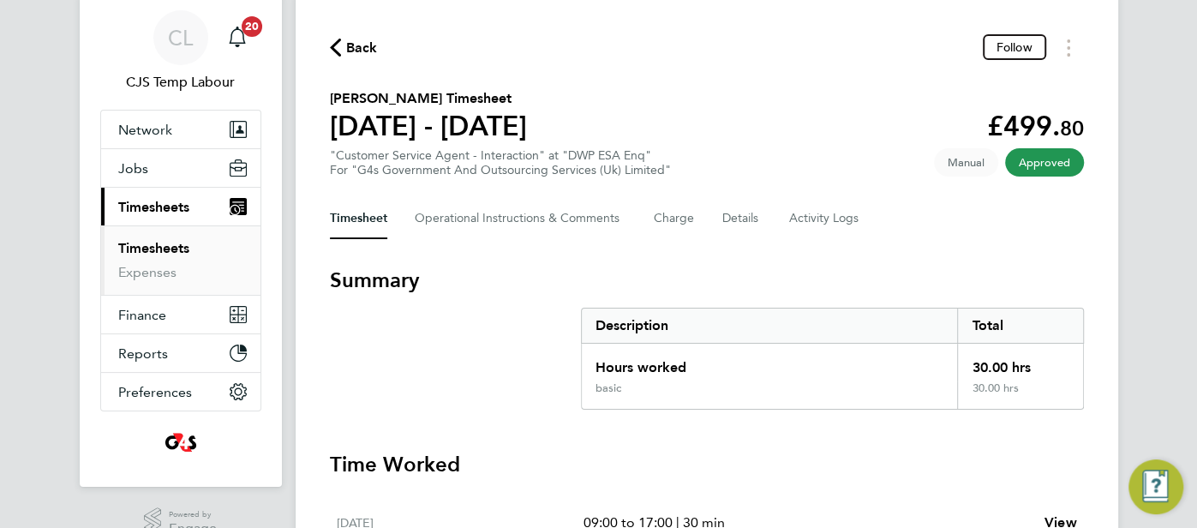
scroll to position [66, 0]
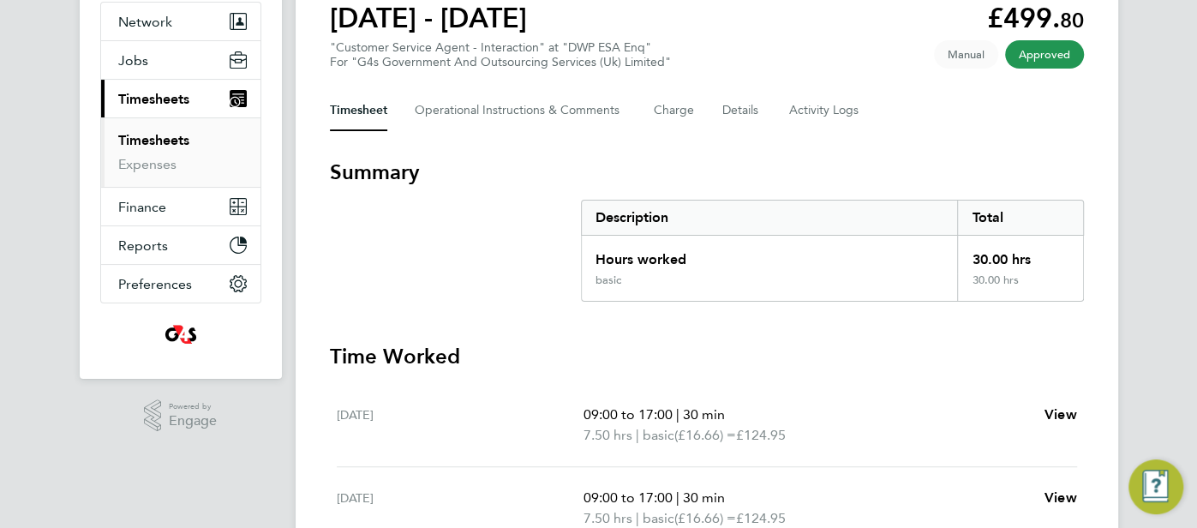
scroll to position [169, 0]
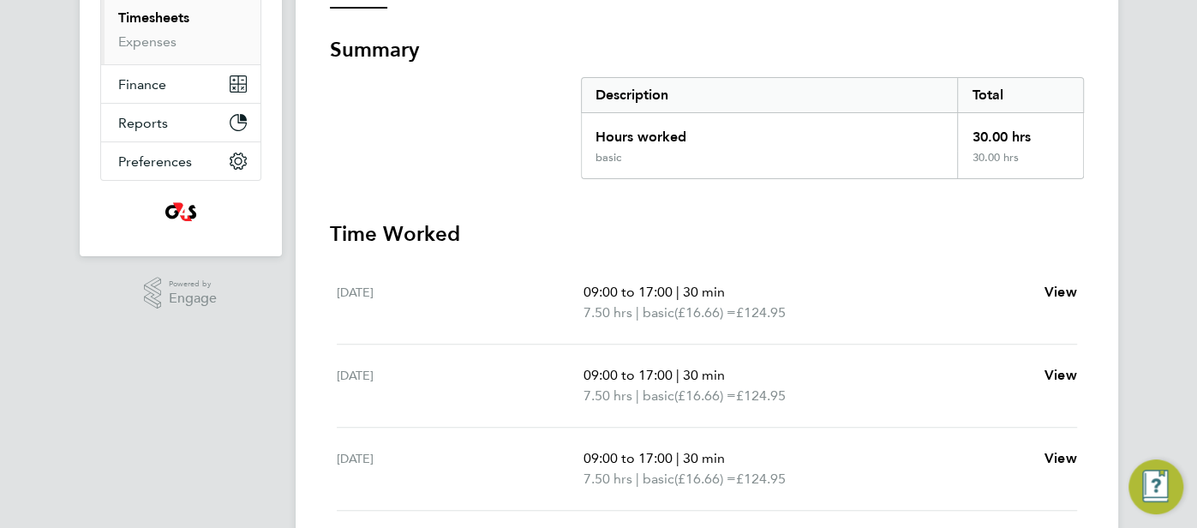
scroll to position [285, 0]
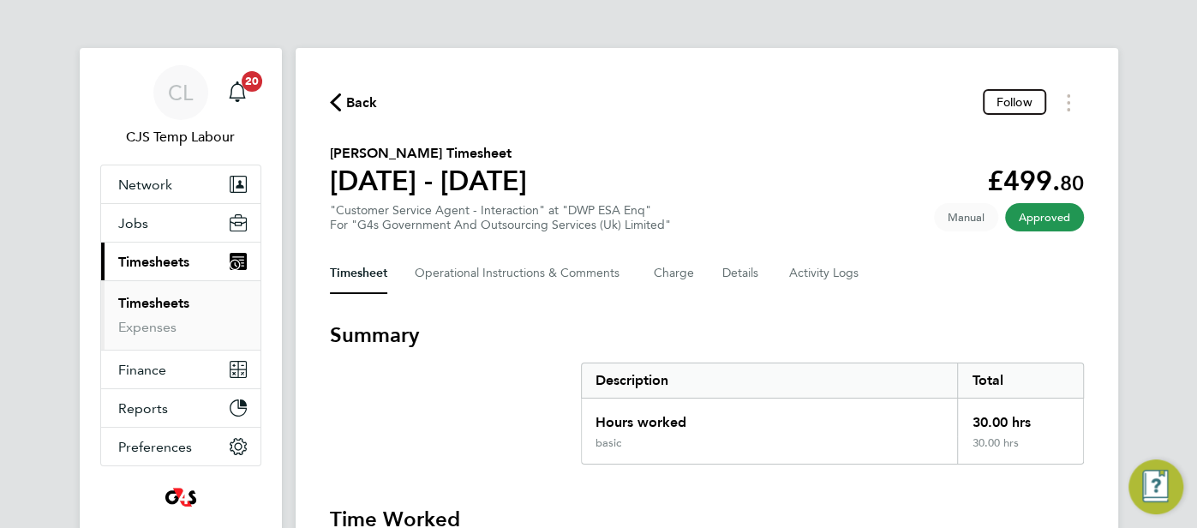
scroll to position [230, 0]
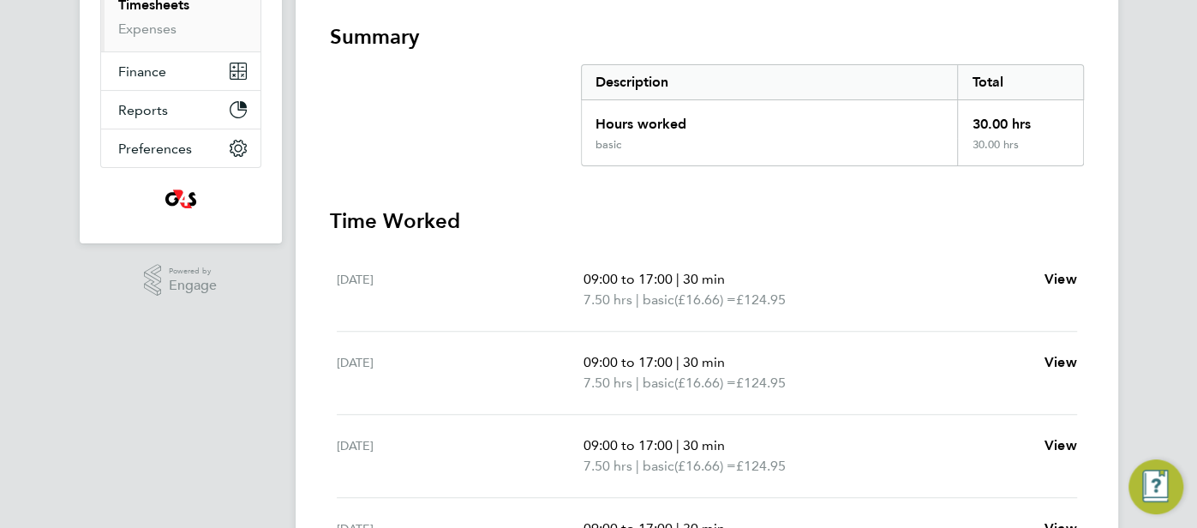
scroll to position [299, 0]
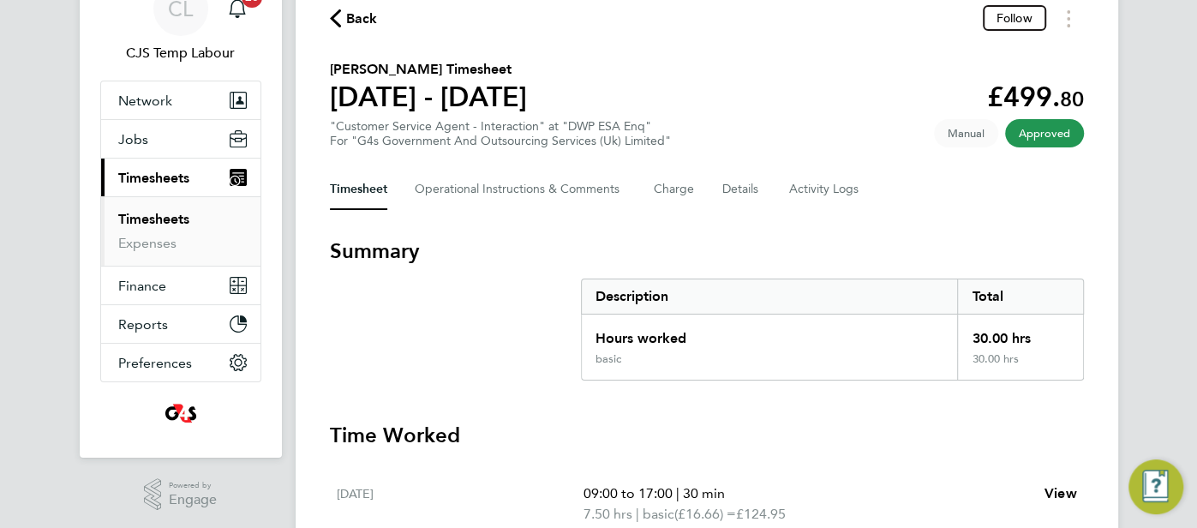
scroll to position [102, 0]
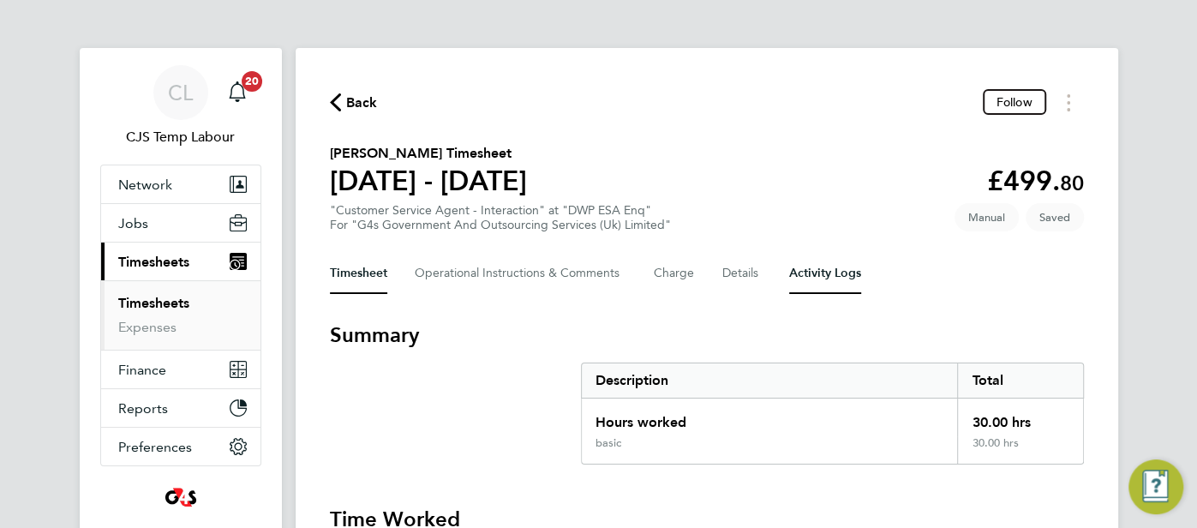
click at [803, 276] on Logs-tab "Activity Logs" at bounding box center [825, 273] width 72 height 41
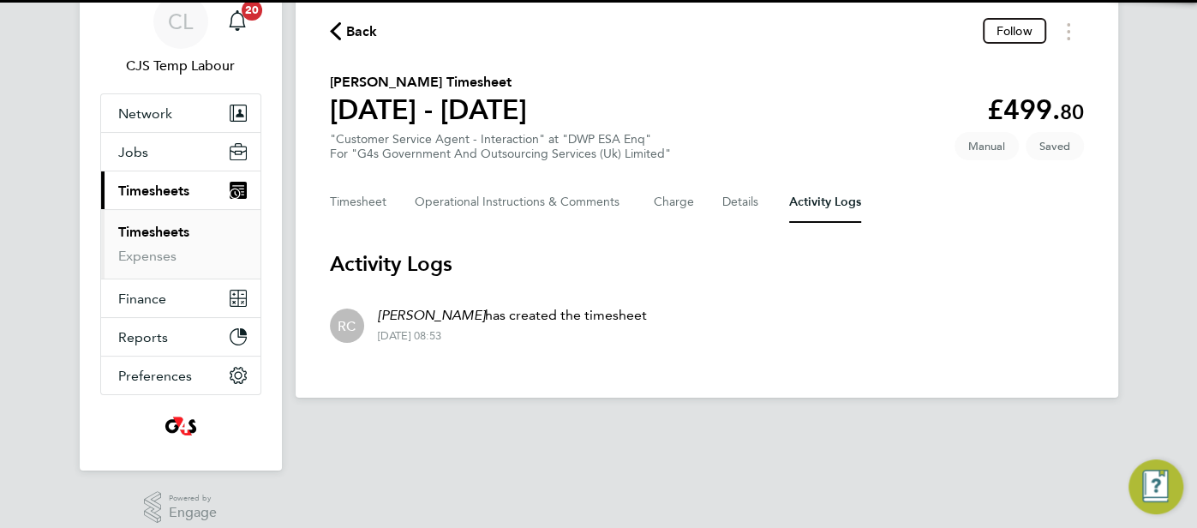
scroll to position [79, 0]
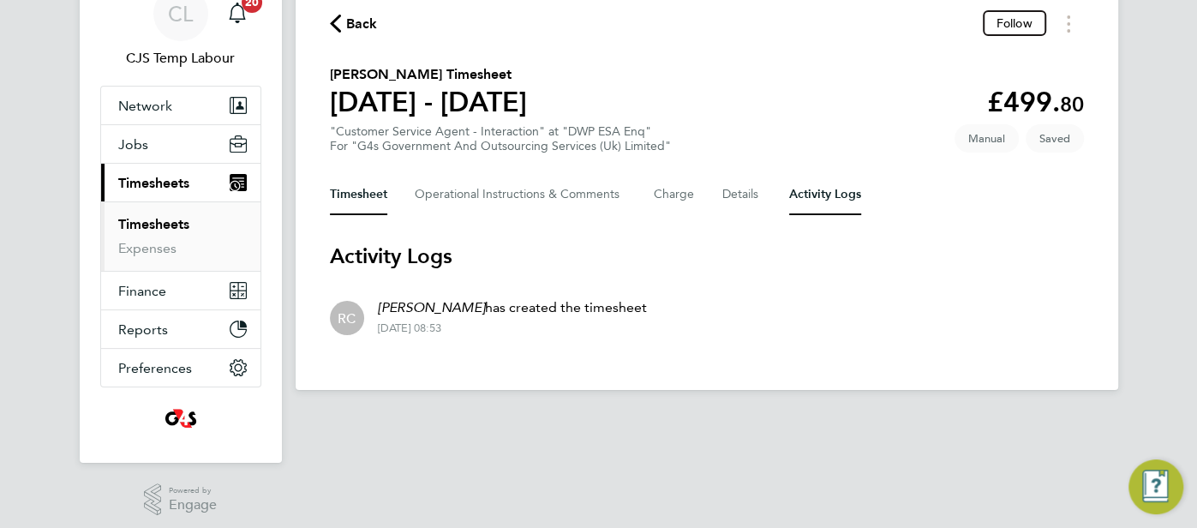
click at [371, 197] on button "Timesheet" at bounding box center [358, 194] width 57 height 41
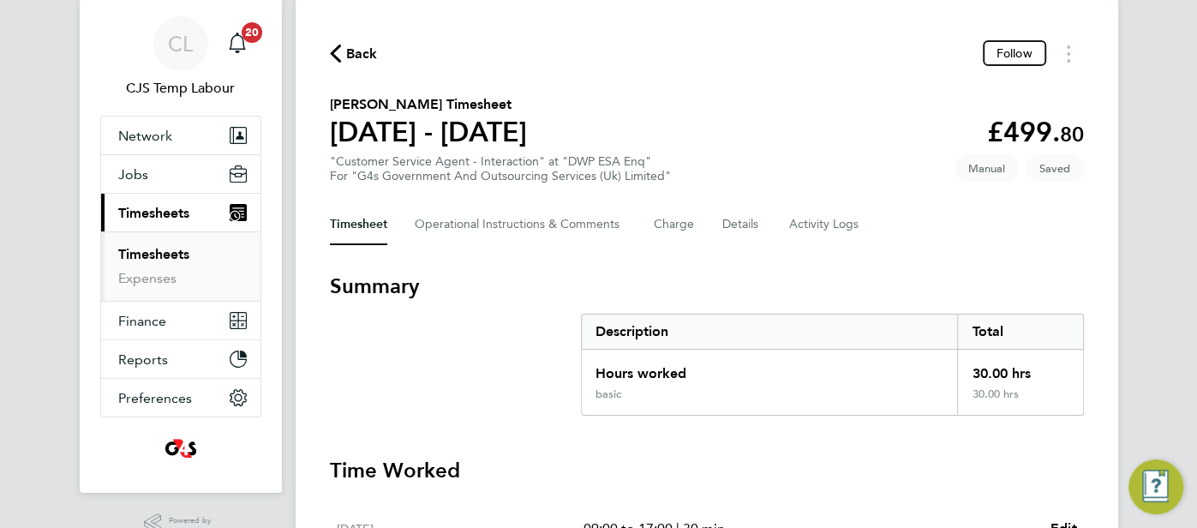
scroll to position [47, 0]
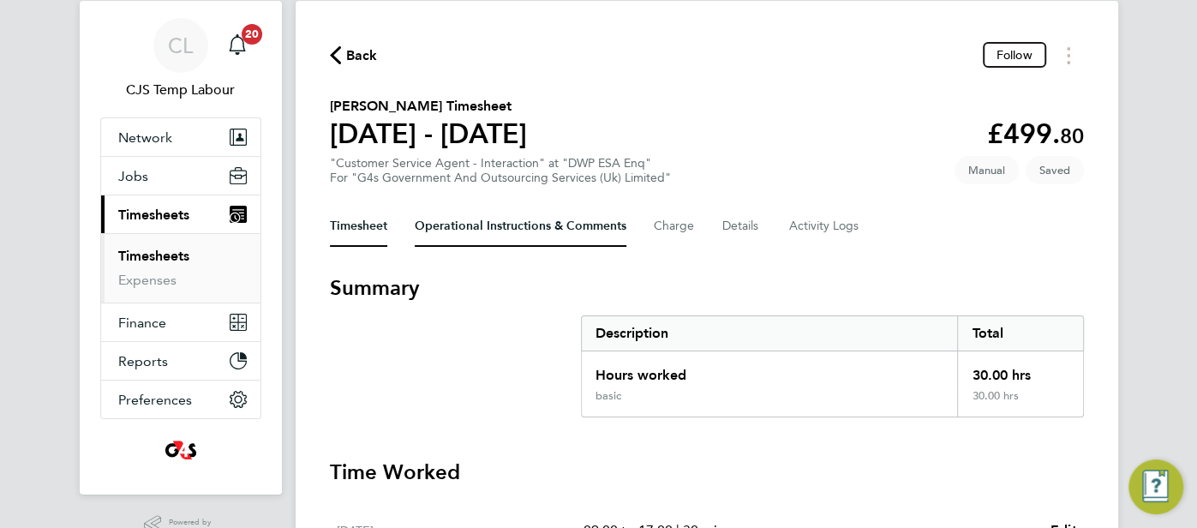
click at [504, 228] on Comments-tab "Operational Instructions & Comments" at bounding box center [521, 226] width 212 height 41
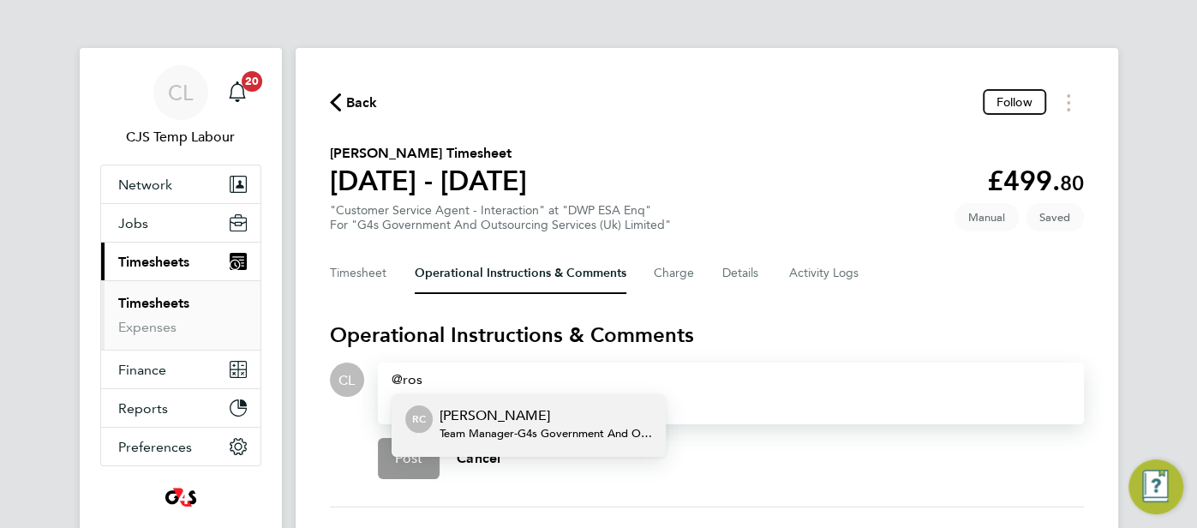
click at [562, 421] on p "[PERSON_NAME]" at bounding box center [545, 415] width 212 height 21
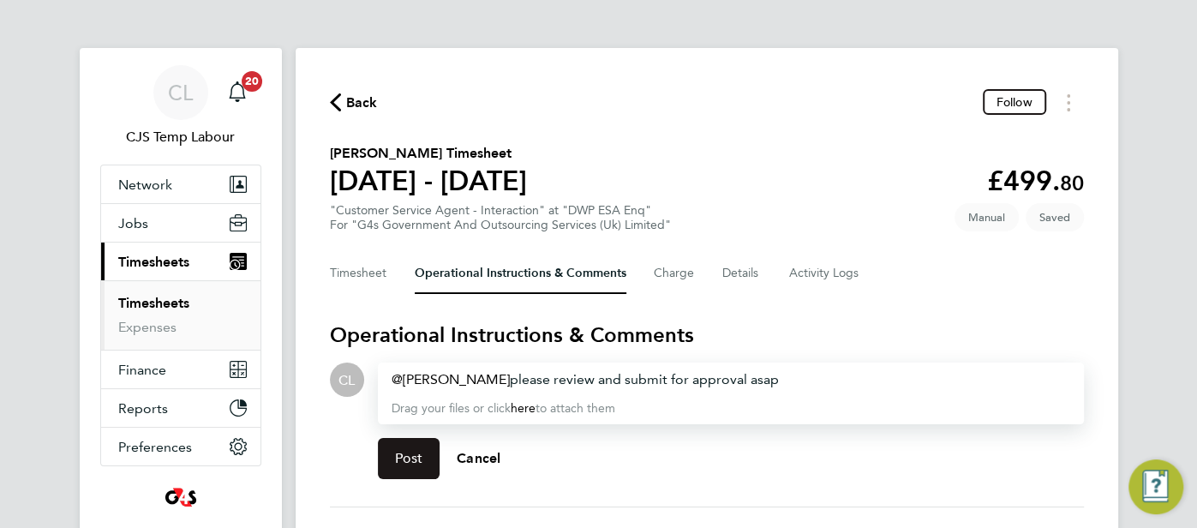
click at [411, 462] on span "Post" at bounding box center [409, 458] width 28 height 17
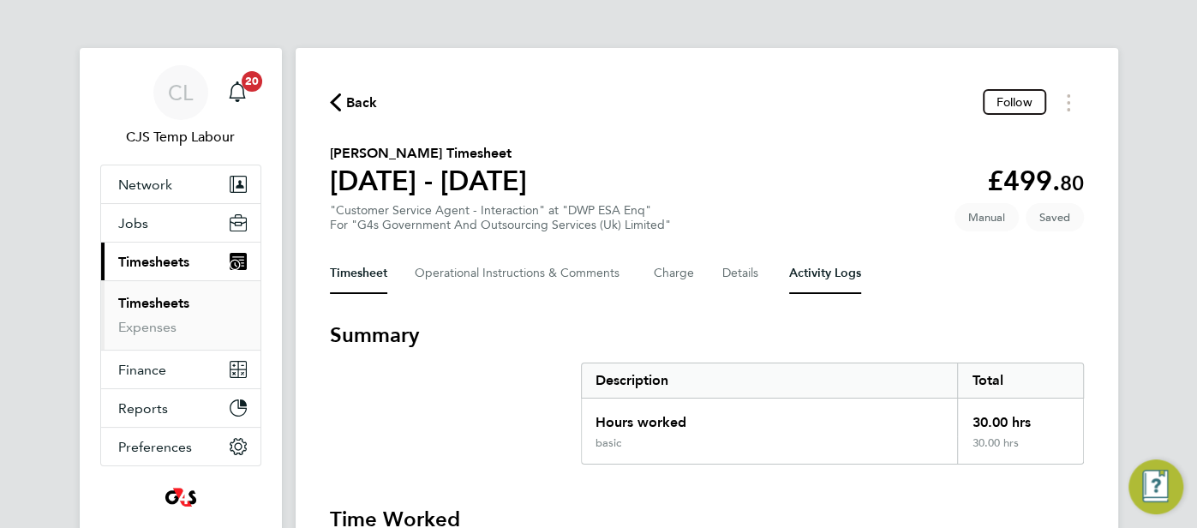
click at [832, 269] on Logs-tab "Activity Logs" at bounding box center [825, 273] width 72 height 41
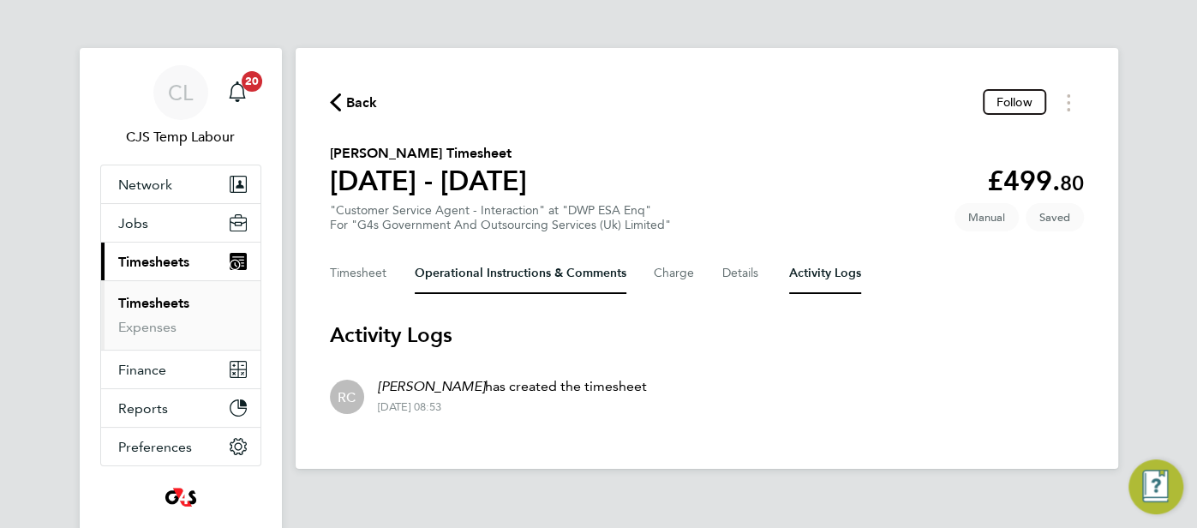
click at [503, 284] on Comments-tab "Operational Instructions & Comments" at bounding box center [521, 273] width 212 height 41
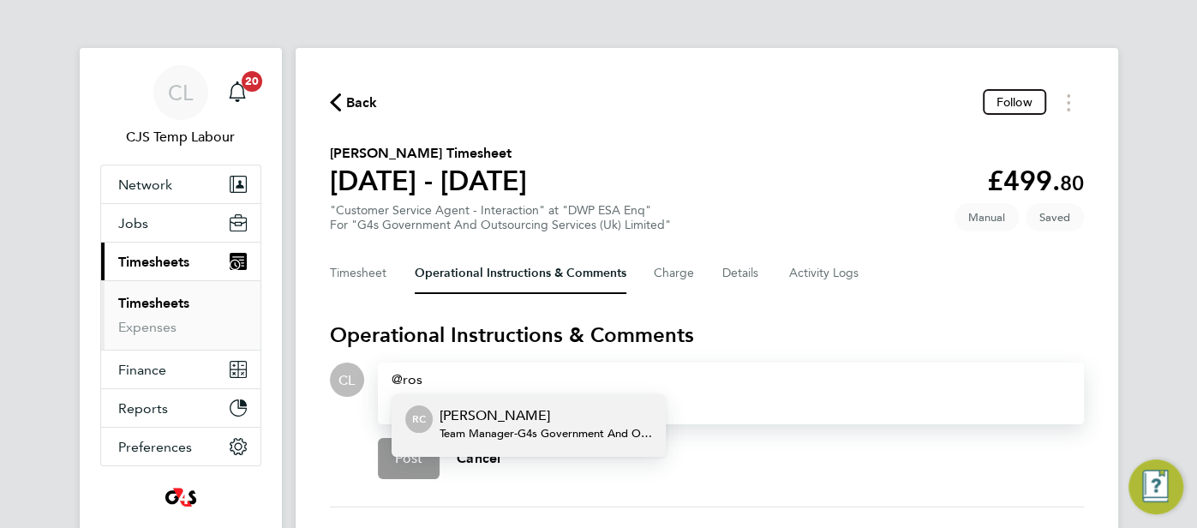
click at [564, 418] on p "[PERSON_NAME]" at bounding box center [545, 415] width 212 height 21
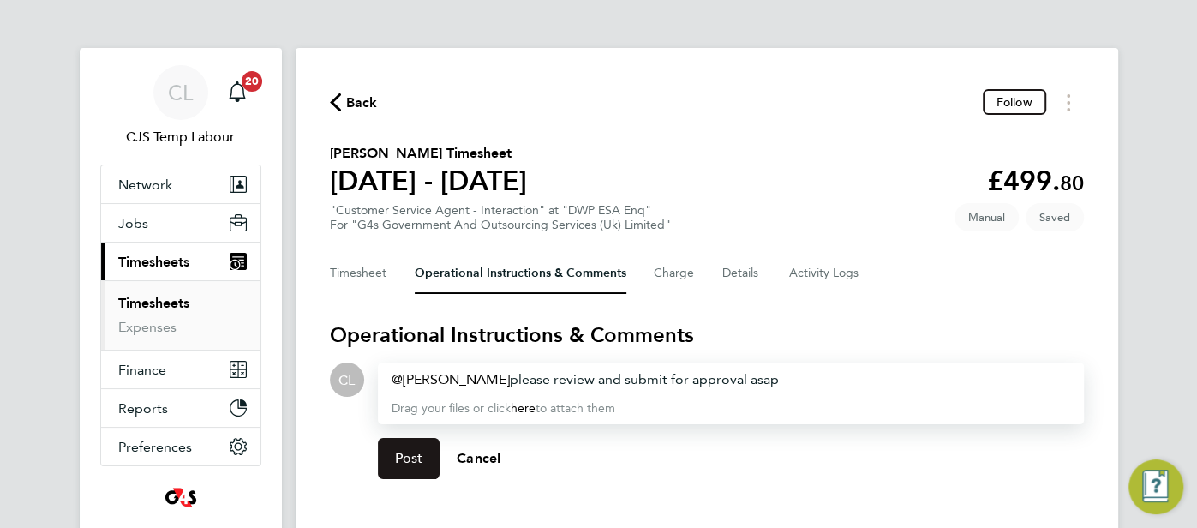
click at [427, 458] on button "Post" at bounding box center [409, 458] width 63 height 41
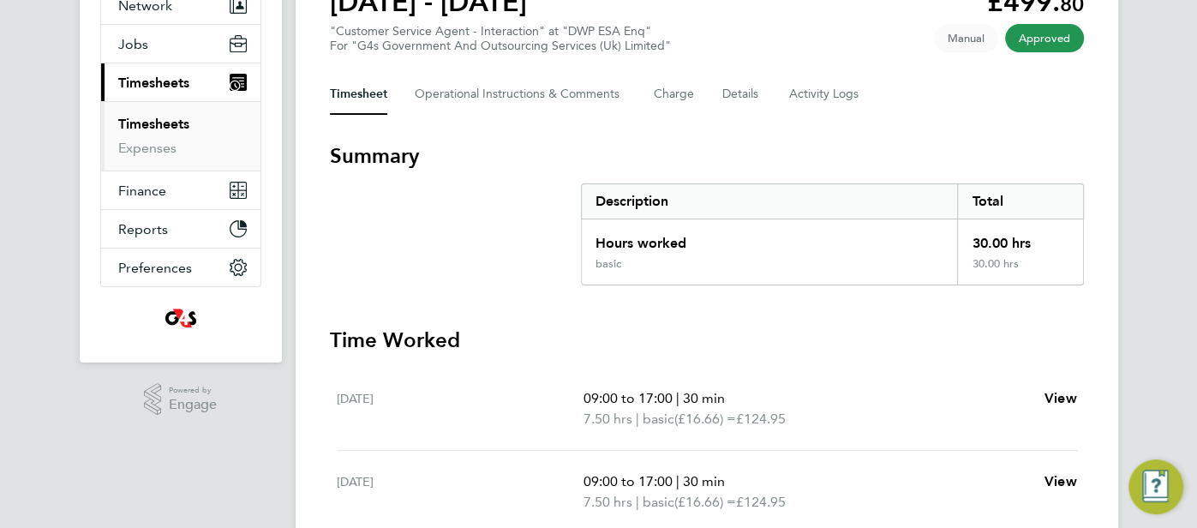
scroll to position [182, 0]
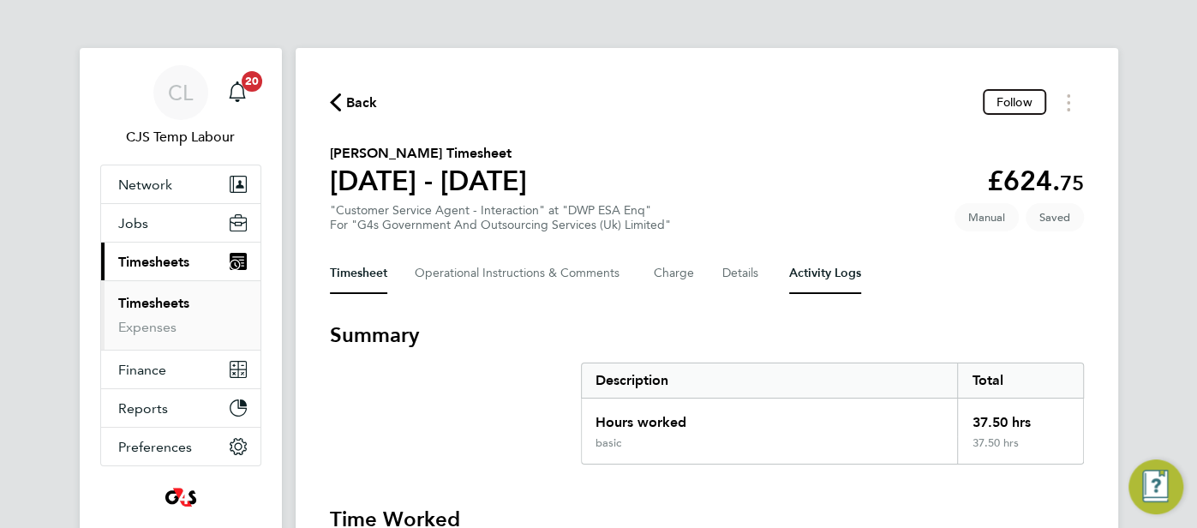
click at [810, 275] on Logs-tab "Activity Logs" at bounding box center [825, 273] width 72 height 41
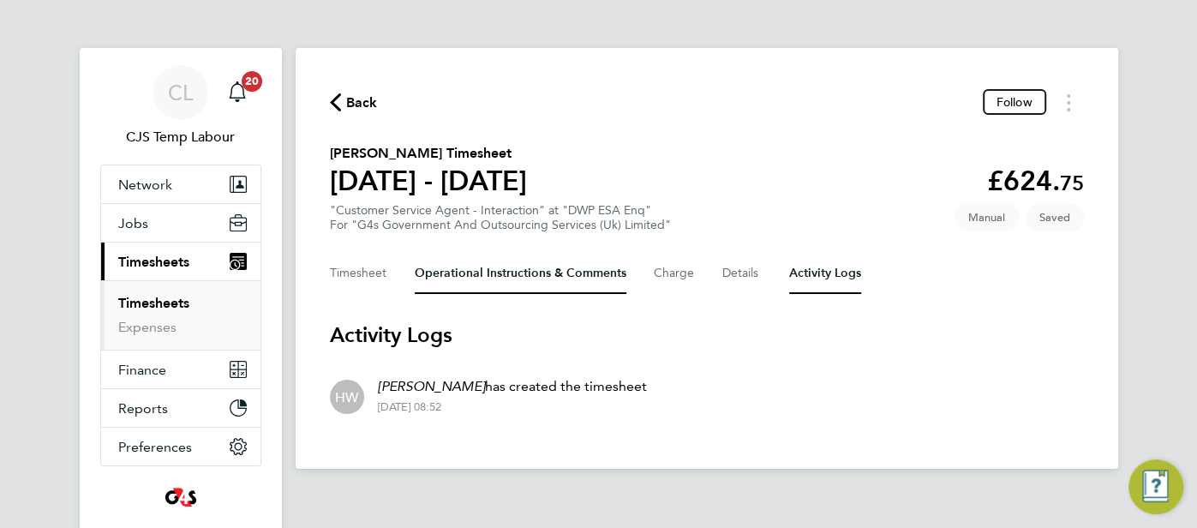
click at [501, 278] on Comments-tab "Operational Instructions & Comments" at bounding box center [521, 273] width 212 height 41
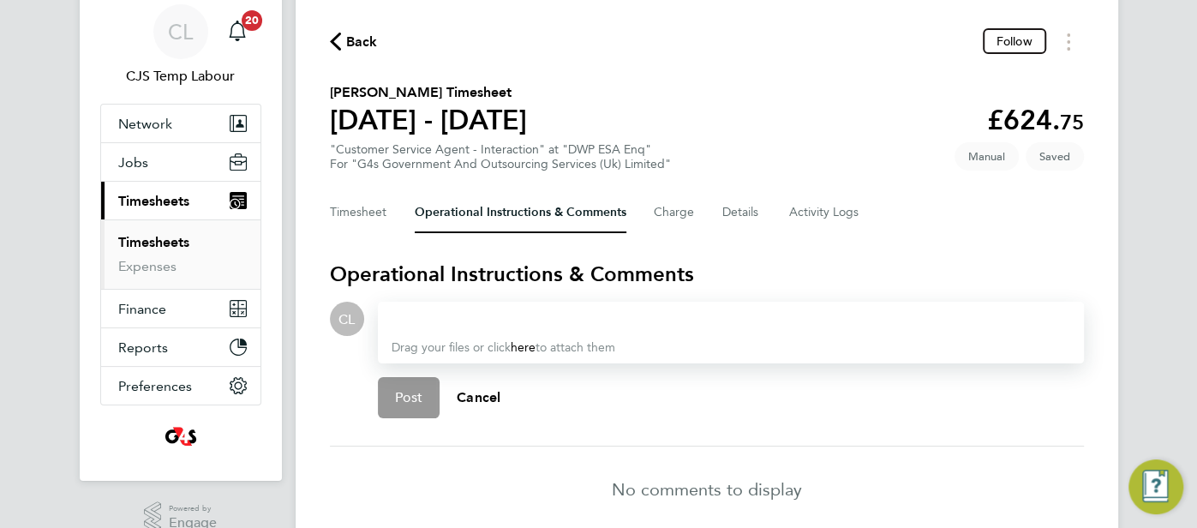
scroll to position [61, 0]
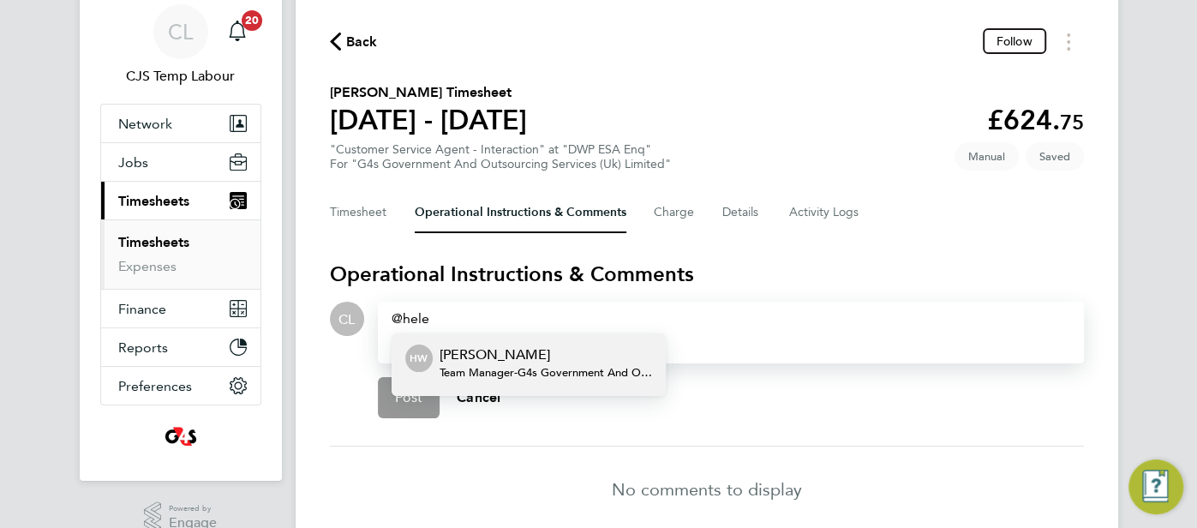
click at [464, 361] on p "Helen Wright" at bounding box center [545, 354] width 212 height 21
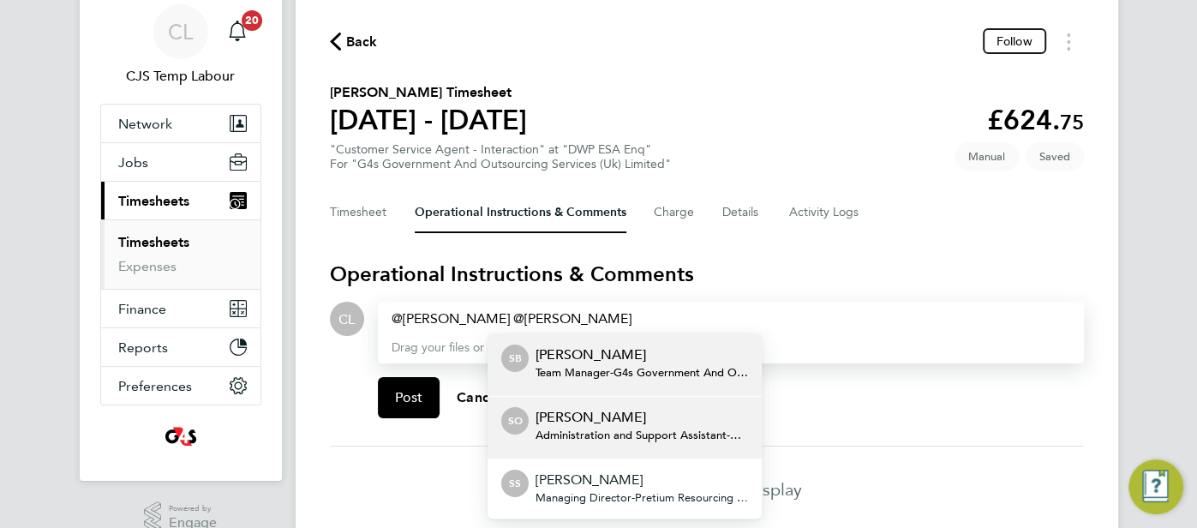
click at [599, 428] on span "Administration and Support Assistant - G4s Government And Outsourcing Services …" at bounding box center [641, 435] width 212 height 14
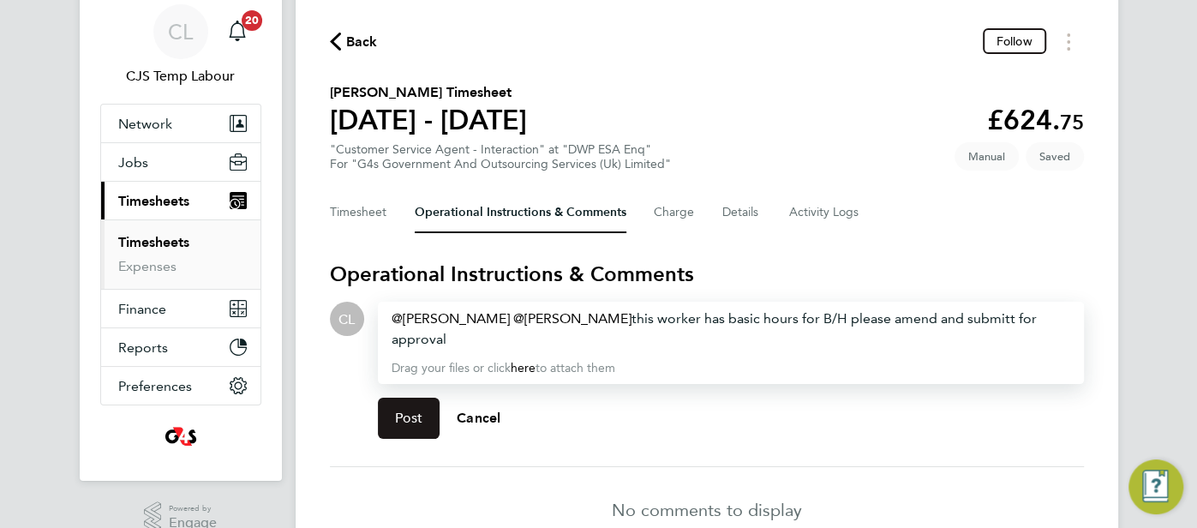
click at [419, 408] on button "Post" at bounding box center [409, 417] width 63 height 41
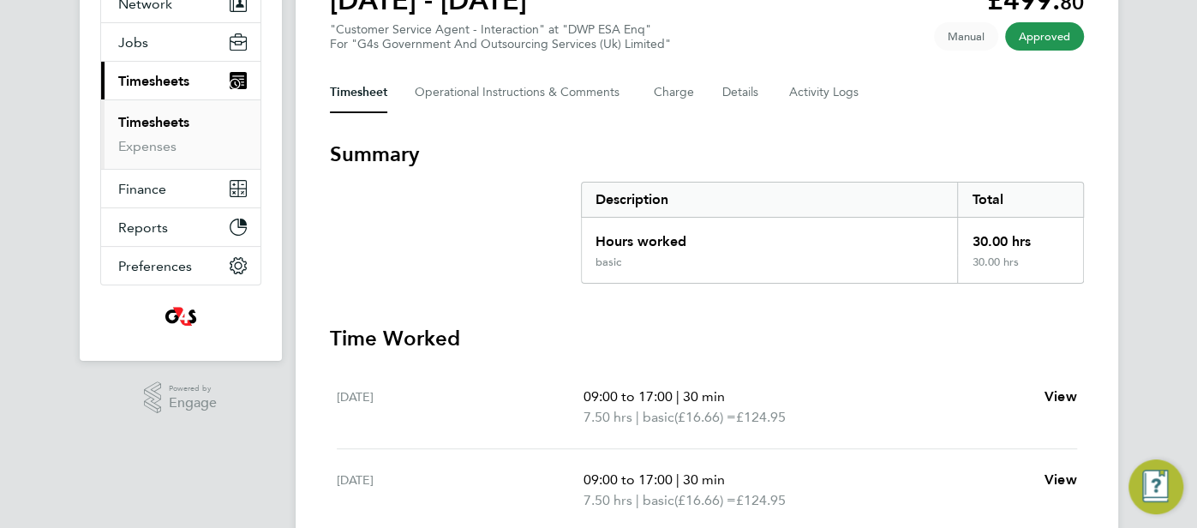
scroll to position [276, 0]
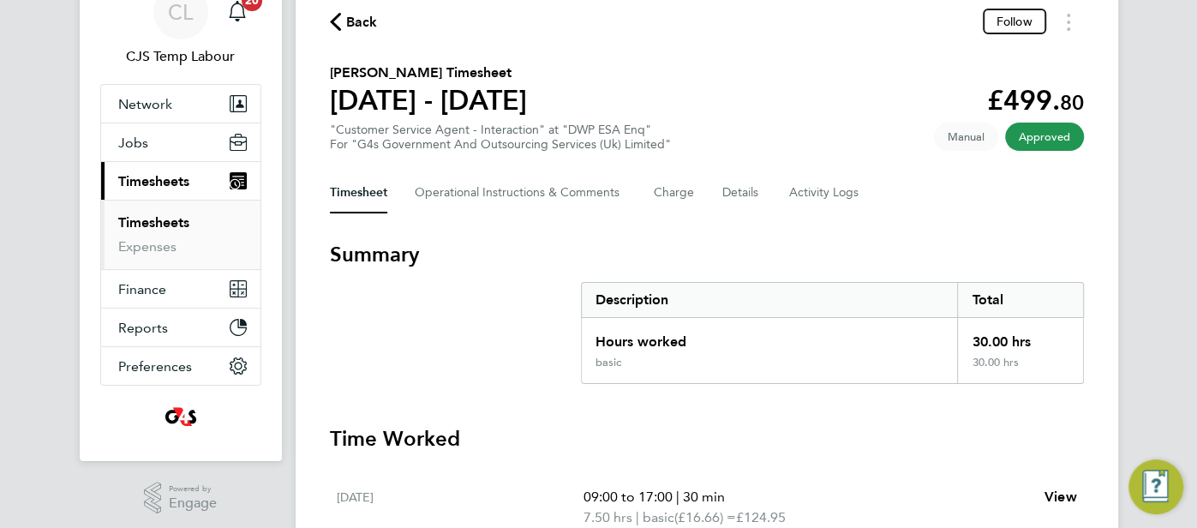
scroll to position [91, 0]
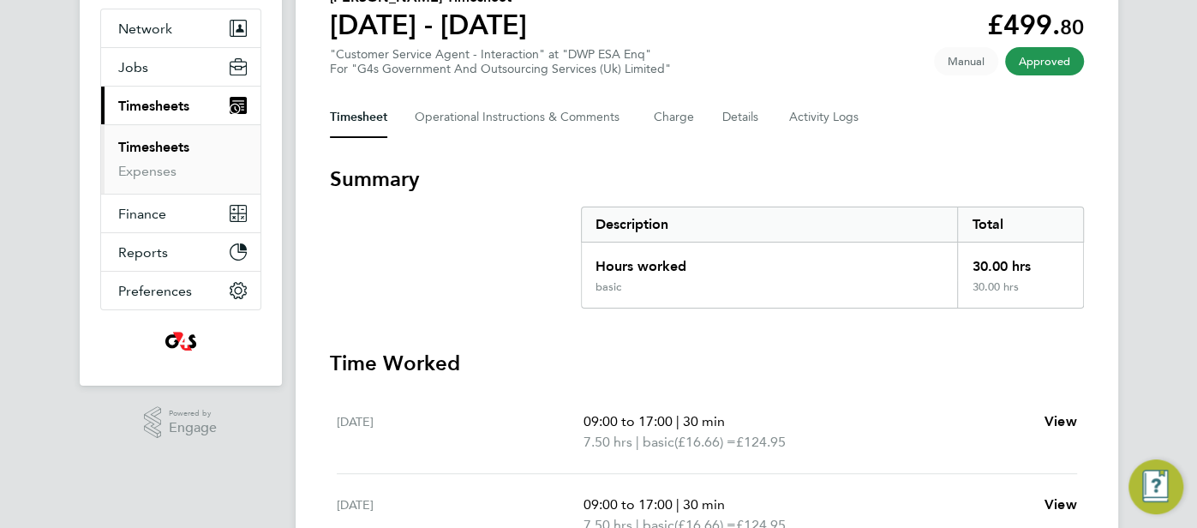
scroll to position [157, 0]
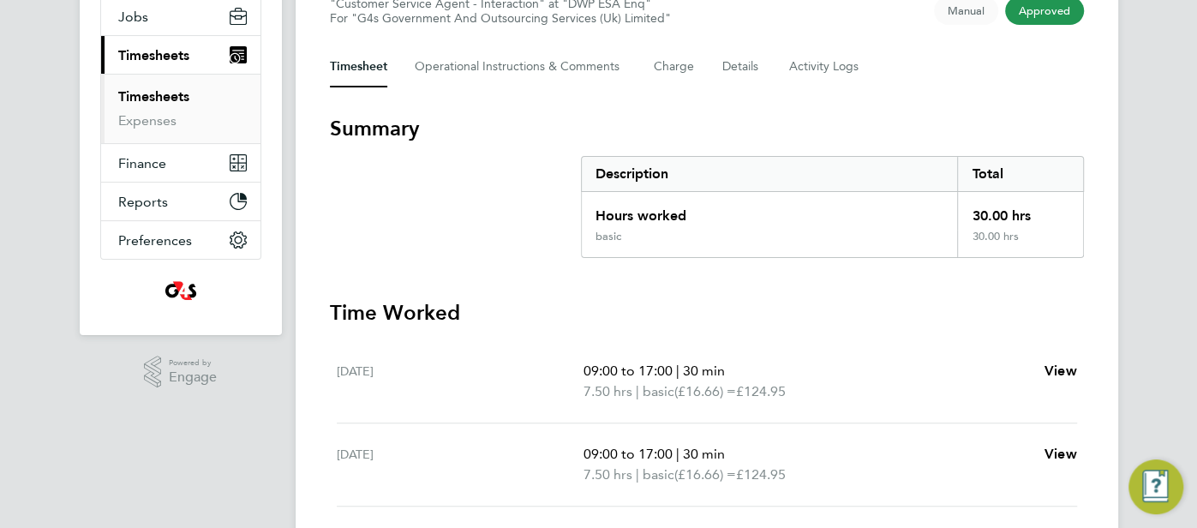
scroll to position [214, 0]
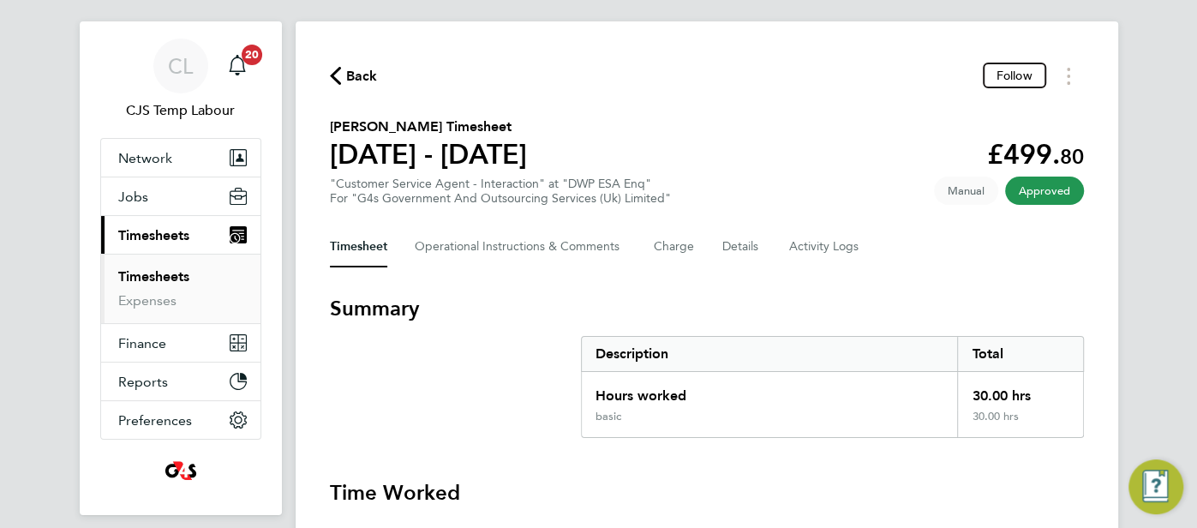
scroll to position [169, 0]
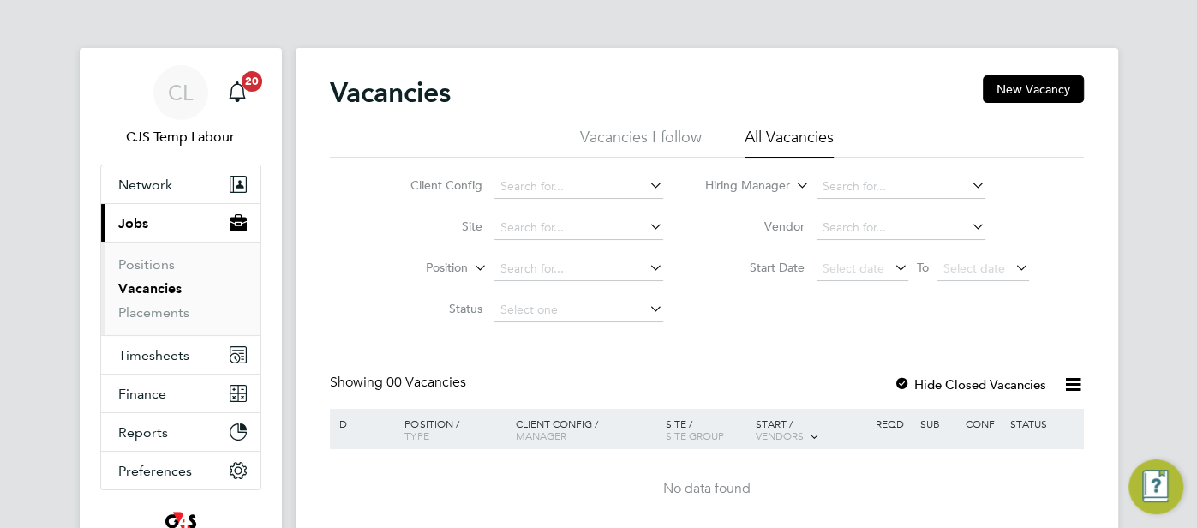
drag, startPoint x: 185, startPoint y: 93, endPoint x: 269, endPoint y: 97, distance: 84.0
click at [186, 93] on span "CL" at bounding box center [180, 92] width 25 height 22
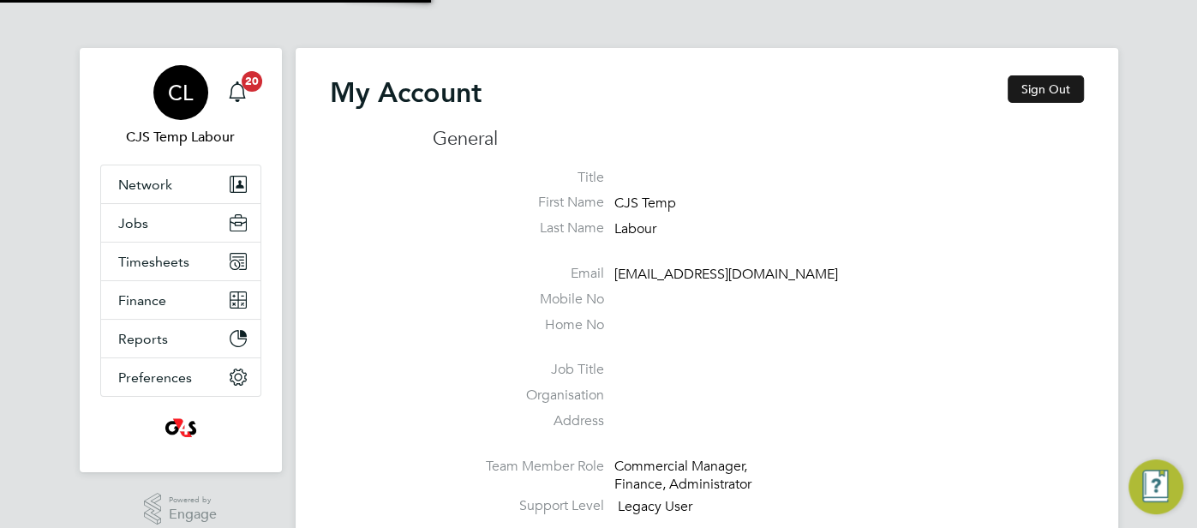
type input "[EMAIL_ADDRESS][DOMAIN_NAME]"
click at [1042, 95] on button "Sign Out" at bounding box center [1045, 88] width 76 height 27
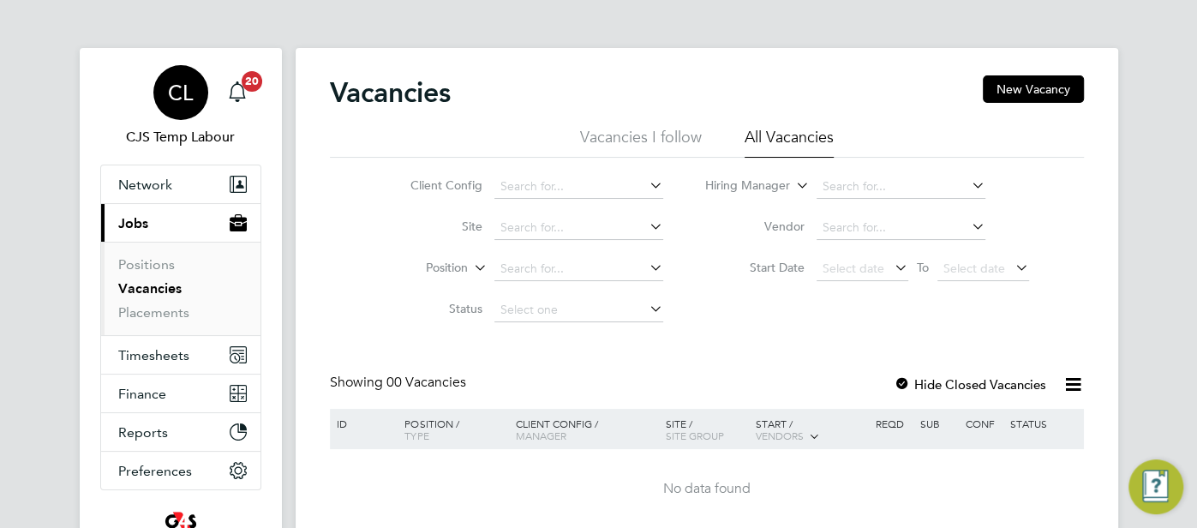
click at [184, 87] on span "CL" at bounding box center [180, 92] width 25 height 22
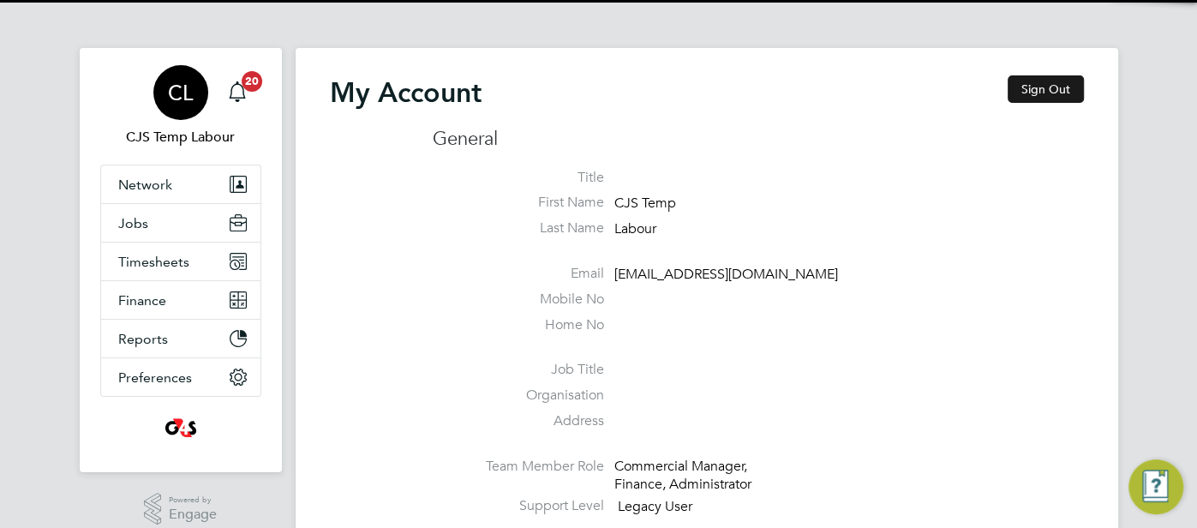
click at [1030, 99] on button "Sign Out" at bounding box center [1045, 88] width 76 height 27
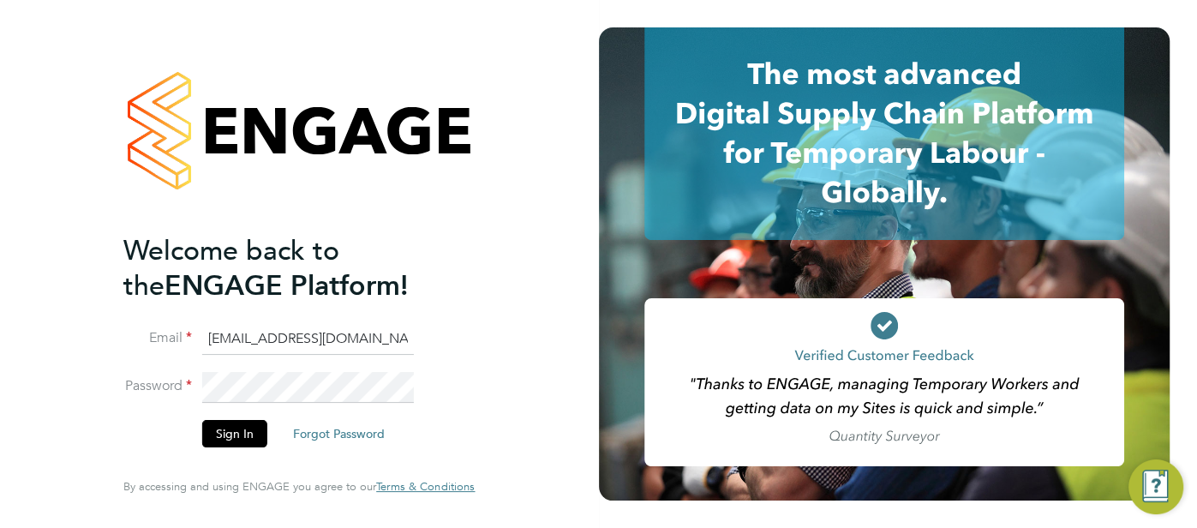
drag, startPoint x: 327, startPoint y: 337, endPoint x: 200, endPoint y: 337, distance: 126.8
click at [199, 335] on li "Email [EMAIL_ADDRESS][DOMAIN_NAME]" at bounding box center [290, 348] width 334 height 48
type input "[EMAIL_ADDRESS][DOMAIN_NAME]"
click at [235, 431] on button "Sign In" at bounding box center [234, 433] width 65 height 27
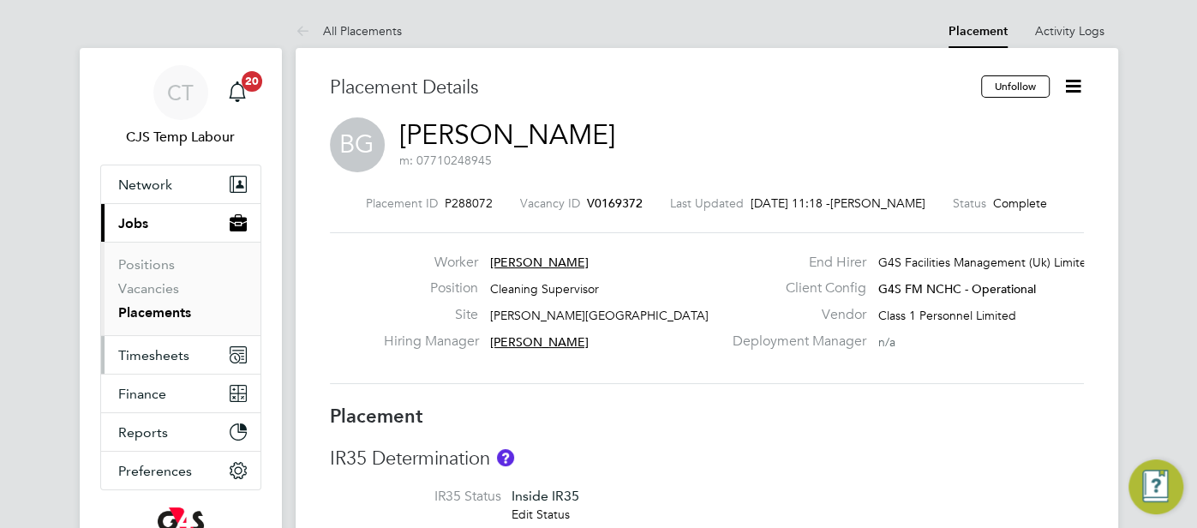
click at [167, 351] on span "Timesheets" at bounding box center [153, 355] width 71 height 16
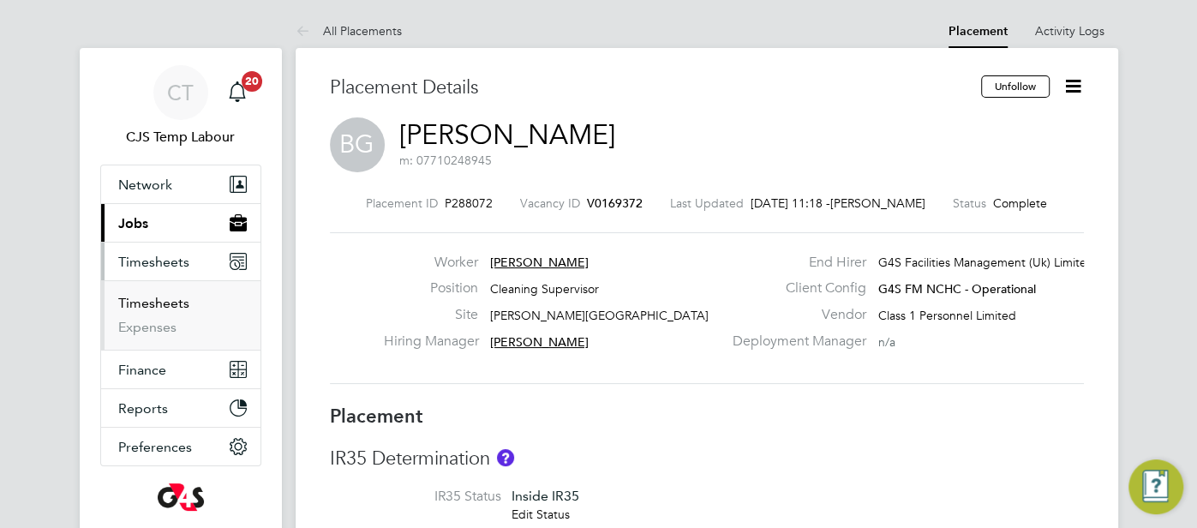
click at [178, 295] on link "Timesheets" at bounding box center [153, 303] width 71 height 16
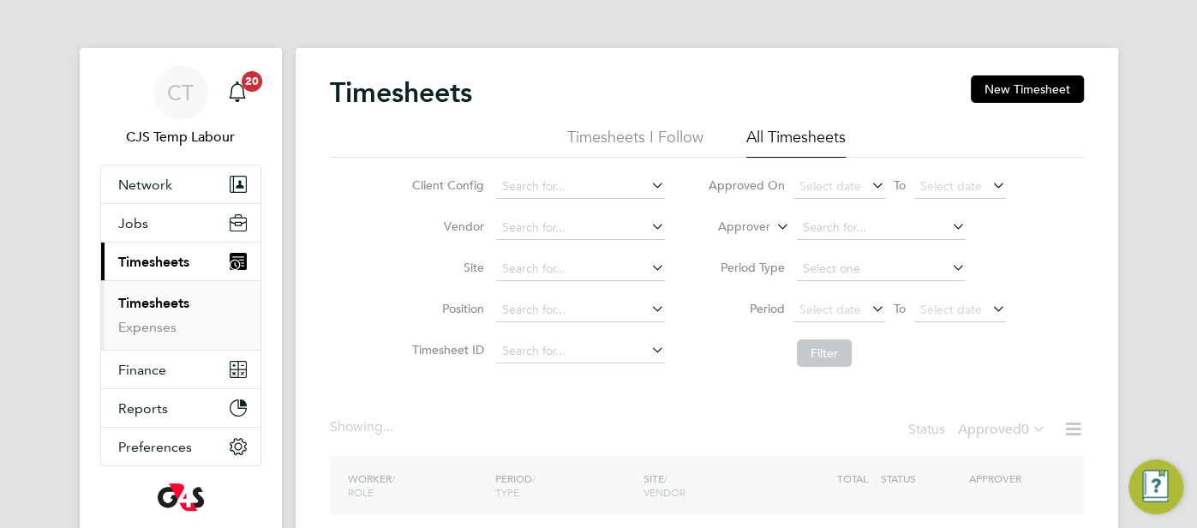
click at [773, 228] on icon at bounding box center [773, 221] width 0 height 15
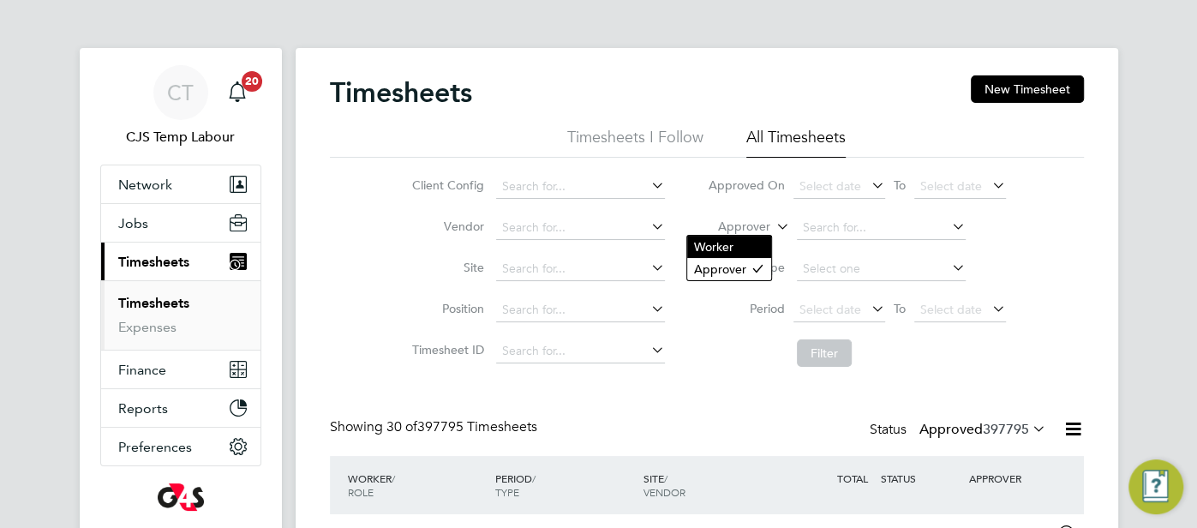
scroll to position [43, 148]
click at [755, 240] on li "Worker" at bounding box center [729, 247] width 84 height 22
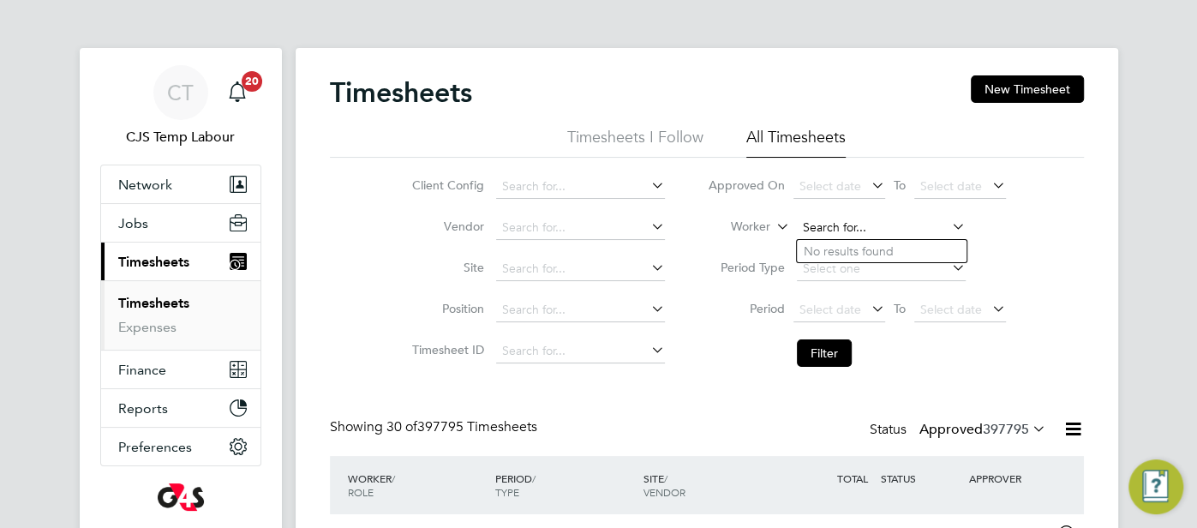
click at [813, 236] on input at bounding box center [881, 228] width 169 height 24
paste input "Joshua Martin"
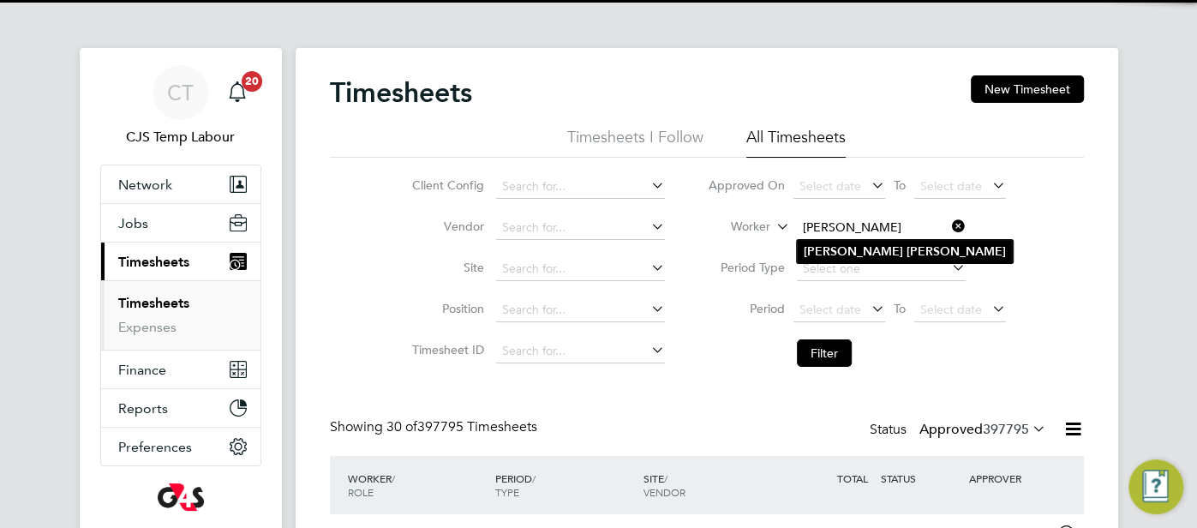
type input "Joshua Martin"
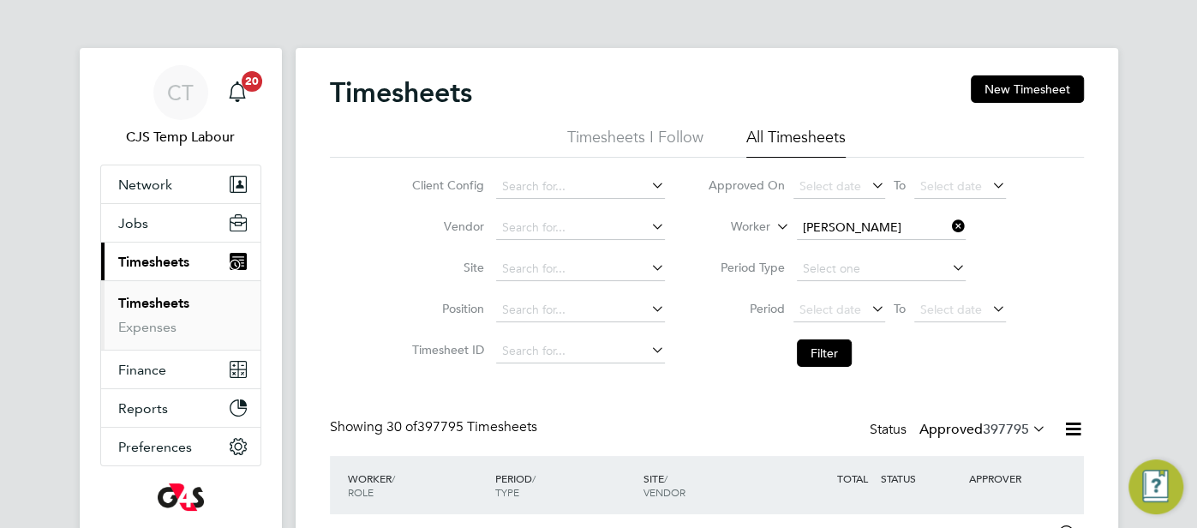
click at [878, 241] on li "Joshua Martin" at bounding box center [905, 251] width 216 height 23
click at [830, 355] on button "Filter" at bounding box center [824, 352] width 55 height 27
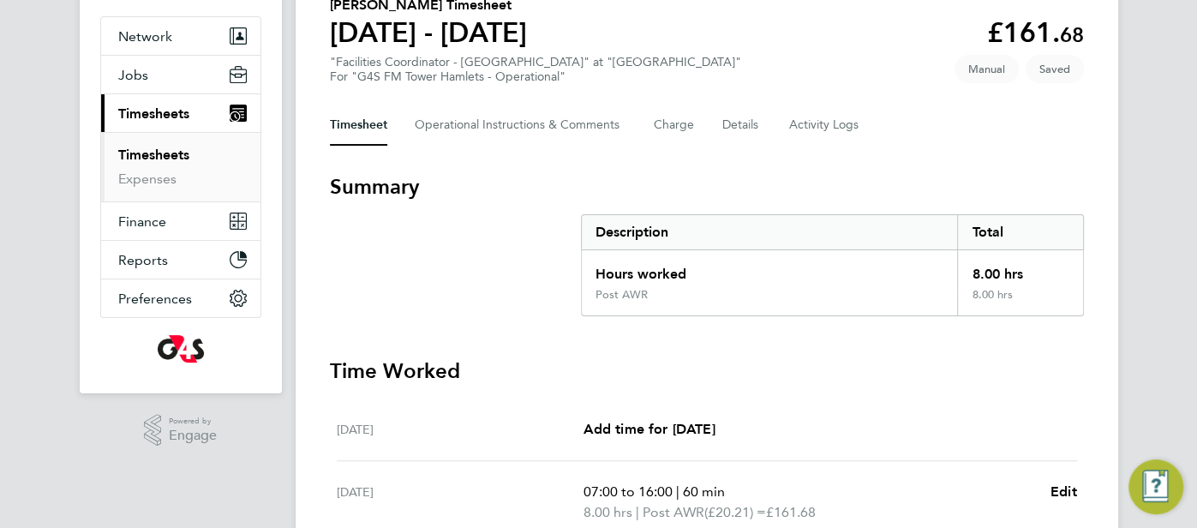
scroll to position [148, 0]
click at [472, 133] on Comments-tab "Operational Instructions & Comments" at bounding box center [521, 124] width 212 height 41
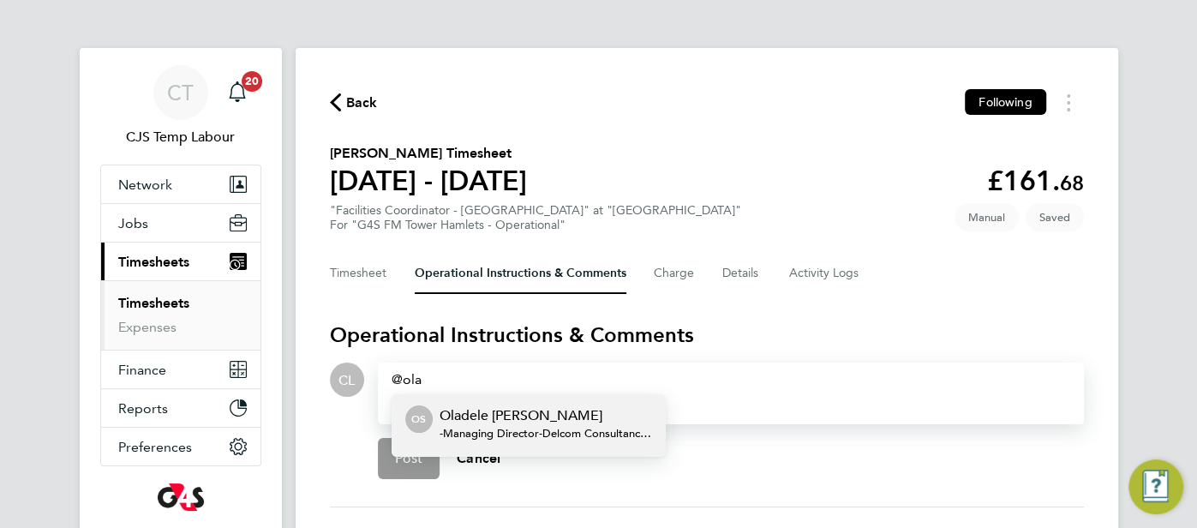
click at [492, 427] on span "-Managing Director - Delcom Consultancy Ltd" at bounding box center [545, 434] width 212 height 14
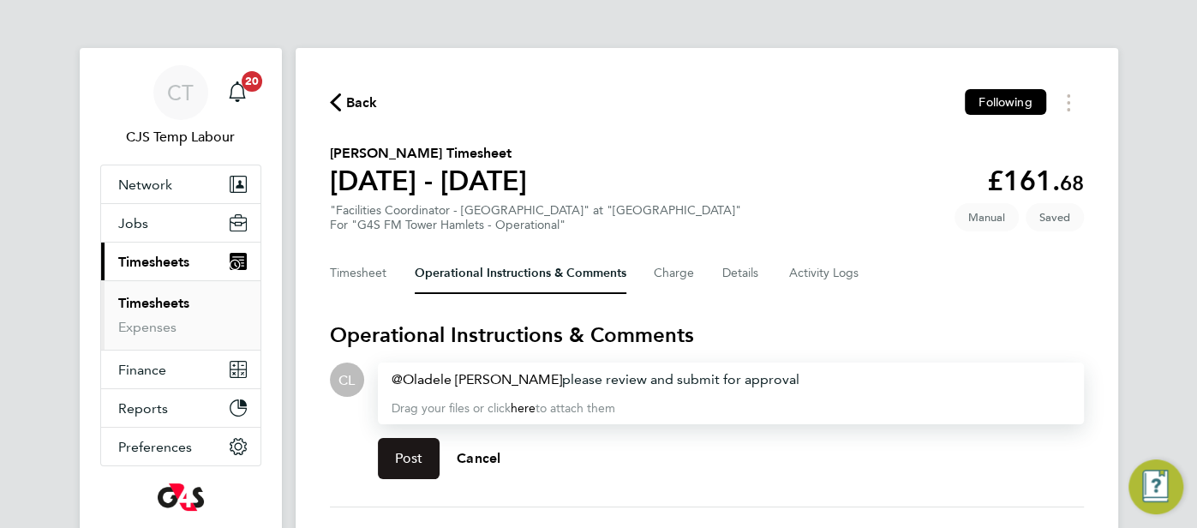
click at [427, 474] on button "Post" at bounding box center [409, 458] width 63 height 41
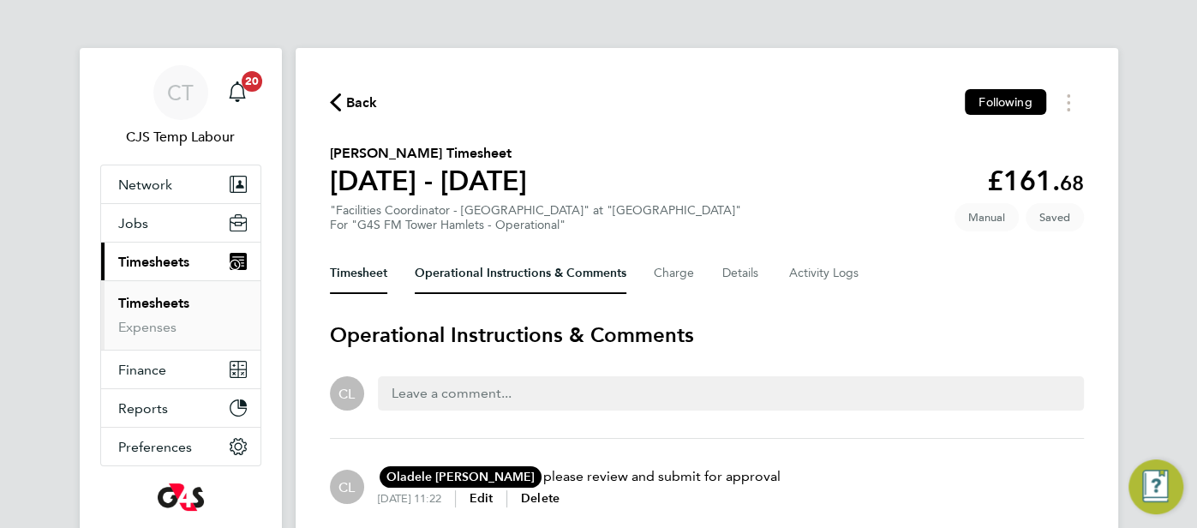
click at [344, 269] on button "Timesheet" at bounding box center [358, 273] width 57 height 41
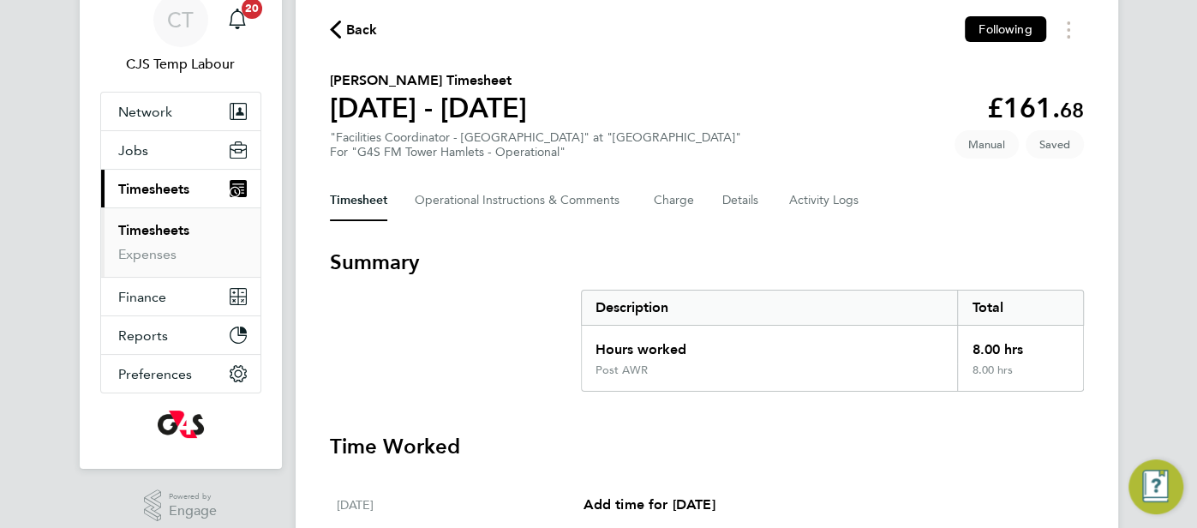
scroll to position [57, 0]
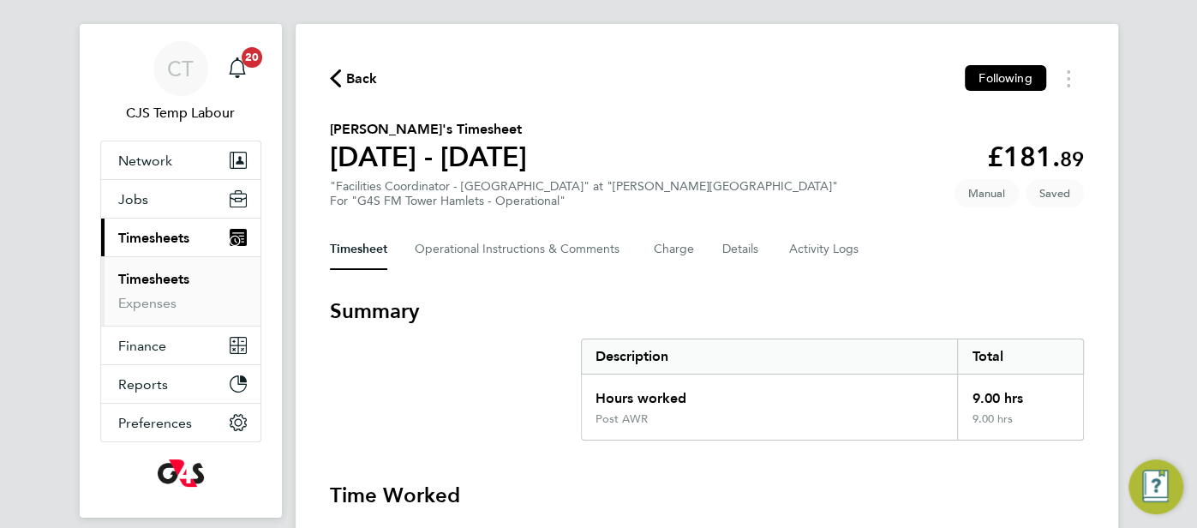
scroll to position [91, 0]
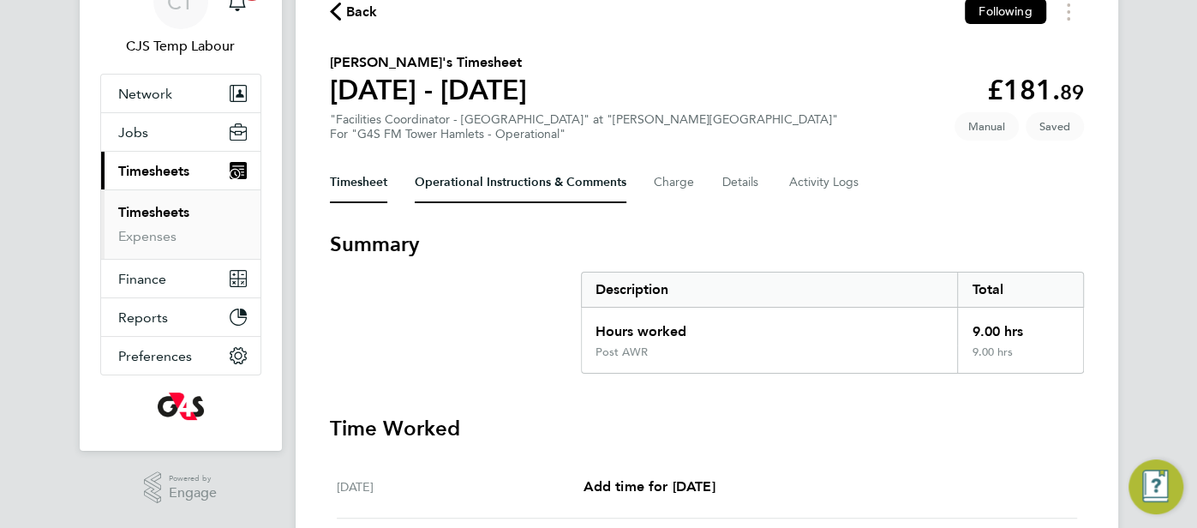
click at [522, 190] on Comments-tab "Operational Instructions & Comments" at bounding box center [521, 182] width 212 height 41
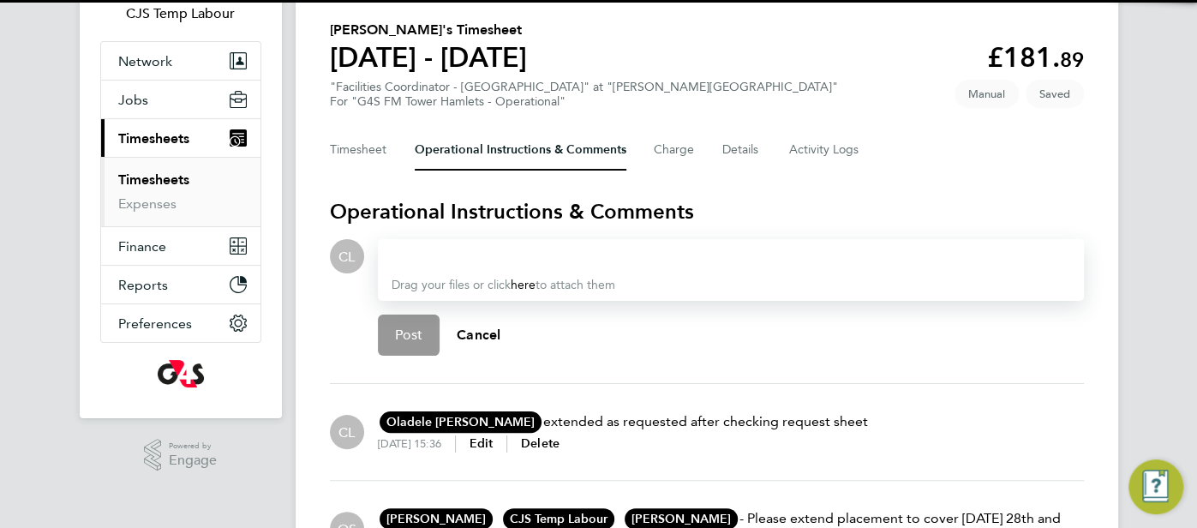
scroll to position [124, 0]
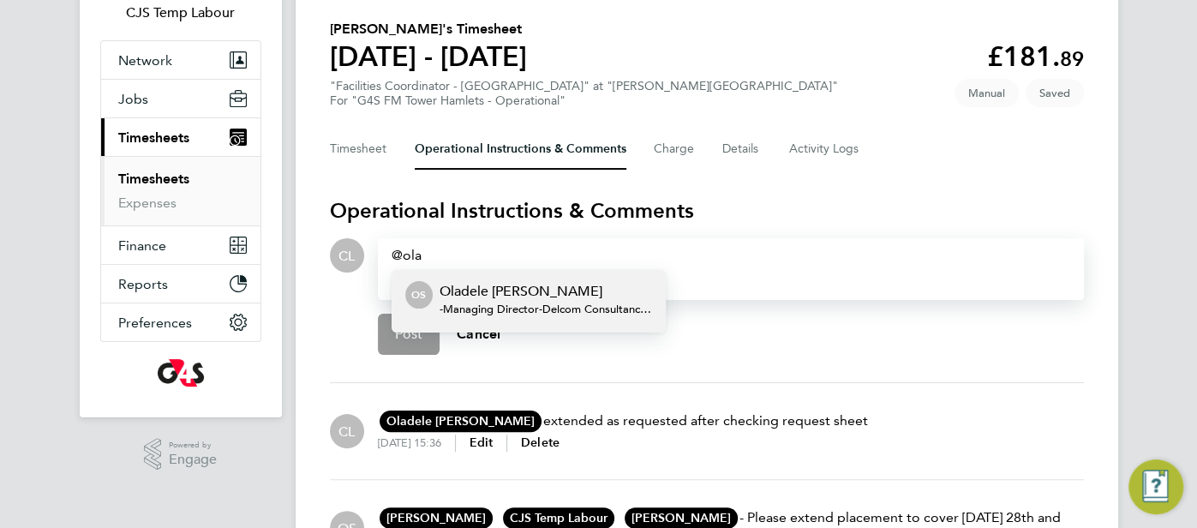
click at [547, 299] on div "[PERSON_NAME] [PERSON_NAME] -Managing Director - Delcom Consultancy Ltd" at bounding box center [545, 301] width 212 height 41
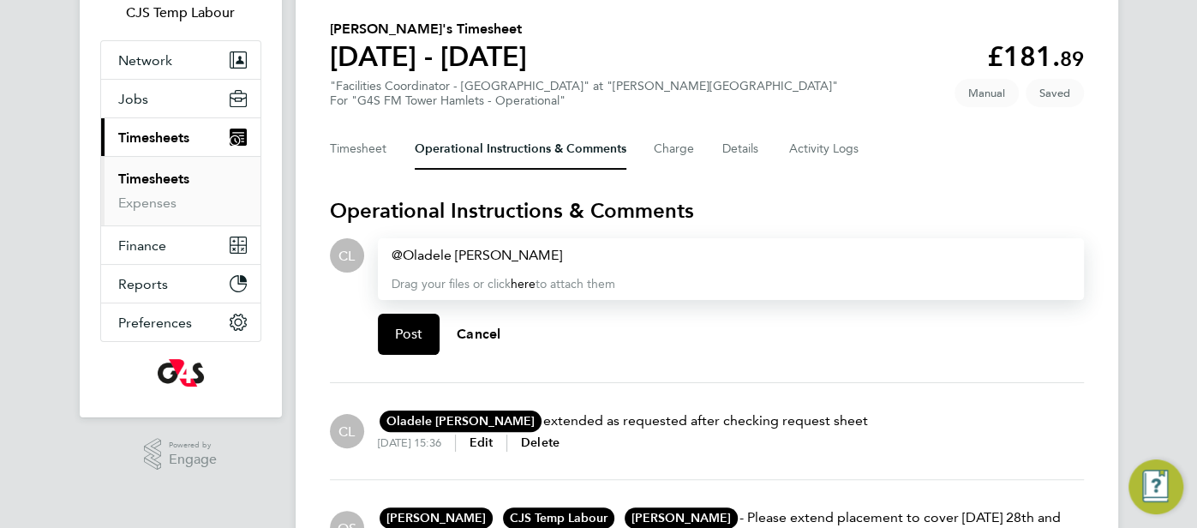
drag, startPoint x: 533, startPoint y: 419, endPoint x: 887, endPoint y: 440, distance: 355.2
click at [874, 432] on div "[PERSON_NAME] [PERSON_NAME] OS [PERSON_NAME] [PERSON_NAME] Delcom Consultancy L…" at bounding box center [707, 431] width 754 height 69
copy div "extended as requested after checking request sheet [DATE] 15:36 Edit Delete"
click at [576, 257] on div "Oladele [PERSON_NAME] ​" at bounding box center [730, 255] width 678 height 21
paste div
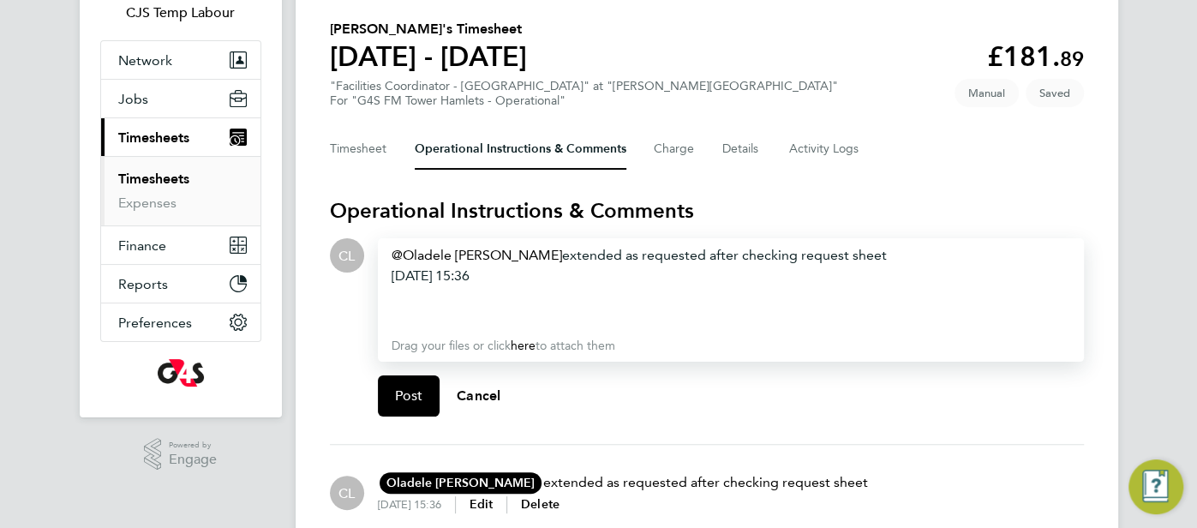
click at [562, 257] on span "extended as requested after checking request sheet" at bounding box center [724, 255] width 325 height 16
drag, startPoint x: 520, startPoint y: 278, endPoint x: 402, endPoint y: 280, distance: 118.2
click at [378, 274] on div "Oladele [PERSON_NAME] ​ placement extended as requested after checking request …" at bounding box center [731, 299] width 706 height 123
click at [957, 259] on div "Oladele [PERSON_NAME] ​ placement extended as requested after checking request …" at bounding box center [730, 286] width 678 height 82
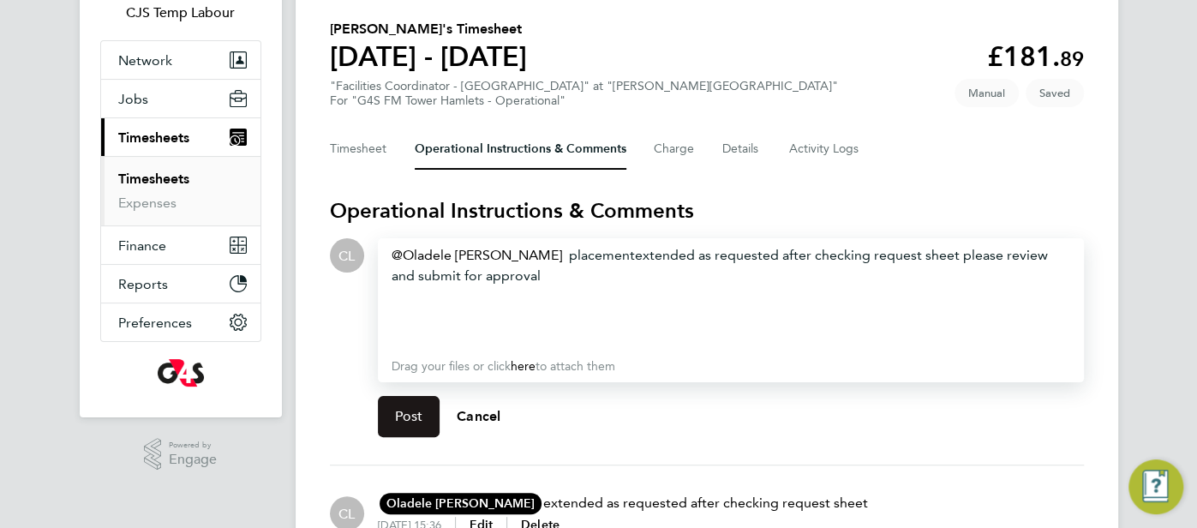
drag, startPoint x: 402, startPoint y: 431, endPoint x: 412, endPoint y: 423, distance: 12.8
click at [403, 429] on button "Post" at bounding box center [409, 416] width 63 height 41
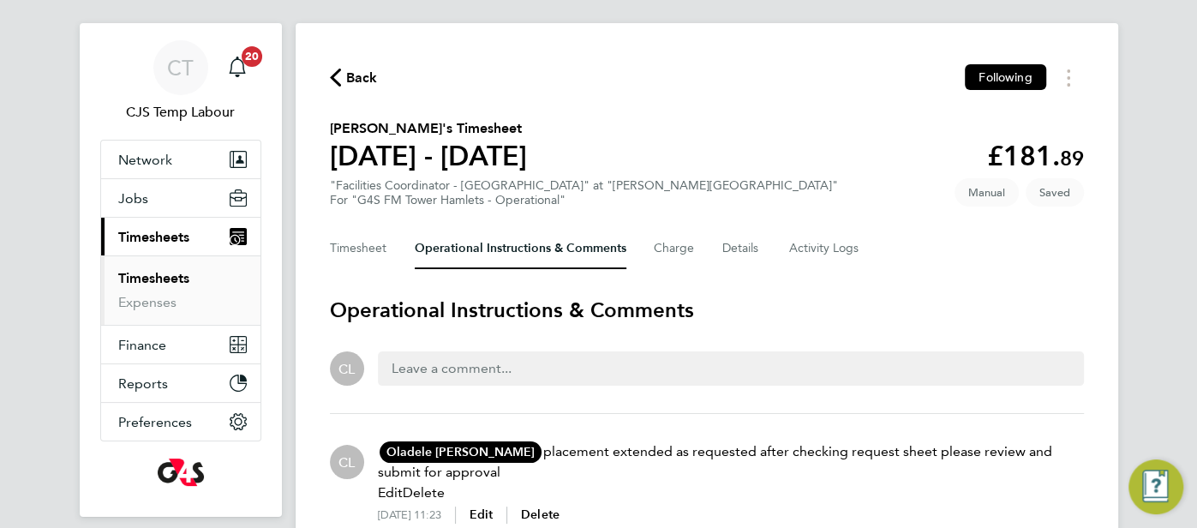
scroll to position [0, 0]
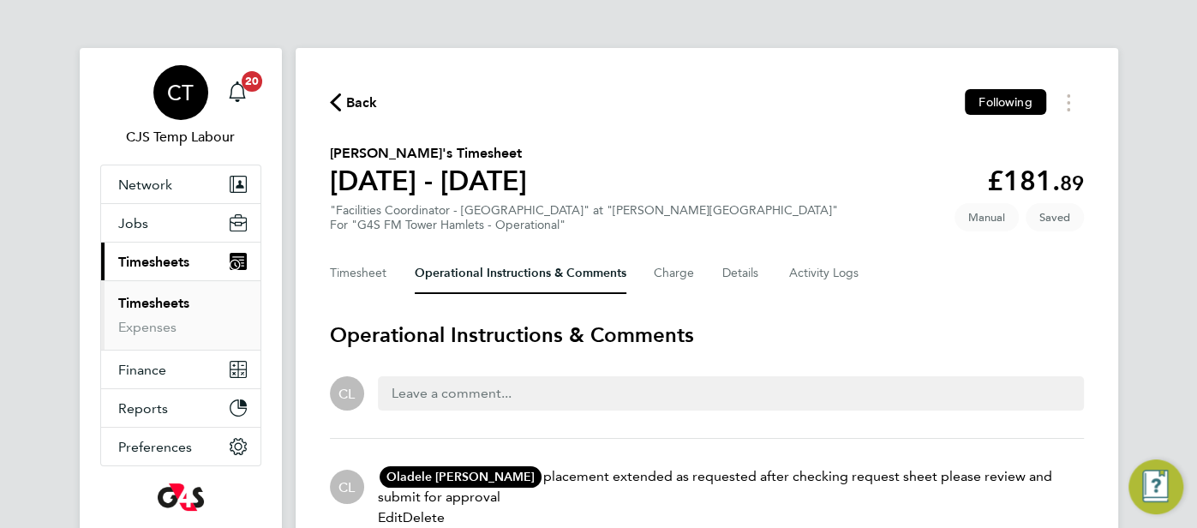
click at [172, 107] on div "CT" at bounding box center [180, 92] width 55 height 55
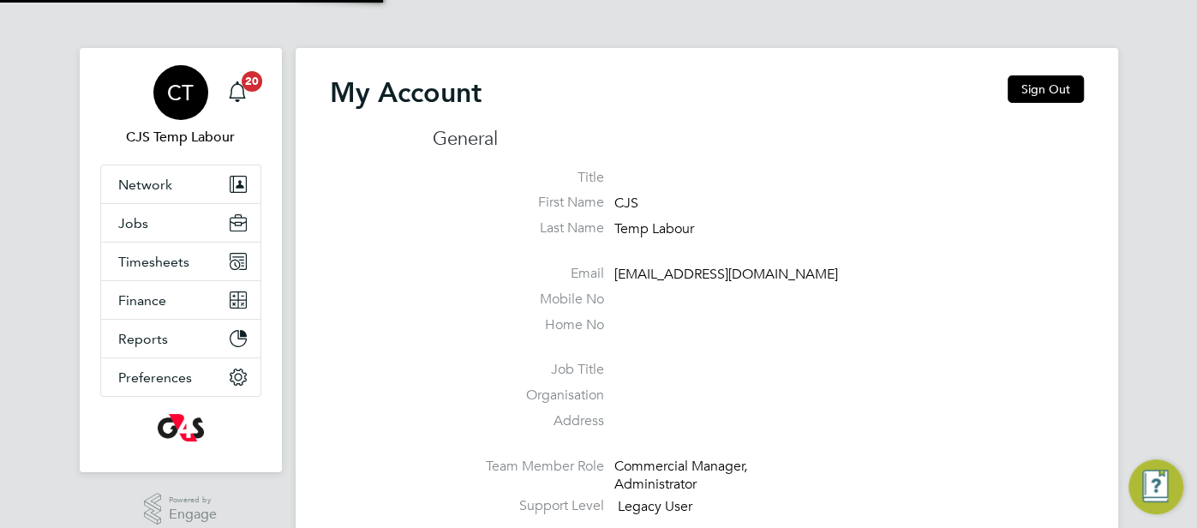
type input "cjs.templabour@uk.g4s.com"
click at [1068, 87] on button "Sign Out" at bounding box center [1045, 88] width 76 height 27
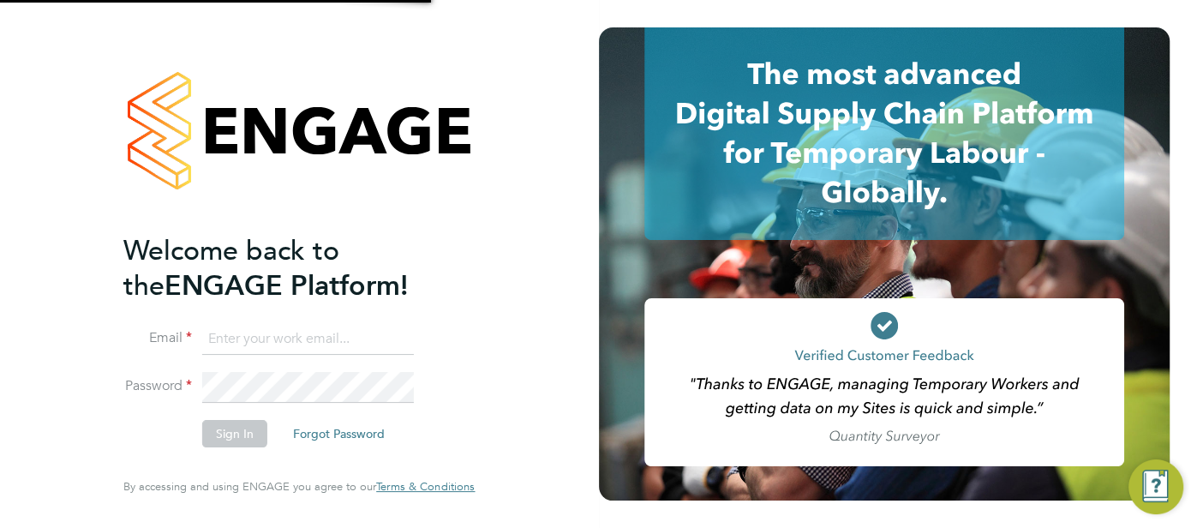
type input "cjs.templabour@uk.g4s.com"
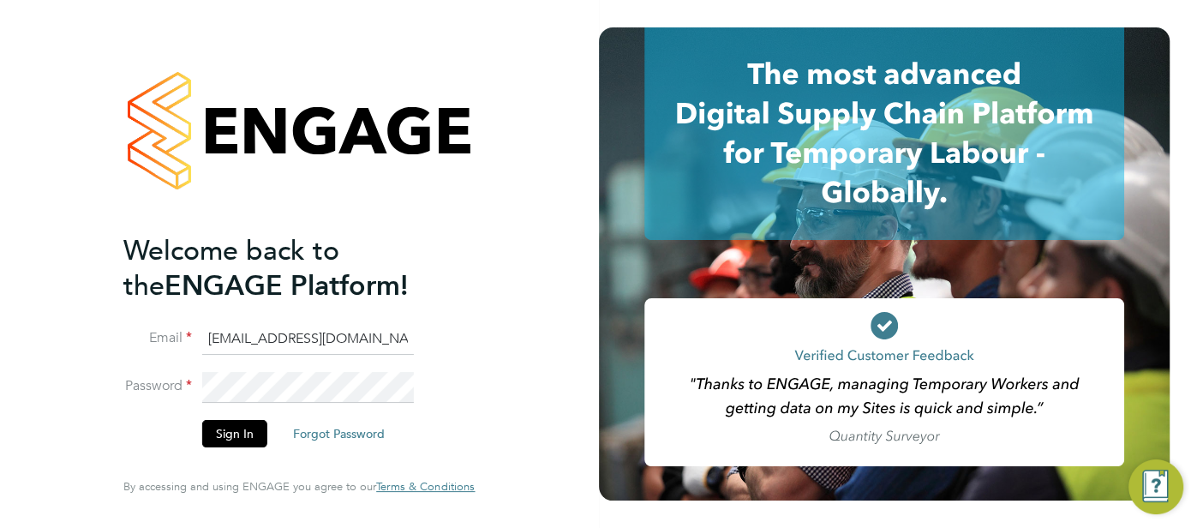
drag, startPoint x: 389, startPoint y: 335, endPoint x: 201, endPoint y: 325, distance: 187.8
click at [202, 326] on input "cjs.templabour@uk.g4s.com" at bounding box center [308, 339] width 212 height 31
type input "[EMAIL_ADDRESS][DOMAIN_NAME]"
click at [233, 425] on button "Sign In" at bounding box center [234, 433] width 65 height 27
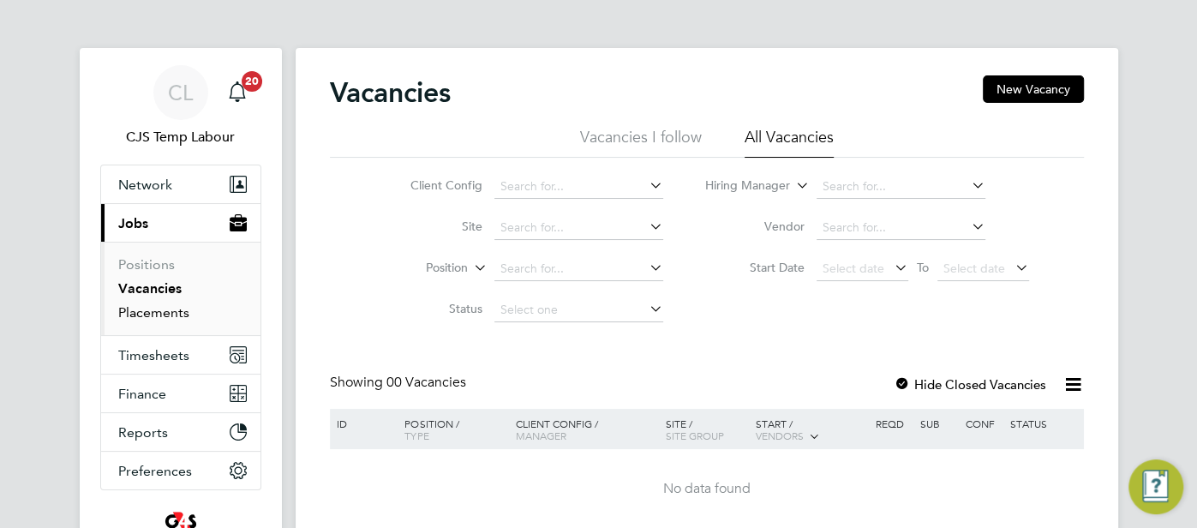
click at [172, 310] on link "Placements" at bounding box center [153, 312] width 71 height 16
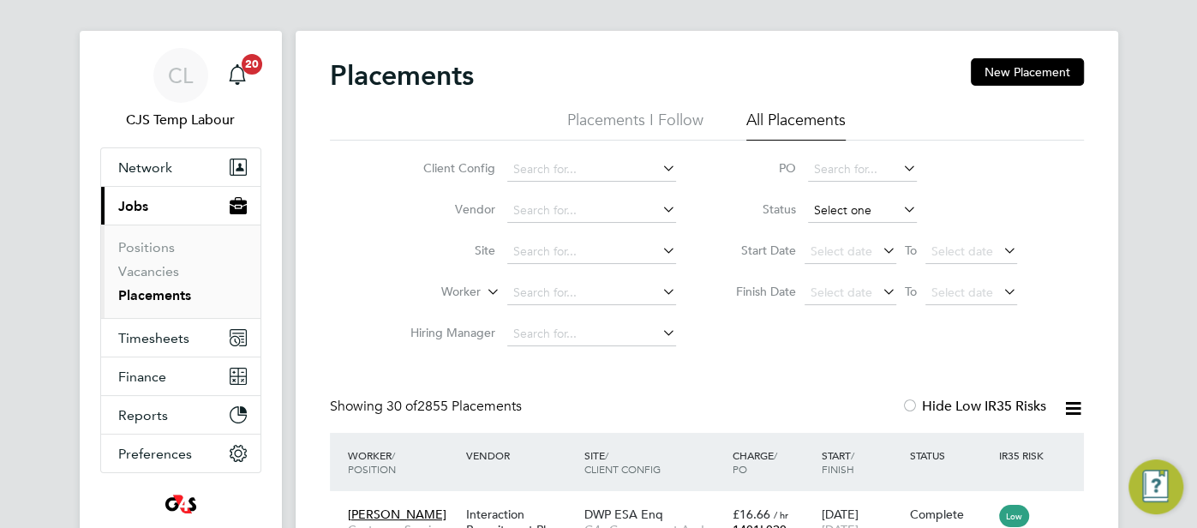
click at [839, 209] on input at bounding box center [862, 211] width 109 height 24
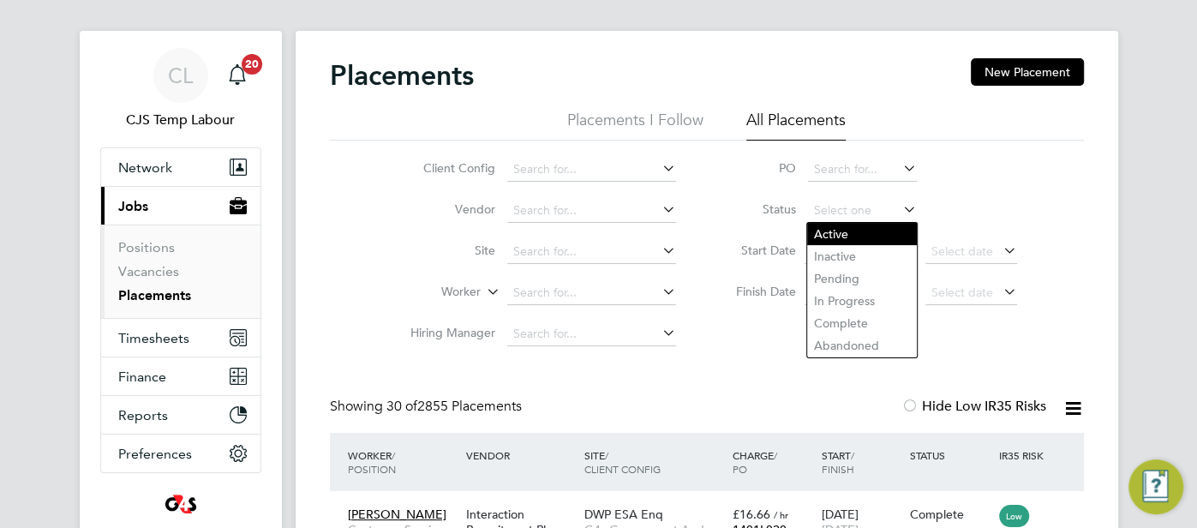
click at [810, 236] on li "Active" at bounding box center [862, 234] width 110 height 22
type input "Active"
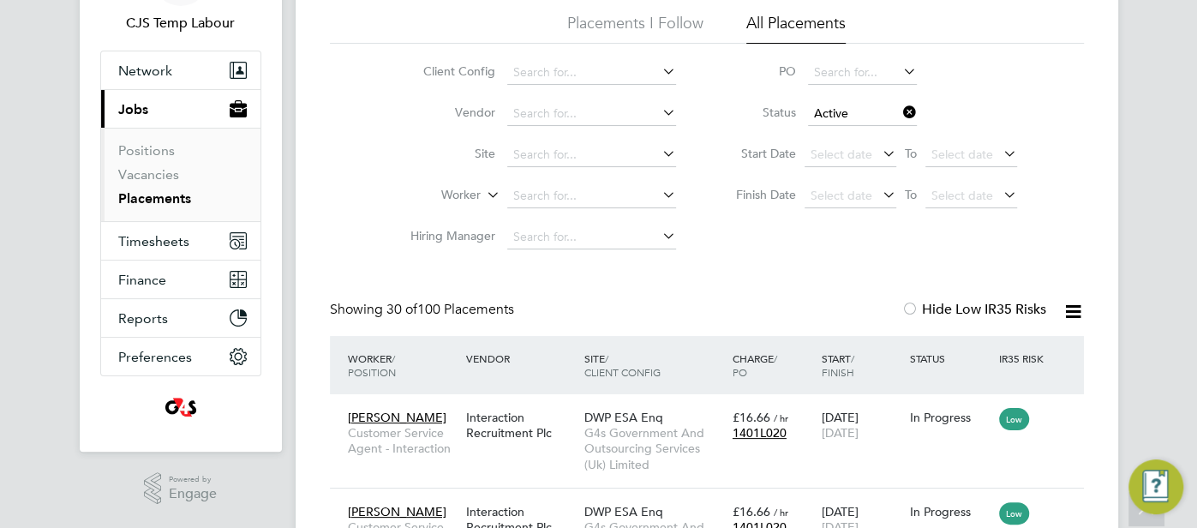
click at [1082, 310] on icon at bounding box center [1072, 311] width 21 height 21
click at [1041, 349] on li "Download Placements Report" at bounding box center [989, 352] width 182 height 24
click at [141, 166] on link "Vacancies" at bounding box center [148, 174] width 61 height 16
click at [144, 176] on link "Vacancies" at bounding box center [148, 174] width 61 height 16
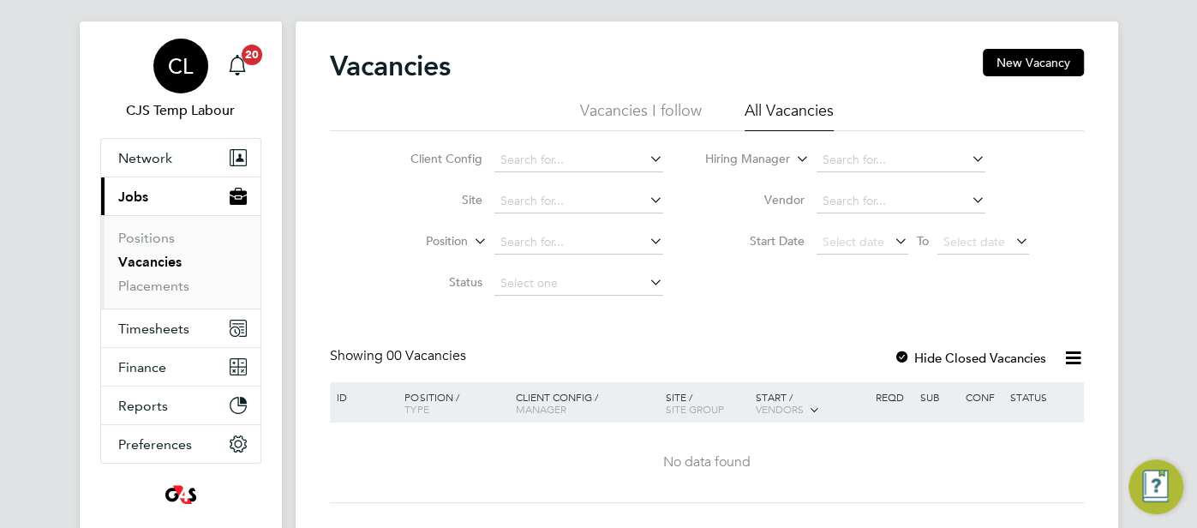
click at [164, 67] on div "CL" at bounding box center [180, 66] width 55 height 55
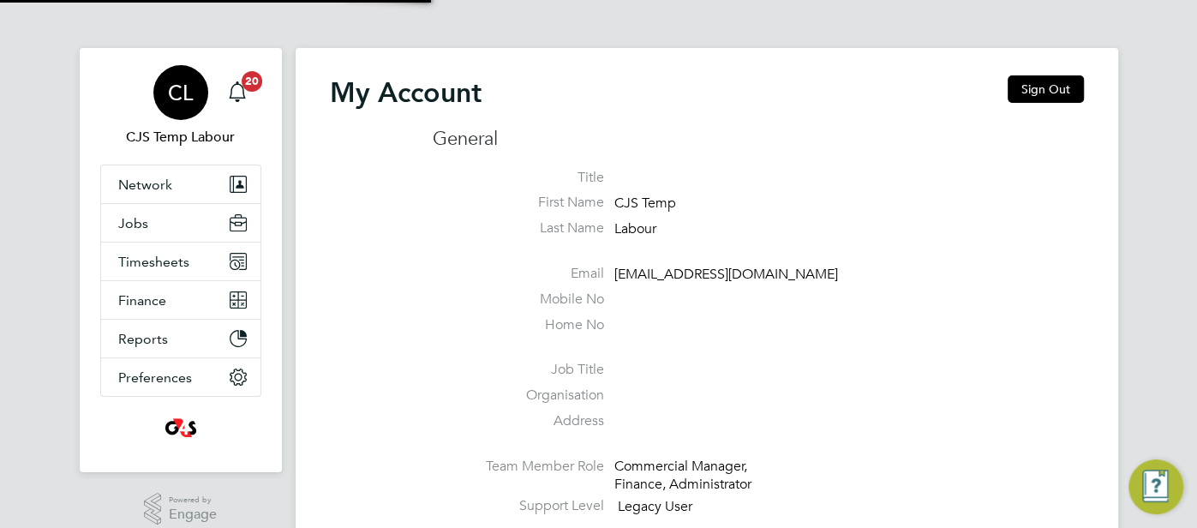
type input "[EMAIL_ADDRESS][DOMAIN_NAME]"
click at [1030, 86] on button "Sign Out" at bounding box center [1045, 88] width 76 height 27
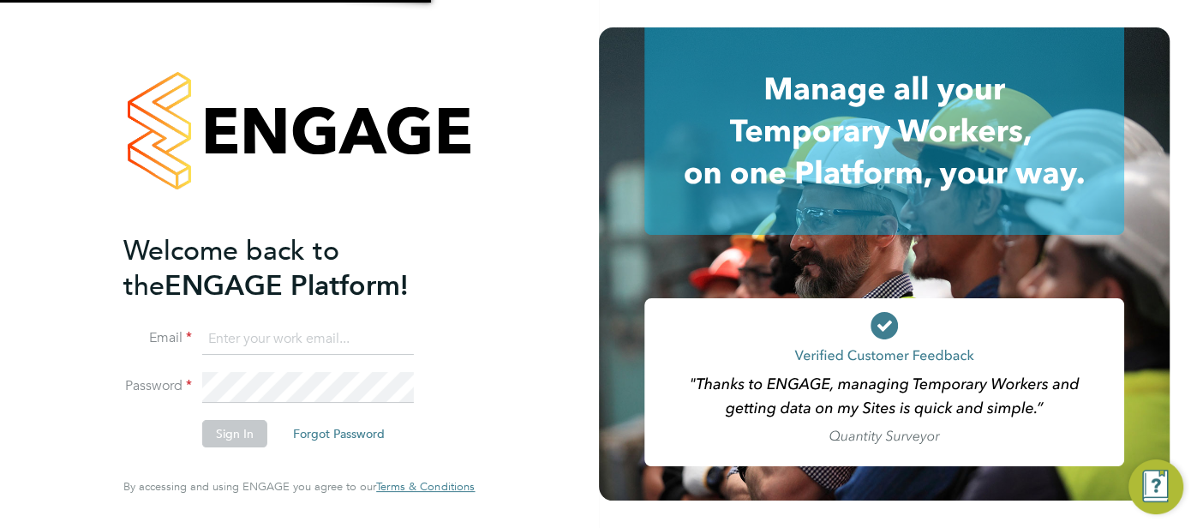
type input "[EMAIL_ADDRESS][DOMAIN_NAME]"
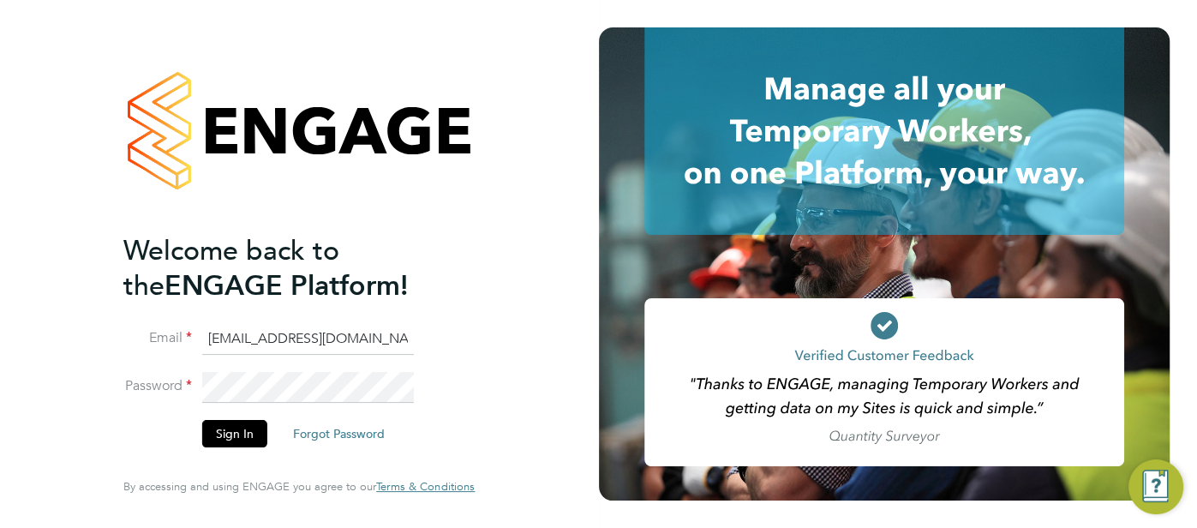
drag, startPoint x: 361, startPoint y: 347, endPoint x: 182, endPoint y: 341, distance: 178.3
click at [182, 341] on li "Email [EMAIL_ADDRESS][DOMAIN_NAME]" at bounding box center [290, 348] width 334 height 48
type input "[EMAIL_ADDRESS][DOMAIN_NAME]"
click at [225, 427] on button "Sign In" at bounding box center [234, 433] width 65 height 27
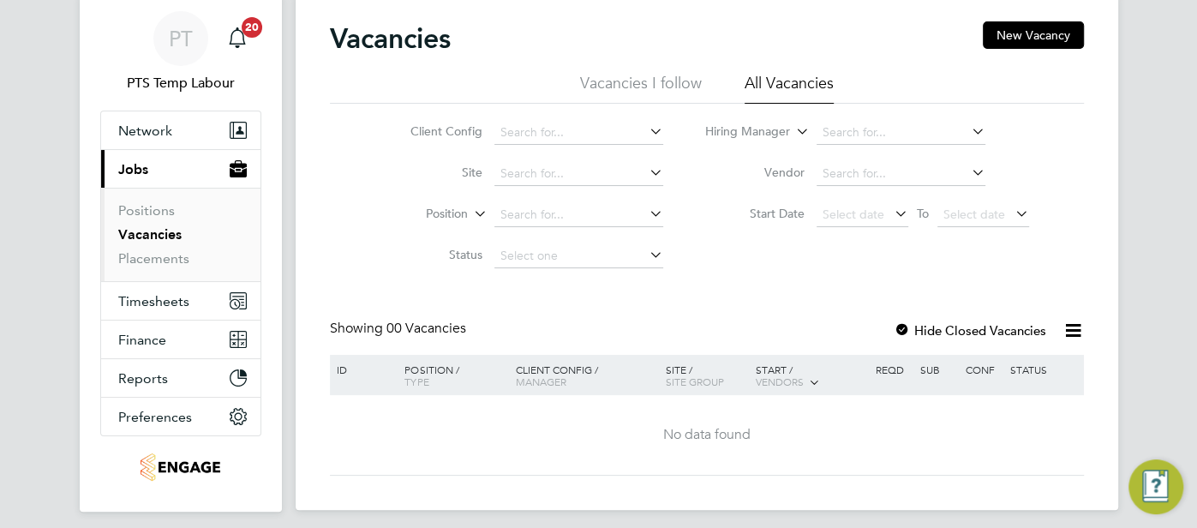
scroll to position [54, 0]
click at [170, 258] on link "Placements" at bounding box center [153, 258] width 71 height 16
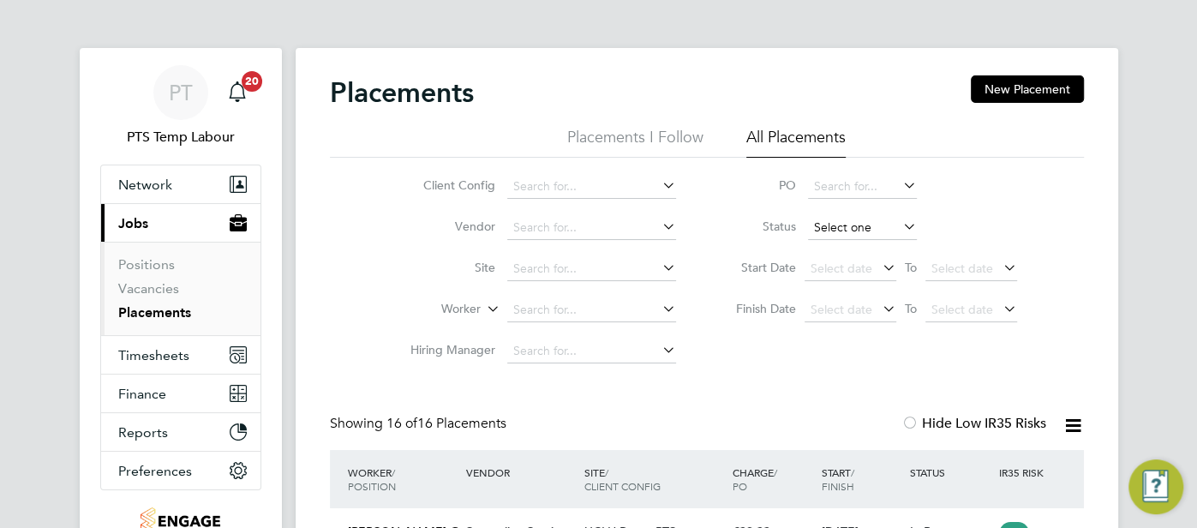
click at [852, 227] on input at bounding box center [862, 228] width 109 height 24
click at [841, 256] on li "Active" at bounding box center [862, 251] width 110 height 22
type input "Active"
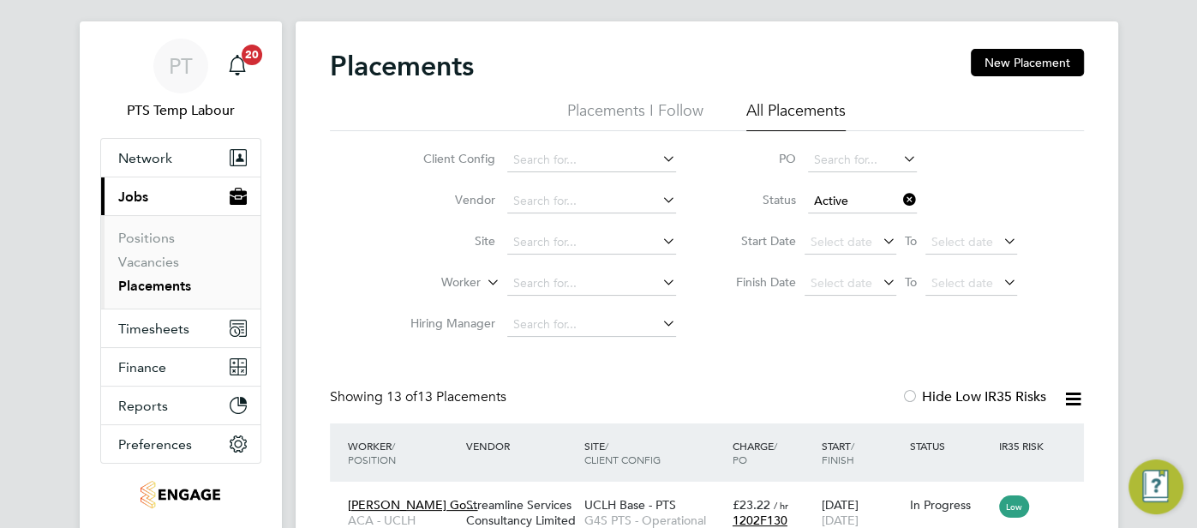
click at [1076, 393] on icon at bounding box center [1072, 398] width 21 height 21
click at [1008, 429] on li "Download Placements Report" at bounding box center [989, 439] width 182 height 24
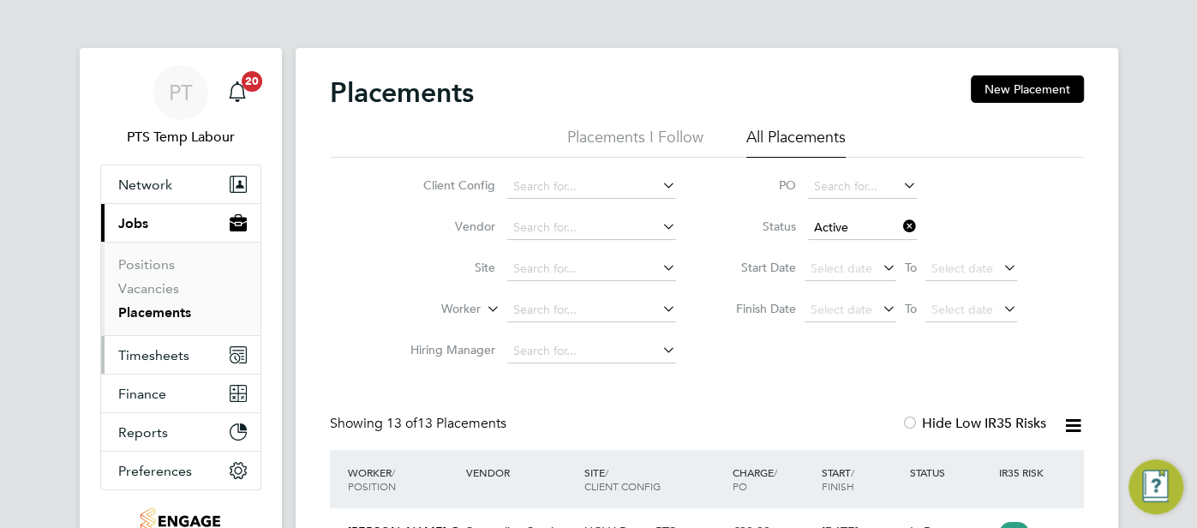
click at [152, 358] on span "Timesheets" at bounding box center [153, 355] width 71 height 16
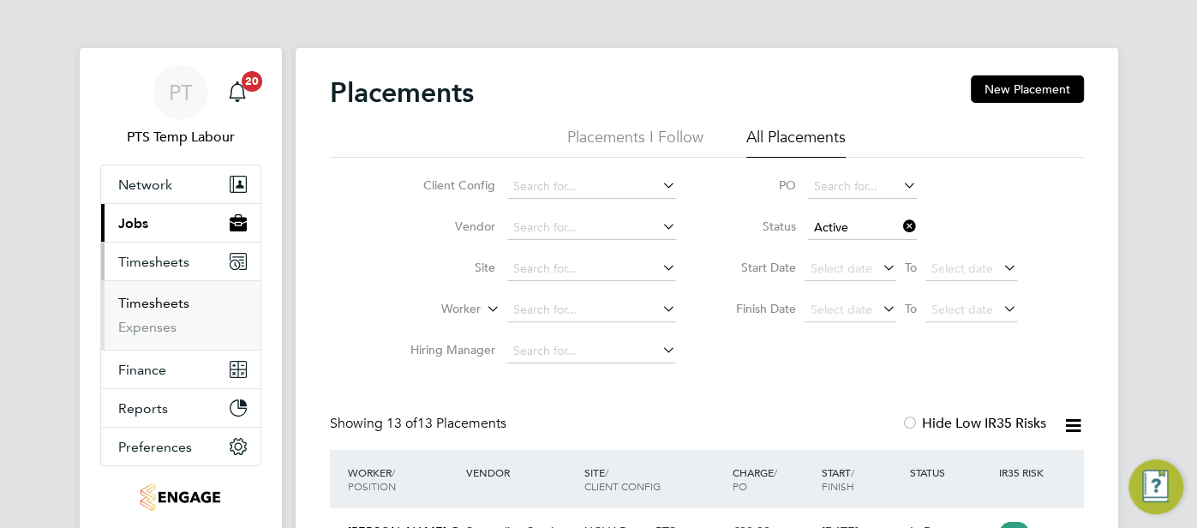
click at [153, 307] on link "Timesheets" at bounding box center [153, 303] width 71 height 16
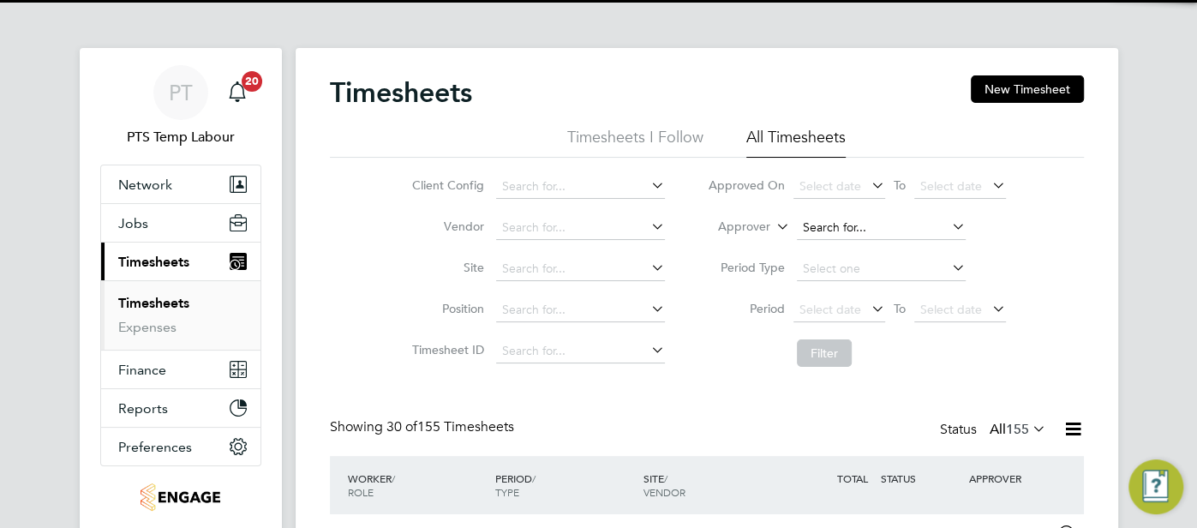
scroll to position [43, 148]
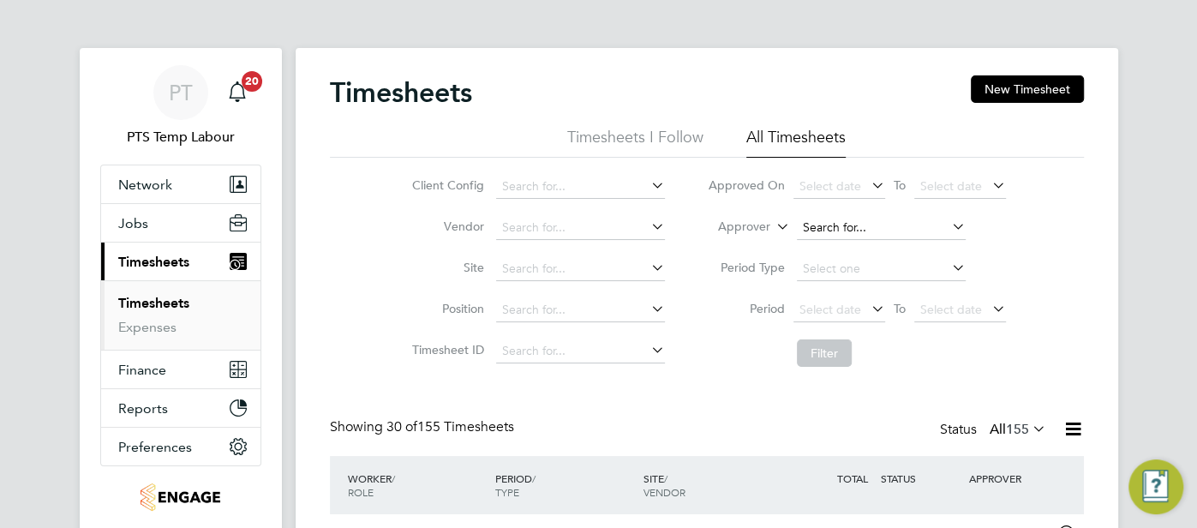
click at [808, 232] on input at bounding box center [881, 228] width 169 height 24
type input "kate"
click at [773, 223] on icon at bounding box center [773, 221] width 0 height 15
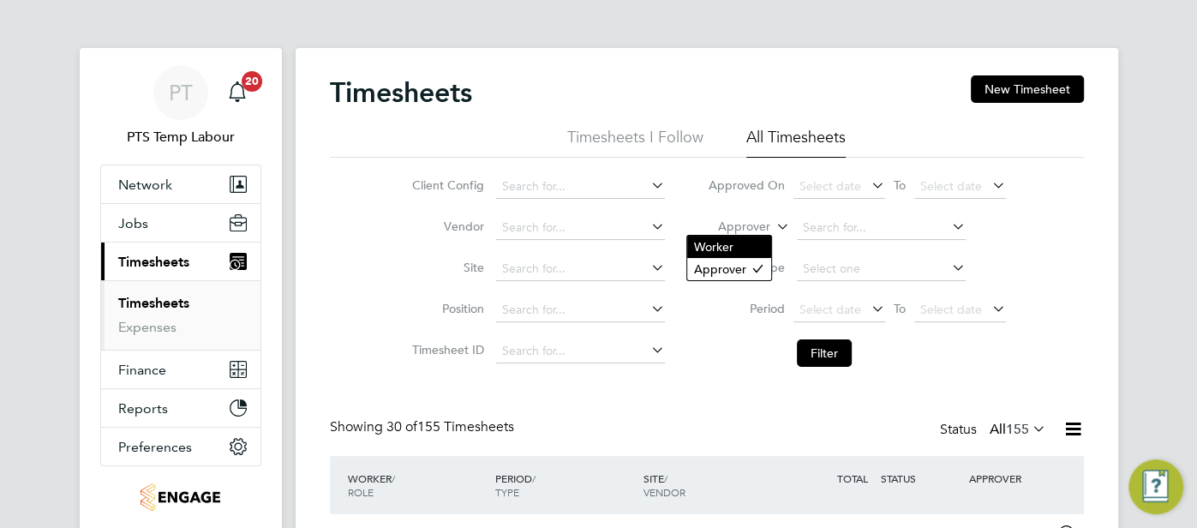
click at [762, 244] on li "Worker" at bounding box center [729, 247] width 84 height 22
click at [821, 226] on input at bounding box center [881, 228] width 169 height 24
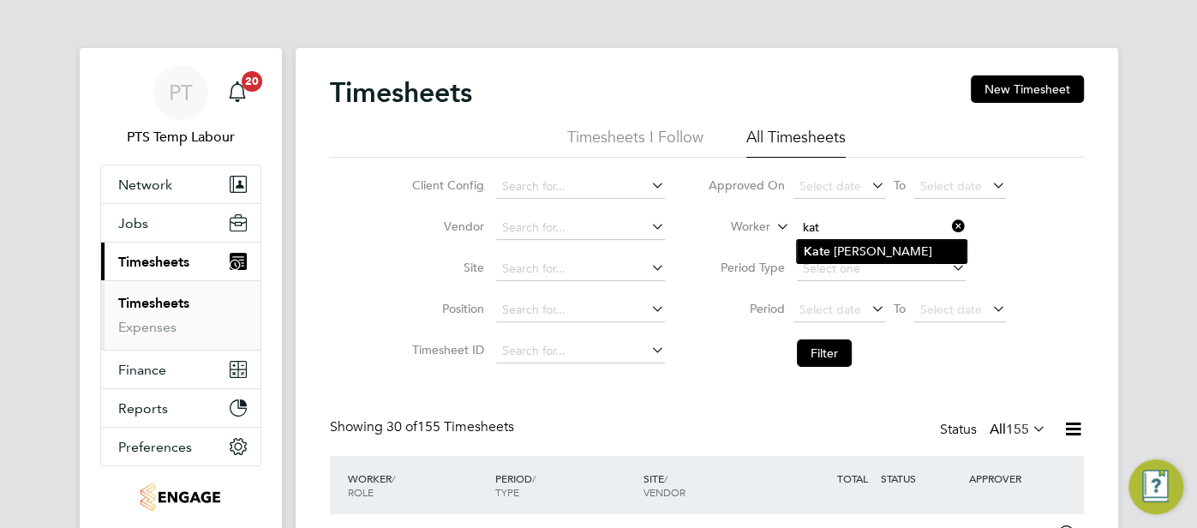
click at [840, 245] on li "Kat e Draper" at bounding box center [882, 251] width 170 height 23
type input "Kate Draper"
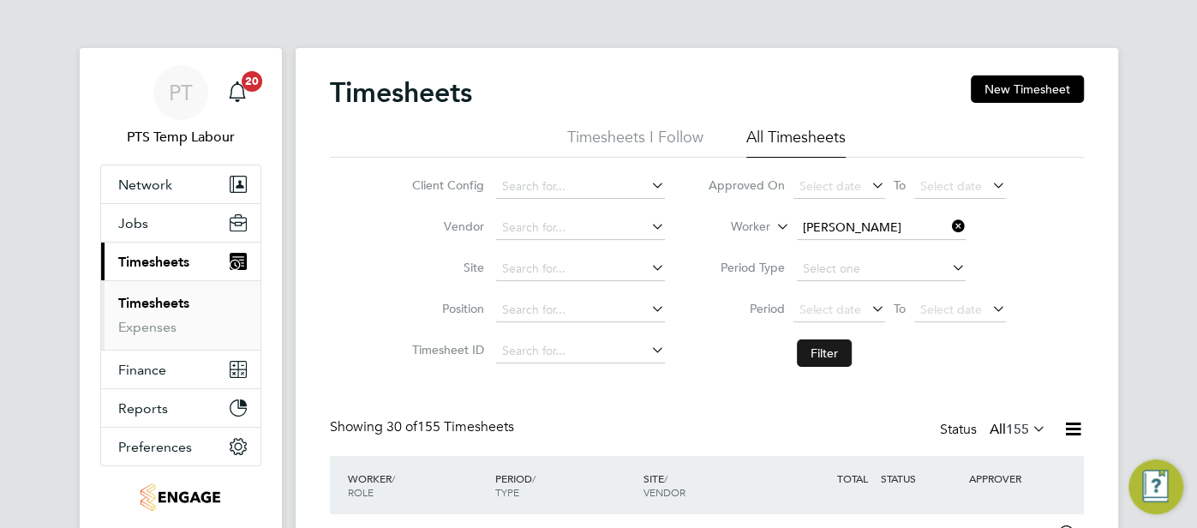
click at [825, 356] on button "Filter" at bounding box center [824, 352] width 55 height 27
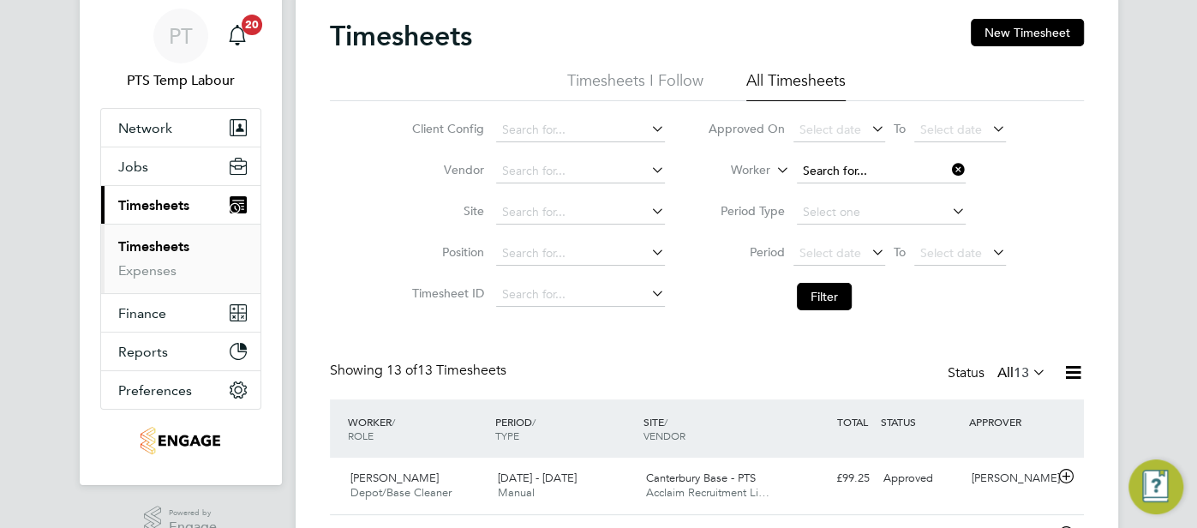
click at [845, 163] on input at bounding box center [881, 171] width 169 height 24
click at [858, 197] on li "Sian Downes" at bounding box center [882, 193] width 170 height 23
type input "Sian Downes"
click at [825, 293] on button "Filter" at bounding box center [824, 296] width 55 height 27
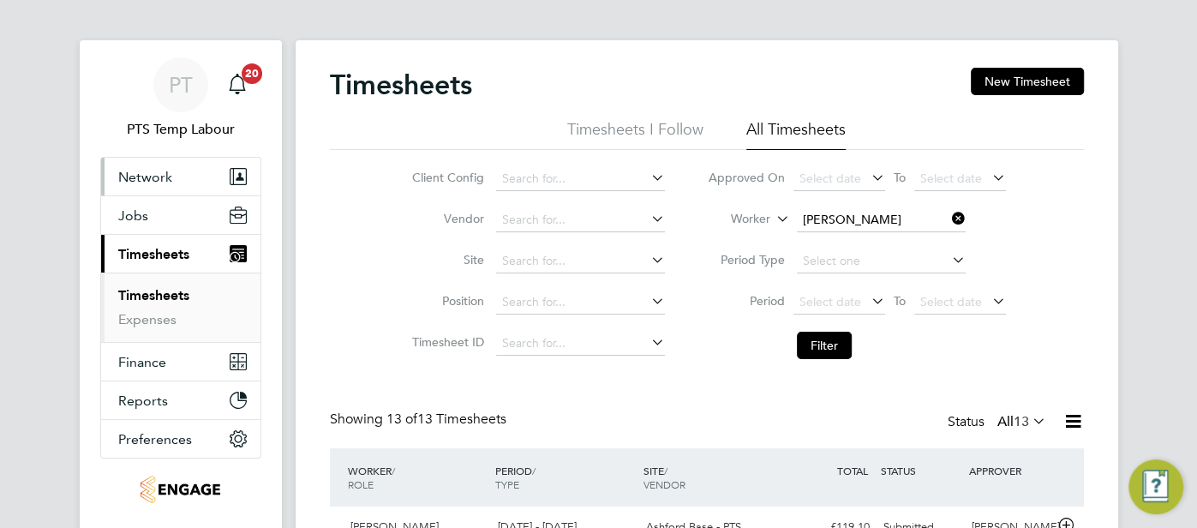
scroll to position [0, 0]
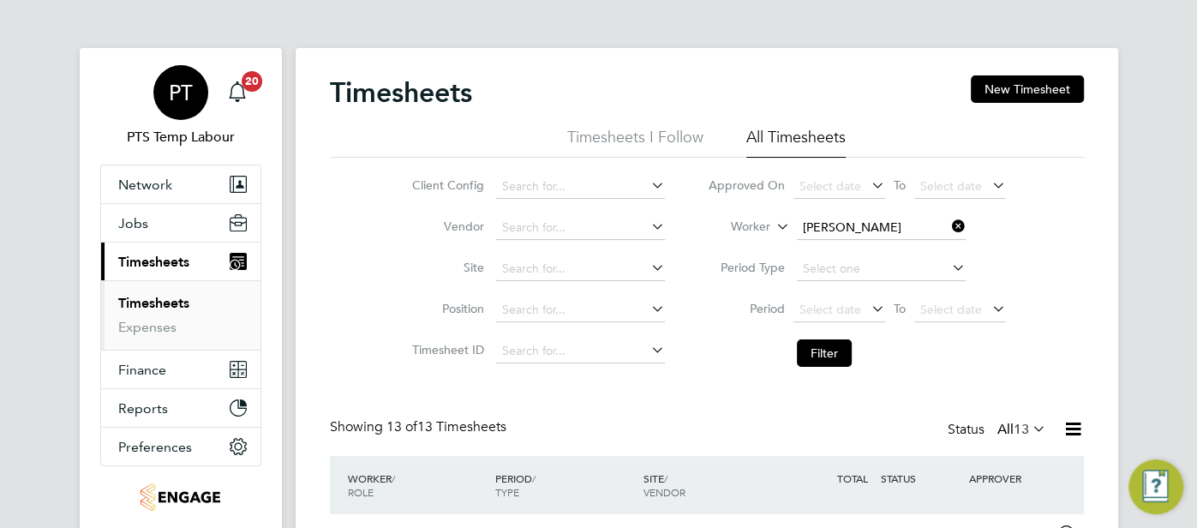
click at [187, 93] on span "PT" at bounding box center [181, 92] width 24 height 22
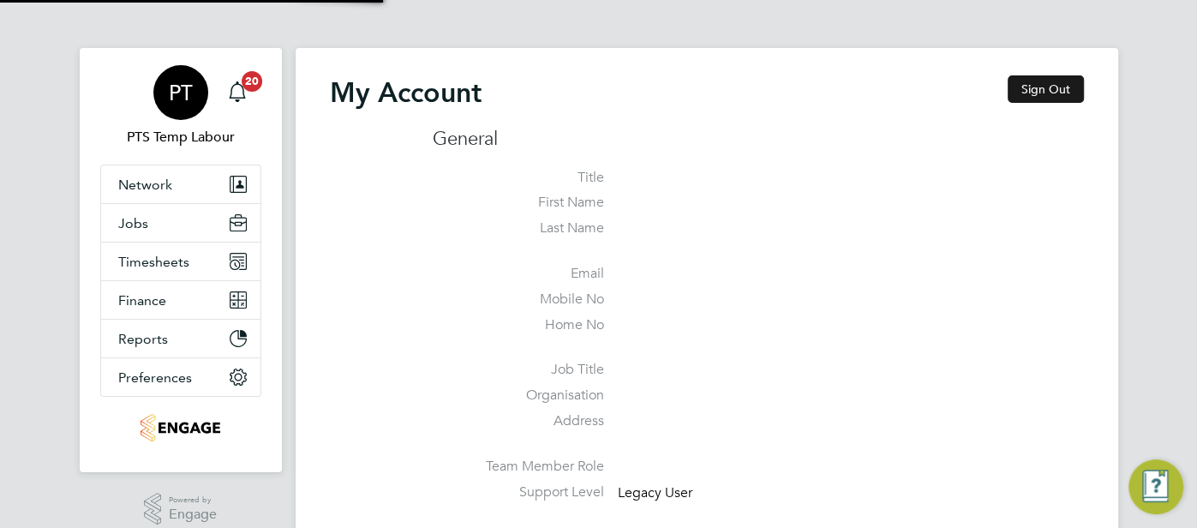
type input "pts.templabour@uk.g4s.com"
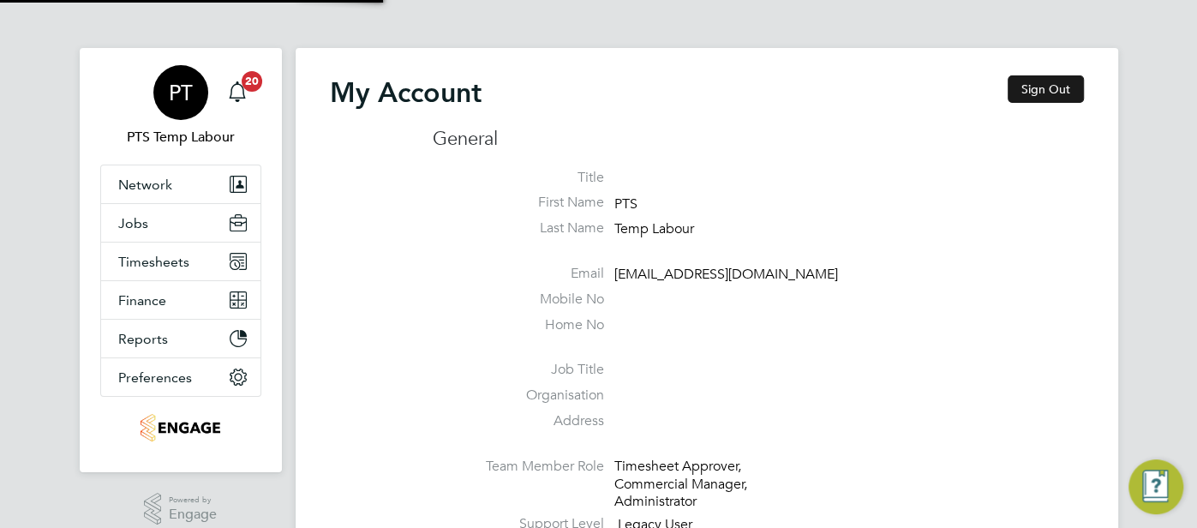
click at [1029, 87] on button "Sign Out" at bounding box center [1045, 88] width 76 height 27
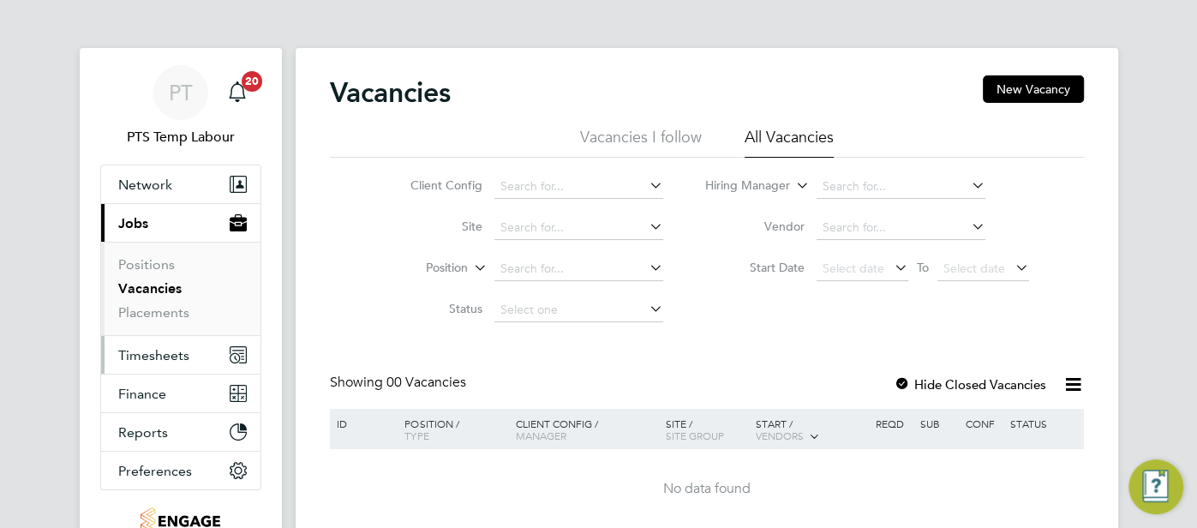
click at [167, 349] on span "Timesheets" at bounding box center [153, 355] width 71 height 16
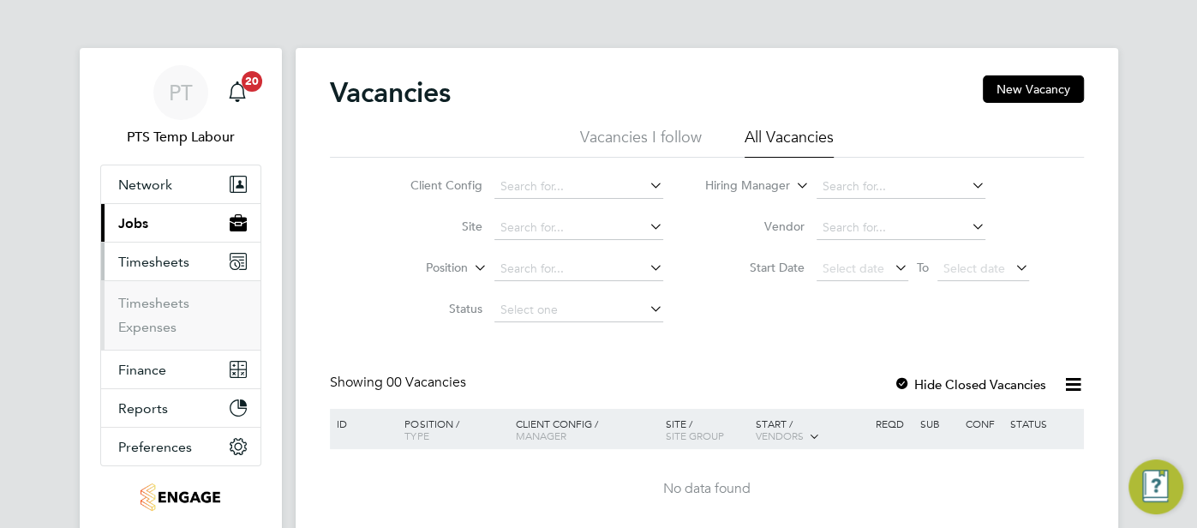
drag, startPoint x: 159, startPoint y: 115, endPoint x: 719, endPoint y: 45, distance: 563.7
click at [160, 115] on app-avatar "PT" at bounding box center [180, 92] width 55 height 55
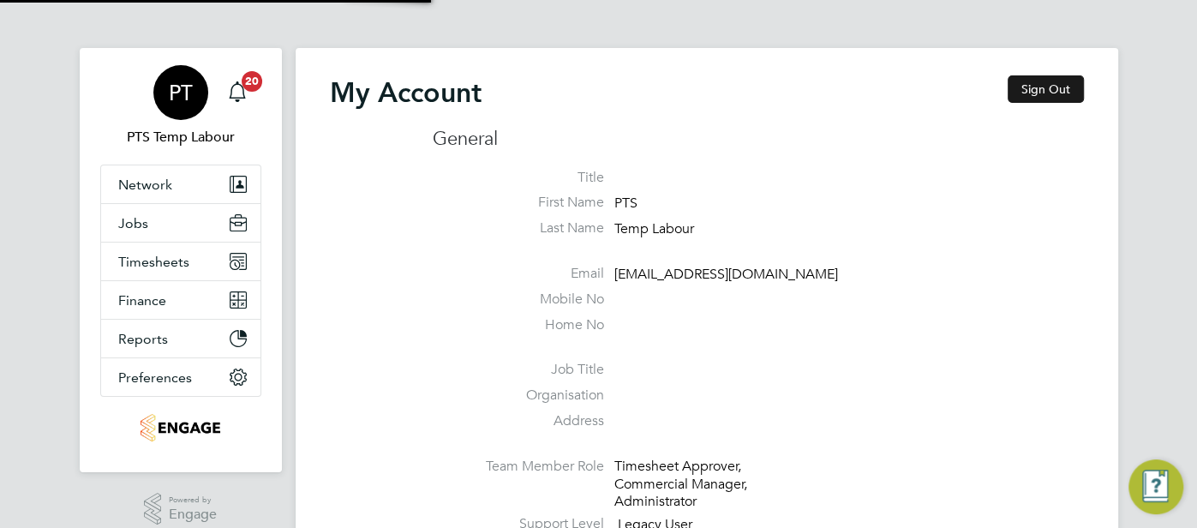
type input "[EMAIL_ADDRESS][DOMAIN_NAME]"
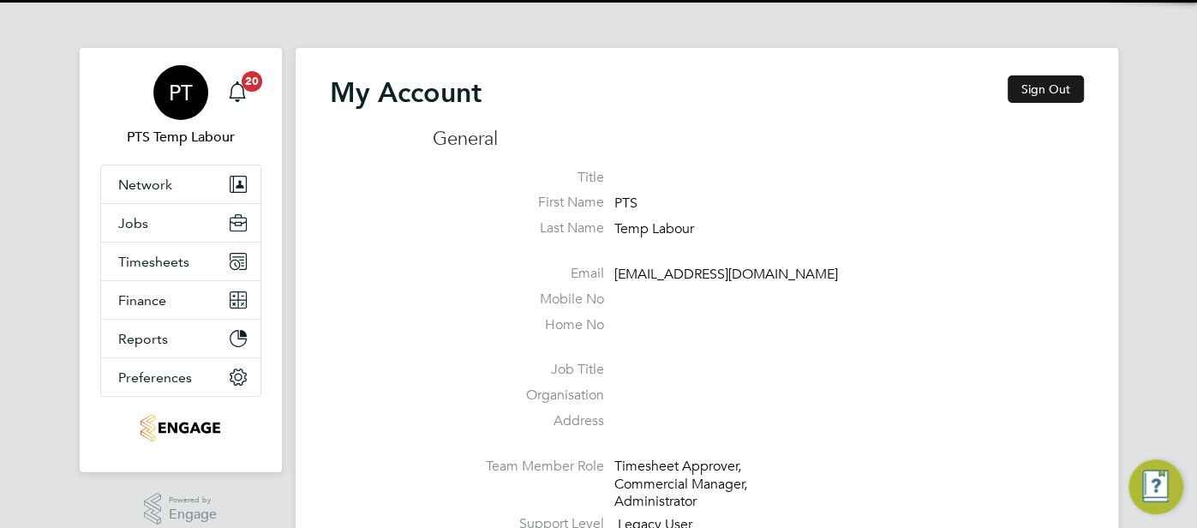
click at [1023, 77] on button "Sign Out" at bounding box center [1045, 88] width 76 height 27
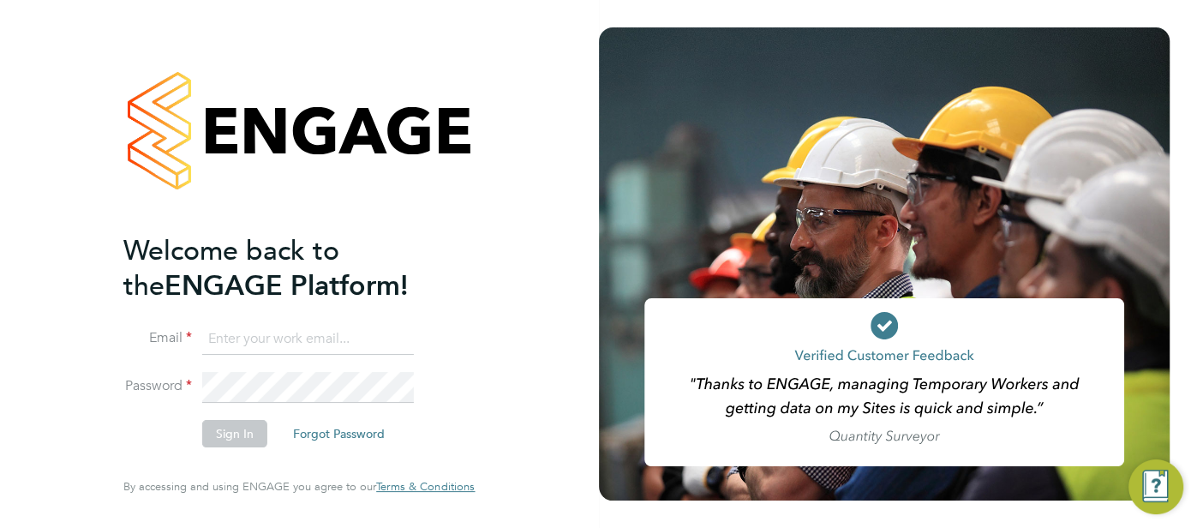
type input "[EMAIL_ADDRESS][DOMAIN_NAME]"
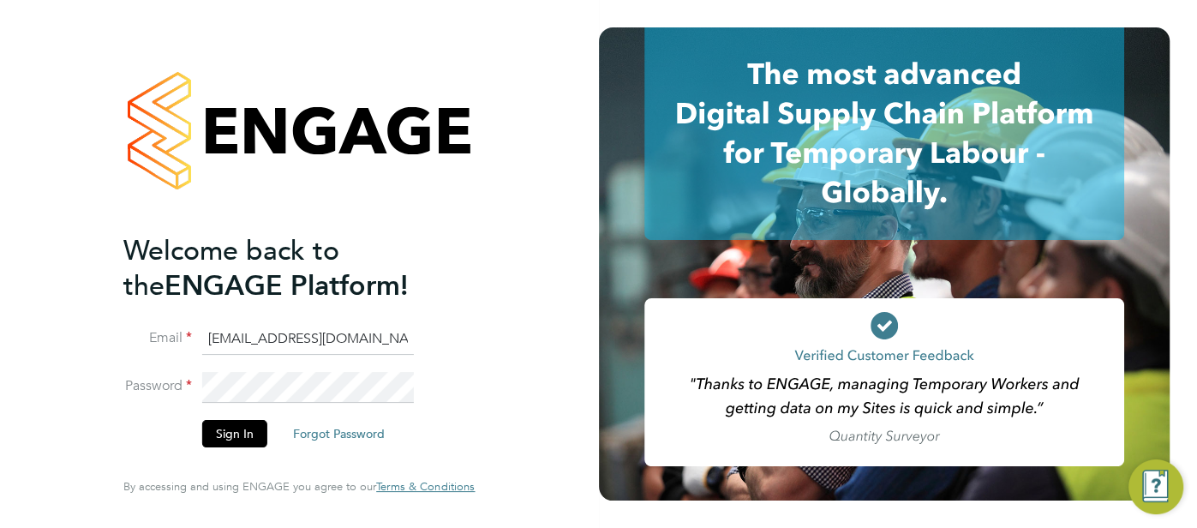
drag, startPoint x: 387, startPoint y: 343, endPoint x: 94, endPoint y: 355, distance: 293.2
click at [90, 355] on div "Welcome back to the ENGAGE Platform! Email [EMAIL_ADDRESS][DOMAIN_NAME] Passwor…" at bounding box center [299, 264] width 420 height 528
type input "[EMAIL_ADDRESS][DOMAIN_NAME]"
click at [236, 436] on button "Sign In" at bounding box center [234, 433] width 65 height 27
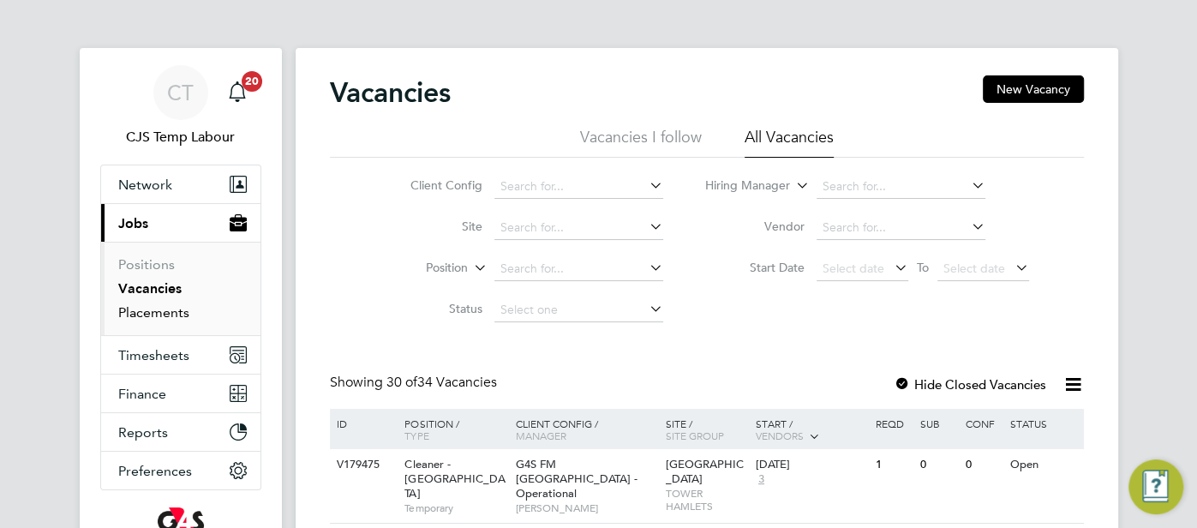
click at [147, 318] on link "Placements" at bounding box center [153, 312] width 71 height 16
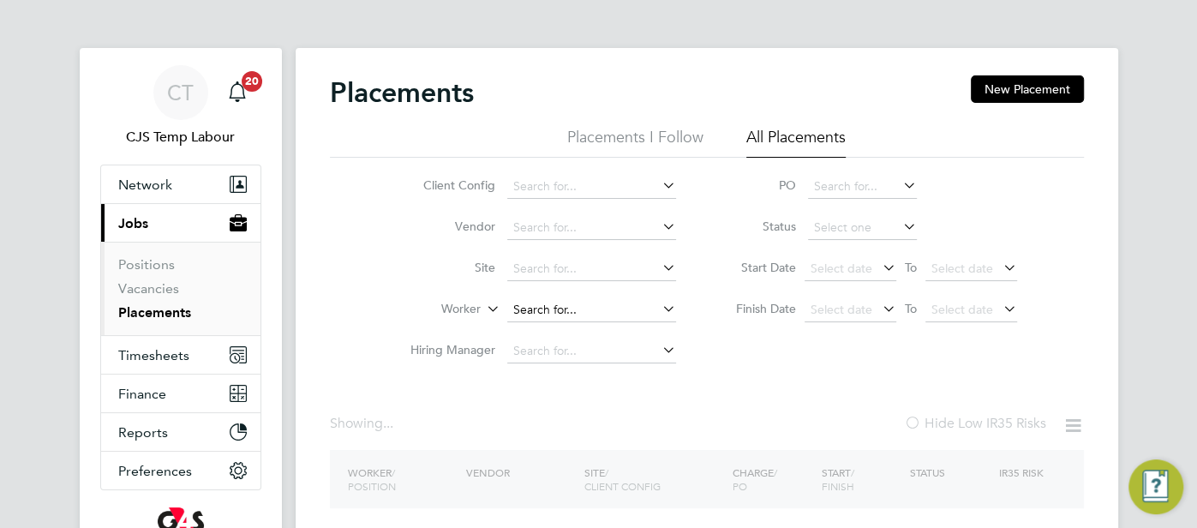
click at [558, 305] on input at bounding box center [591, 310] width 169 height 24
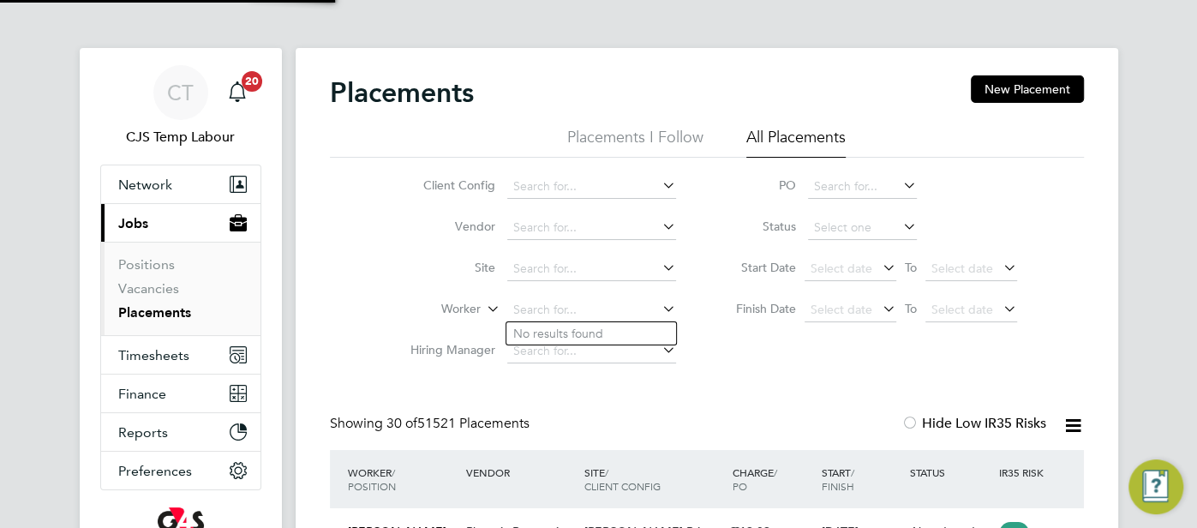
paste input "AJARA ONUMAEGBU"
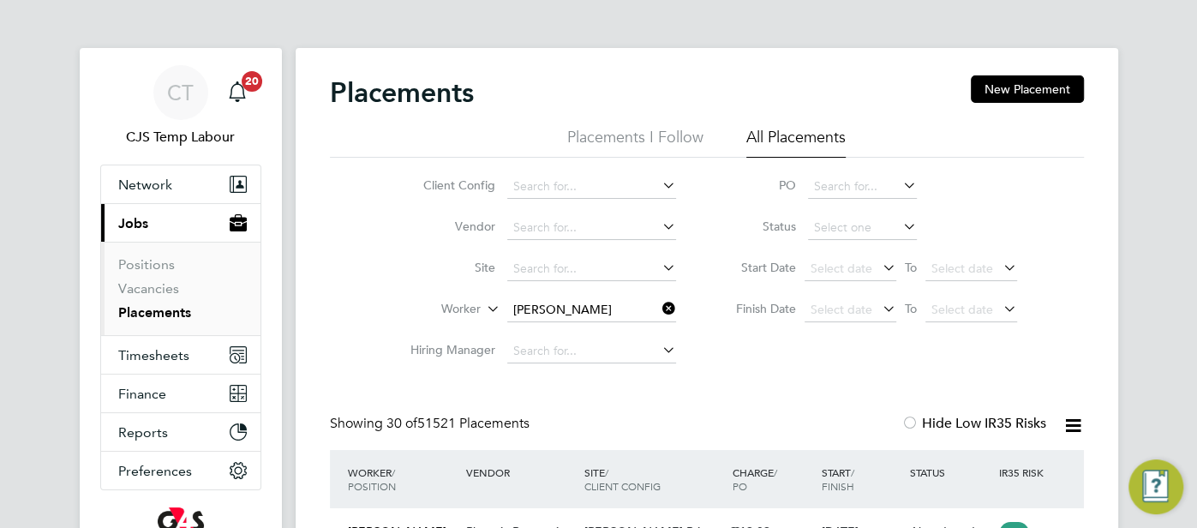
click at [588, 339] on b "Onumaegbu" at bounding box center [581, 333] width 70 height 15
type input "[PERSON_NAME]"
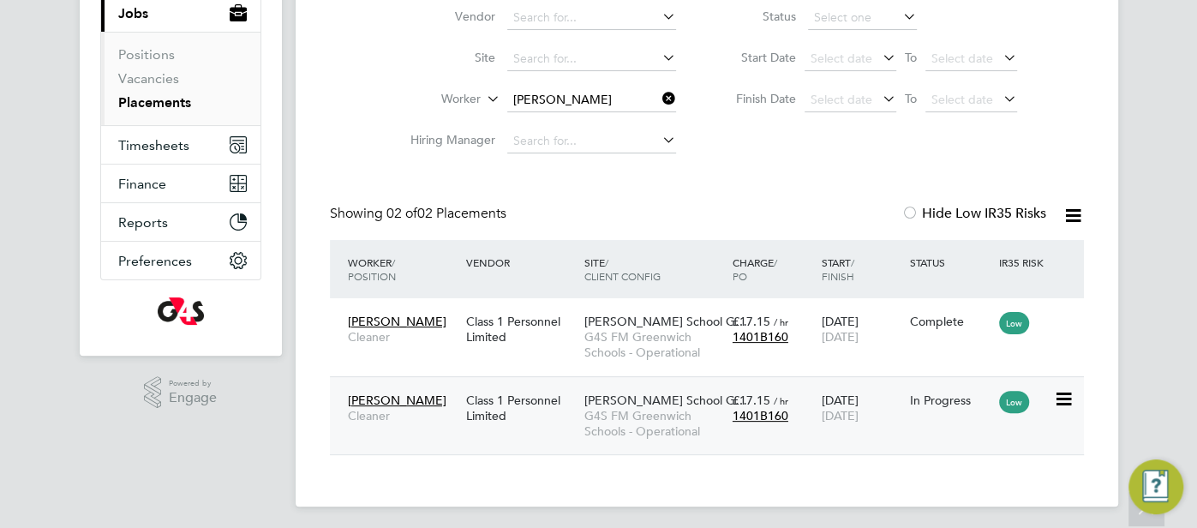
click at [803, 402] on div "£17.15 / hr 1401B160" at bounding box center [772, 408] width 89 height 48
click at [566, 95] on ul "Client Config Vendor Site Worker Hiring Manager" at bounding box center [536, 59] width 322 height 206
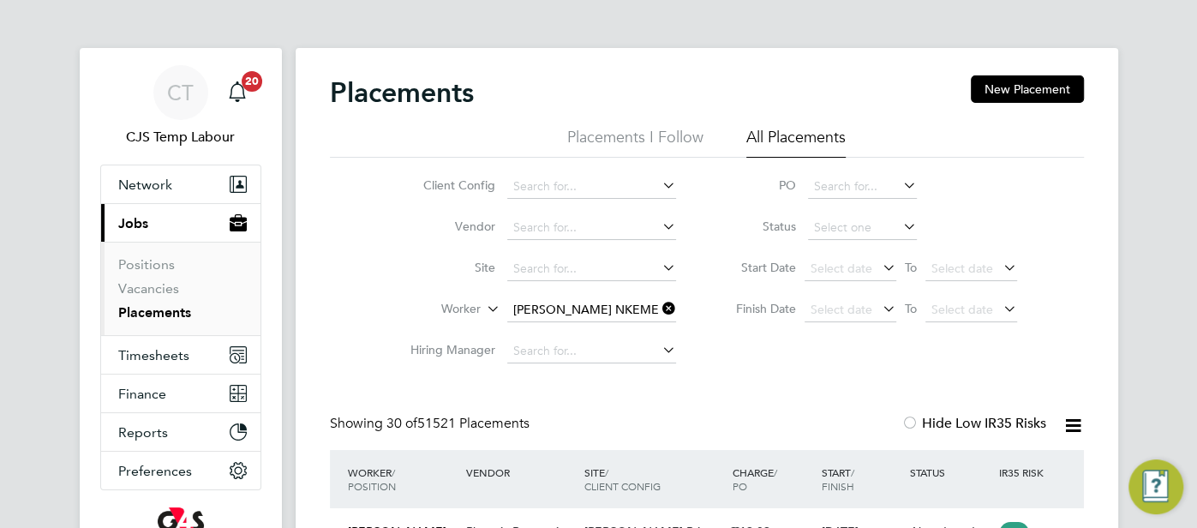
click at [618, 324] on li "Ifeoma Nkemehule" at bounding box center [596, 332] width 181 height 23
type input "Ifeoma Nkemehule"
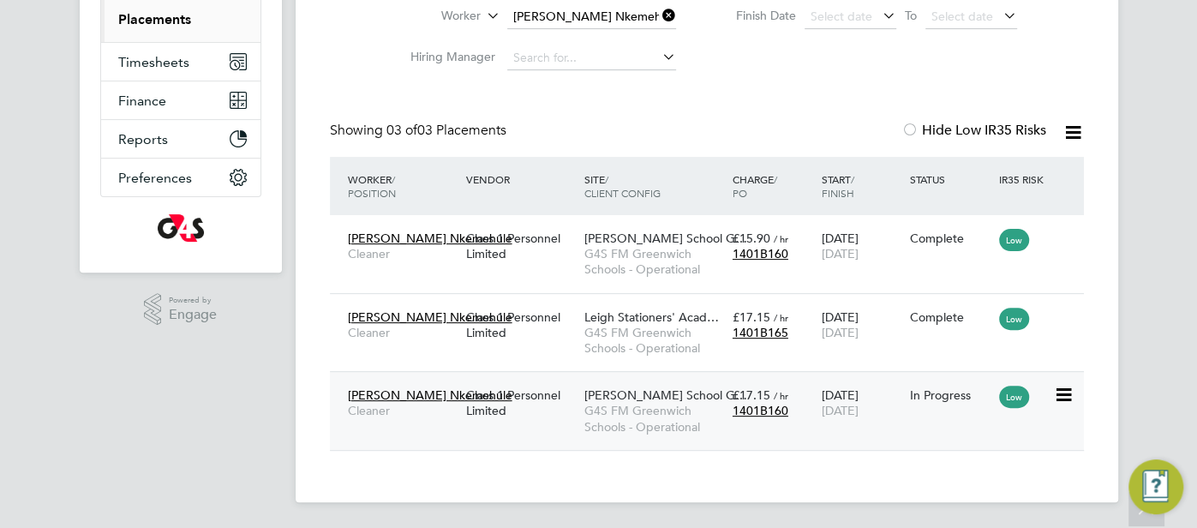
click at [785, 383] on div "£17.15 / hr 1401B160" at bounding box center [772, 403] width 89 height 48
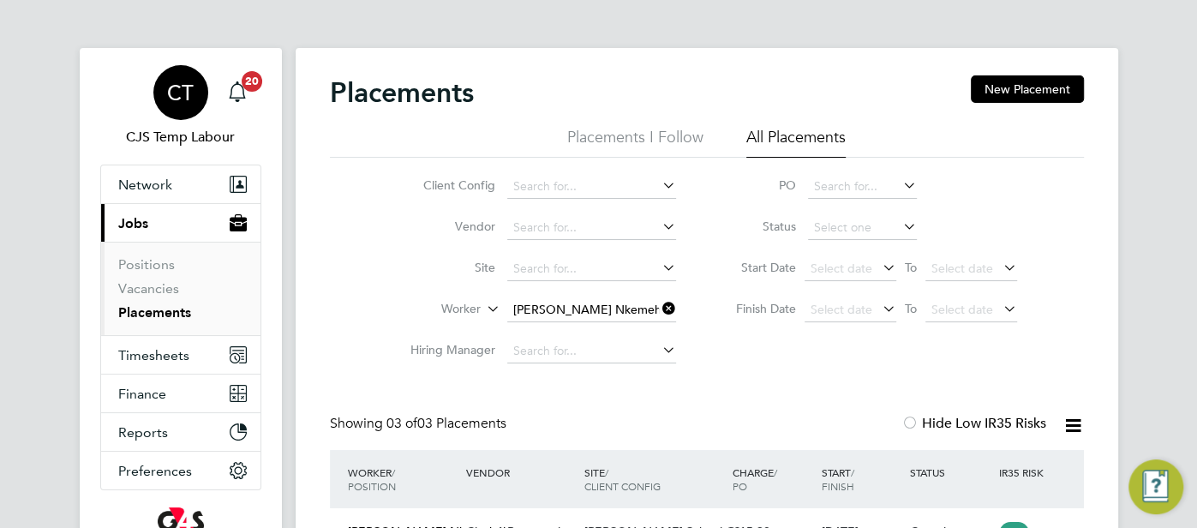
click at [194, 83] on div "CT" at bounding box center [180, 92] width 55 height 55
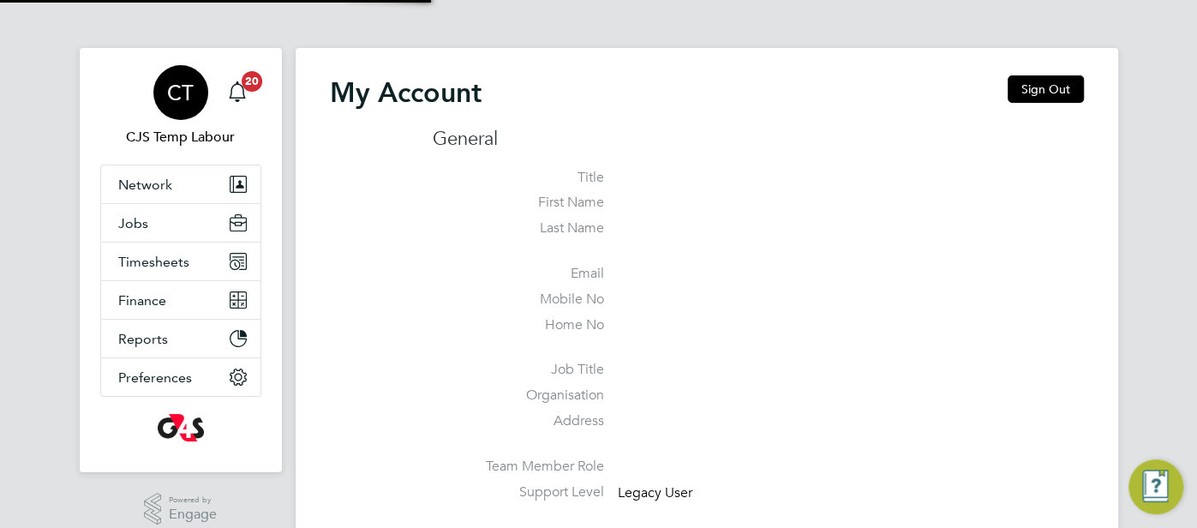
type input "cjs.ess@uk.g4s.com"
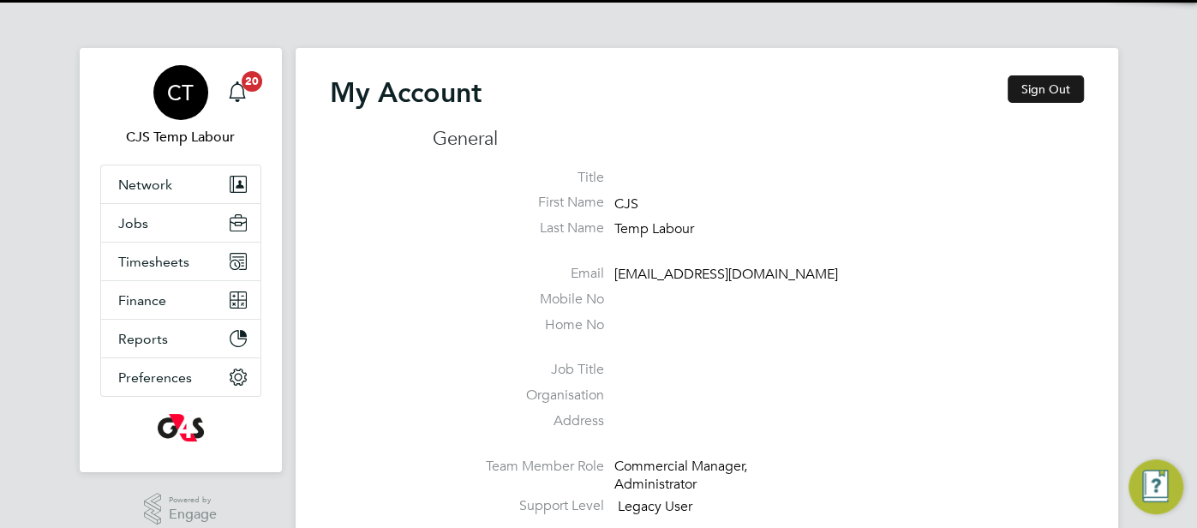
click at [1050, 91] on button "Sign Out" at bounding box center [1045, 88] width 76 height 27
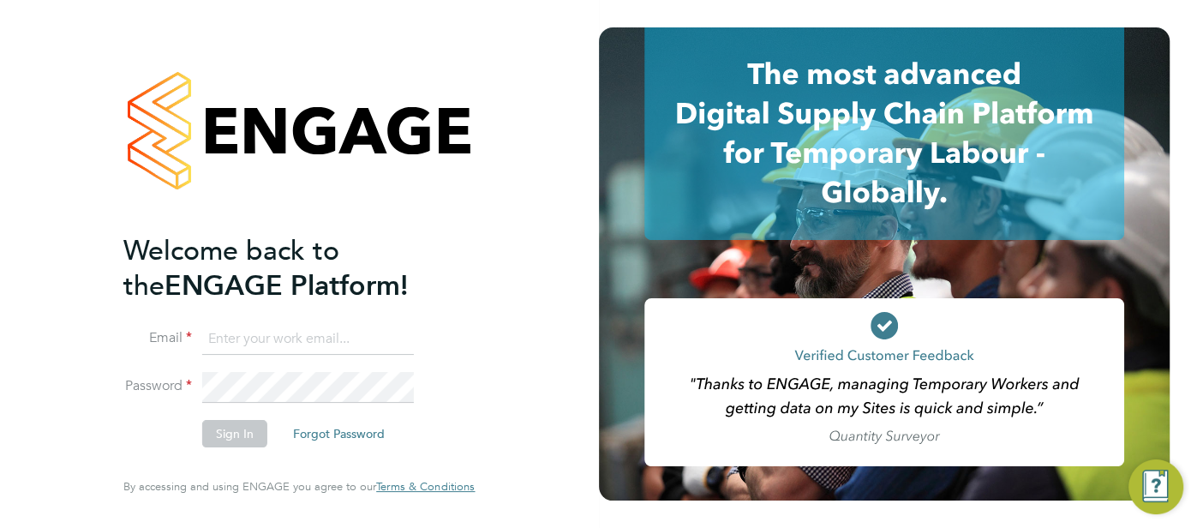
type input "[EMAIL_ADDRESS][DOMAIN_NAME]"
drag, startPoint x: 340, startPoint y: 338, endPoint x: 186, endPoint y: 336, distance: 154.2
click at [186, 336] on li "Email cjs.ess@uk.g4s.com" at bounding box center [290, 348] width 334 height 48
type input "[EMAIL_ADDRESS][DOMAIN_NAME]"
click at [218, 440] on button "Sign In" at bounding box center [234, 433] width 65 height 27
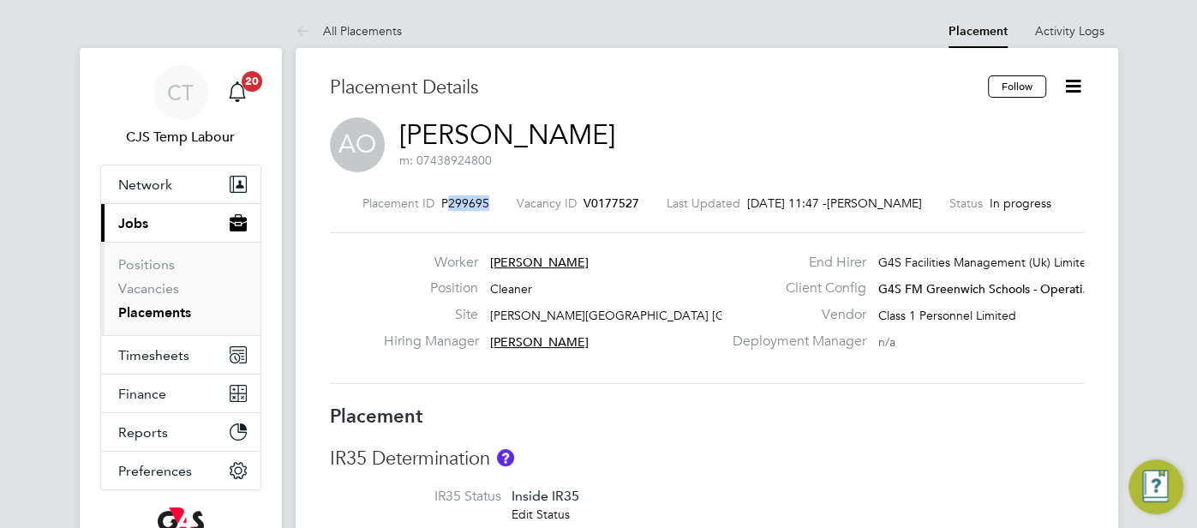
drag, startPoint x: 475, startPoint y: 202, endPoint x: 429, endPoint y: 205, distance: 46.3
click at [428, 205] on div "Placement ID P299695 Vacancy ID V0177527 Last Updated [DATE] 11:47 - [PERSON_NA…" at bounding box center [707, 202] width 754 height 15
copy span "299695"
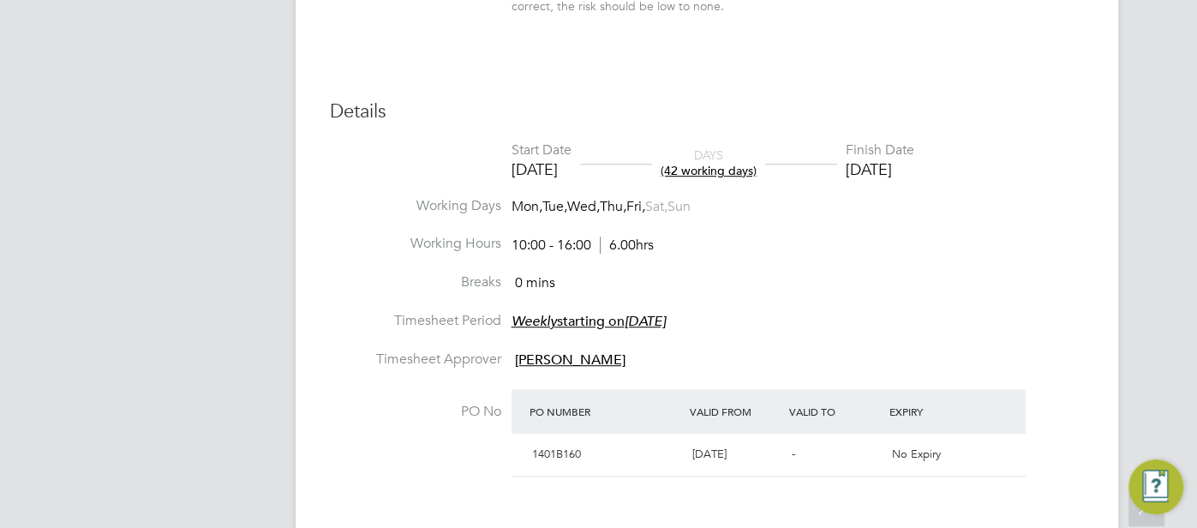
scroll to position [803, 0]
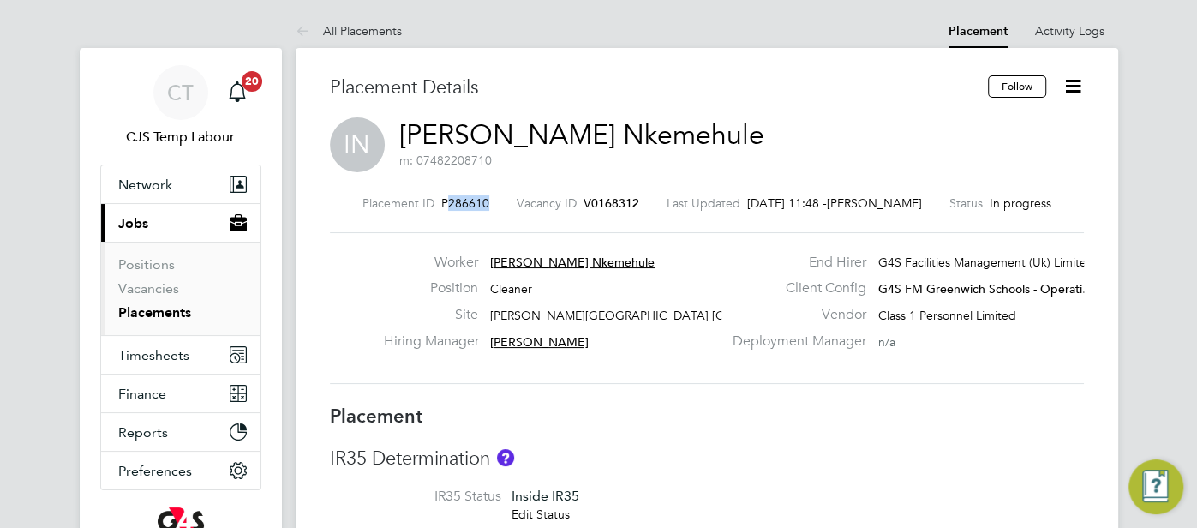
drag, startPoint x: 469, startPoint y: 205, endPoint x: 433, endPoint y: 203, distance: 36.9
click at [441, 203] on span "P286610" at bounding box center [465, 202] width 48 height 15
copy span "286610"
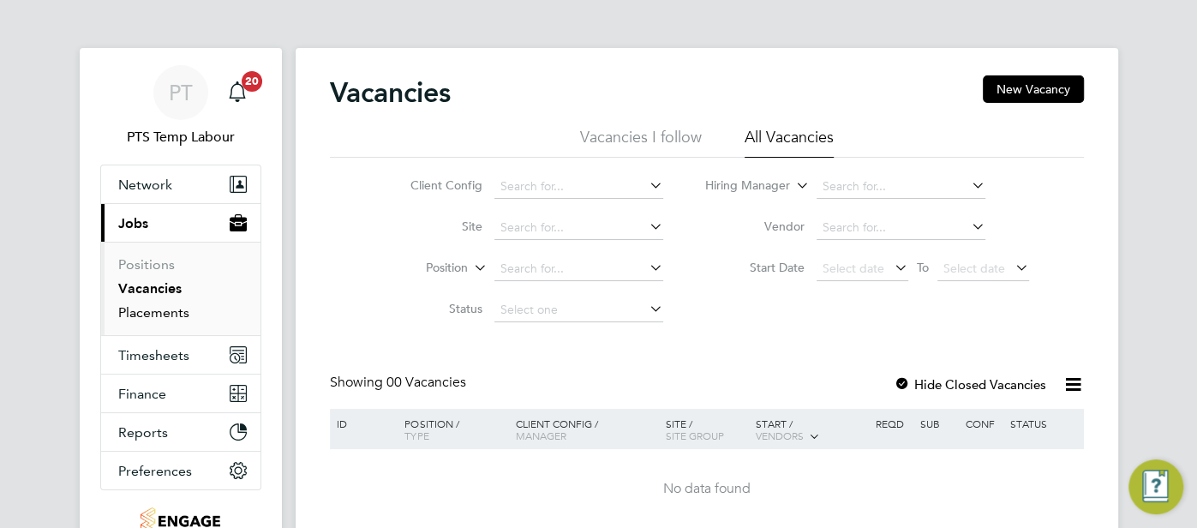
click at [175, 319] on link "Placements" at bounding box center [153, 312] width 71 height 16
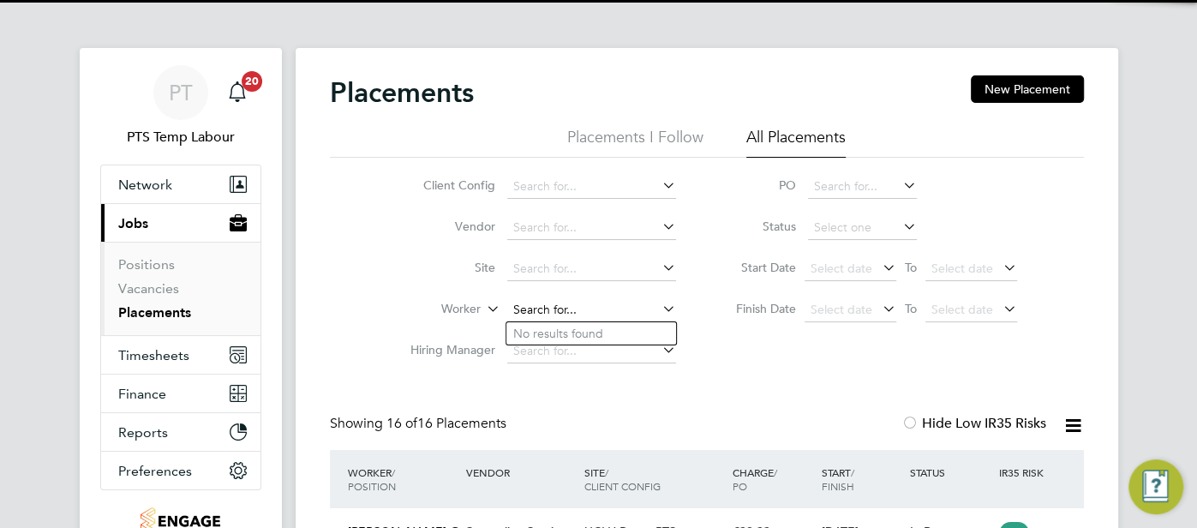
click at [541, 308] on input at bounding box center [591, 310] width 169 height 24
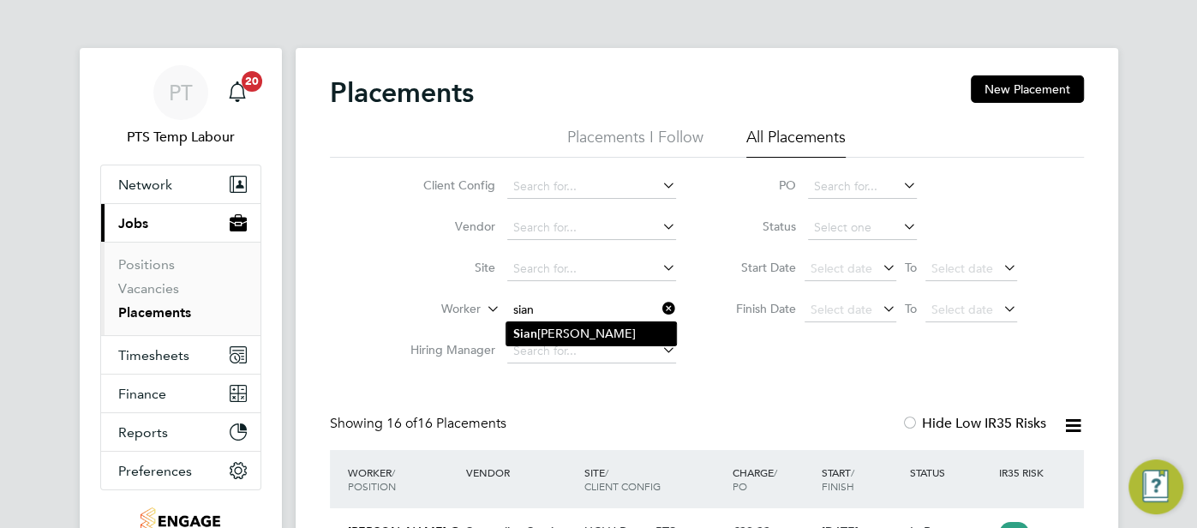
click at [563, 325] on li "Sian Downes" at bounding box center [591, 333] width 170 height 23
type input "Sian Downes"
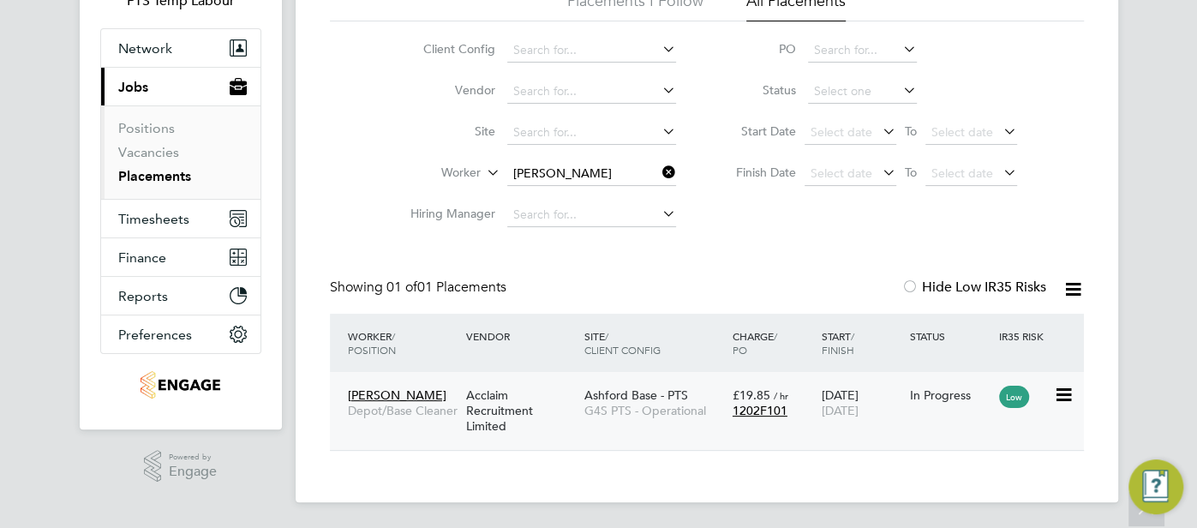
click at [922, 402] on div "In Progress" at bounding box center [950, 394] width 81 height 15
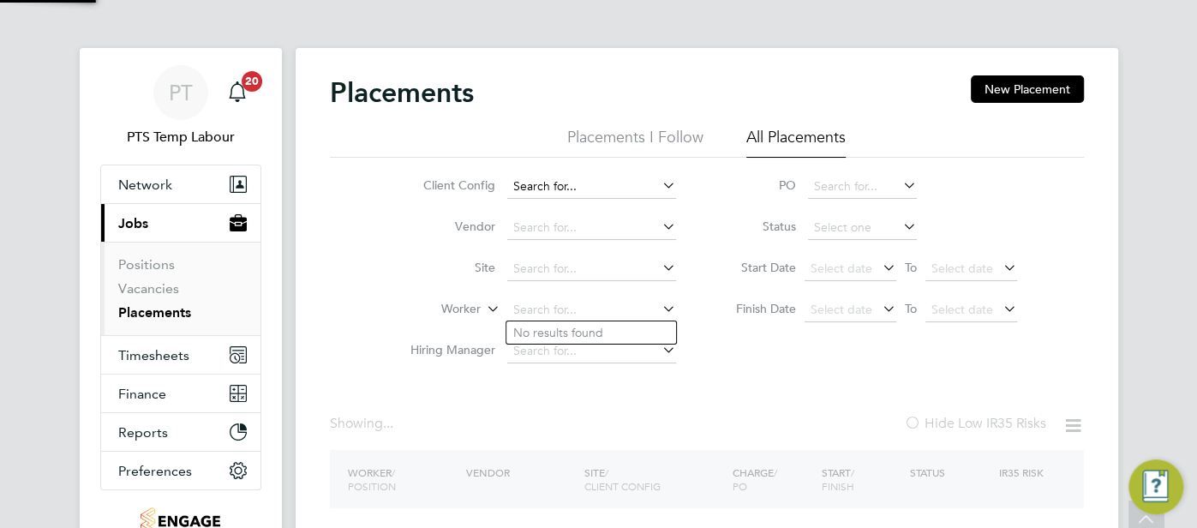
click at [551, 173] on ul "Client Config Vendor Site Worker Hiring Manager" at bounding box center [536, 269] width 322 height 206
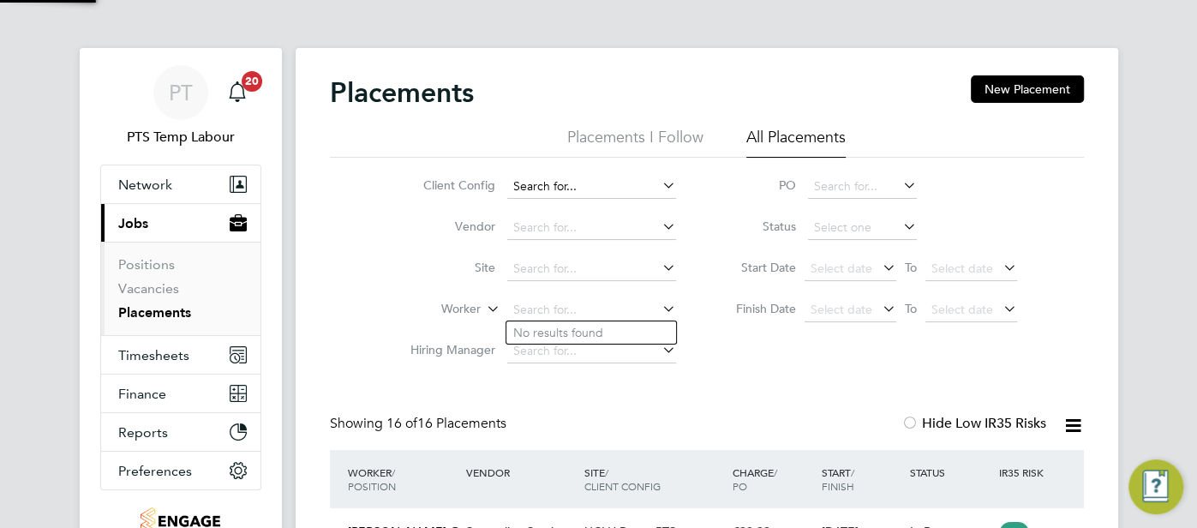
scroll to position [9, 9]
click at [588, 337] on li "Kate Draper" at bounding box center [612, 332] width 212 height 23
type input "Kate Draper"
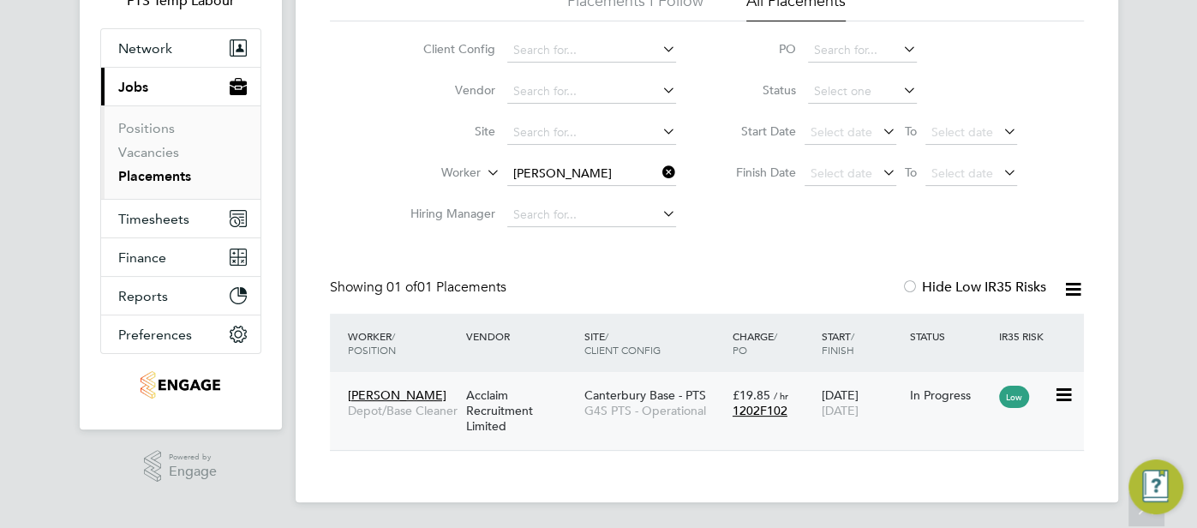
click at [786, 421] on div "£19.85 / hr 1202F102" at bounding box center [772, 403] width 89 height 48
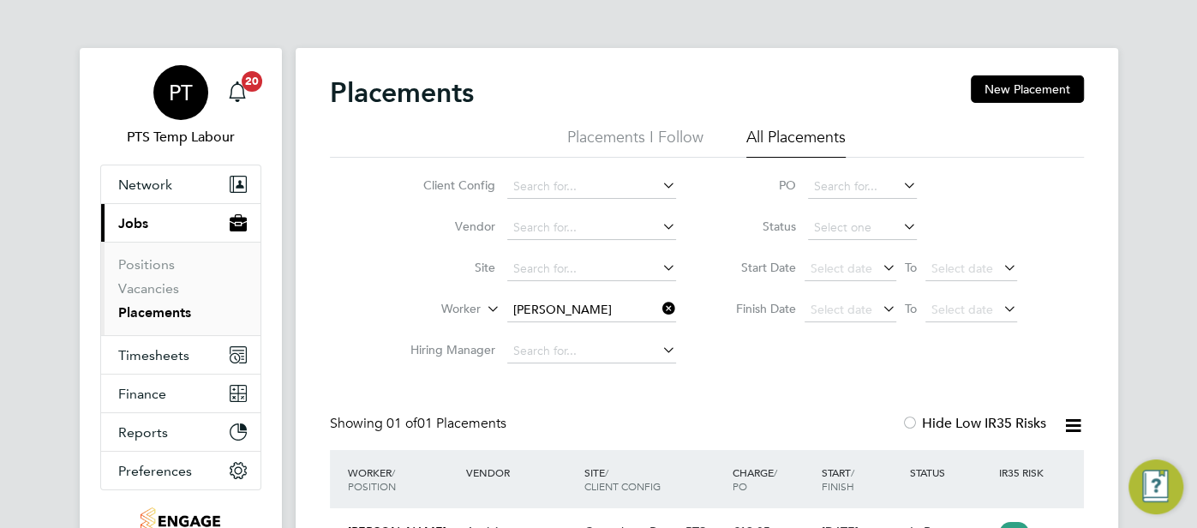
click at [187, 98] on span "PT" at bounding box center [181, 92] width 24 height 22
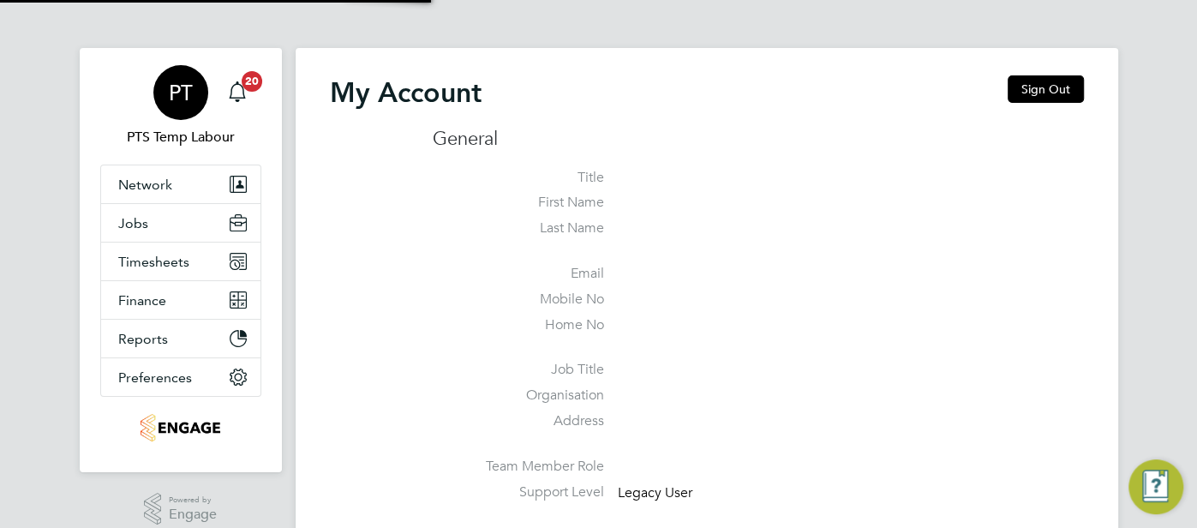
type input "cjs.templabour@uk.g4s.com"
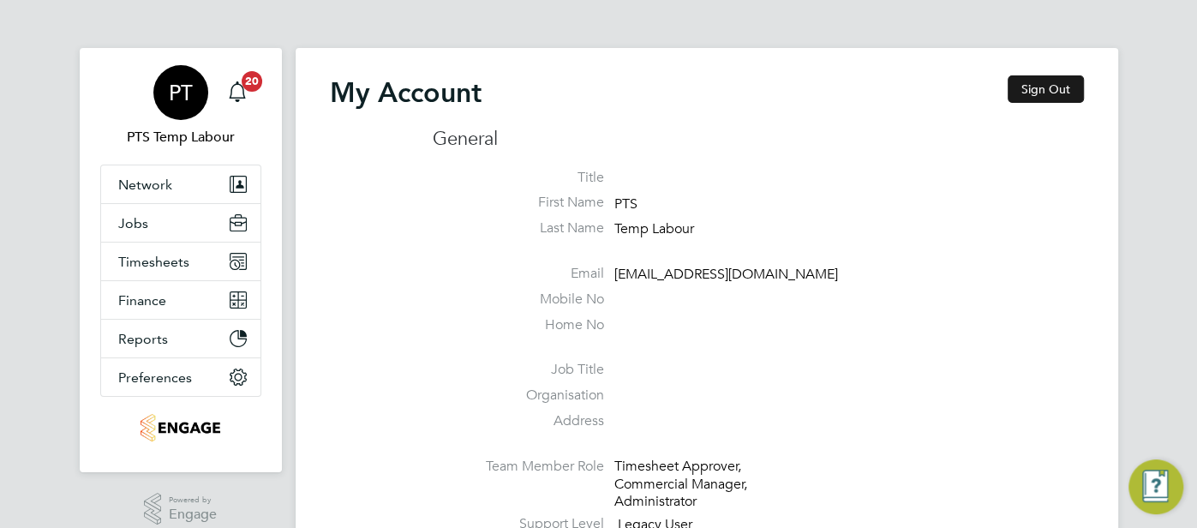
click at [1049, 90] on button "Sign Out" at bounding box center [1045, 88] width 76 height 27
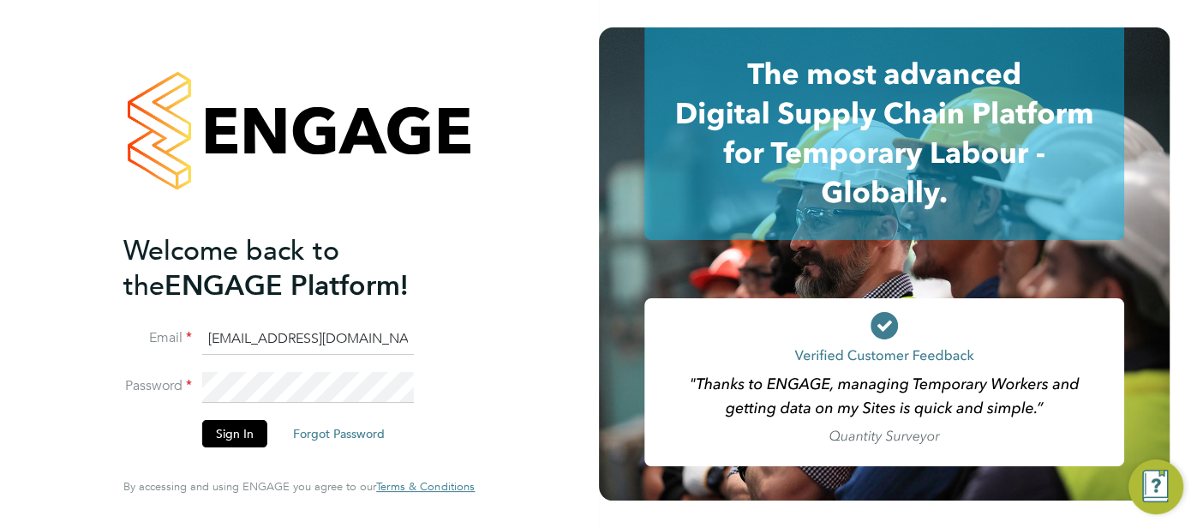
click at [411, 346] on input "cjs.templabour@uk.g4s.com" at bounding box center [308, 339] width 212 height 31
type input "cjs.ess@uk.g4s.com"
click at [232, 438] on button "Sign In" at bounding box center [234, 433] width 65 height 27
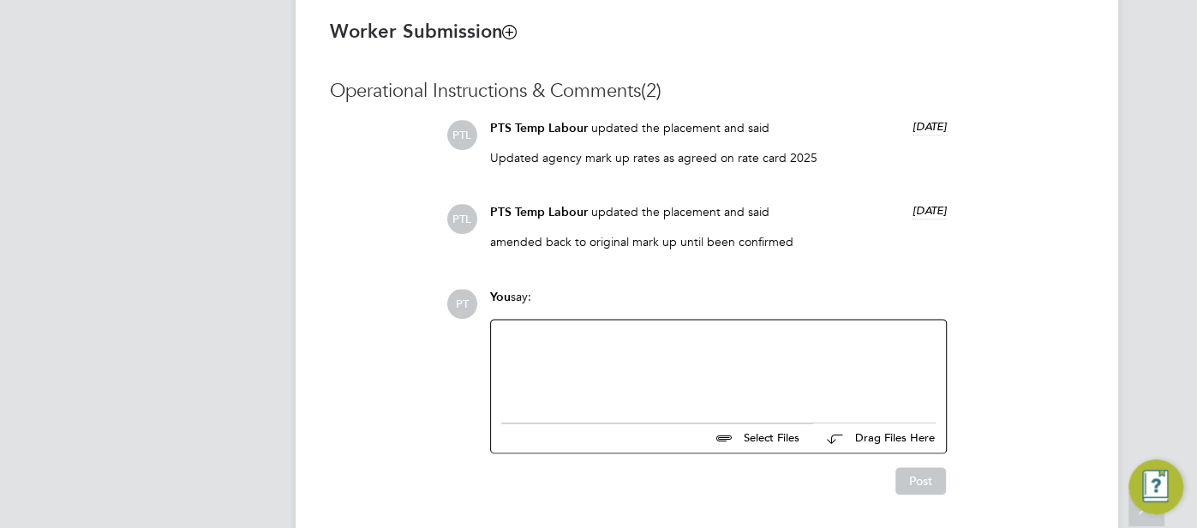
scroll to position [1433, 0]
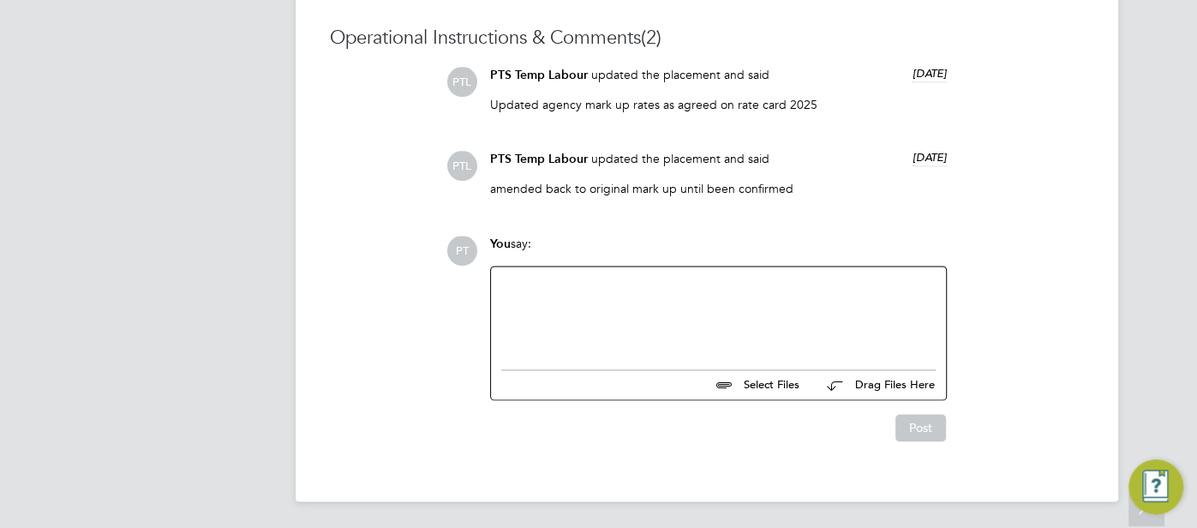
click at [525, 325] on div at bounding box center [718, 314] width 434 height 74
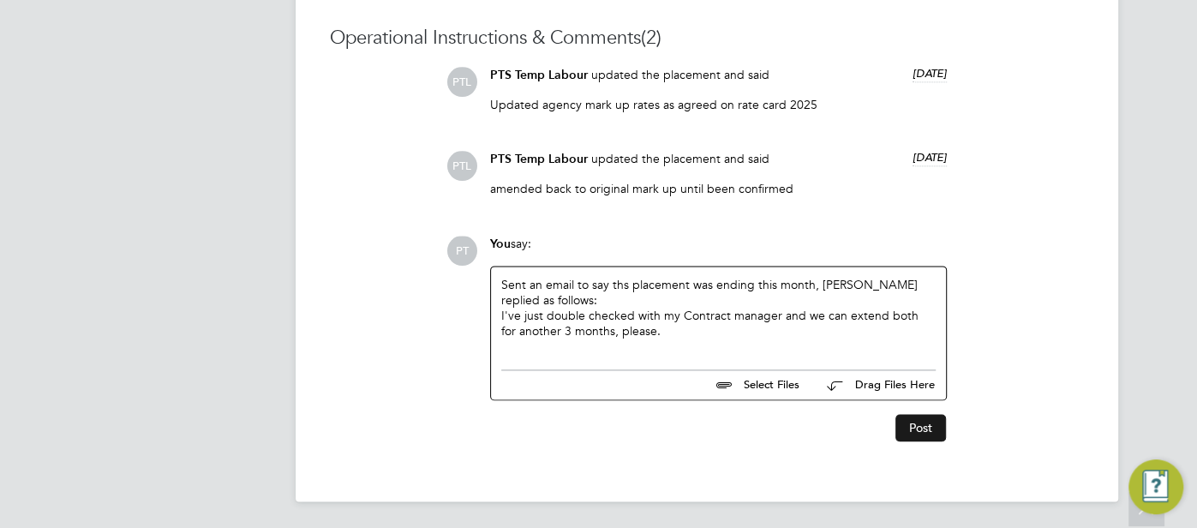
click at [929, 427] on button "Post" at bounding box center [920, 427] width 51 height 27
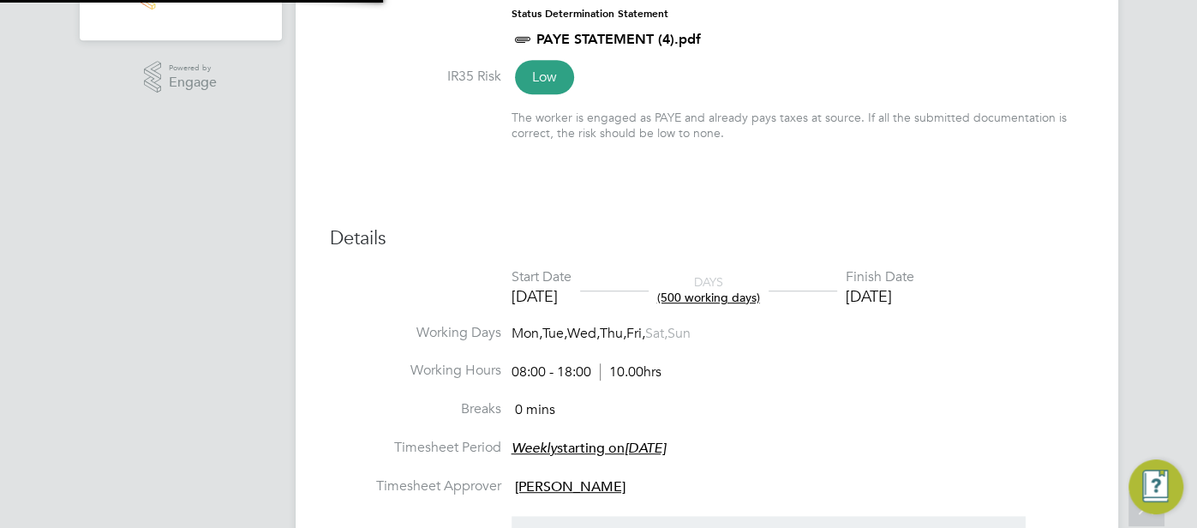
type input "Sarah Pullen"
type input "30 Oct 2023"
type input "28 Sep 2025"
type input "08:00"
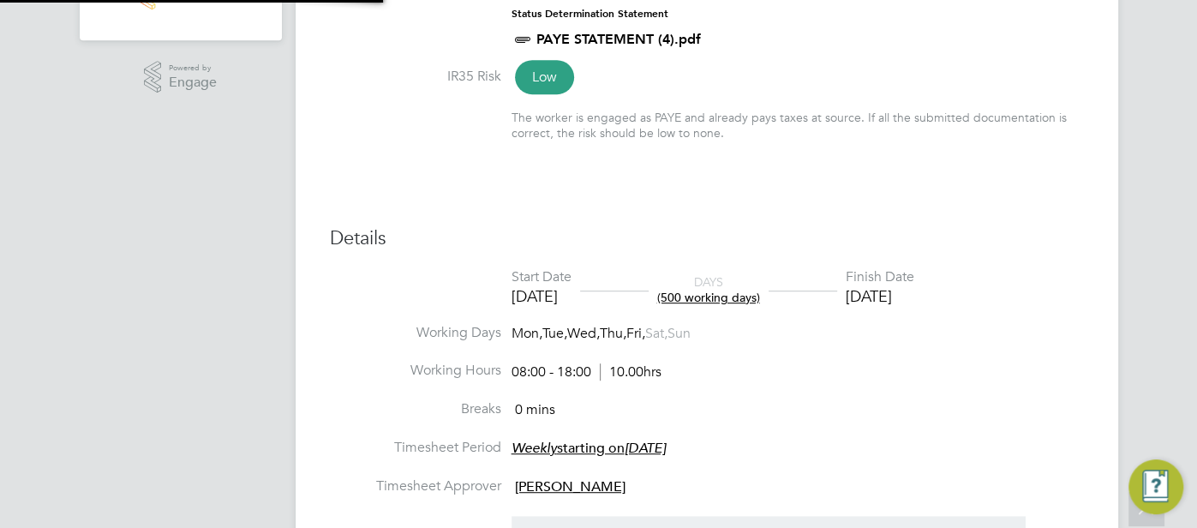
type input "18:00"
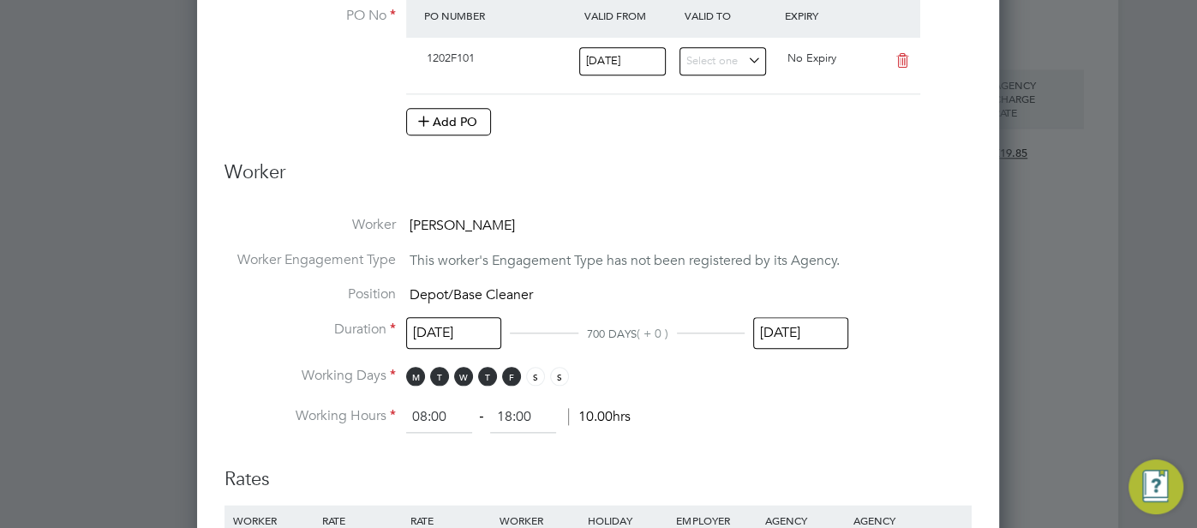
scroll to position [1298, 0]
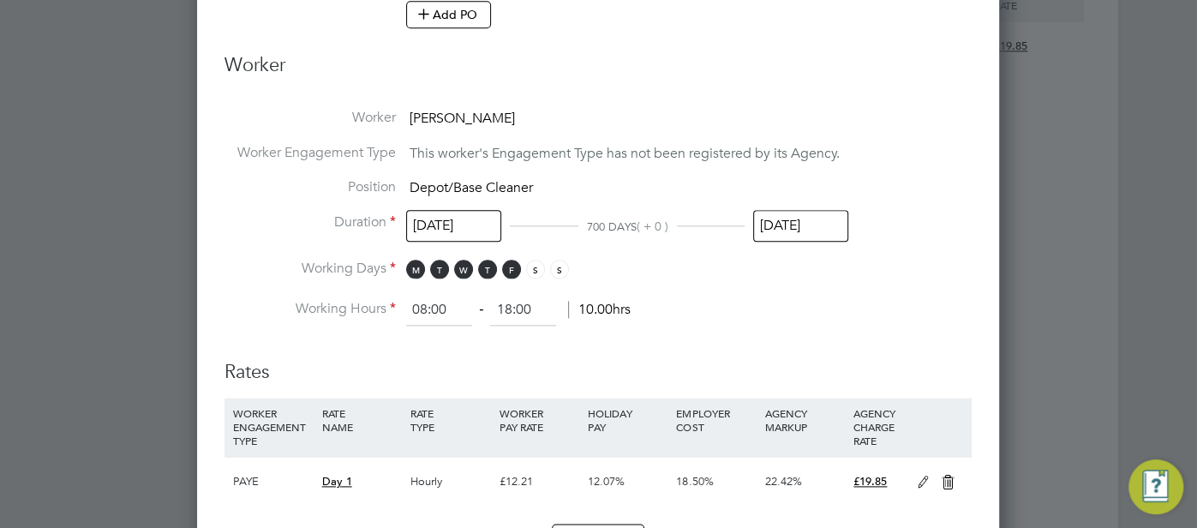
click at [801, 225] on input "28 Sep 2025" at bounding box center [800, 226] width 95 height 32
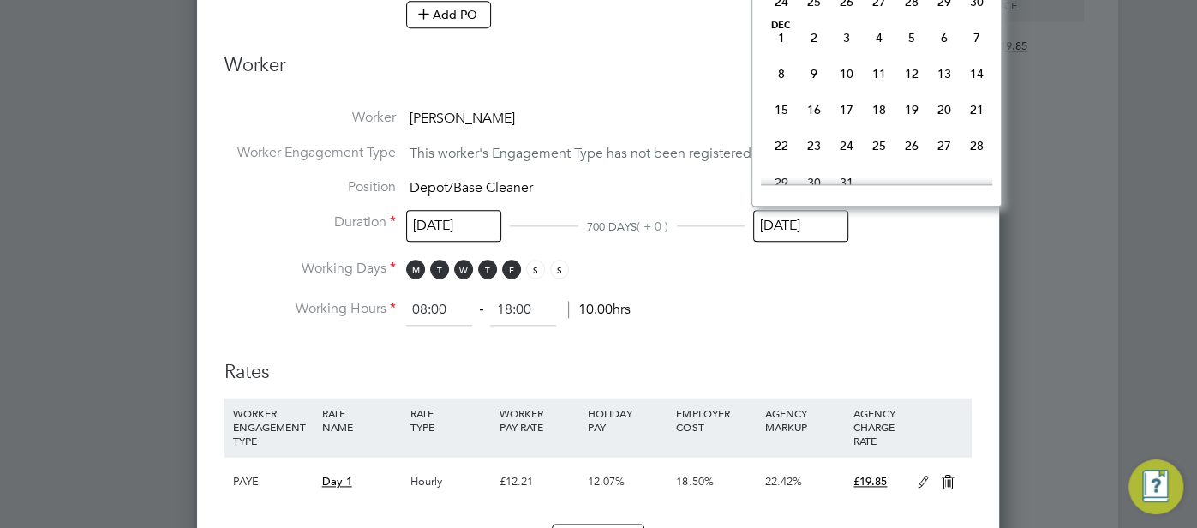
scroll to position [1069, 0]
click at [981, 157] on span "28" at bounding box center [976, 140] width 33 height 33
type input "28 Dec 2025"
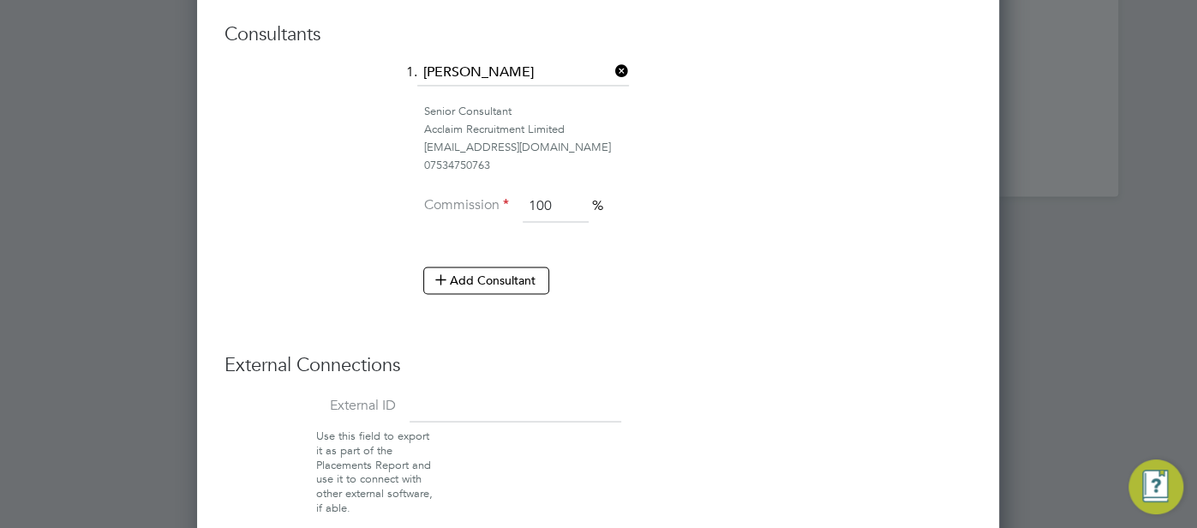
scroll to position [1950, 0]
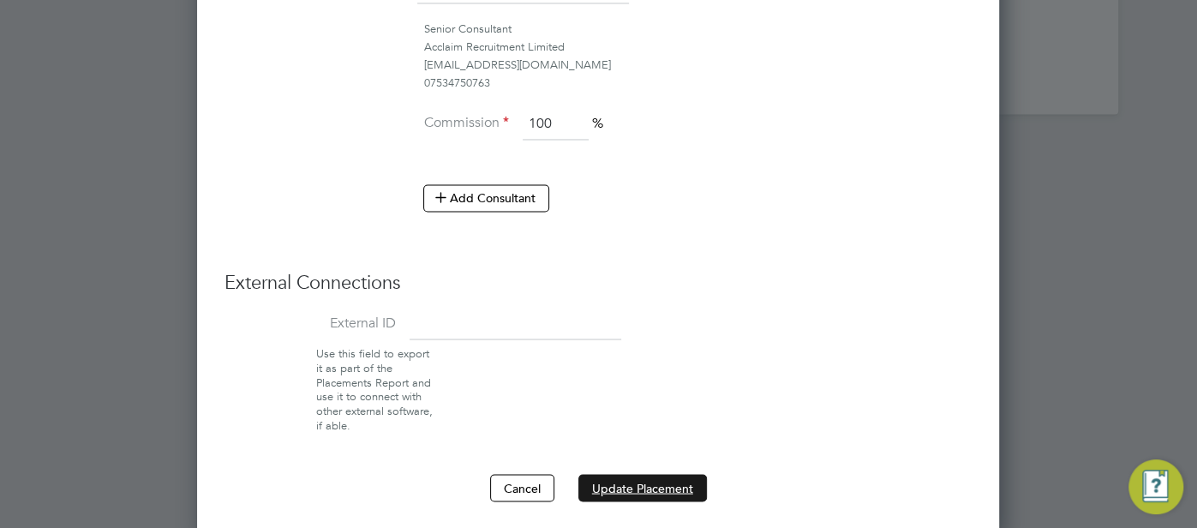
click at [639, 485] on button "Update Placement" at bounding box center [642, 487] width 128 height 27
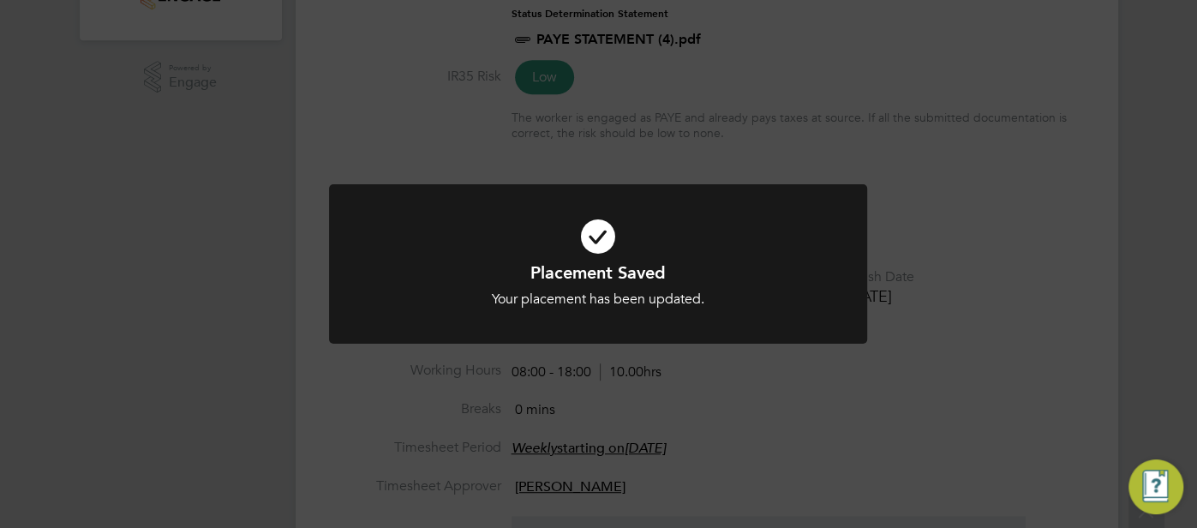
scroll to position [51, 120]
click at [588, 241] on icon at bounding box center [597, 236] width 445 height 67
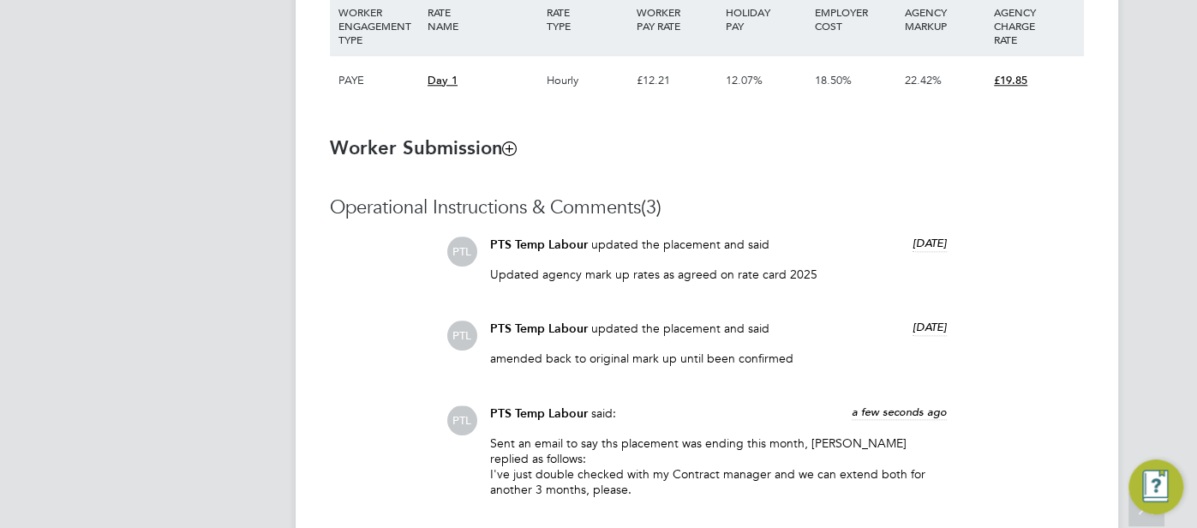
scroll to position [1563, 0]
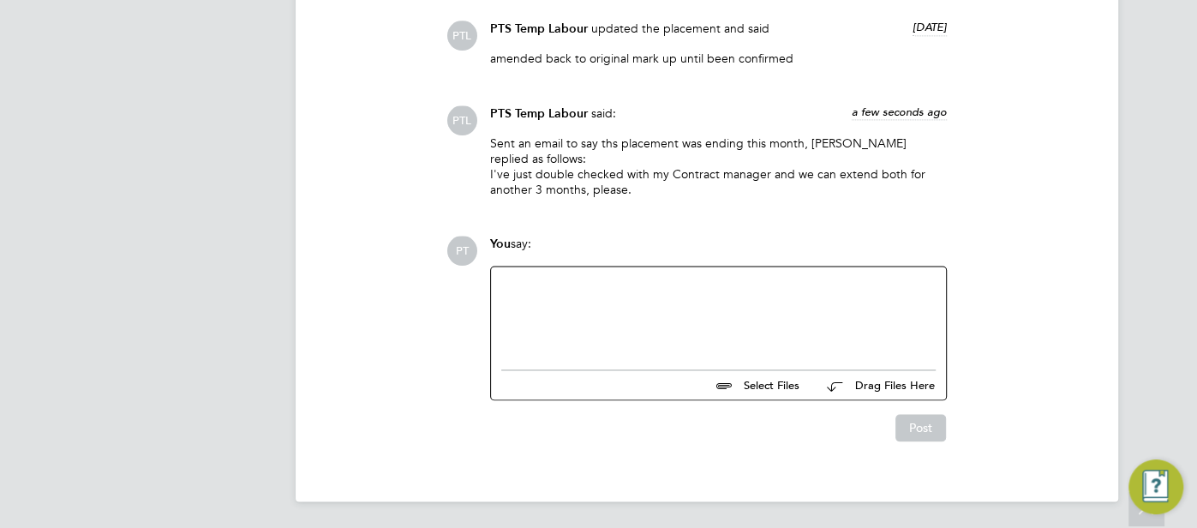
drag, startPoint x: 491, startPoint y: 144, endPoint x: 630, endPoint y: 191, distance: 147.3
click at [630, 191] on p "Sent an email to say ths placement was ending this month, Charlotte Burnes repl…" at bounding box center [718, 166] width 457 height 63
copy p "Sent an email to say ths placement was ending this month, Charlotte Burnes repl…"
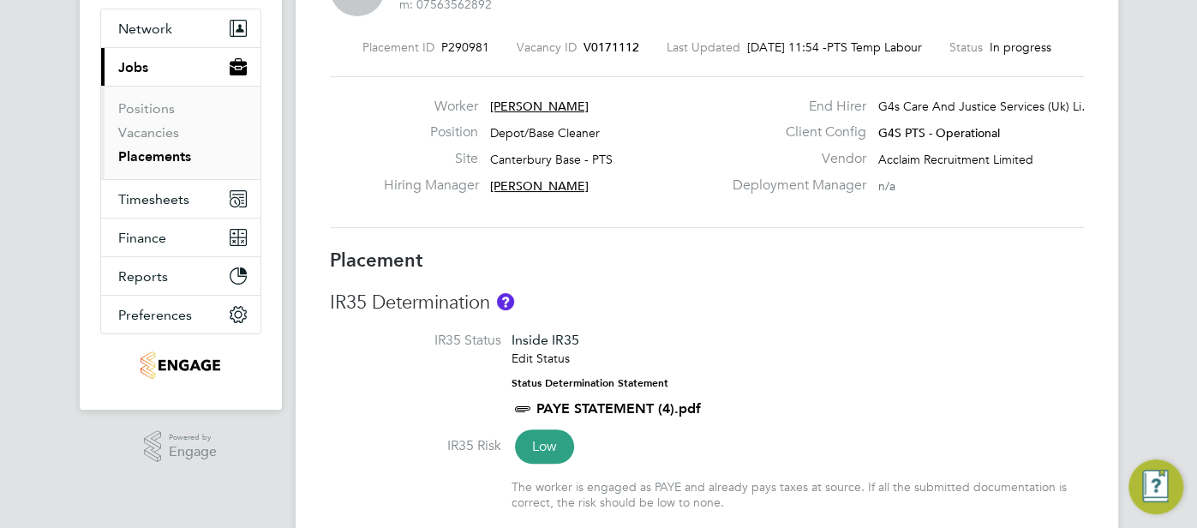
scroll to position [316, 0]
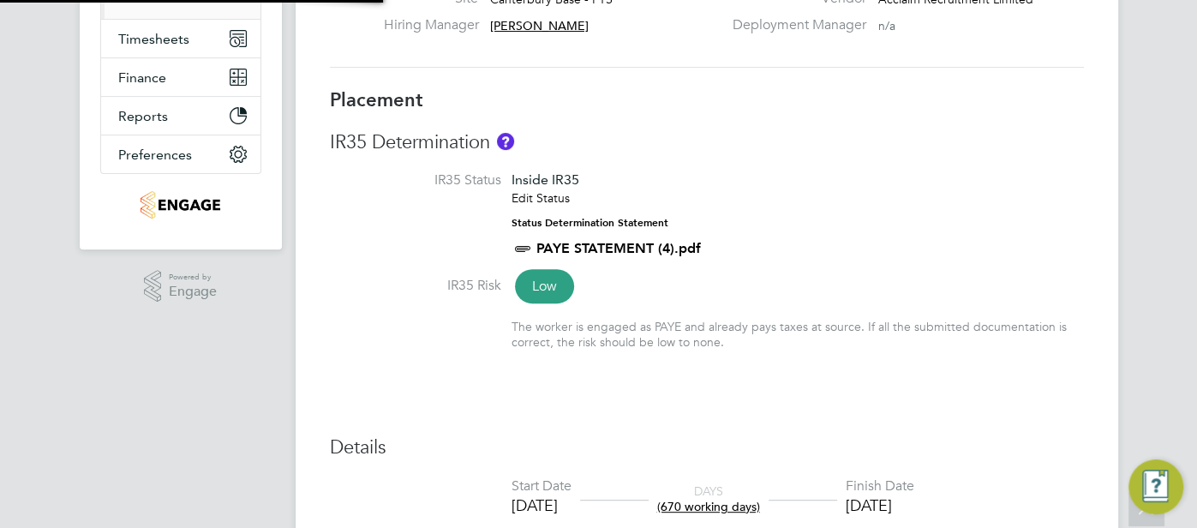
type input "julian fassam"
type input "Charlotte Burnes"
type input "06 Mar 2023"
type input "28 Sep 2025"
type input "08:00"
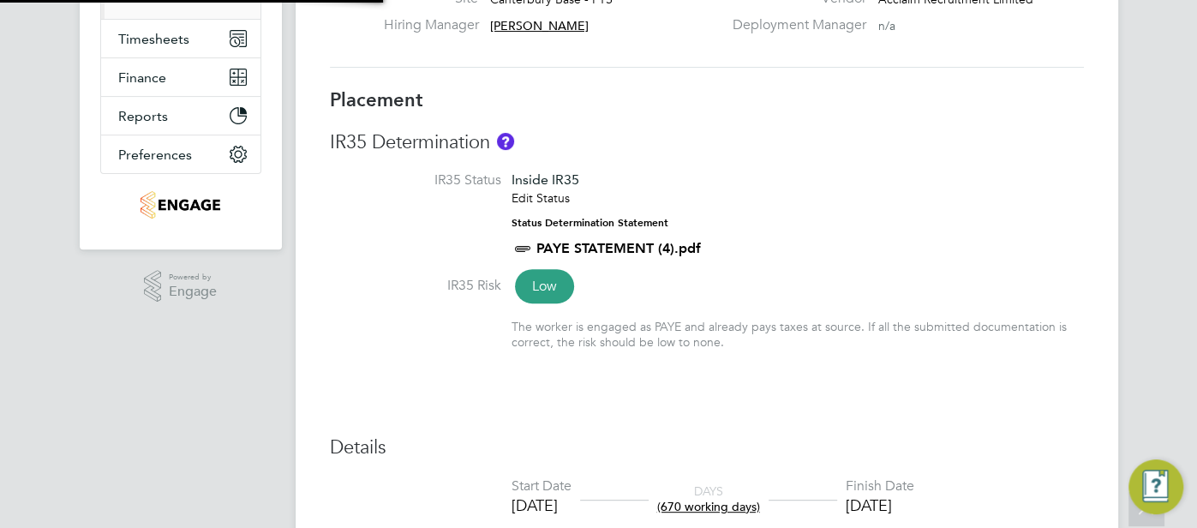
type input "18:00"
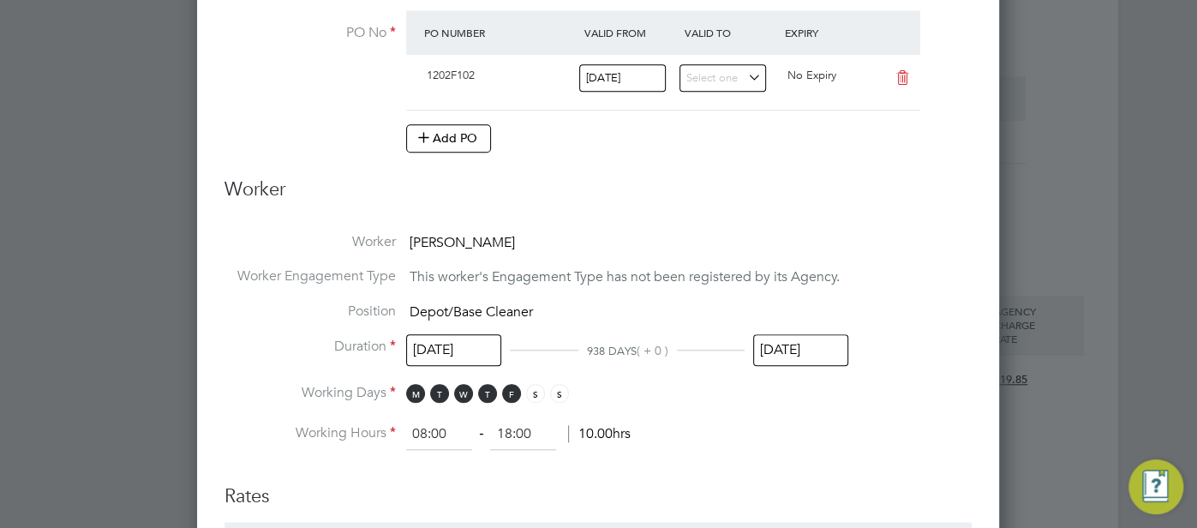
click at [816, 334] on input "28 Sep 2025" at bounding box center [800, 350] width 95 height 32
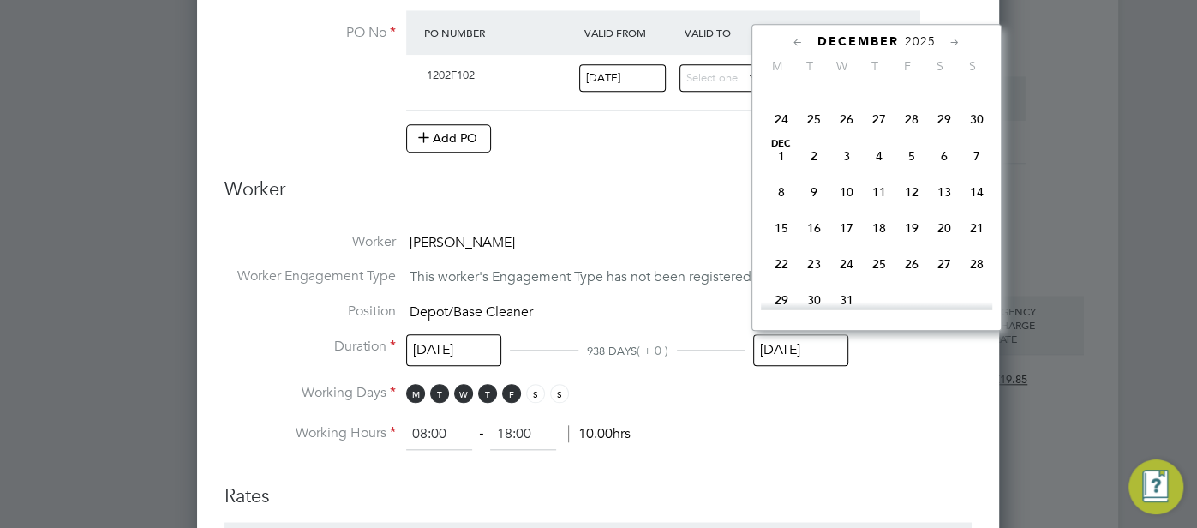
click at [968, 278] on span "28" at bounding box center [976, 264] width 33 height 33
type input "28 Dec 2025"
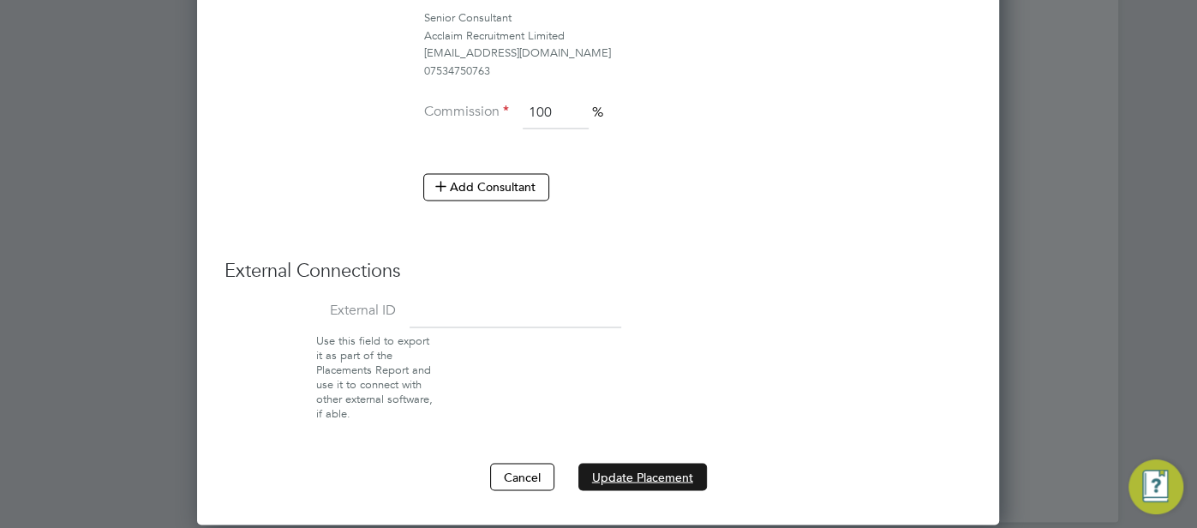
click at [644, 463] on button "Update Placement" at bounding box center [642, 476] width 128 height 27
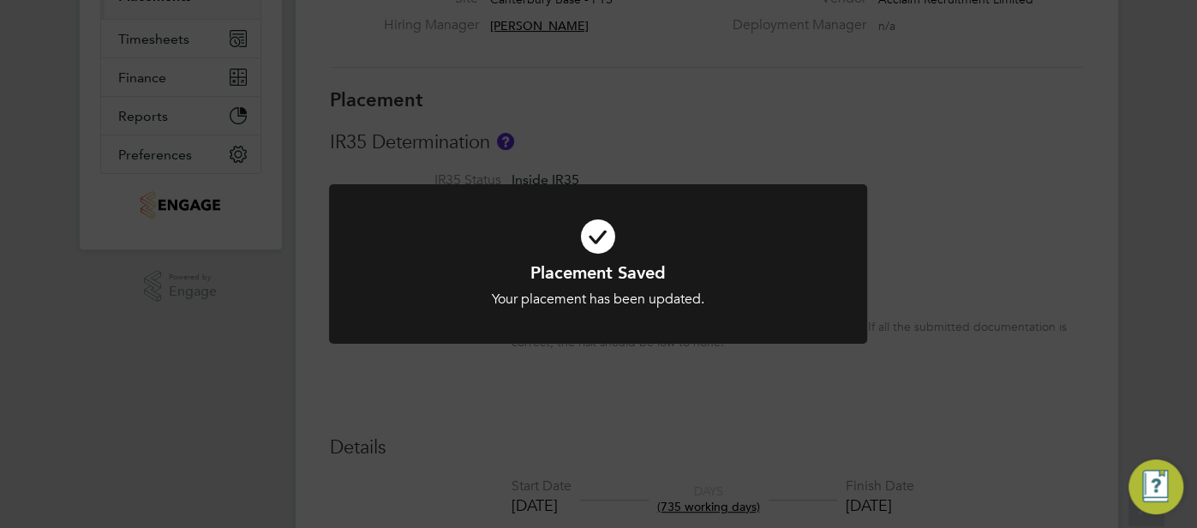
click at [597, 249] on icon at bounding box center [597, 236] width 445 height 67
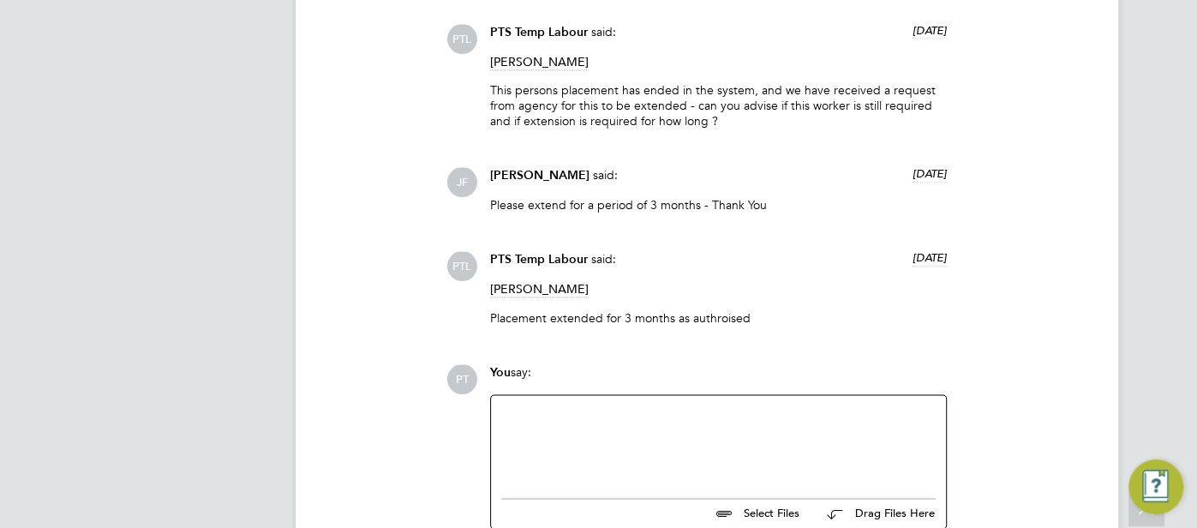
click at [548, 420] on div at bounding box center [718, 442] width 434 height 74
paste div
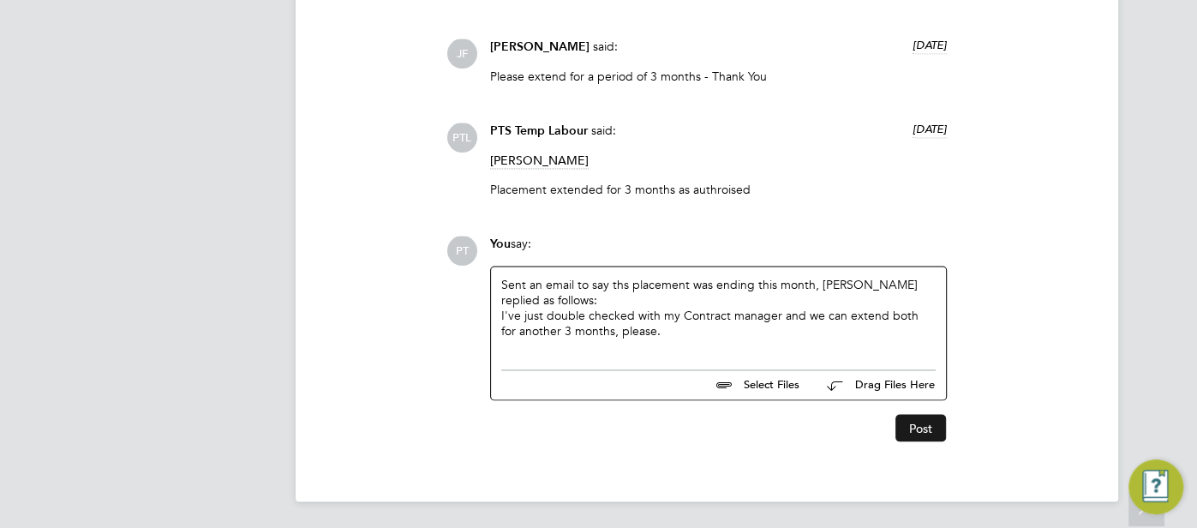
click at [924, 422] on button "Post" at bounding box center [920, 427] width 51 height 27
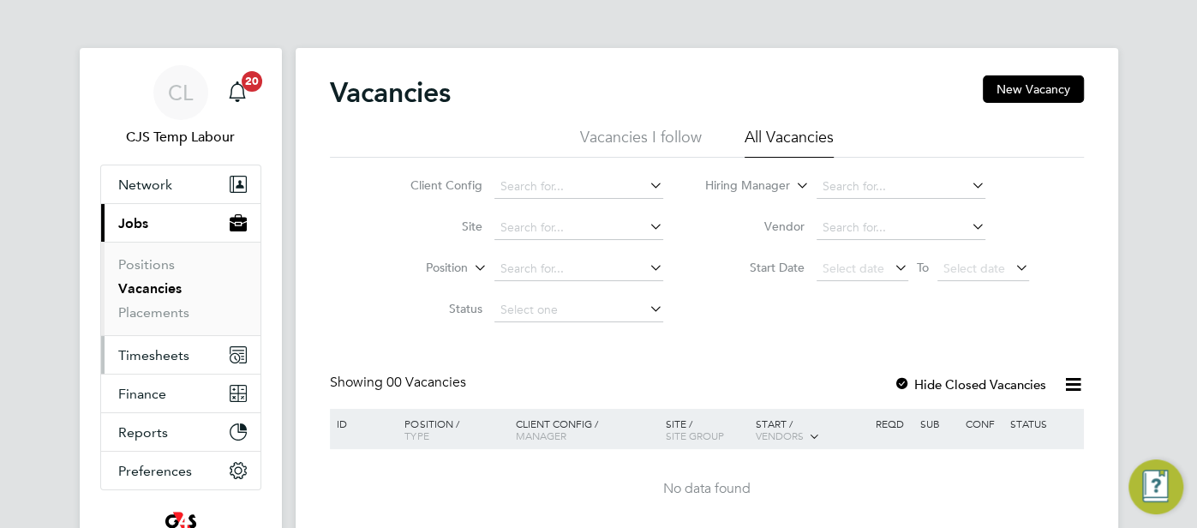
click at [169, 349] on span "Timesheets" at bounding box center [153, 355] width 71 height 16
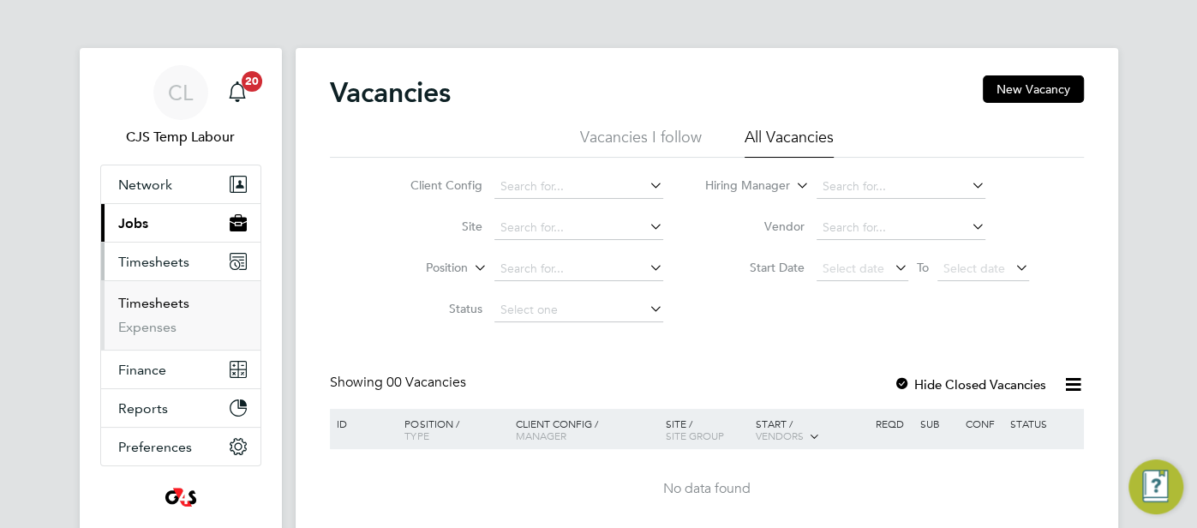
click at [178, 307] on link "Timesheets" at bounding box center [153, 303] width 71 height 16
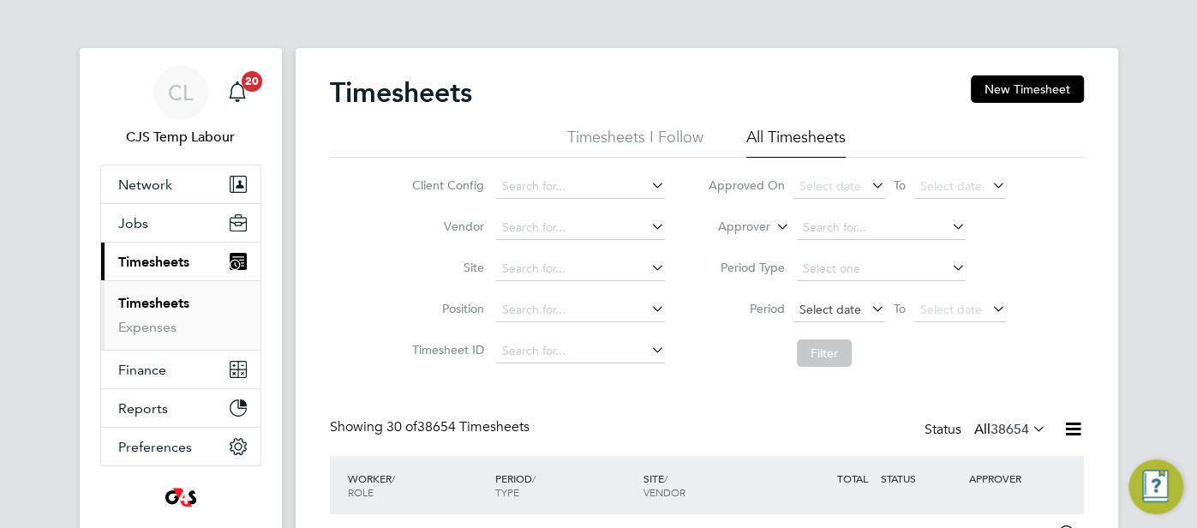
click at [859, 307] on span "Select date" at bounding box center [830, 308] width 62 height 15
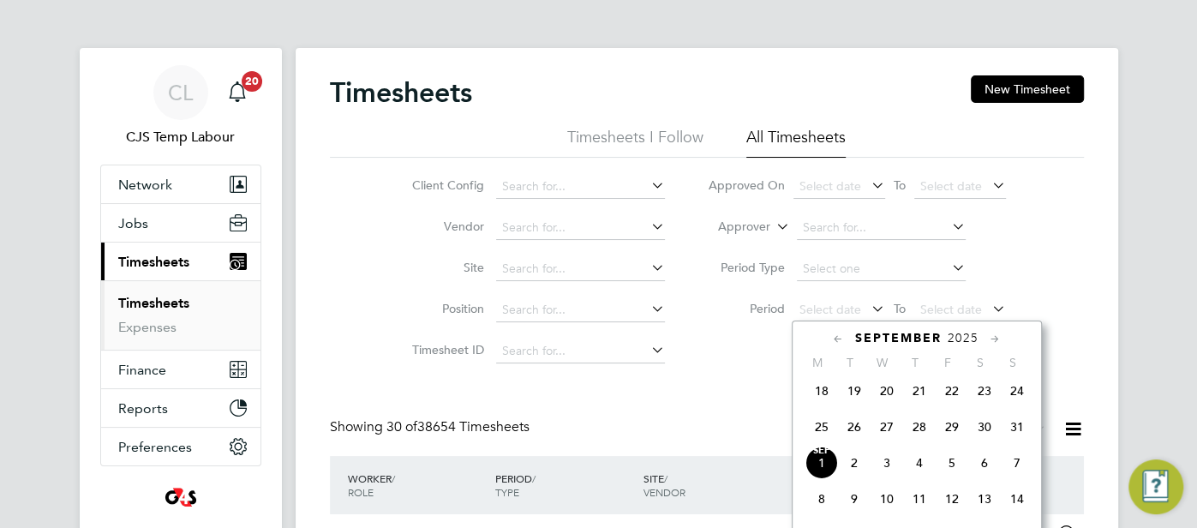
click at [826, 438] on span "25" at bounding box center [821, 426] width 33 height 33
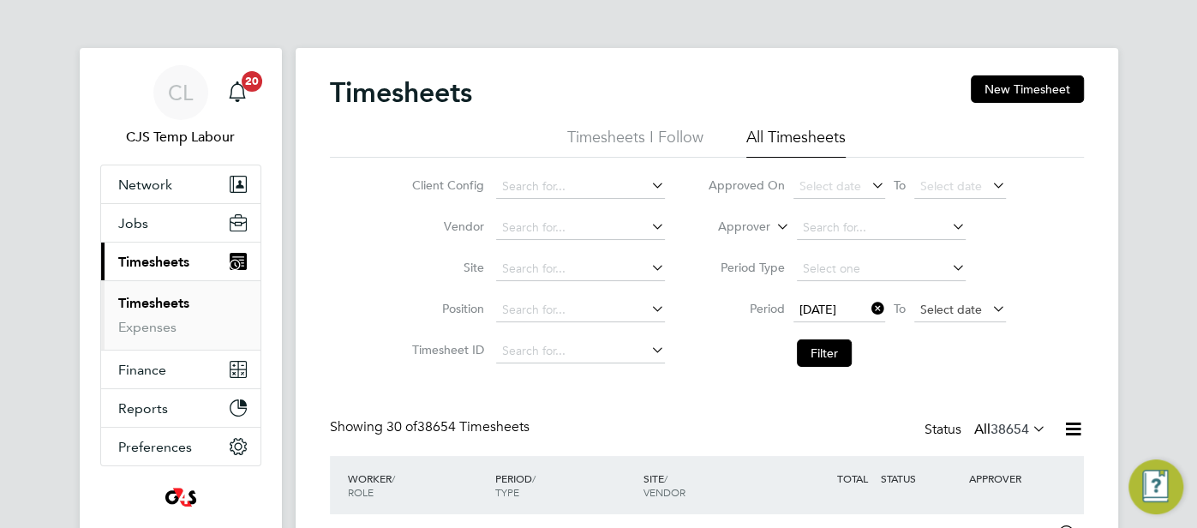
click at [958, 309] on span "Select date" at bounding box center [951, 308] width 62 height 15
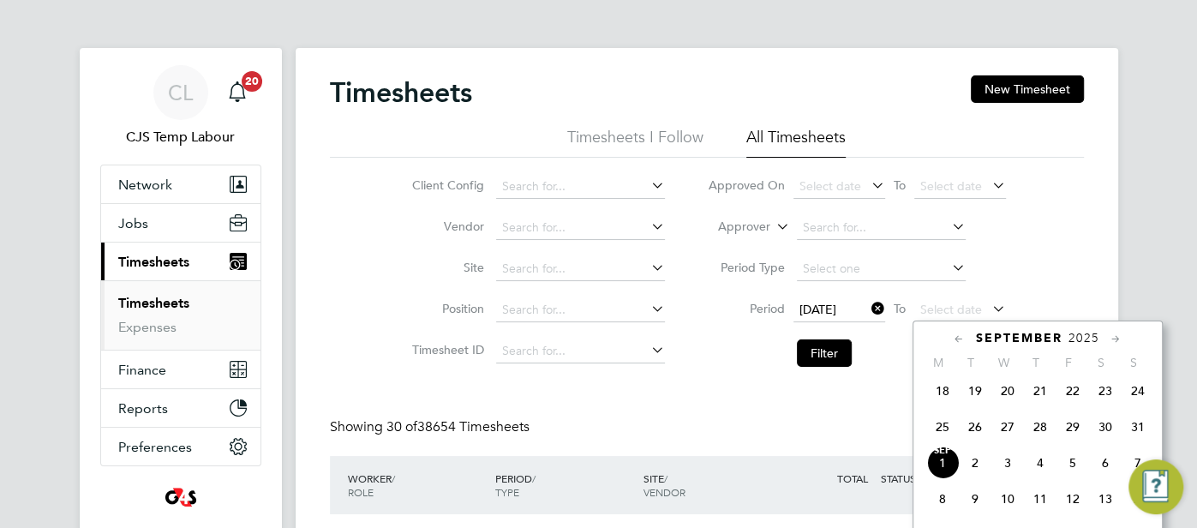
click at [1131, 432] on span "31" at bounding box center [1137, 426] width 33 height 33
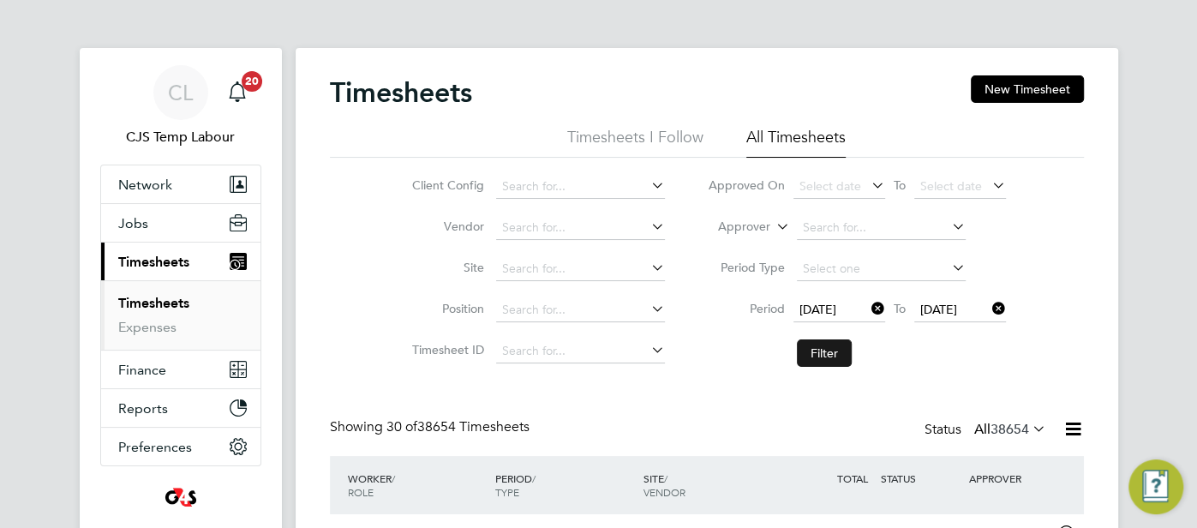
click at [815, 349] on button "Filter" at bounding box center [824, 352] width 55 height 27
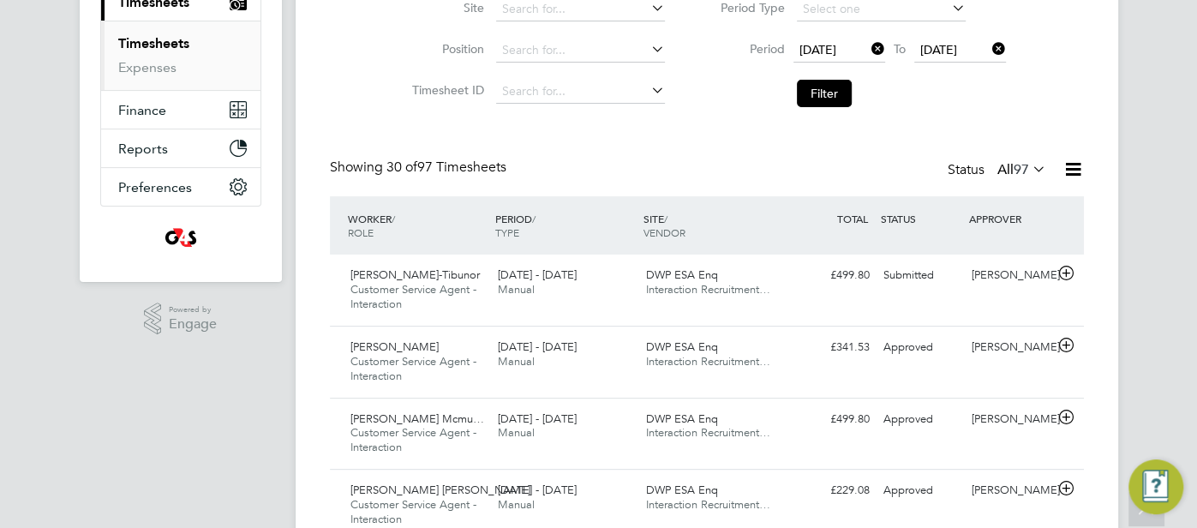
click at [1063, 171] on icon at bounding box center [1072, 168] width 21 height 21
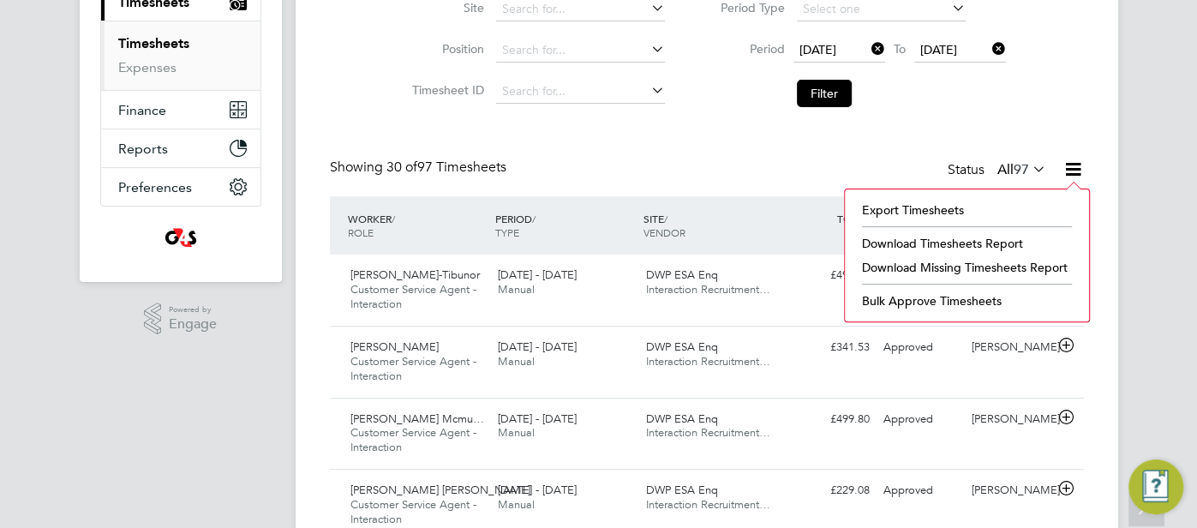
click at [958, 266] on li "Download Missing Timesheets Report" at bounding box center [966, 267] width 227 height 24
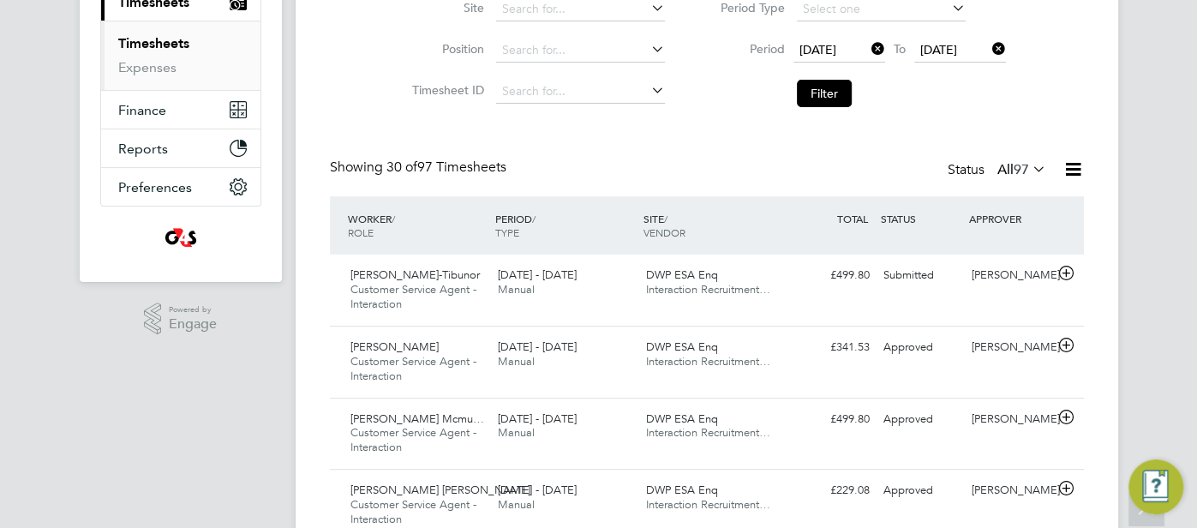
click at [1029, 168] on icon at bounding box center [1029, 169] width 0 height 24
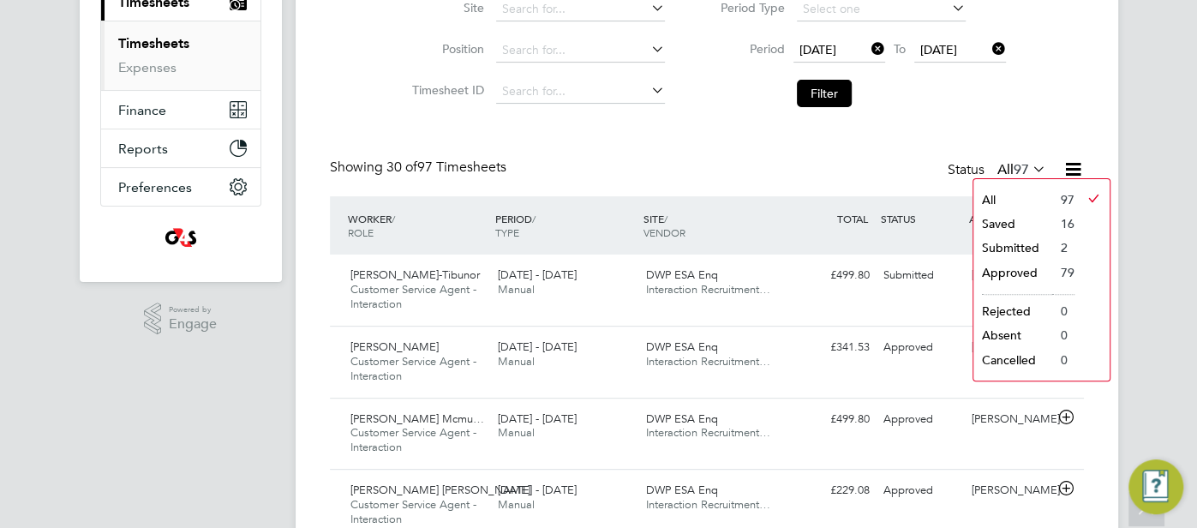
click at [1023, 221] on li "Saved" at bounding box center [1012, 224] width 79 height 24
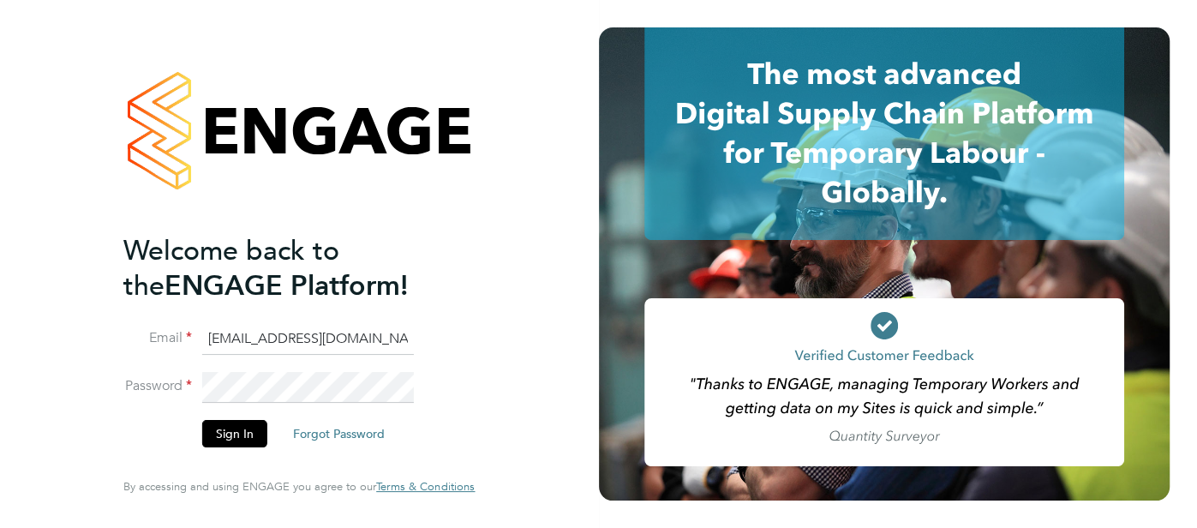
click at [368, 344] on input "[EMAIL_ADDRESS][DOMAIN_NAME]" at bounding box center [308, 339] width 212 height 31
type input "[EMAIL_ADDRESS][DOMAIN_NAME]"
click at [257, 427] on button "Sign In" at bounding box center [234, 433] width 65 height 27
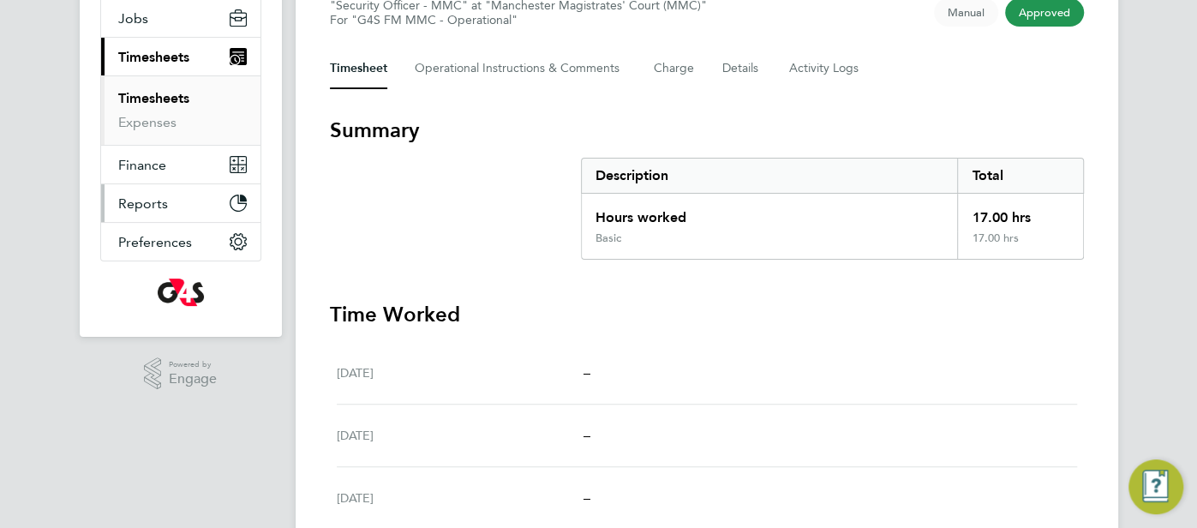
scroll to position [43, 0]
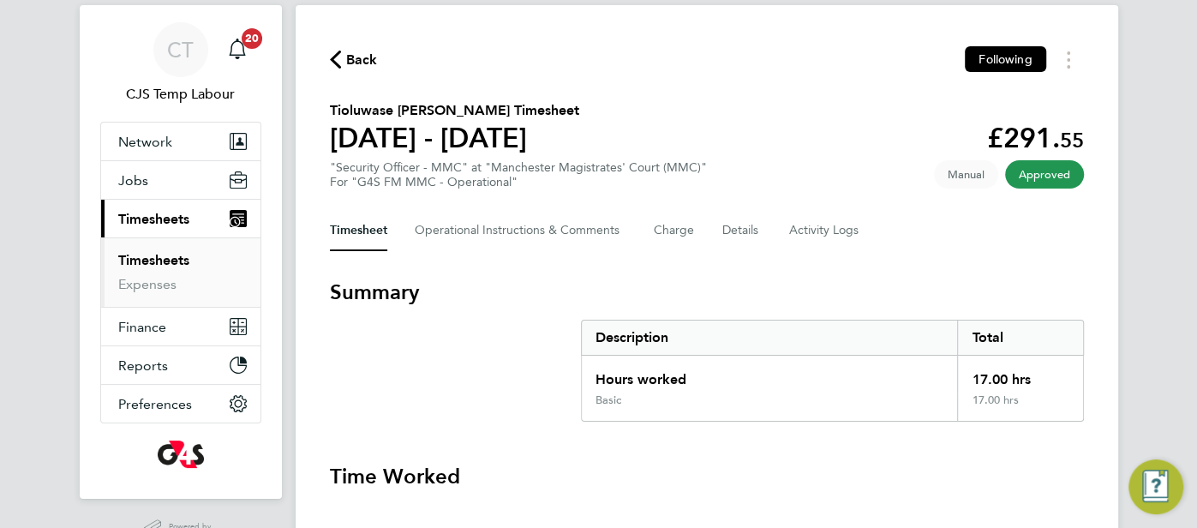
click at [340, 66] on icon "button" at bounding box center [335, 60] width 11 height 18
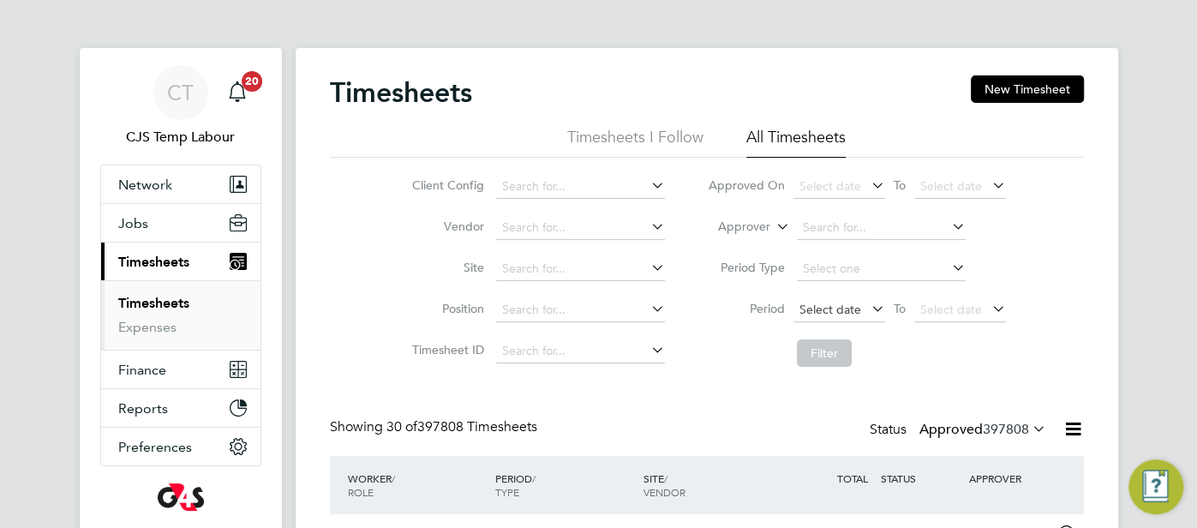
click at [830, 307] on span "Select date" at bounding box center [830, 308] width 62 height 15
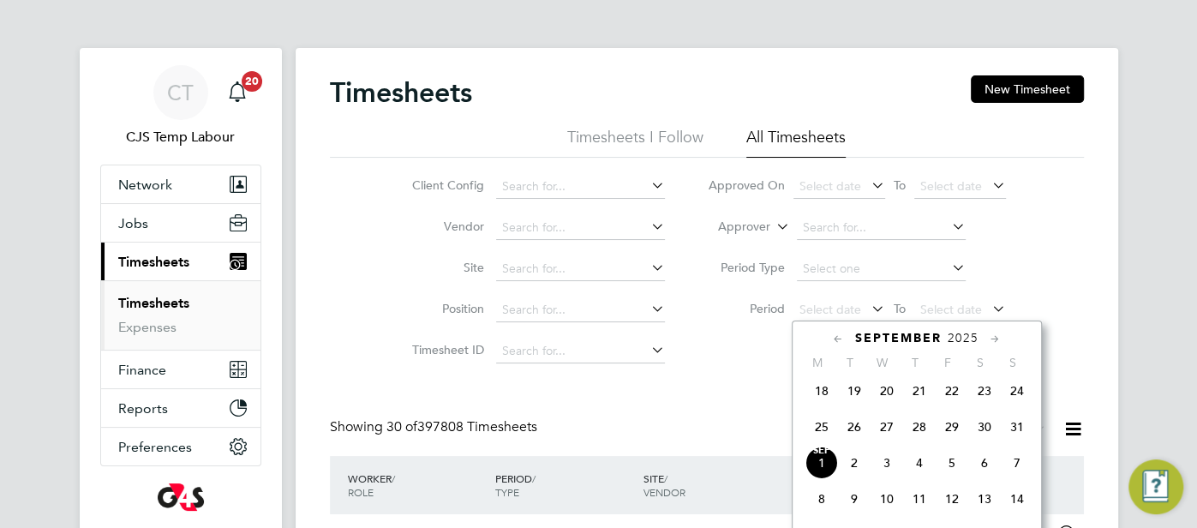
click at [825, 439] on span "25" at bounding box center [821, 426] width 33 height 33
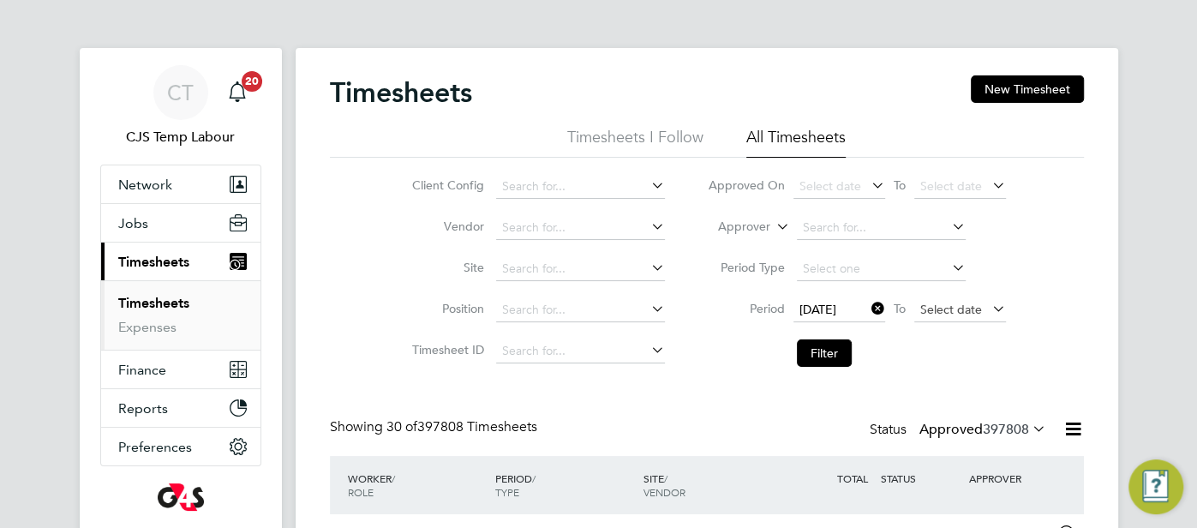
click at [952, 306] on span "Select date" at bounding box center [951, 308] width 62 height 15
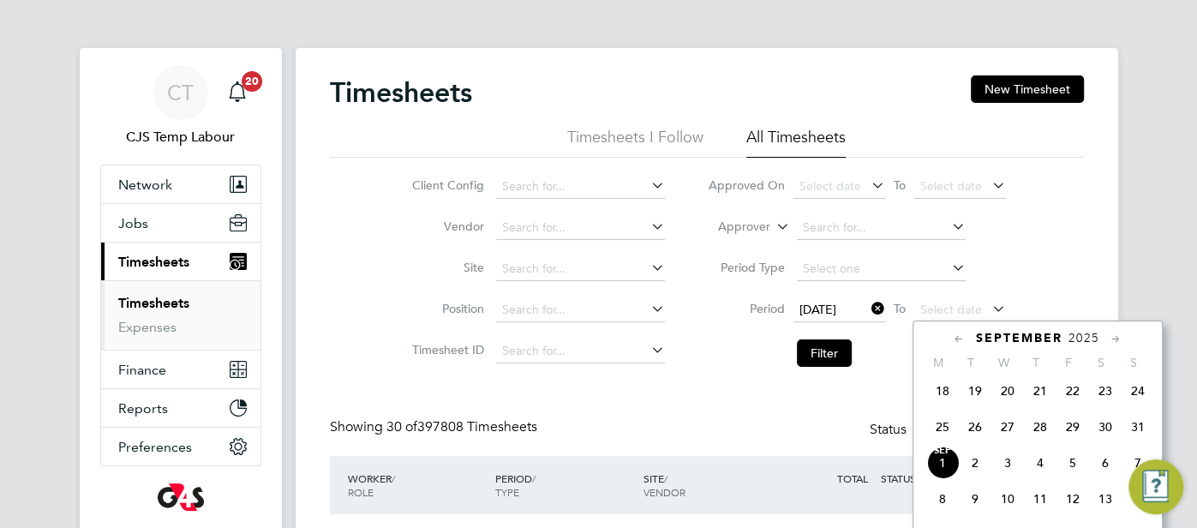
drag, startPoint x: 1137, startPoint y: 427, endPoint x: 1056, endPoint y: 416, distance: 82.0
click at [1137, 427] on span "31" at bounding box center [1137, 426] width 33 height 33
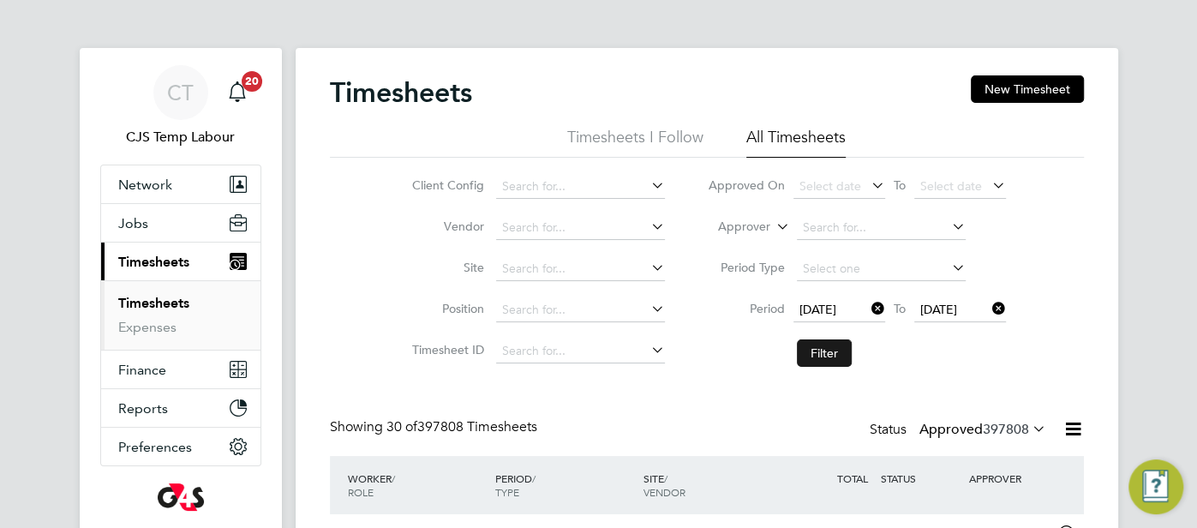
click at [833, 352] on button "Filter" at bounding box center [824, 352] width 55 height 27
click at [538, 181] on input at bounding box center [580, 187] width 169 height 24
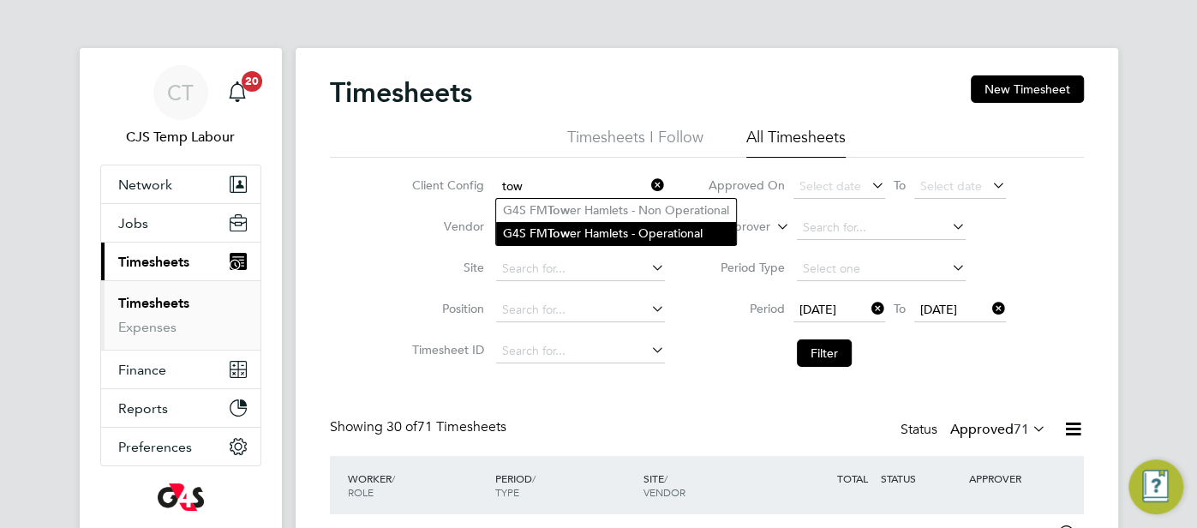
click at [606, 237] on li "G4S FM Tow er Hamlets - Operational" at bounding box center [616, 233] width 240 height 23
type input "G4S FM Tower Hamlets - Operational"
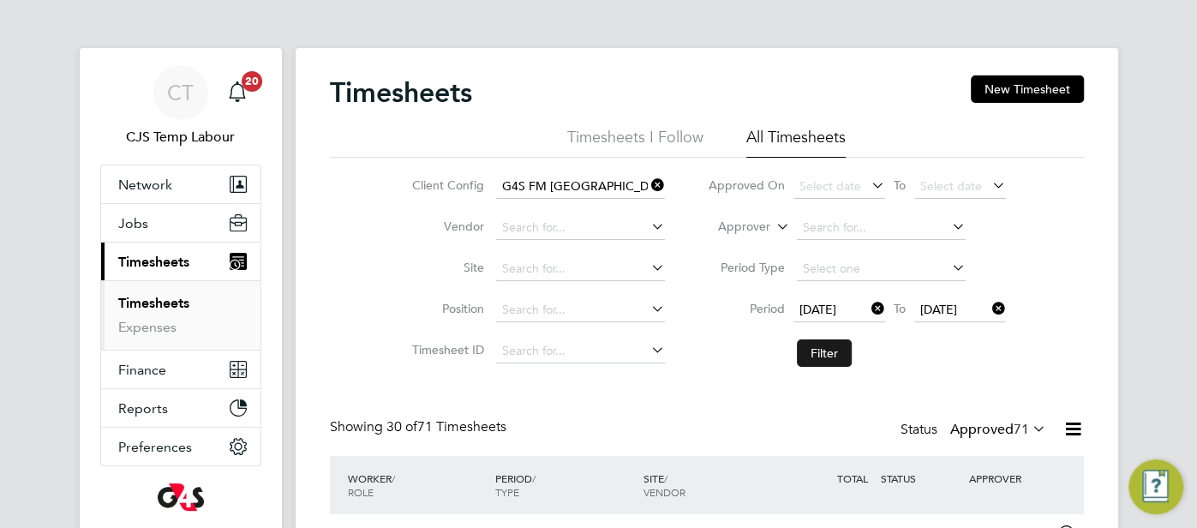
click at [827, 353] on button "Filter" at bounding box center [824, 352] width 55 height 27
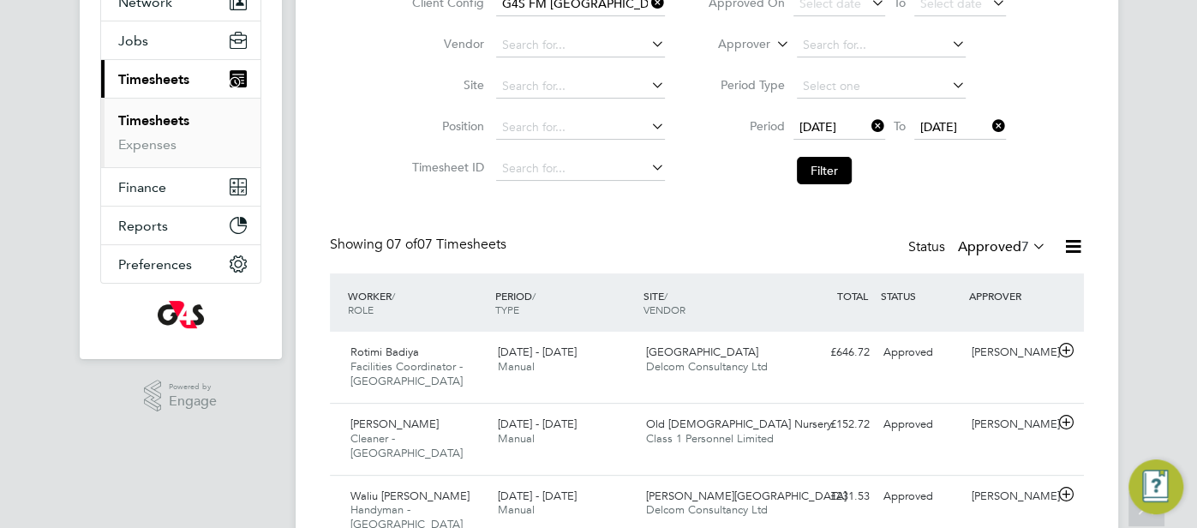
click at [1029, 247] on icon at bounding box center [1029, 246] width 0 height 24
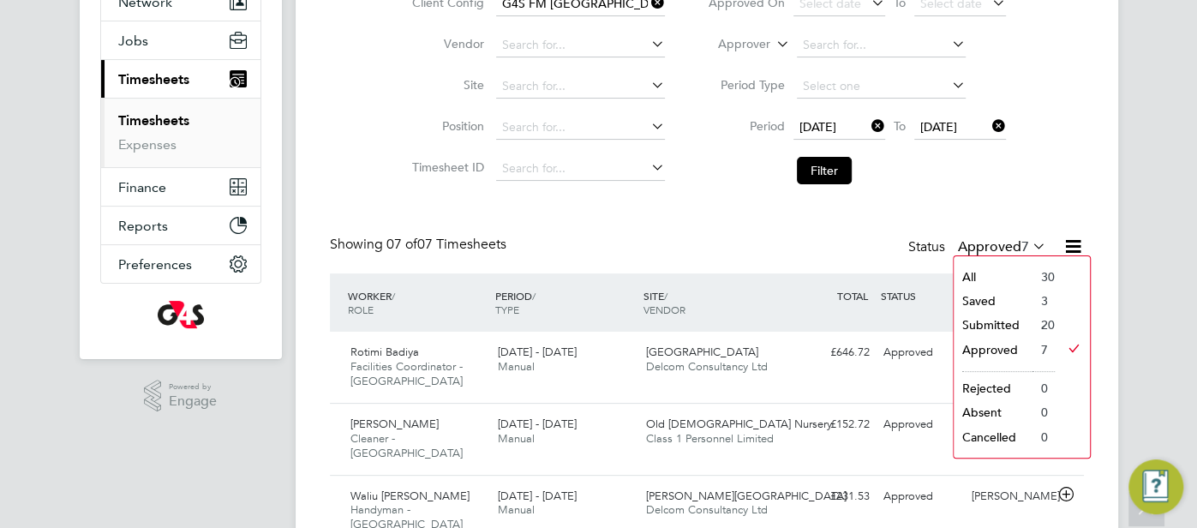
click at [1000, 276] on li "All" at bounding box center [992, 277] width 79 height 24
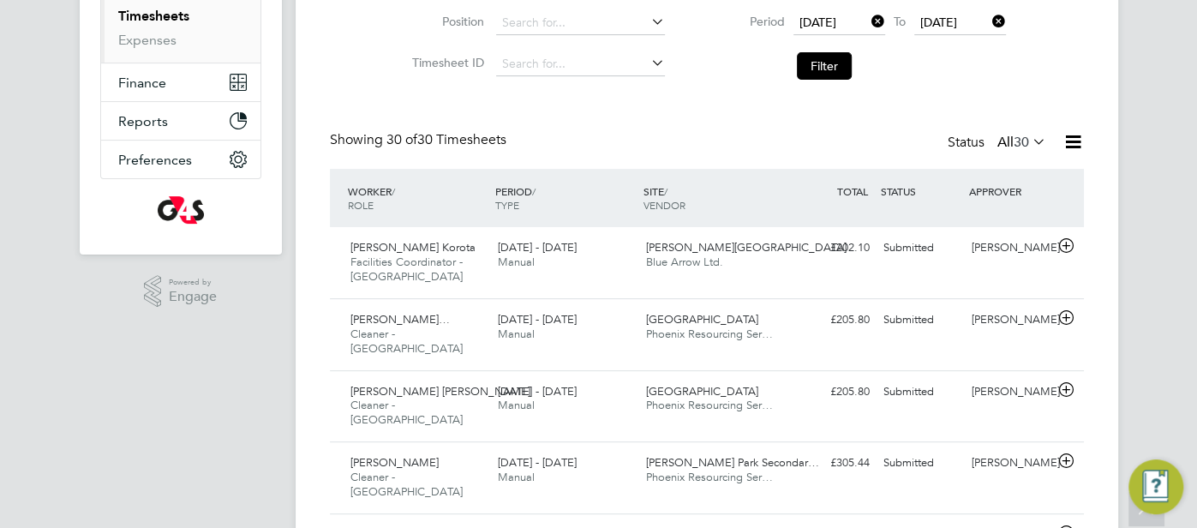
click at [1071, 139] on icon at bounding box center [1072, 141] width 21 height 21
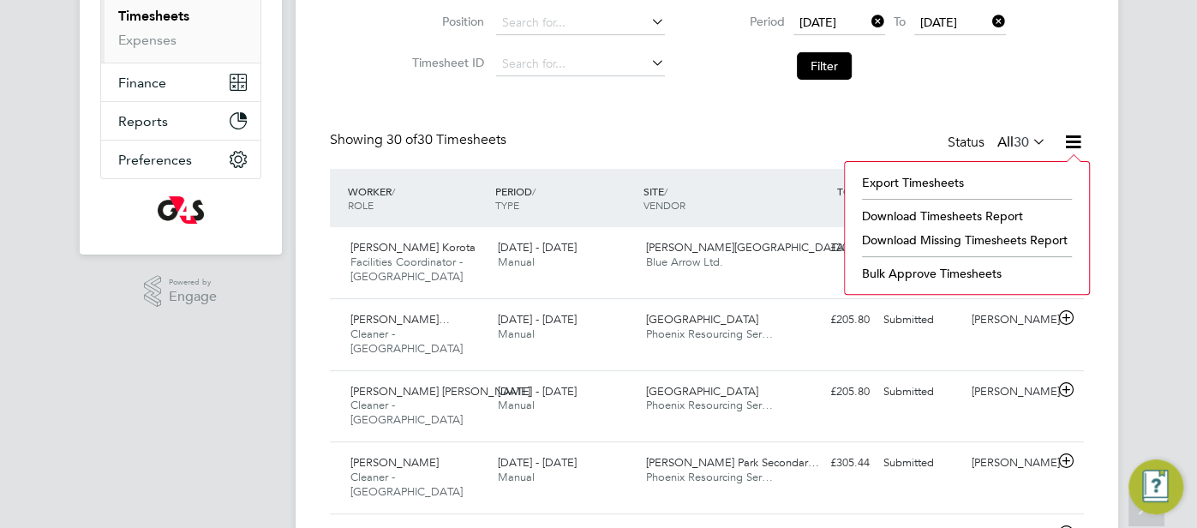
click at [990, 212] on li "Download Timesheets Report" at bounding box center [966, 216] width 227 height 24
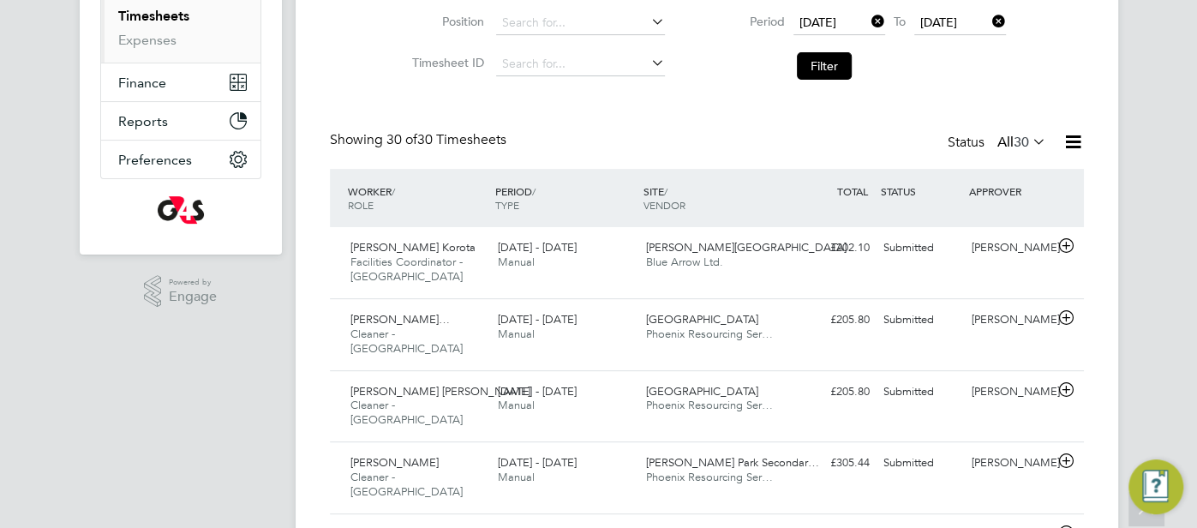
click at [1071, 147] on icon at bounding box center [1072, 141] width 21 height 21
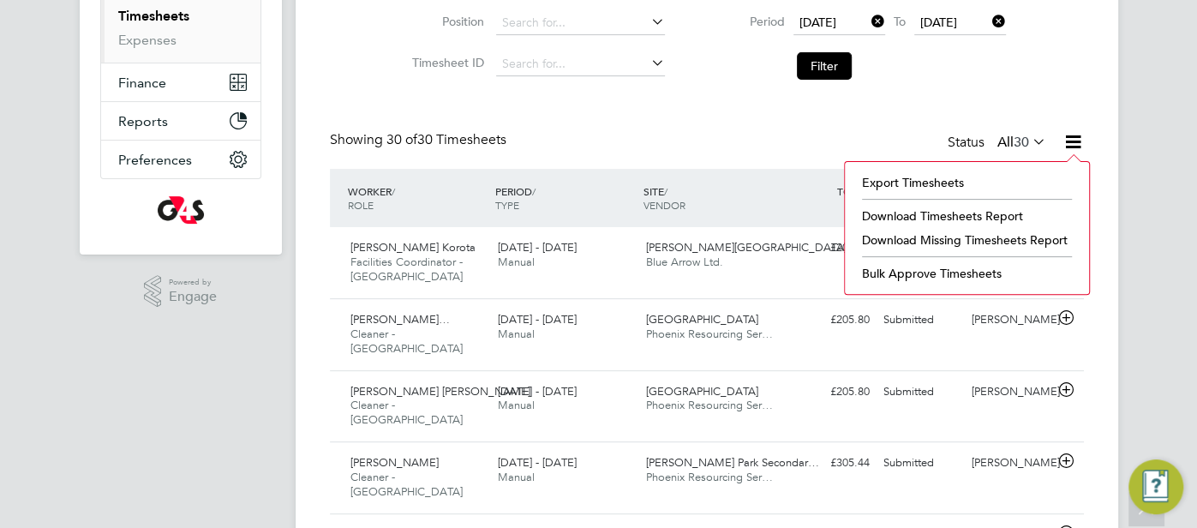
click at [1023, 236] on li "Download Missing Timesheets Report" at bounding box center [966, 240] width 227 height 24
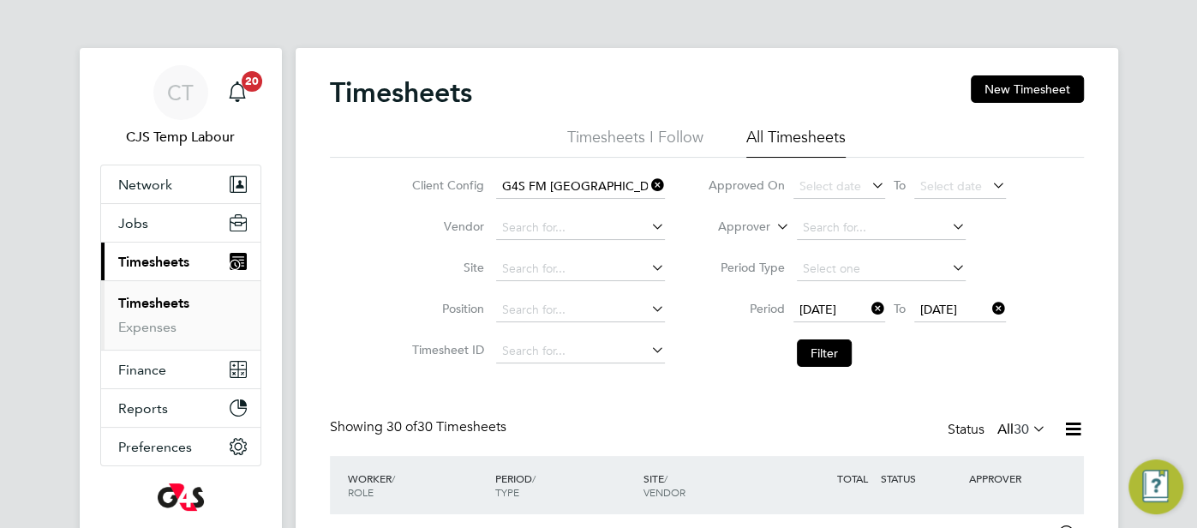
click at [773, 228] on icon at bounding box center [773, 221] width 0 height 15
click at [762, 248] on li "Worker" at bounding box center [729, 247] width 84 height 22
click at [794, 229] on li "Worker" at bounding box center [856, 227] width 341 height 41
click at [833, 216] on li "Worker" at bounding box center [856, 227] width 341 height 41
click at [829, 223] on input at bounding box center [881, 228] width 169 height 24
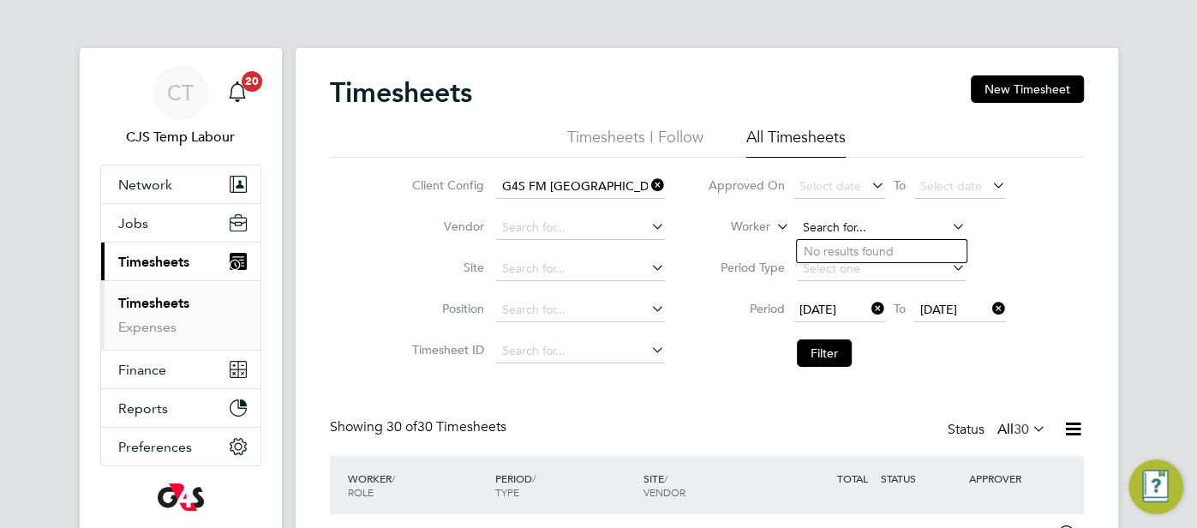
paste input "Robert Okofor"
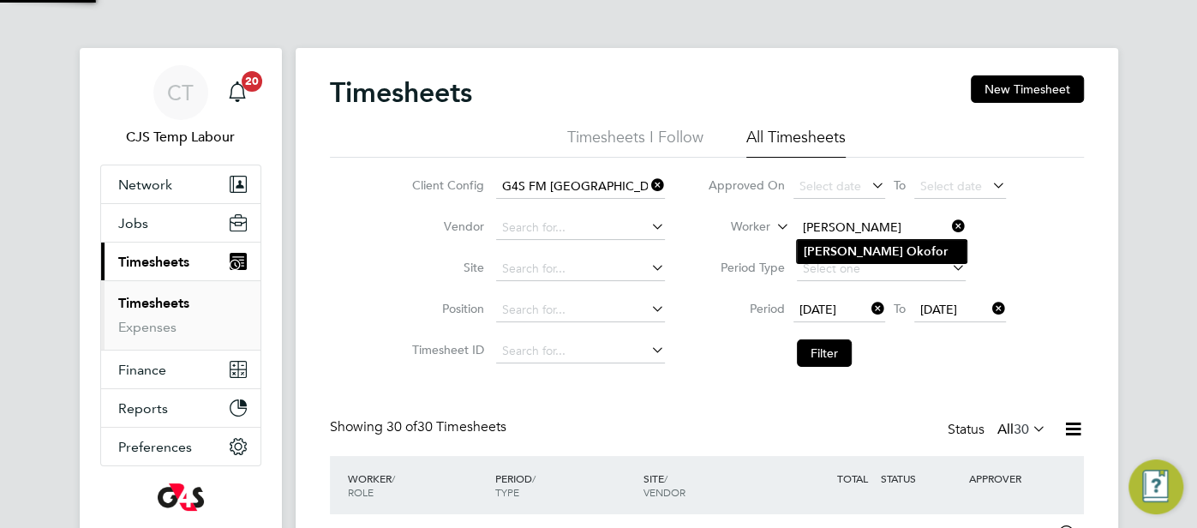
type input "Robert Okofor"
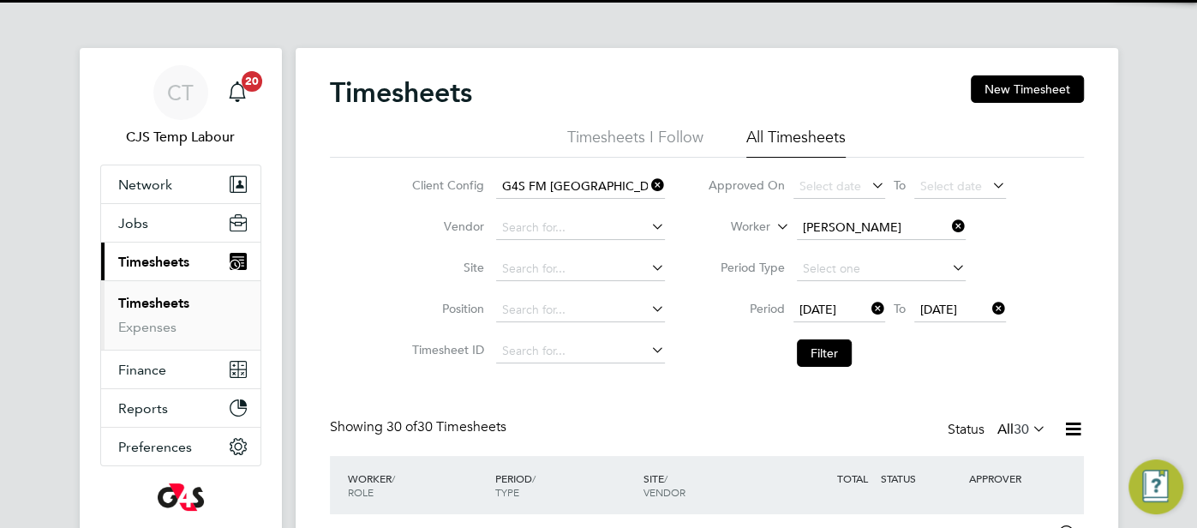
click at [833, 247] on b "Robert" at bounding box center [852, 251] width 99 height 15
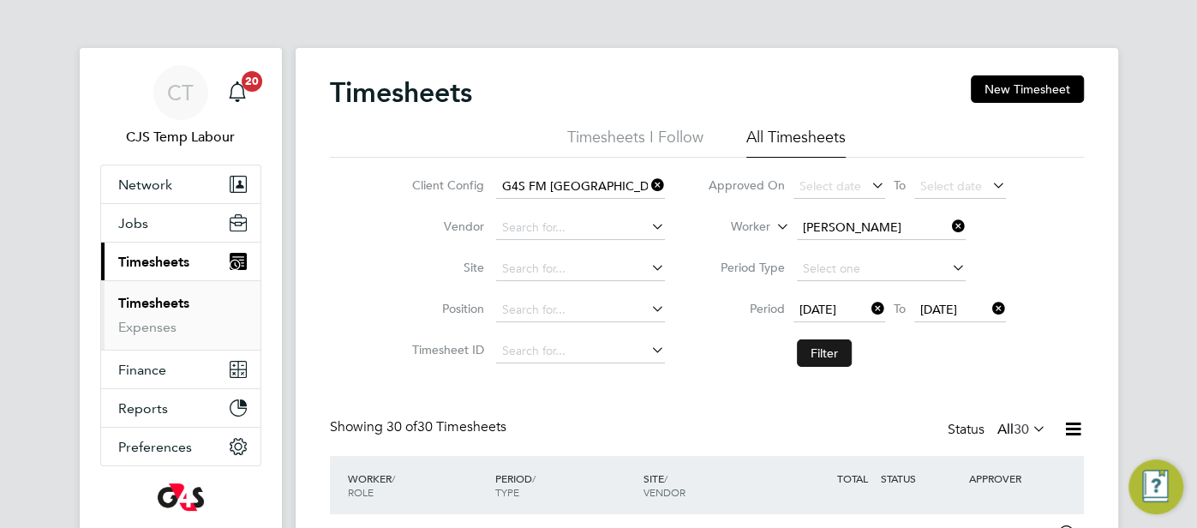
click at [828, 358] on button "Filter" at bounding box center [824, 352] width 55 height 27
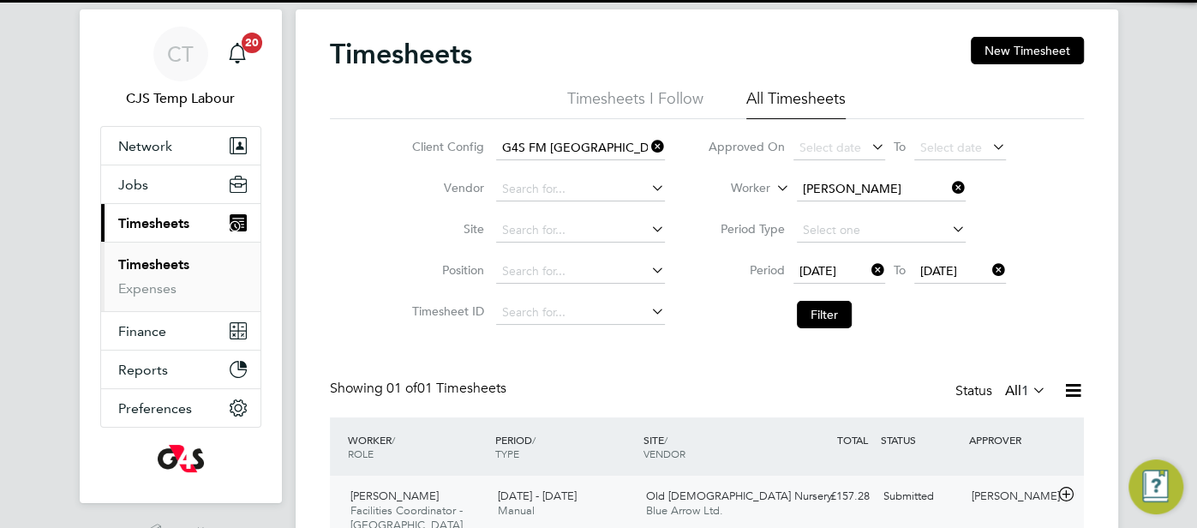
scroll to position [118, 0]
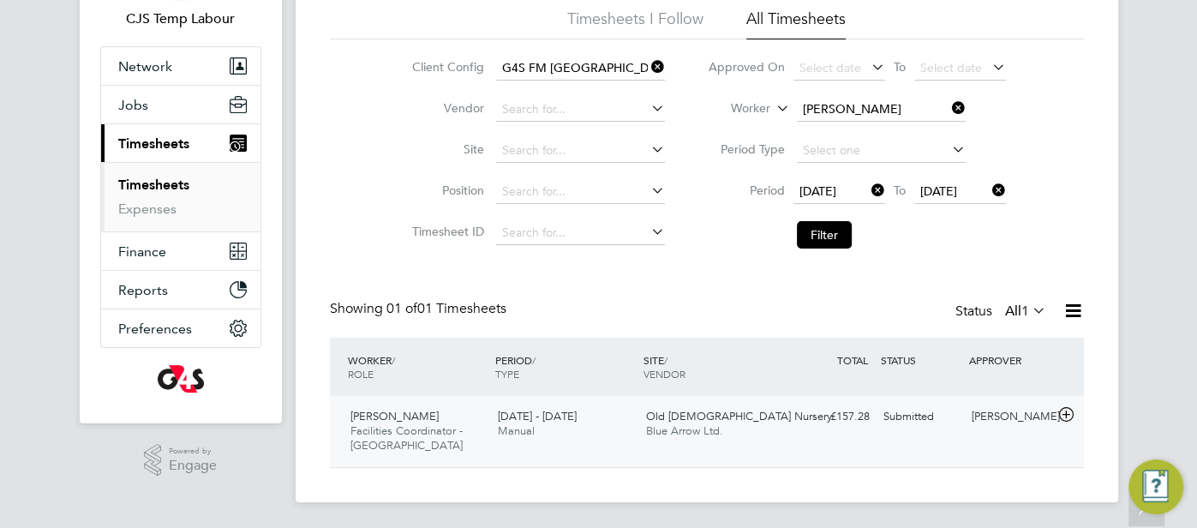
click at [926, 417] on div "Submitted" at bounding box center [920, 417] width 89 height 28
click at [957, 419] on div "Submitted" at bounding box center [920, 417] width 89 height 28
click at [980, 412] on div "Lilingxi Chen" at bounding box center [1008, 417] width 89 height 28
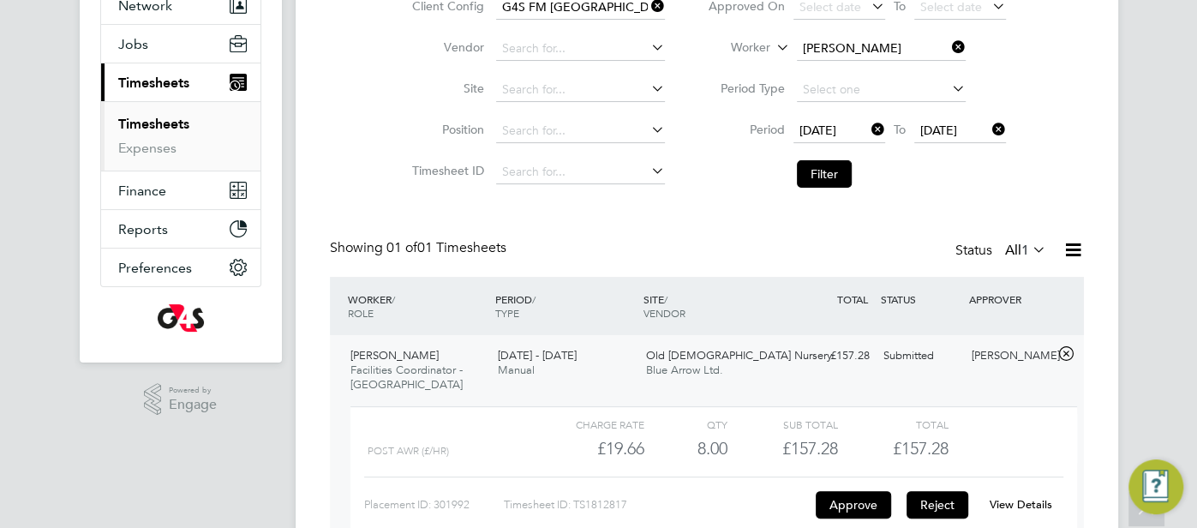
scroll to position [271, 0]
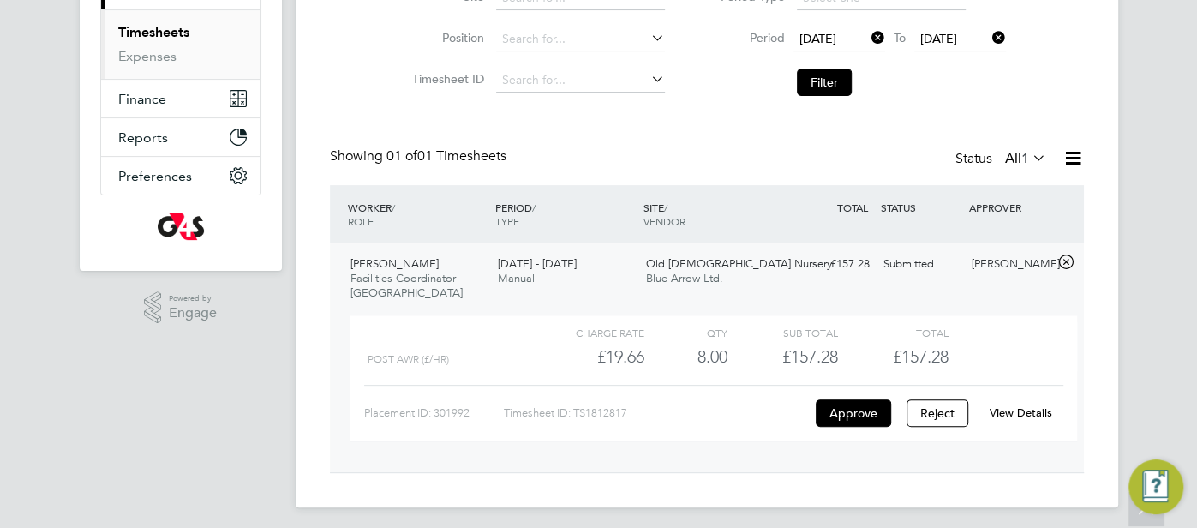
click at [1017, 410] on link "View Details" at bounding box center [1020, 412] width 63 height 15
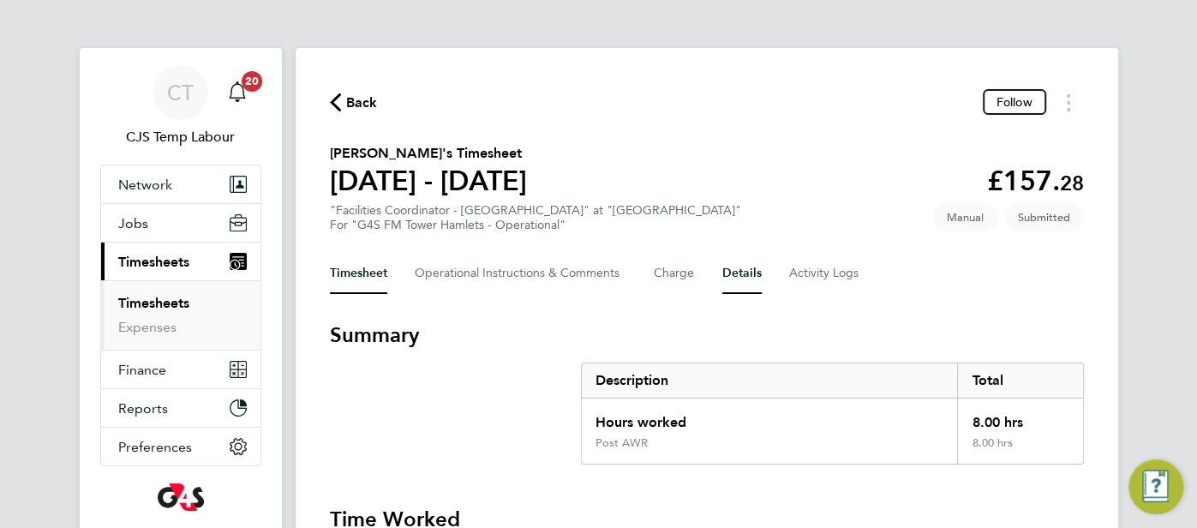
click at [740, 276] on button "Details" at bounding box center [741, 273] width 39 height 41
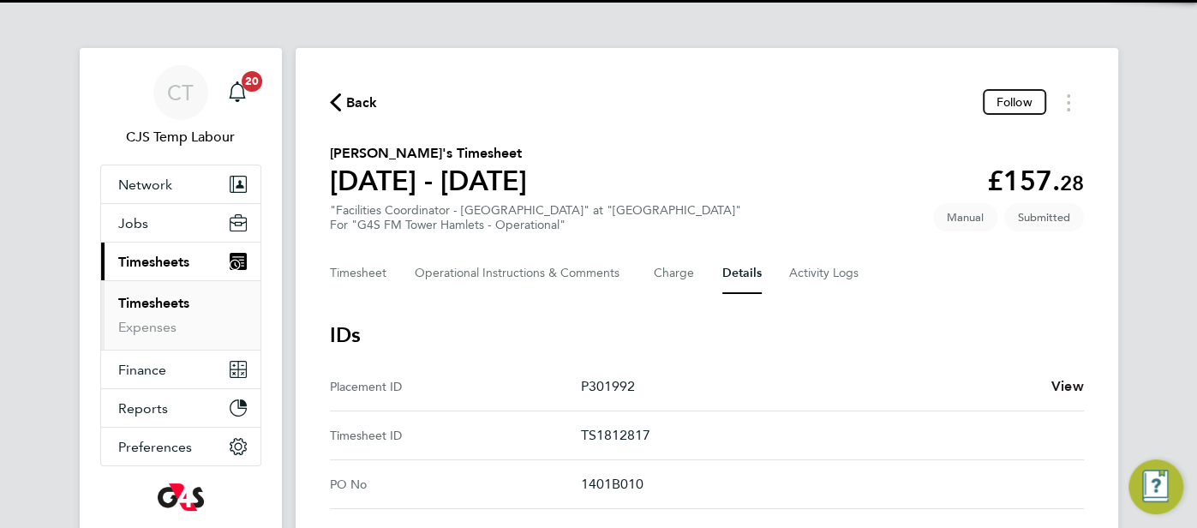
click at [1054, 391] on span "View" at bounding box center [1067, 386] width 33 height 16
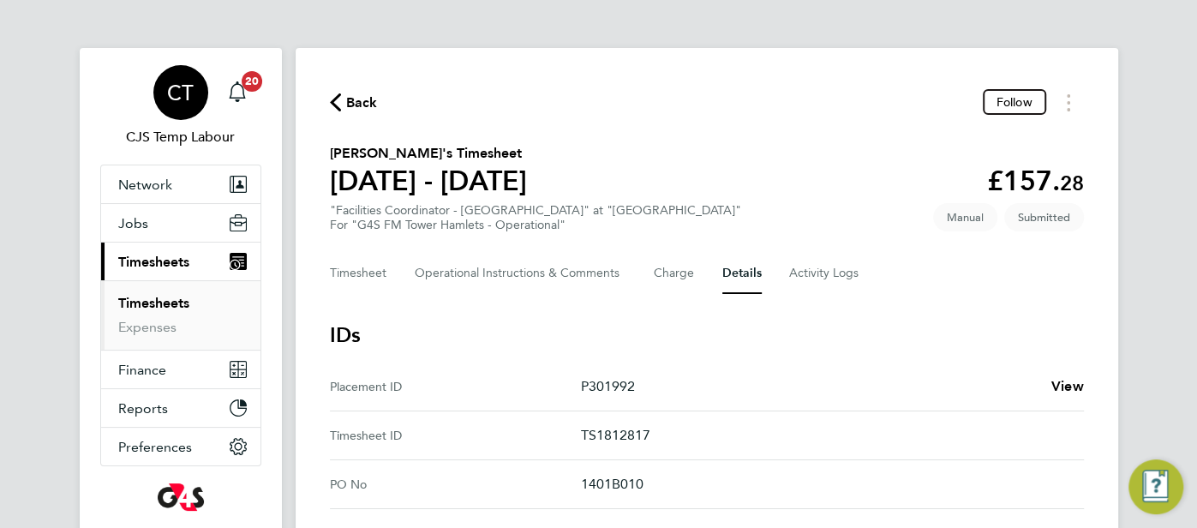
click at [170, 101] on span "CT" at bounding box center [180, 92] width 27 height 22
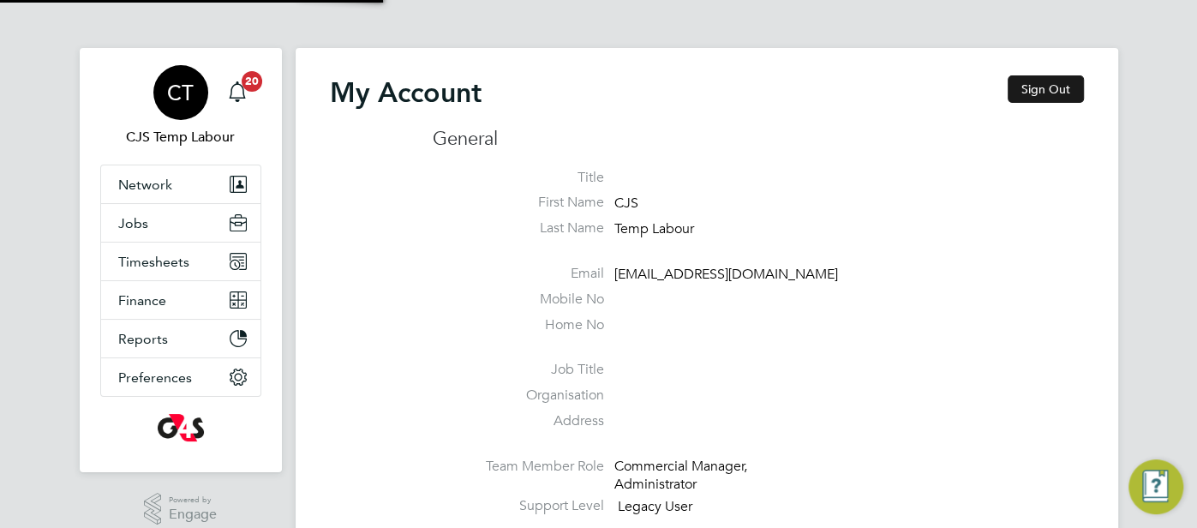
type input "cjs.templabour@uk.g4s.com"
click at [1053, 81] on button "Sign Out" at bounding box center [1045, 88] width 76 height 27
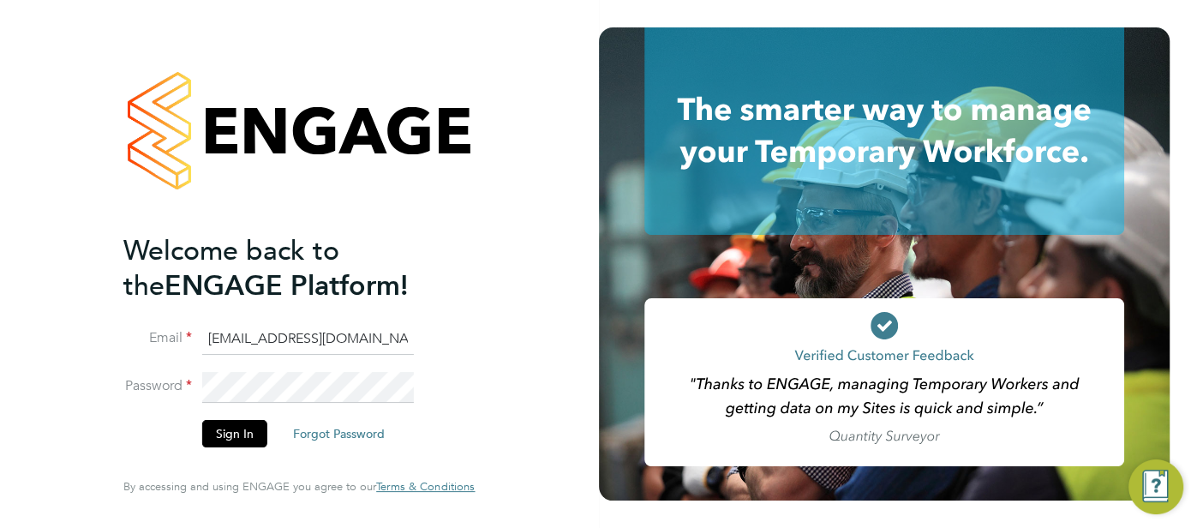
drag, startPoint x: 400, startPoint y: 349, endPoint x: 245, endPoint y: 345, distance: 155.1
click at [223, 347] on input "cjs.templabour@uk.g4s.com" at bounding box center [308, 339] width 212 height 31
type input "c"
paste input "[PERSON_NAME]"
type input "Syed-Shakil Choudhury"
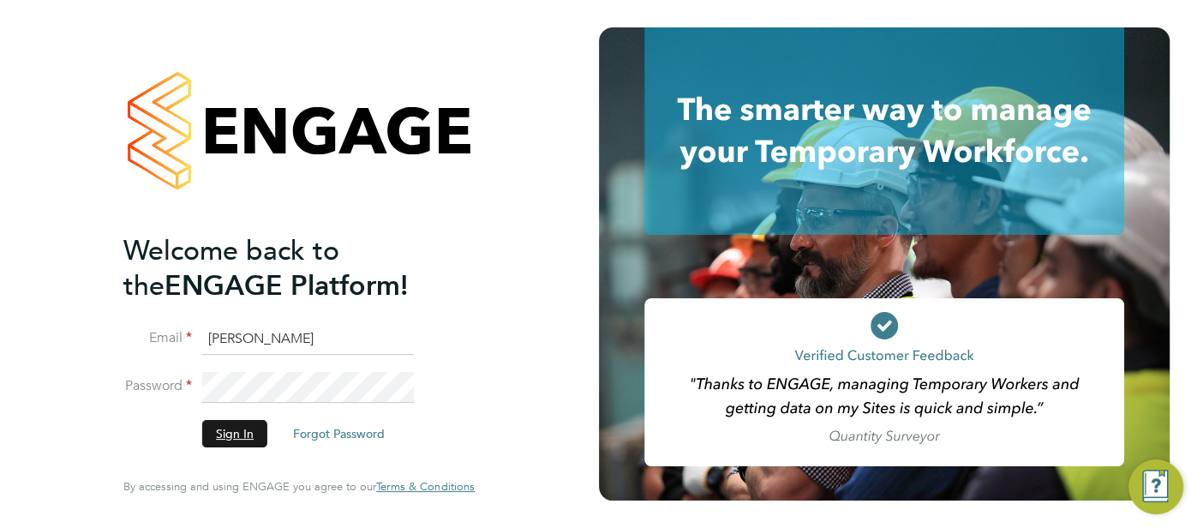
click at [245, 430] on button "Sign In" at bounding box center [234, 433] width 65 height 27
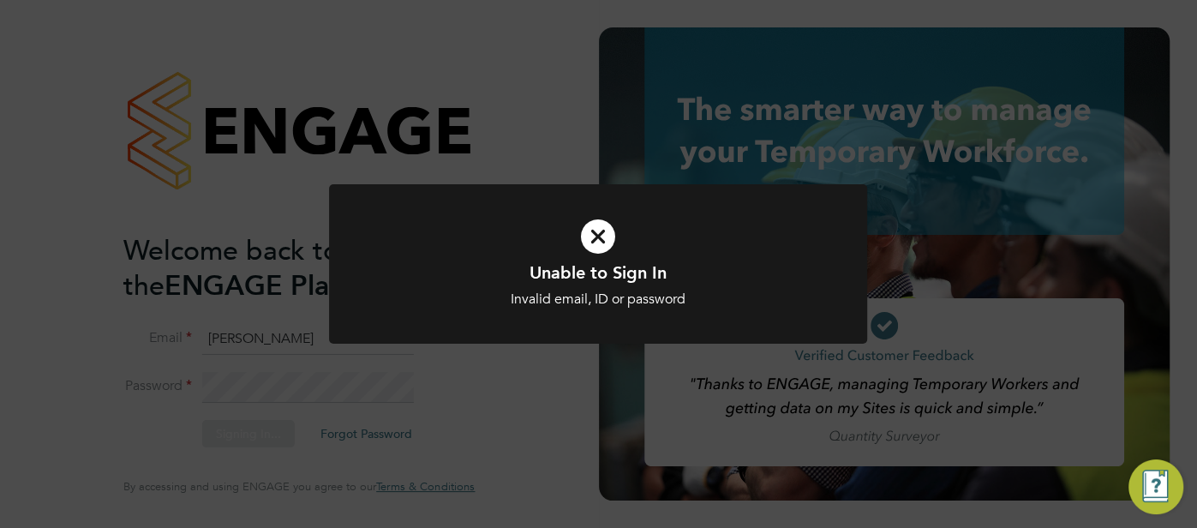
click at [610, 234] on icon at bounding box center [597, 236] width 445 height 67
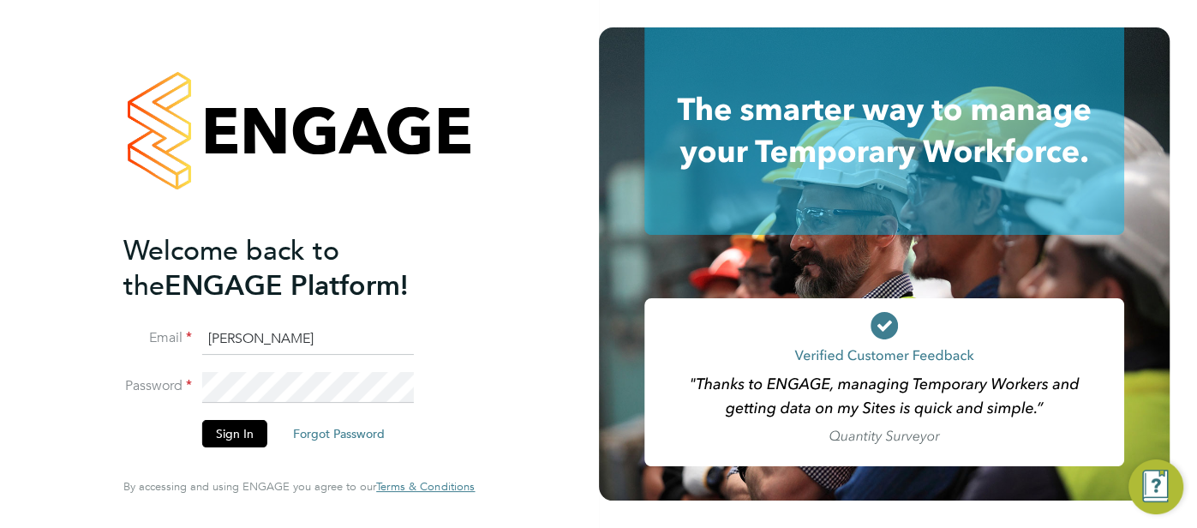
drag, startPoint x: 372, startPoint y: 349, endPoint x: 220, endPoint y: 343, distance: 151.7
click at [176, 337] on li "Email Syed-Shakil Choudhury" at bounding box center [290, 348] width 334 height 48
type input "cjs.ess@uk.g4s.com"
click at [236, 434] on button "Sign In" at bounding box center [234, 433] width 65 height 27
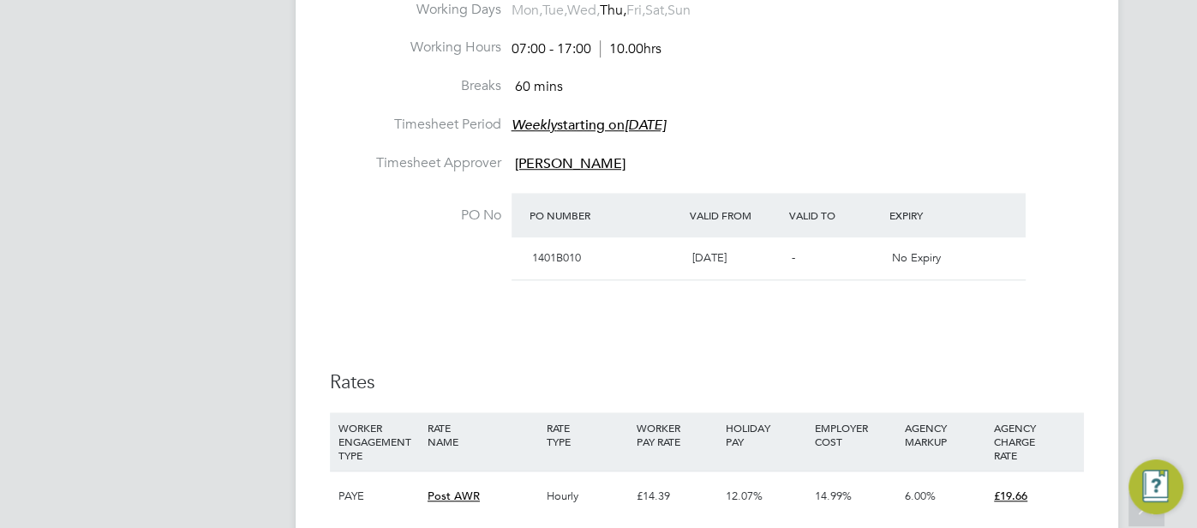
scroll to position [716, 0]
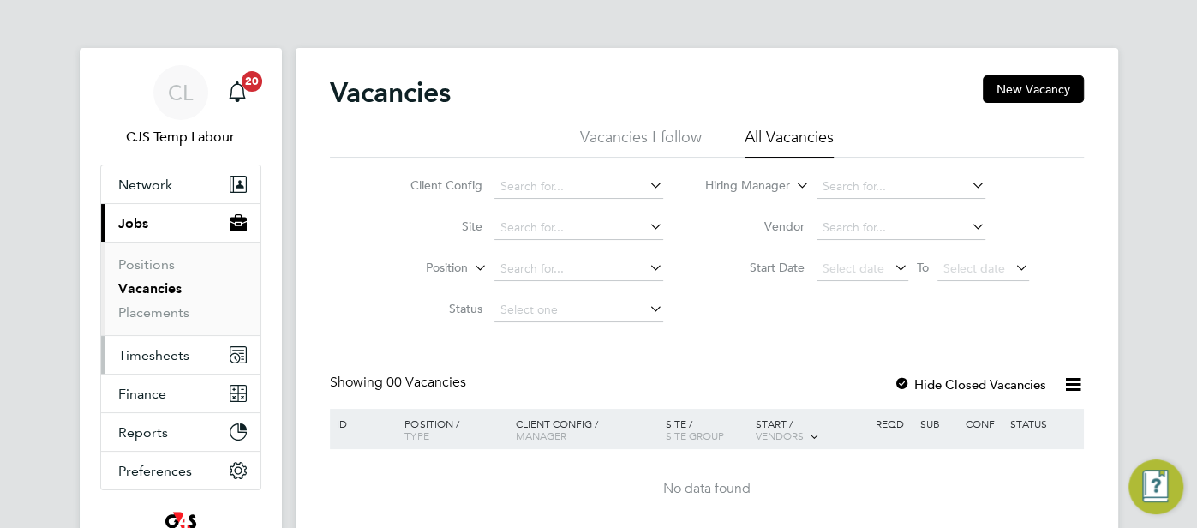
click at [138, 355] on span "Timesheets" at bounding box center [153, 355] width 71 height 16
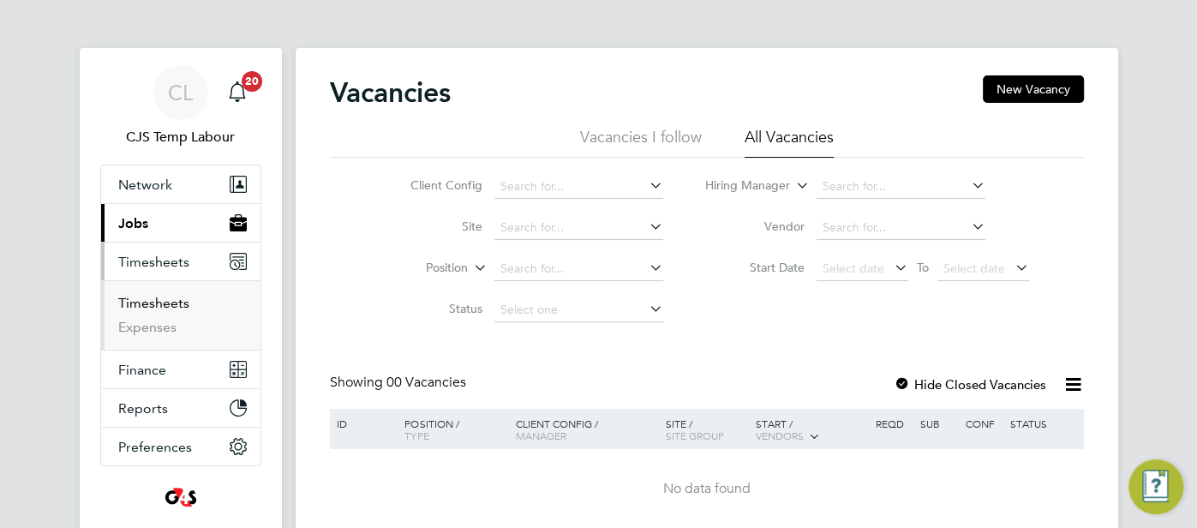
click at [149, 305] on link "Timesheets" at bounding box center [153, 303] width 71 height 16
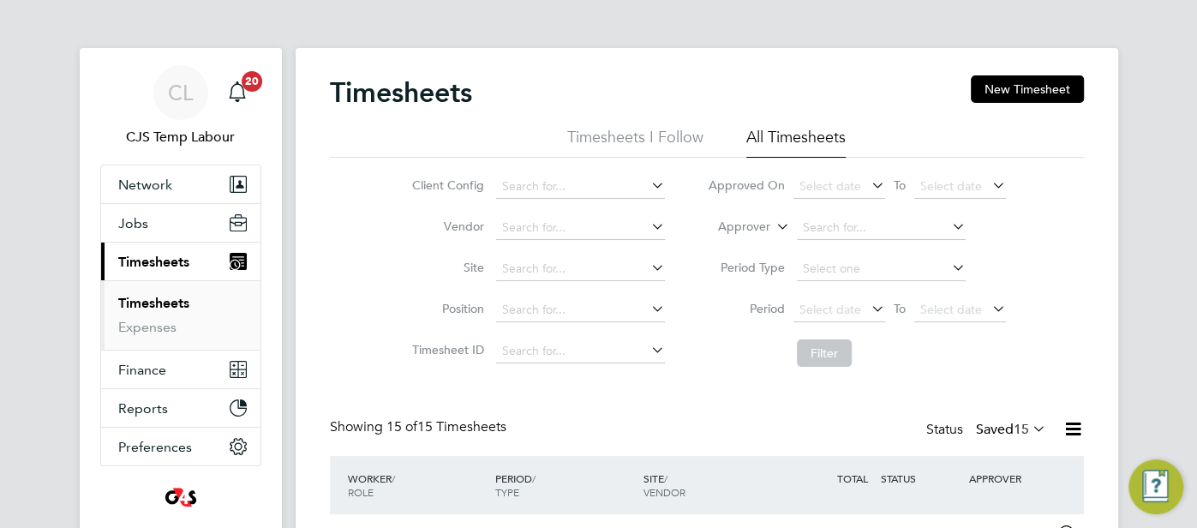
click at [773, 229] on icon at bounding box center [773, 221] width 0 height 15
drag, startPoint x: 762, startPoint y: 248, endPoint x: 797, endPoint y: 240, distance: 35.3
click at [767, 246] on li "Worker" at bounding box center [729, 247] width 84 height 22
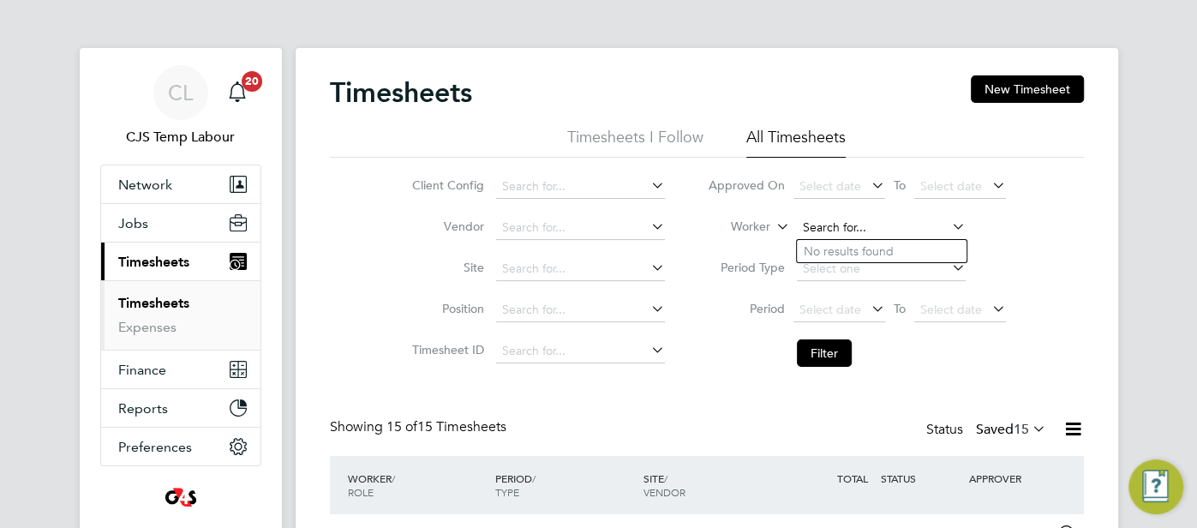
click at [819, 232] on input at bounding box center [881, 228] width 169 height 24
paste input "Syed-Shakil Choudhury"
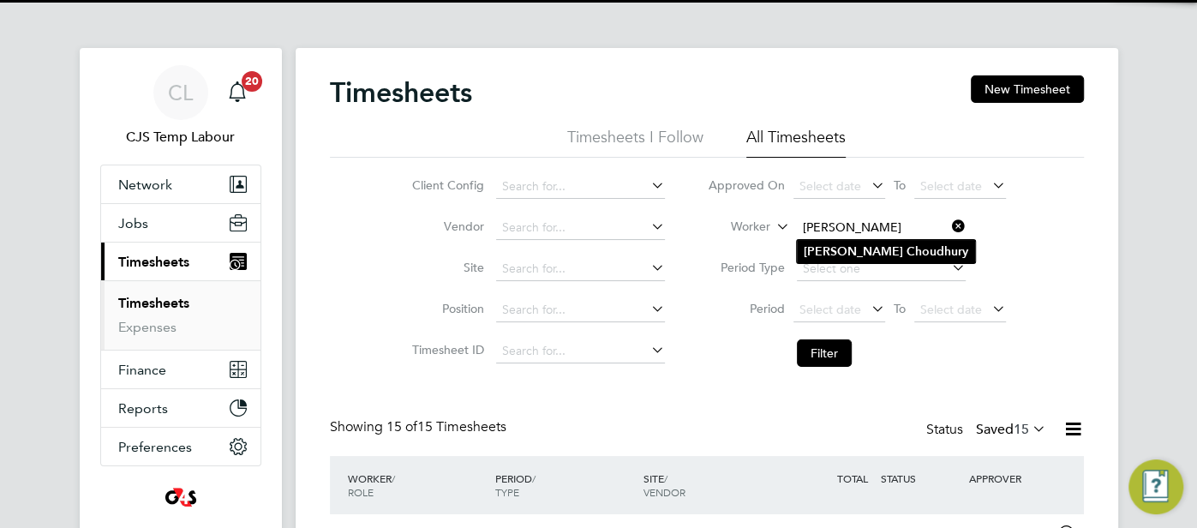
type input "Syed-Shakil Choudhury"
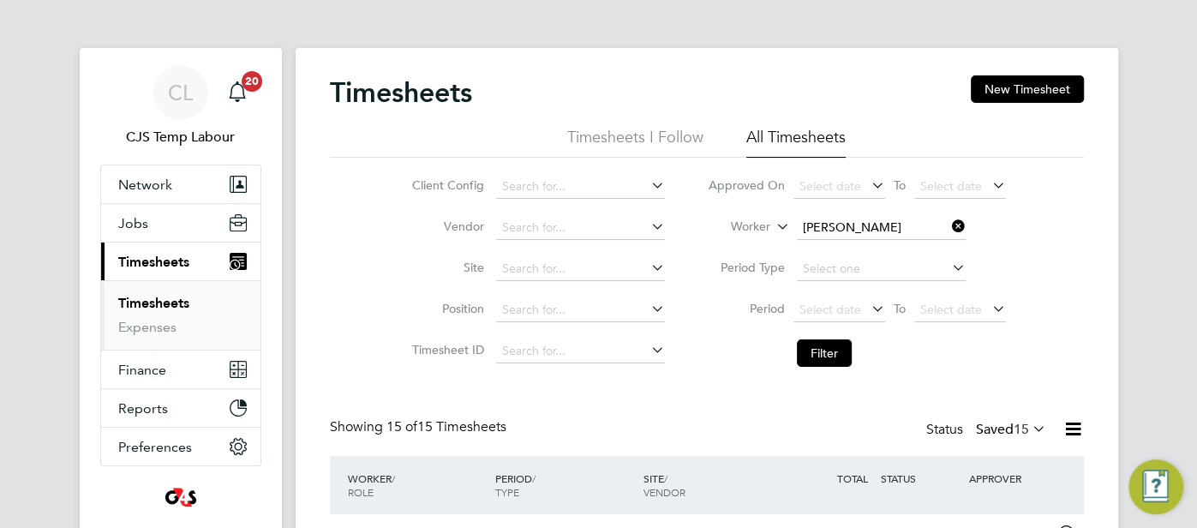
drag, startPoint x: 826, startPoint y: 240, endPoint x: 841, endPoint y: 260, distance: 25.0
click at [826, 240] on li "Syed-Shakil Choudhury" at bounding box center [886, 251] width 178 height 23
click at [838, 352] on button "Filter" at bounding box center [824, 352] width 55 height 27
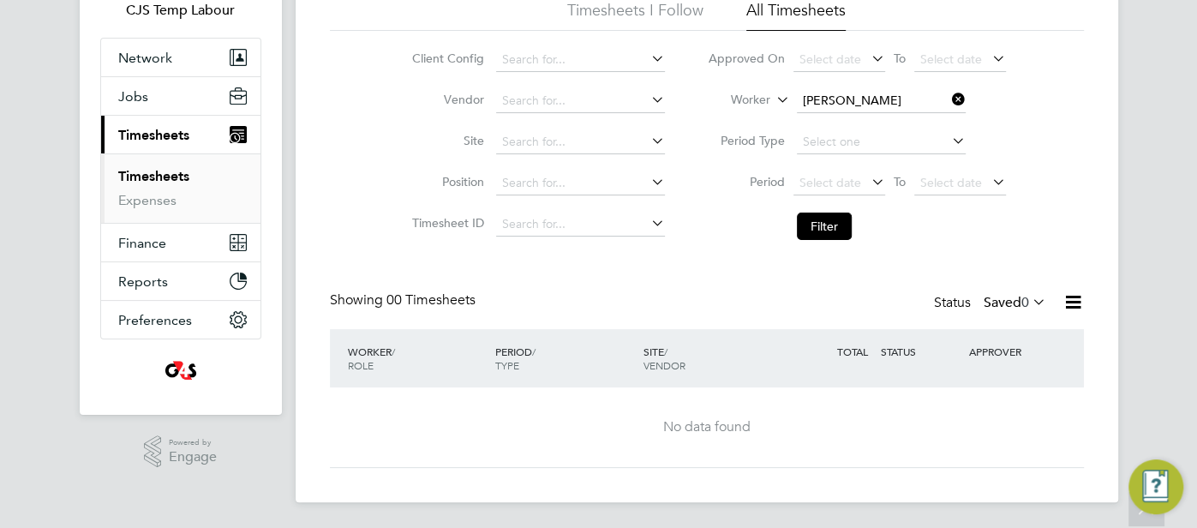
drag, startPoint x: 1032, startPoint y: 307, endPoint x: 1018, endPoint y: 325, distance: 23.1
click at [1029, 307] on icon at bounding box center [1029, 301] width 0 height 24
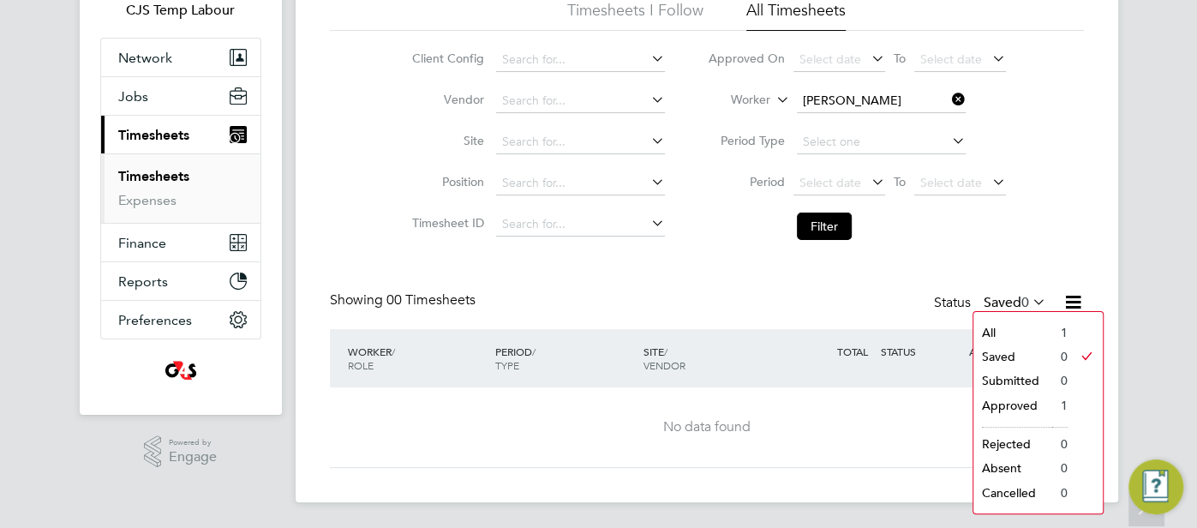
click at [1006, 335] on li "All" at bounding box center [1012, 332] width 79 height 24
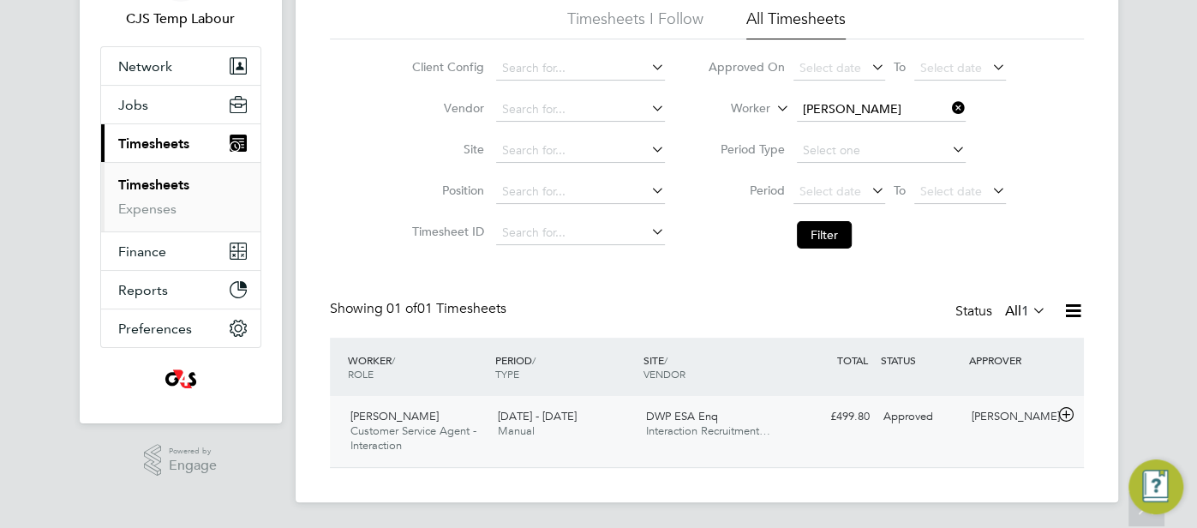
click at [939, 418] on div "Approved" at bounding box center [920, 417] width 89 height 28
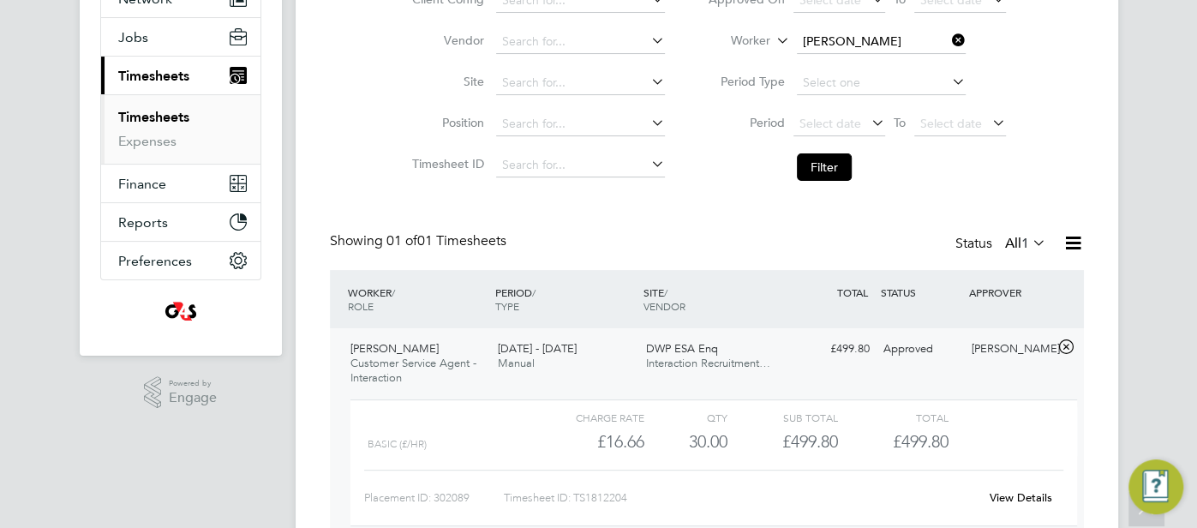
click at [1021, 491] on link "View Details" at bounding box center [1020, 497] width 63 height 15
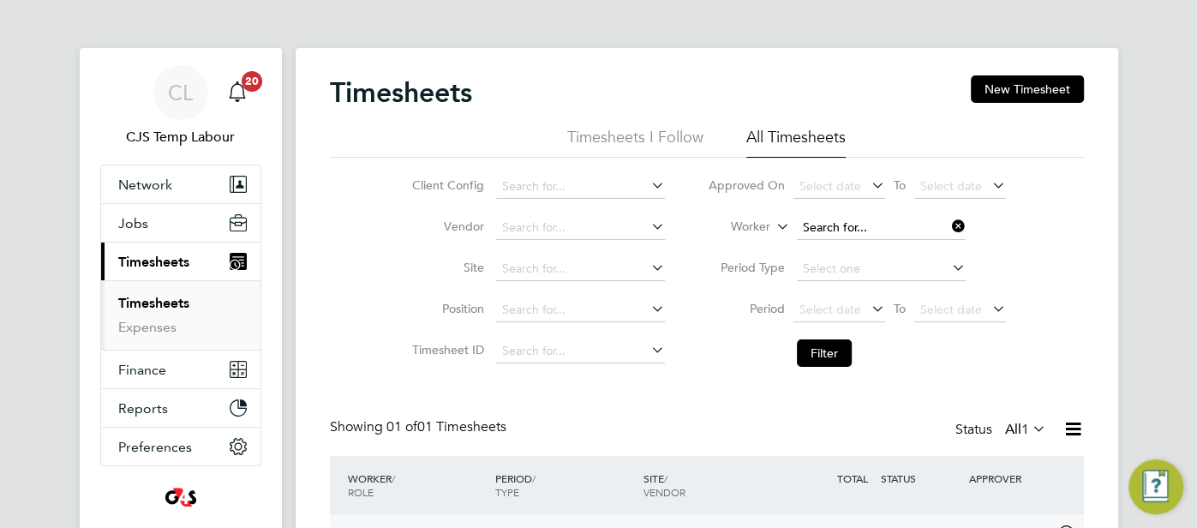
click at [816, 234] on input at bounding box center [881, 228] width 169 height 24
paste input "Patrick Gregory"
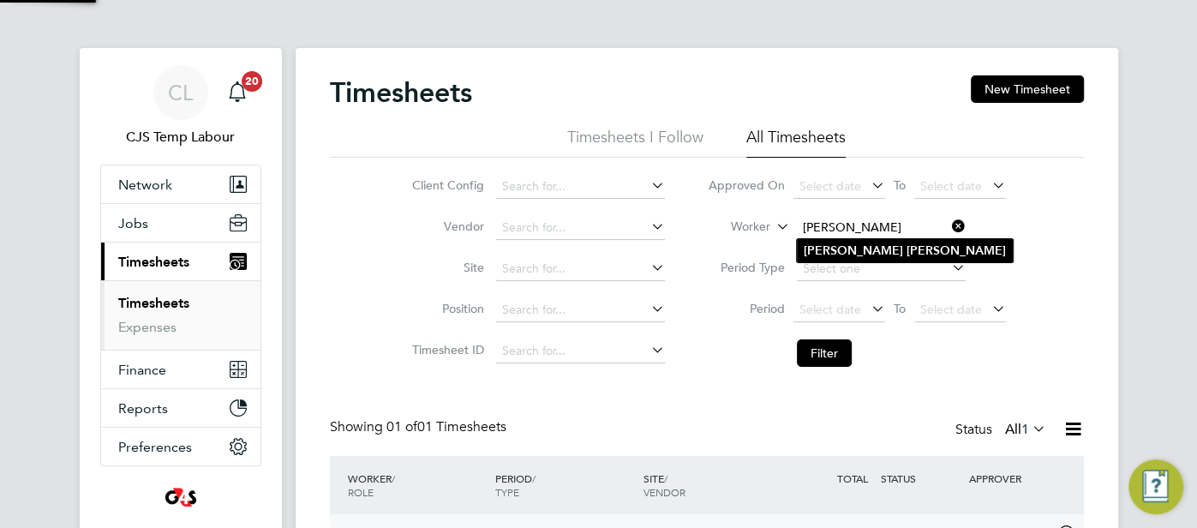
type input "Patrick Gregory"
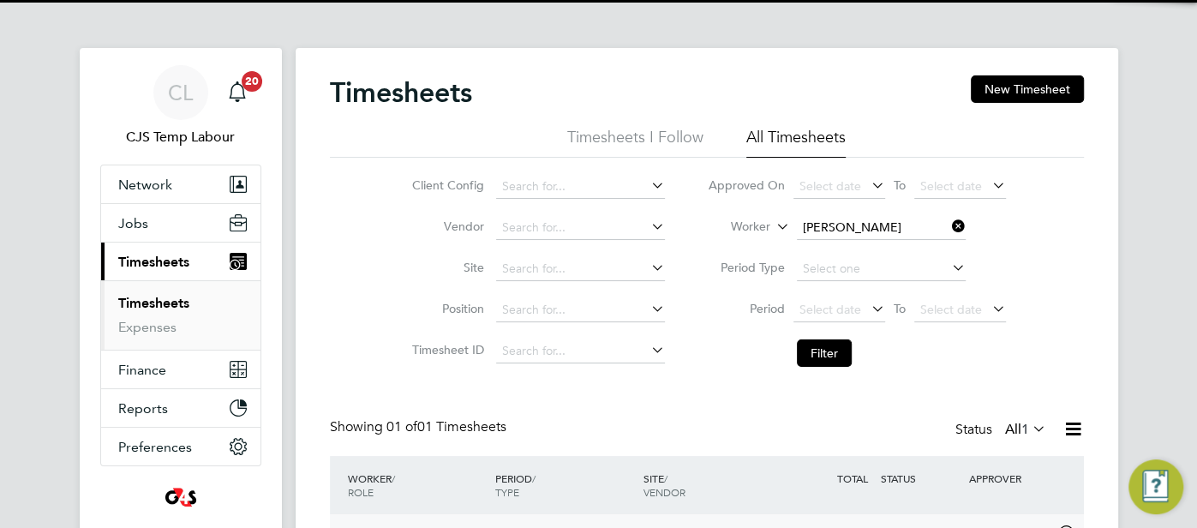
click at [830, 246] on b "Patrick" at bounding box center [852, 250] width 99 height 15
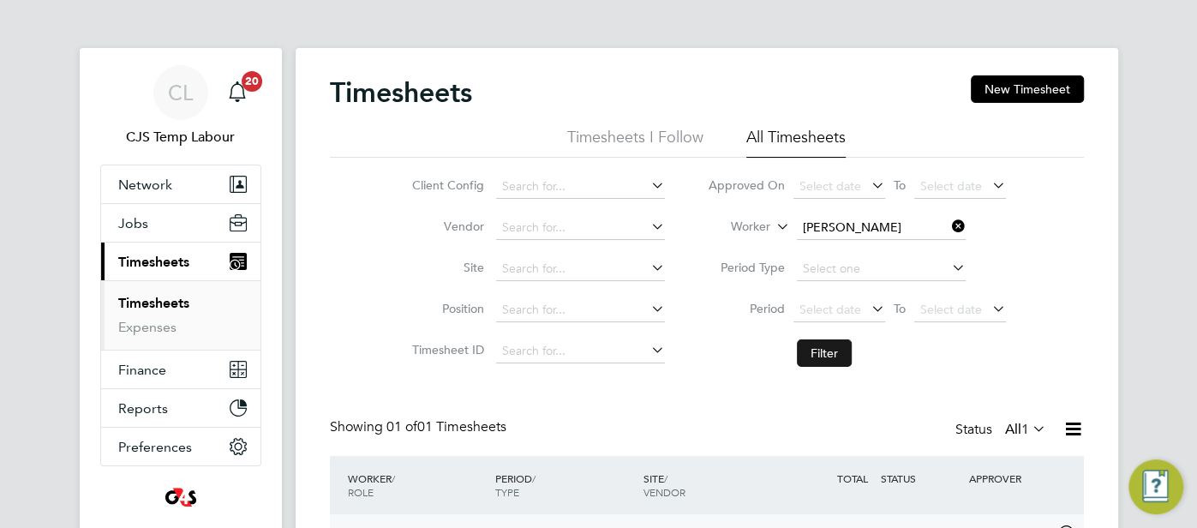
click at [824, 349] on button "Filter" at bounding box center [824, 352] width 55 height 27
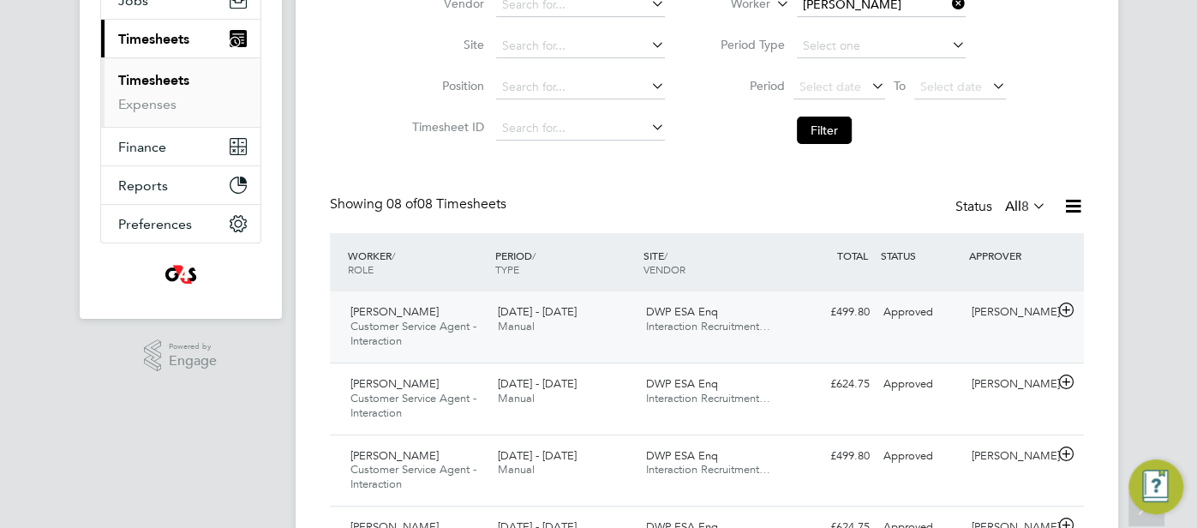
click at [897, 314] on div "Approved" at bounding box center [920, 312] width 89 height 28
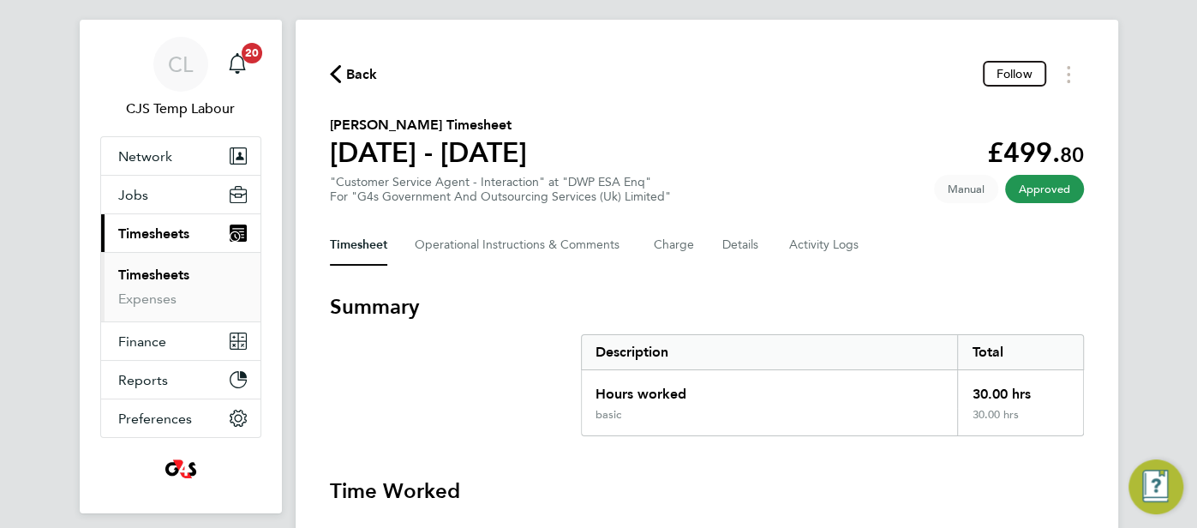
scroll to position [75, 0]
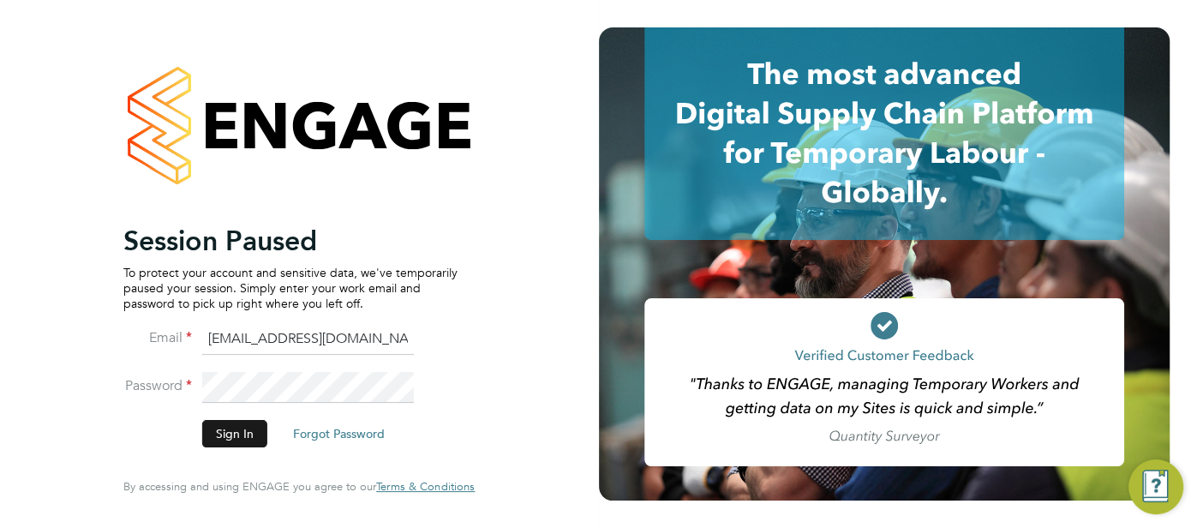
click at [252, 433] on button "Sign In" at bounding box center [234, 433] width 65 height 27
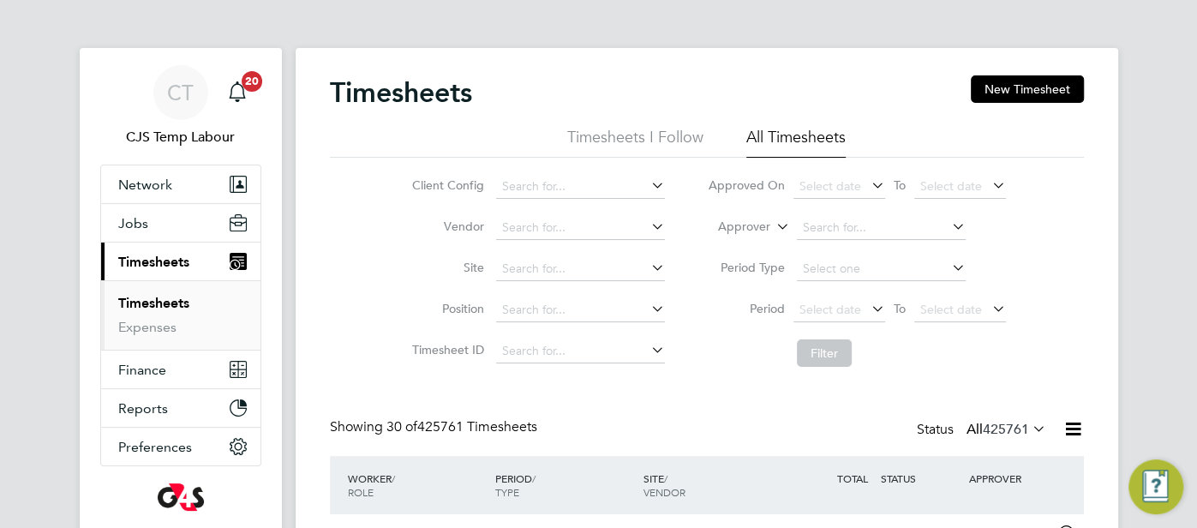
click at [773, 219] on icon at bounding box center [773, 221] width 0 height 15
click at [744, 242] on li "Worker" at bounding box center [729, 247] width 84 height 22
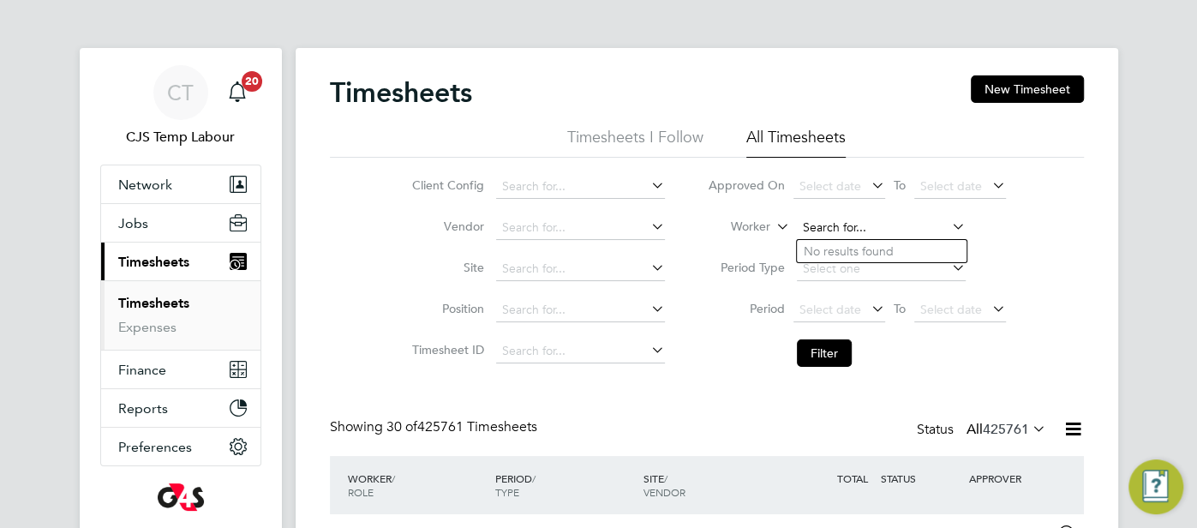
click at [830, 235] on input at bounding box center [881, 228] width 169 height 24
paste input "Michael Ejionye"
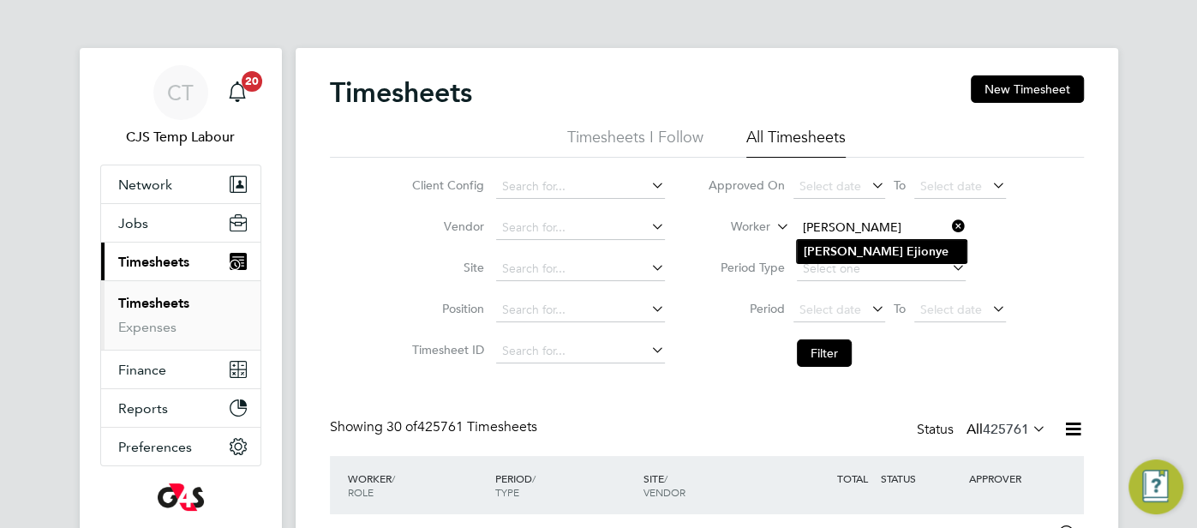
type input "Michael Ejionye"
click at [833, 253] on b "Michael" at bounding box center [852, 251] width 99 height 15
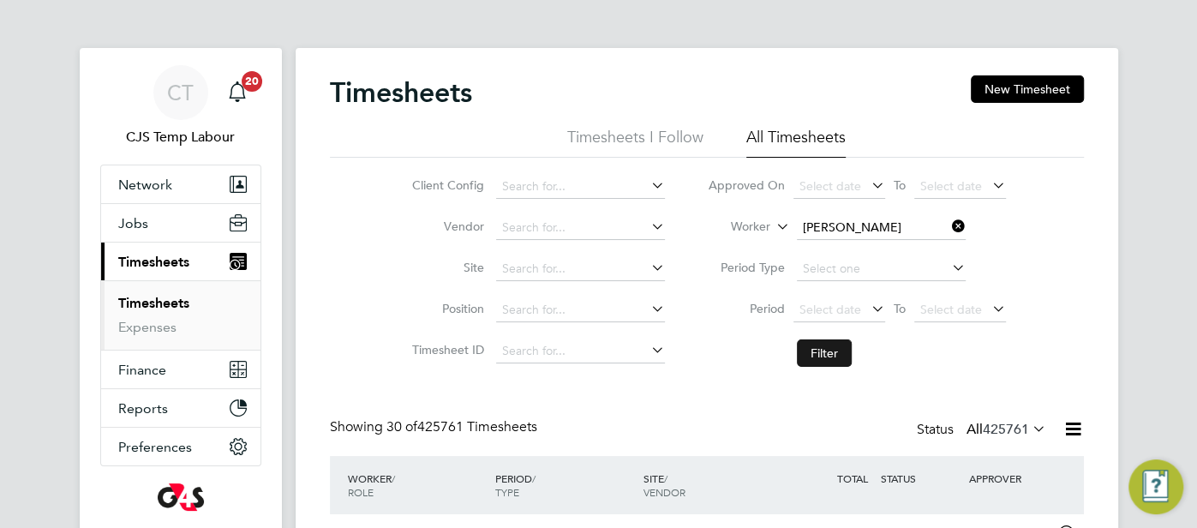
click at [832, 349] on button "Filter" at bounding box center [824, 352] width 55 height 27
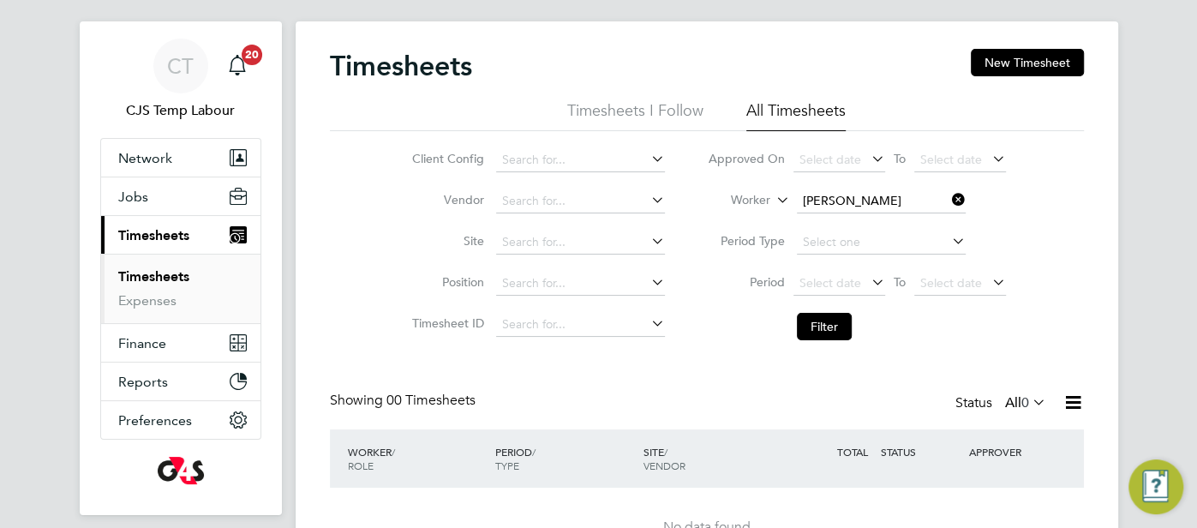
click at [1029, 401] on icon at bounding box center [1029, 402] width 0 height 24
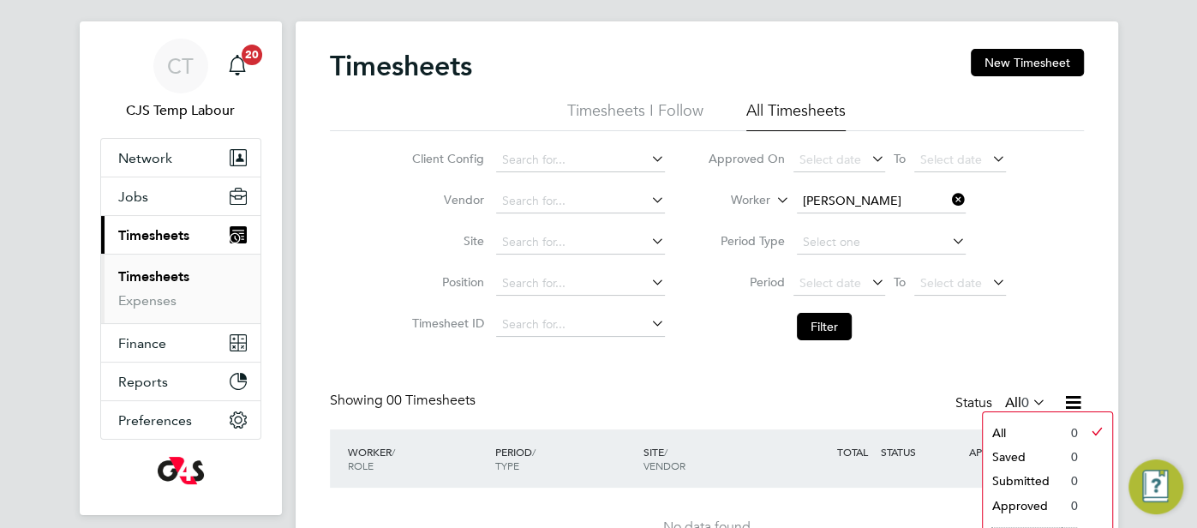
click at [1035, 421] on li "All" at bounding box center [1021, 433] width 79 height 24
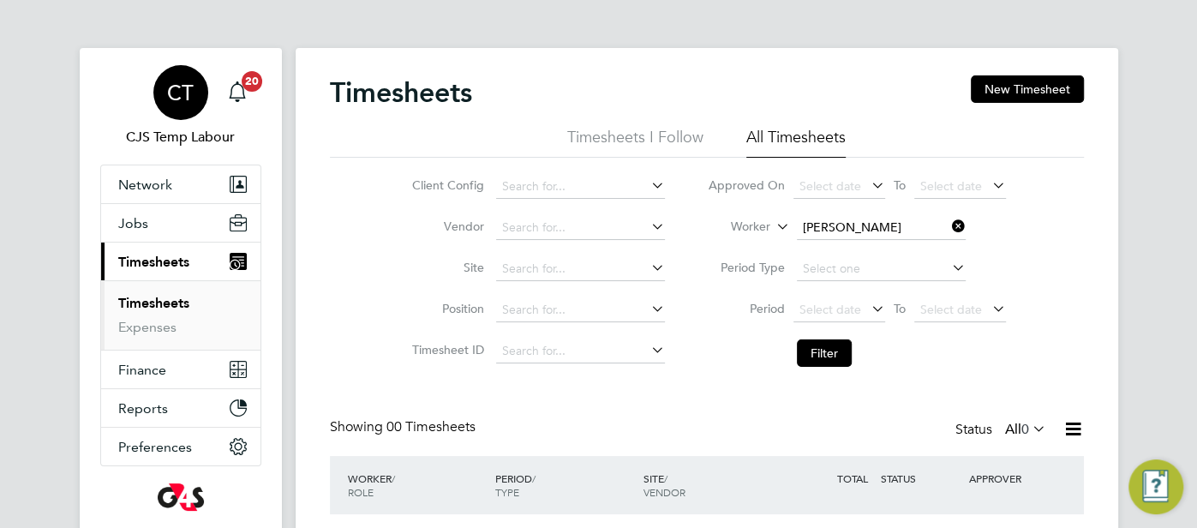
click at [193, 80] on div "CT" at bounding box center [180, 92] width 55 height 55
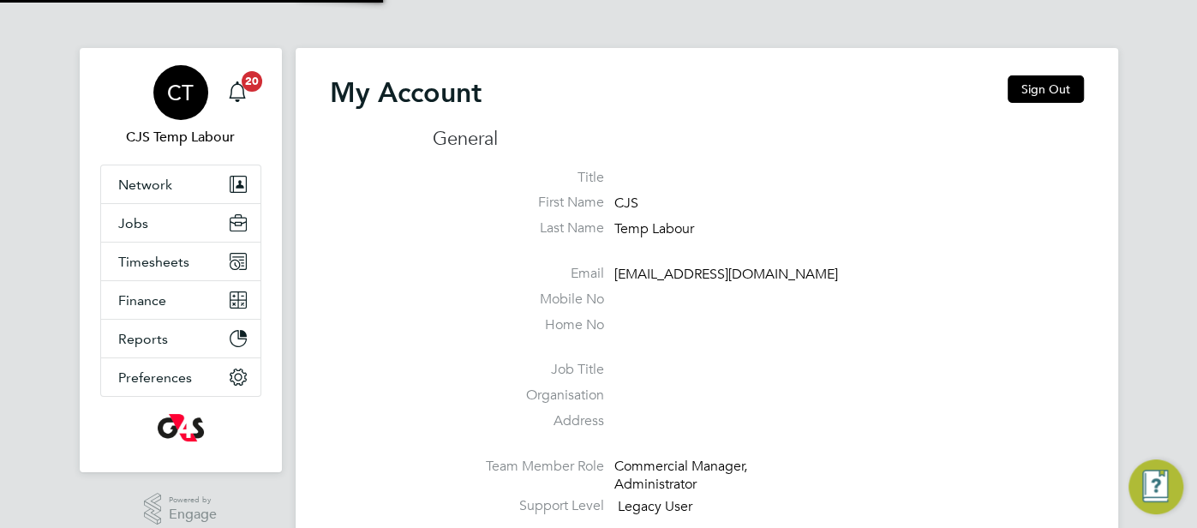
type input "cjs.templabour@uk.g4s.com"
click at [141, 266] on span "Timesheets" at bounding box center [153, 262] width 71 height 16
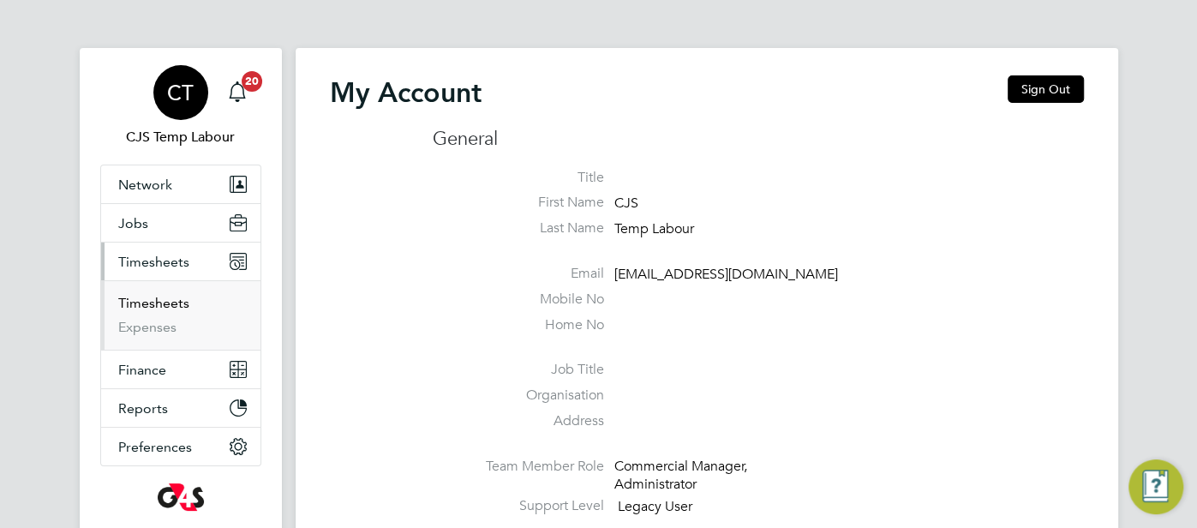
click at [152, 306] on link "Timesheets" at bounding box center [153, 303] width 71 height 16
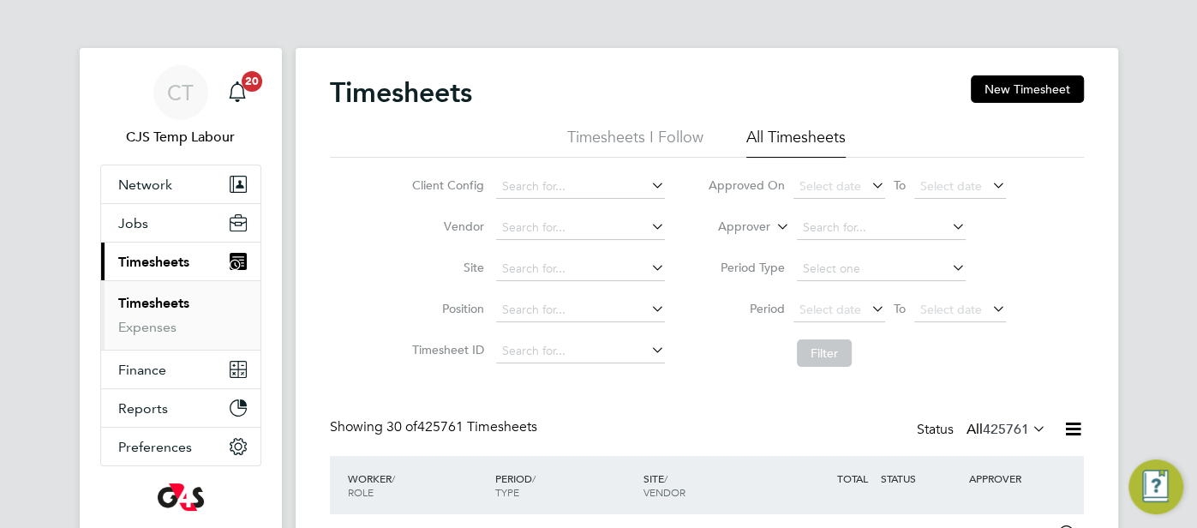
click at [773, 221] on icon at bounding box center [773, 221] width 0 height 15
click at [739, 246] on li "Worker" at bounding box center [729, 247] width 84 height 22
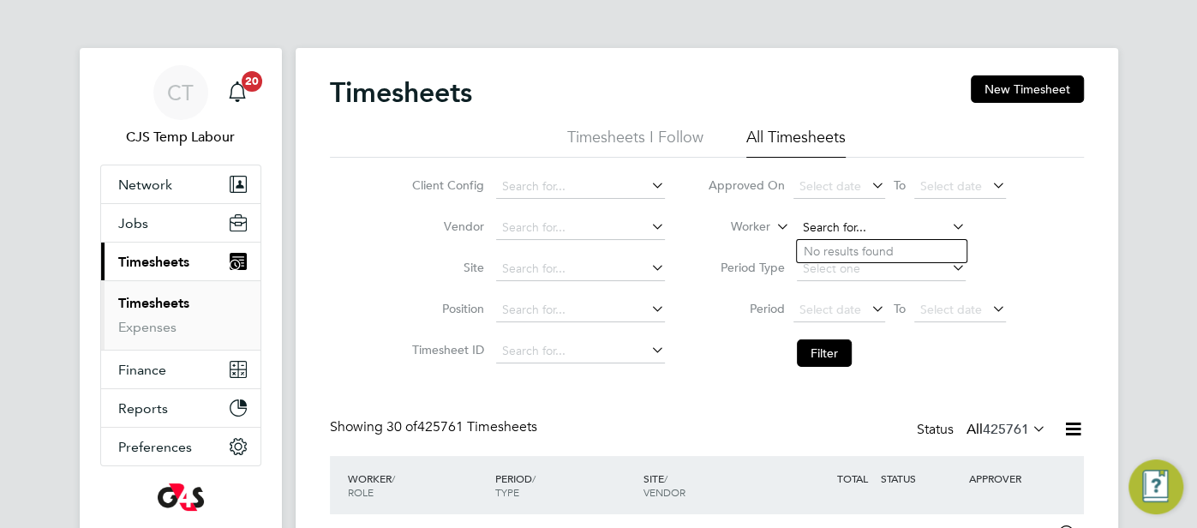
click at [831, 230] on input at bounding box center [881, 228] width 169 height 24
paste input "Michael Ejionye"
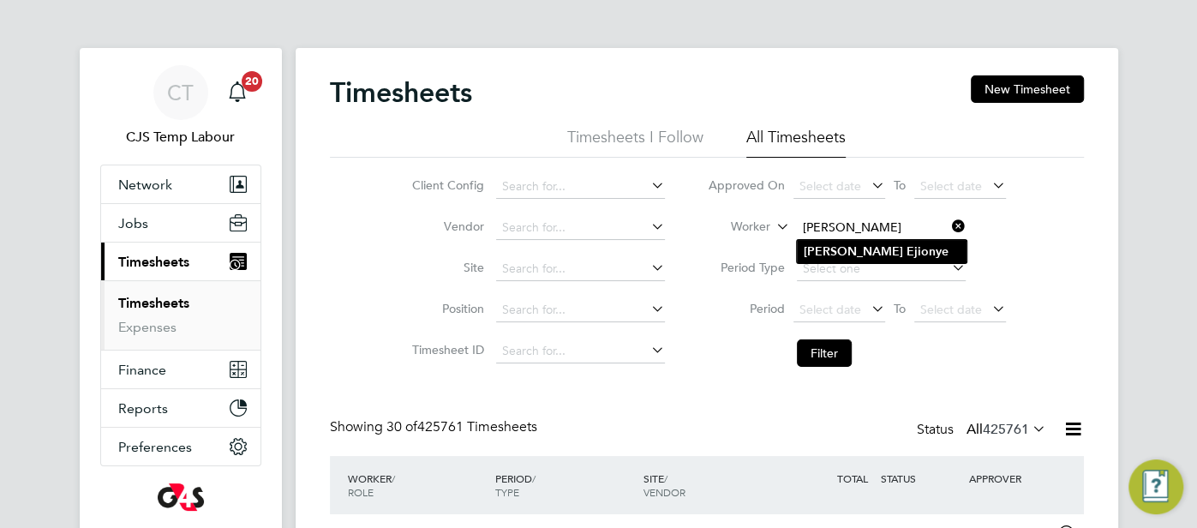
type input "Michael Ejionye"
click at [835, 251] on b "Michael" at bounding box center [852, 251] width 99 height 15
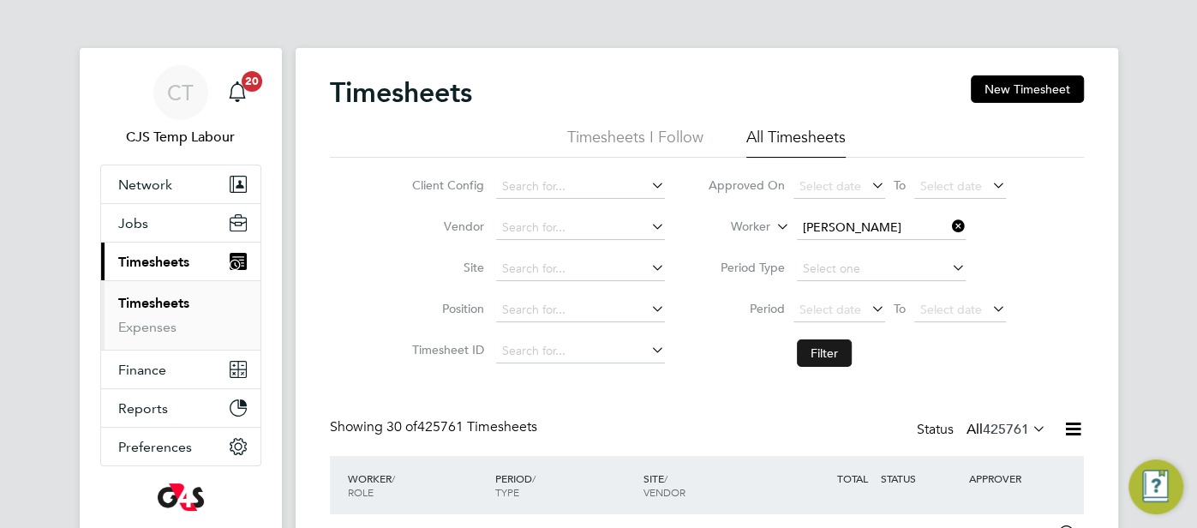
click at [807, 349] on button "Filter" at bounding box center [824, 352] width 55 height 27
